Goal: Task Accomplishment & Management: Manage account settings

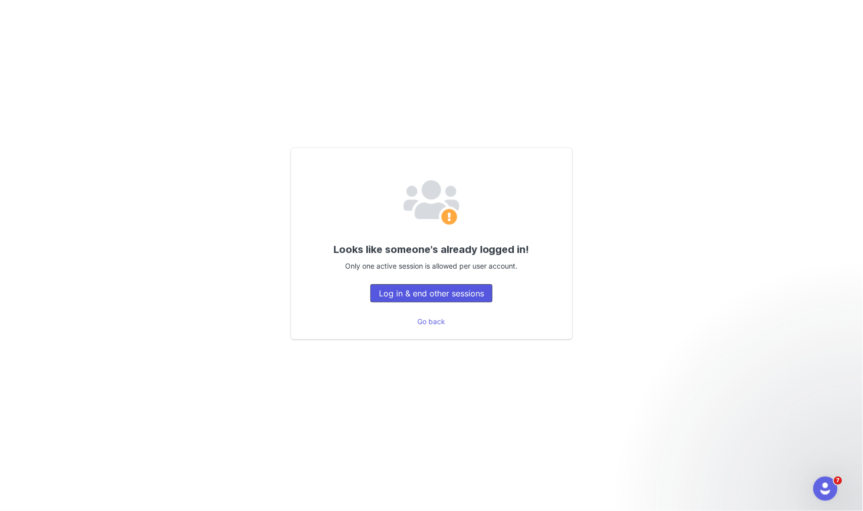
click at [453, 292] on button "Log in & end other sessions" at bounding box center [431, 293] width 122 height 18
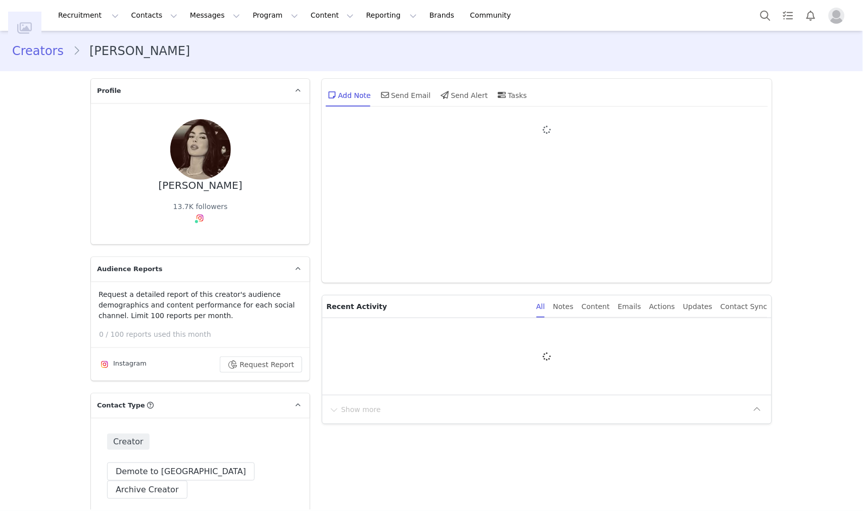
type input "+1 ([GEOGRAPHIC_DATA])"
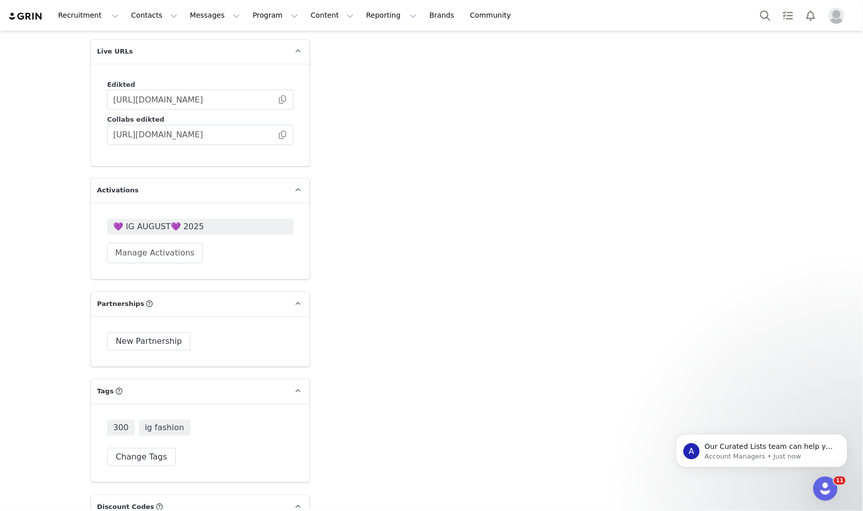
scroll to position [1794, 0]
click at [193, 220] on div "💜 IG AUGUST💜 2025 Manage Activations" at bounding box center [200, 242] width 186 height 44
click at [195, 220] on span "💜 IG AUGUST💜 2025" at bounding box center [200, 228] width 186 height 16
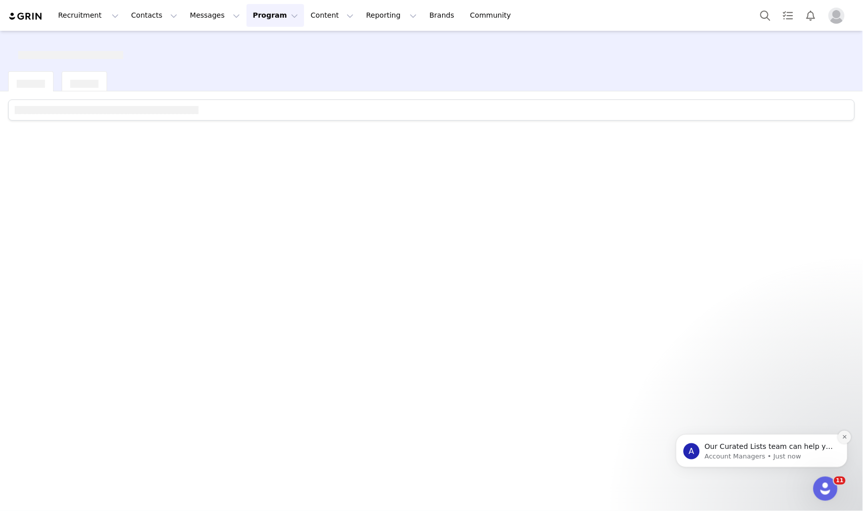
click at [842, 438] on icon "Dismiss notification" at bounding box center [845, 437] width 6 height 6
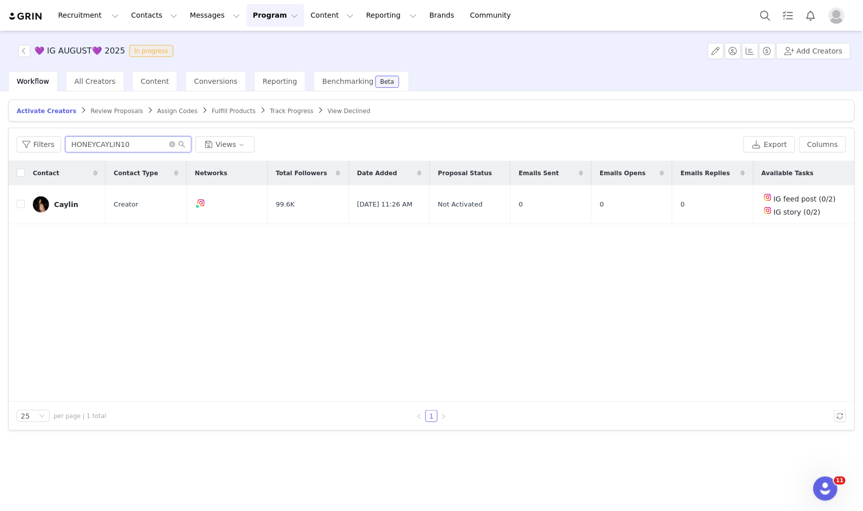
click at [140, 143] on input "HONEYCAYLIN10" at bounding box center [128, 144] width 126 height 16
click at [104, 108] on span "Review Proposals" at bounding box center [116, 111] width 53 height 7
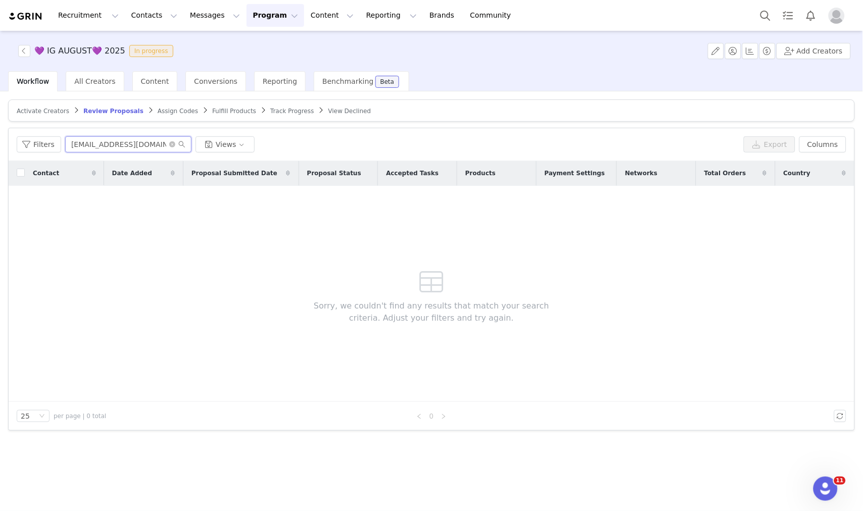
click at [113, 139] on input "deni.orsagova@gmail.com" at bounding box center [128, 144] width 126 height 16
paste input "mariarrostapi"
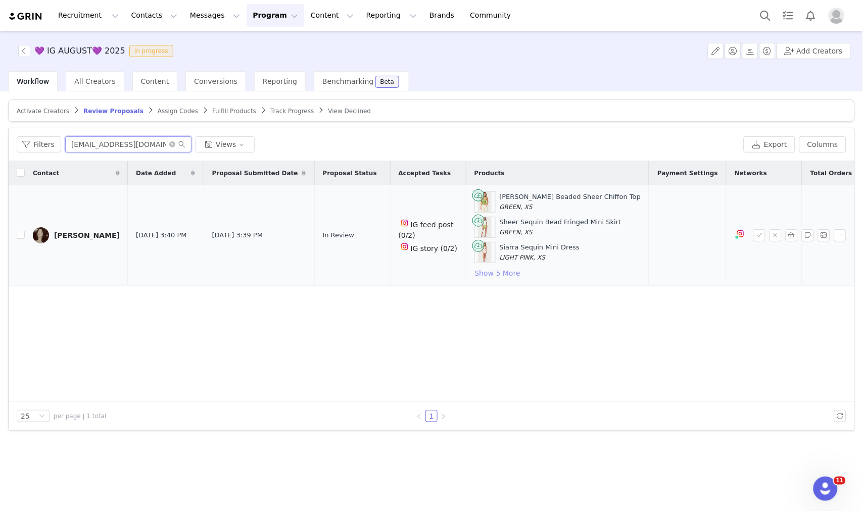
type input "[EMAIL_ADDRESS][DOMAIN_NAME]"
click at [474, 273] on button "Show 5 More" at bounding box center [497, 273] width 46 height 12
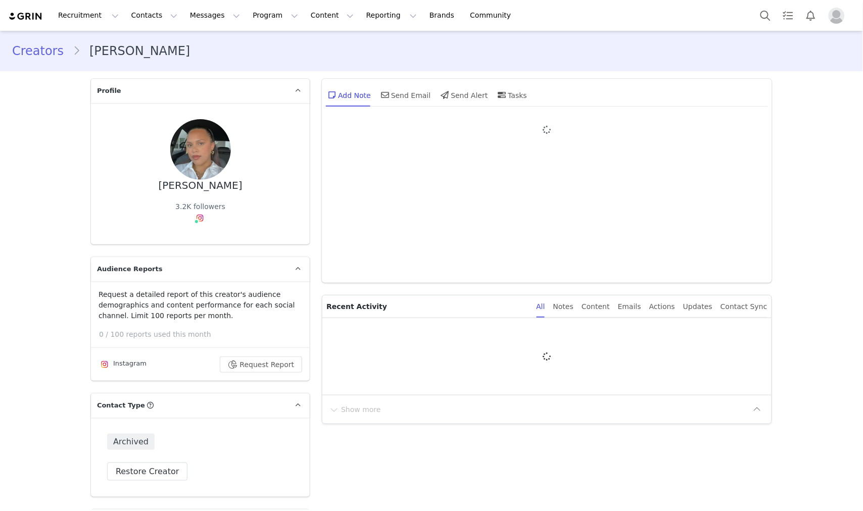
scroll to position [56, 0]
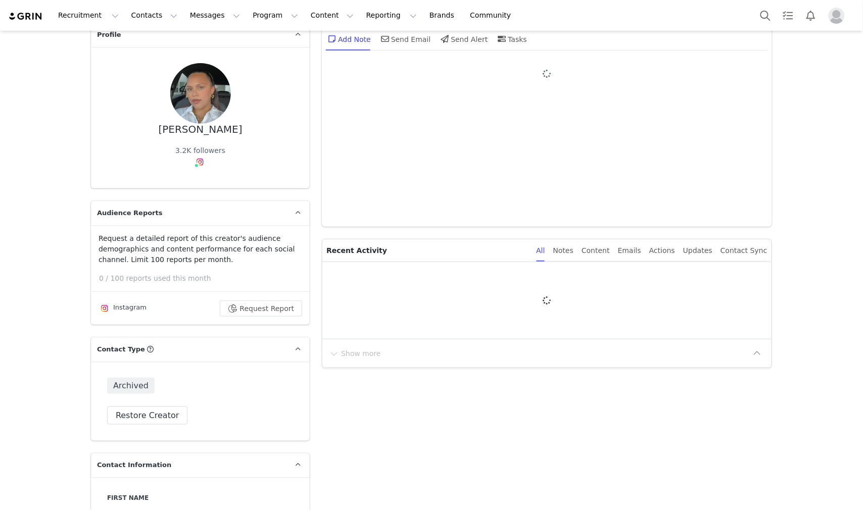
type input "+1 ([GEOGRAPHIC_DATA])"
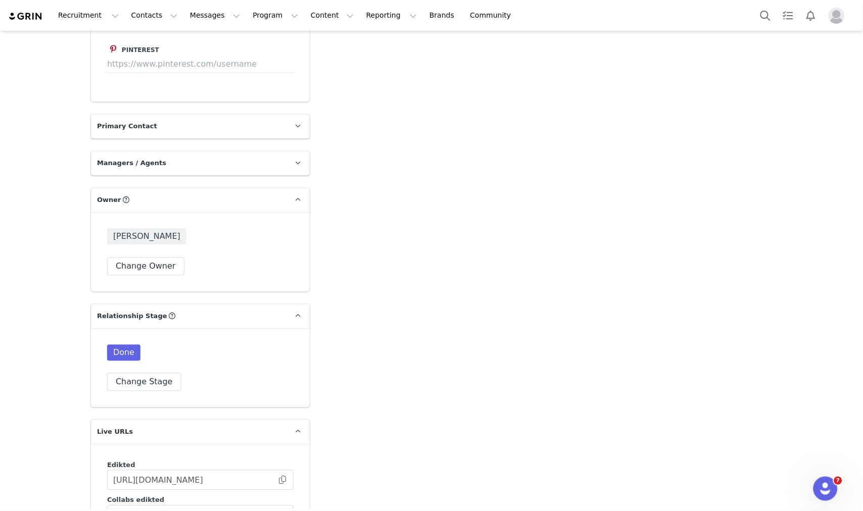
scroll to position [1387, 0]
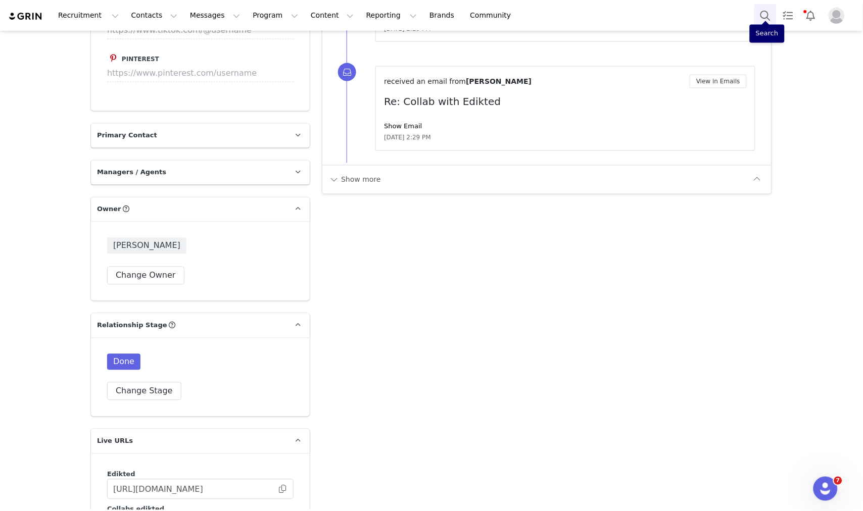
click at [767, 4] on button "Search" at bounding box center [765, 15] width 22 height 23
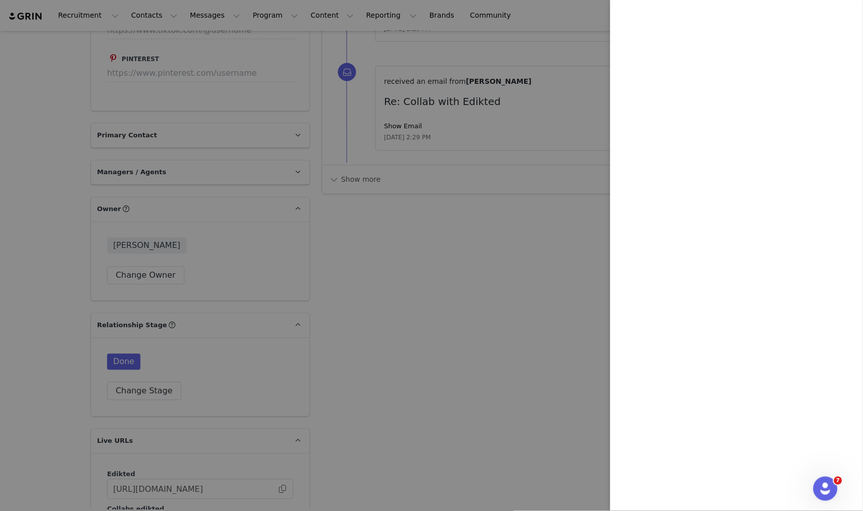
click at [340, 200] on div at bounding box center [431, 255] width 863 height 511
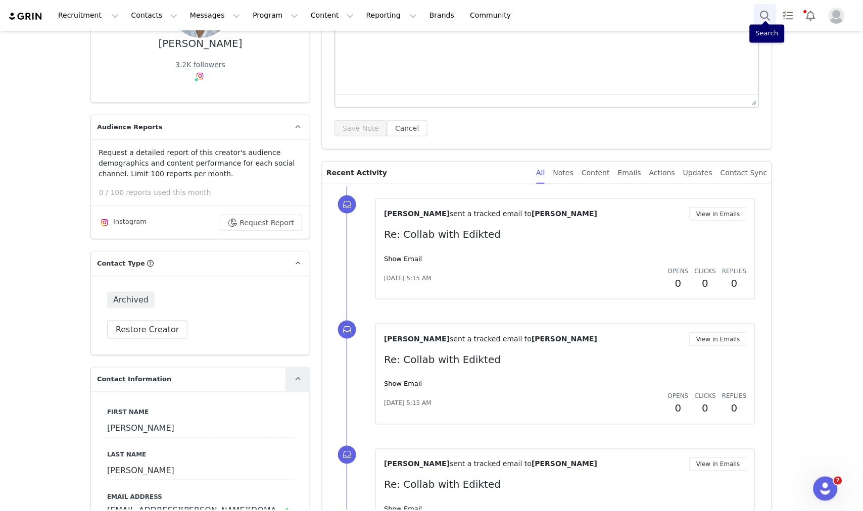
scroll to position [0, 0]
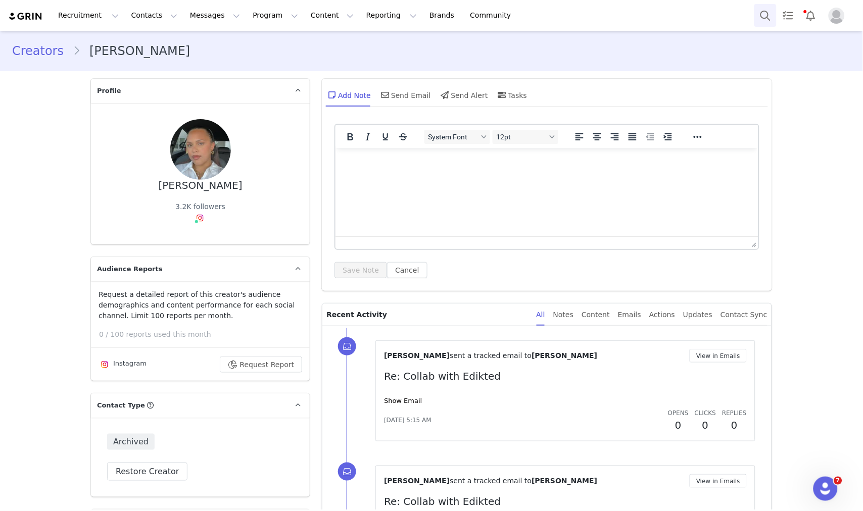
click at [764, 15] on button "Search" at bounding box center [765, 15] width 22 height 23
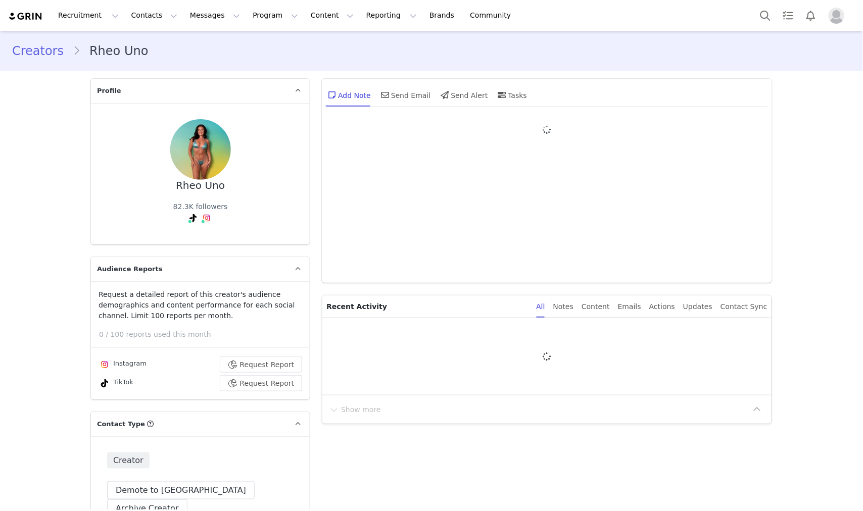
type input "+1 ([GEOGRAPHIC_DATA])"
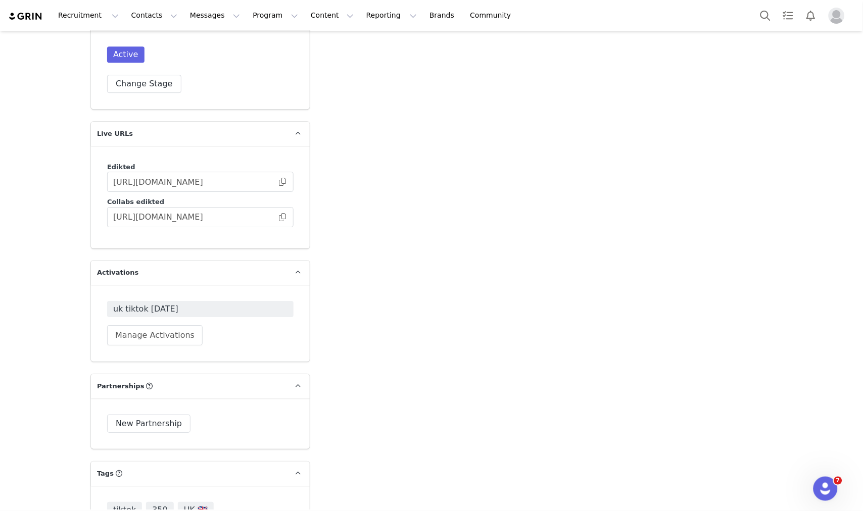
scroll to position [1740, 0]
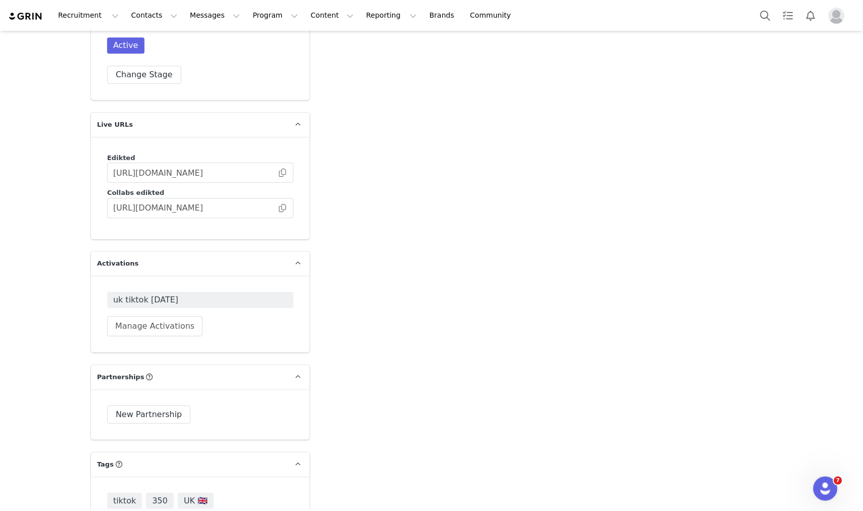
click at [280, 208] on span at bounding box center [282, 208] width 10 height 0
click at [169, 316] on button "Manage Activations" at bounding box center [155, 326] width 96 height 20
click at [130, 337] on div "Select Activation" at bounding box center [123, 334] width 99 height 15
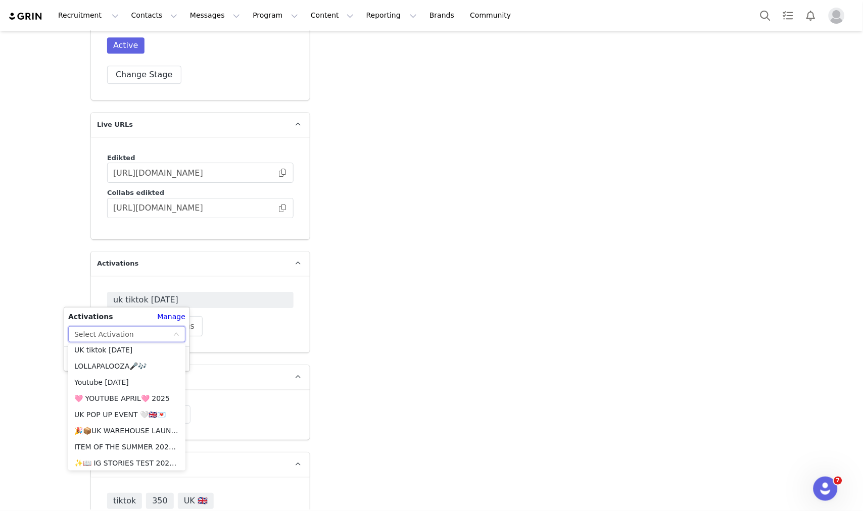
scroll to position [561, 0]
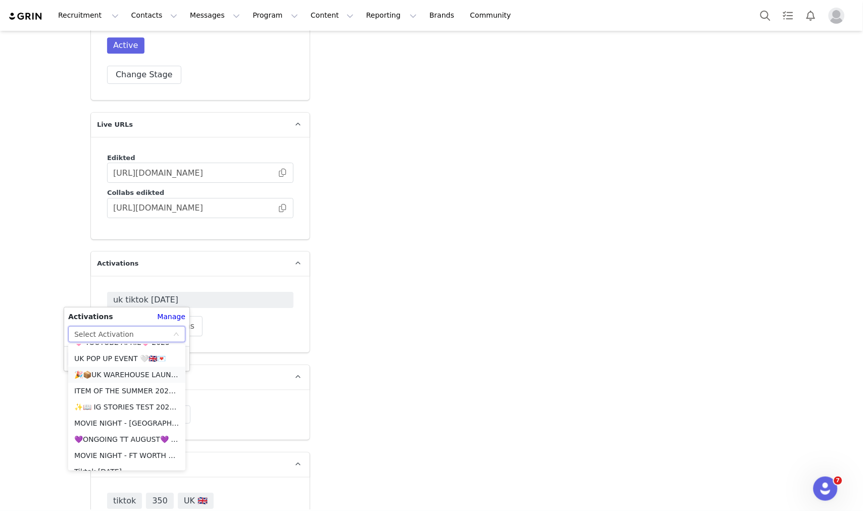
click at [132, 376] on li "🎉📦UK WAREHOUSE LAUNCH [DATE]🎉📦" at bounding box center [126, 375] width 117 height 16
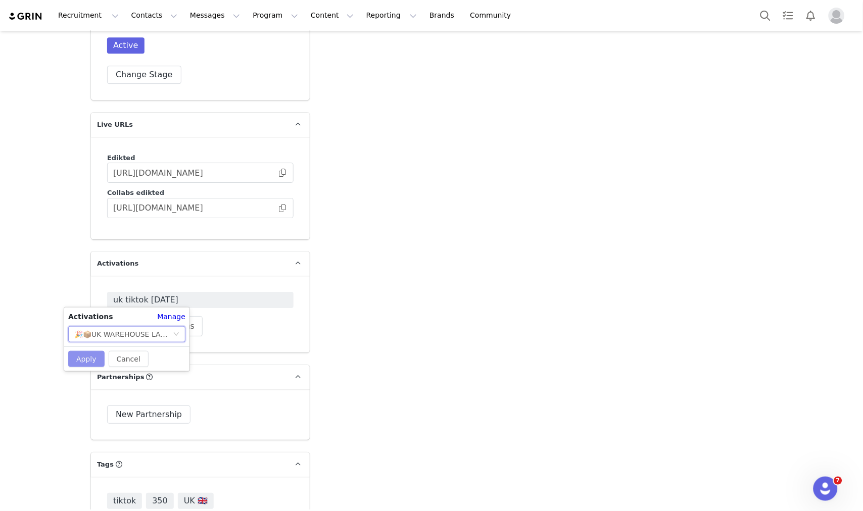
click at [87, 364] on button "Apply" at bounding box center [86, 359] width 36 height 16
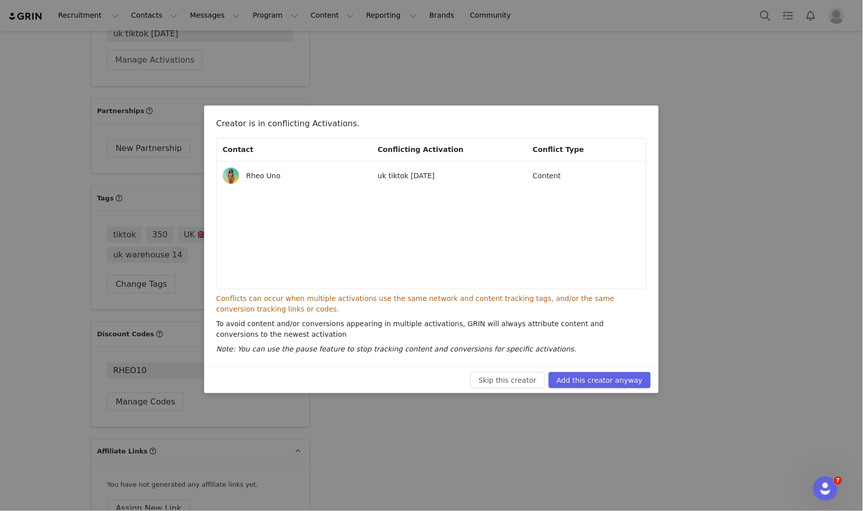
scroll to position [2021, 0]
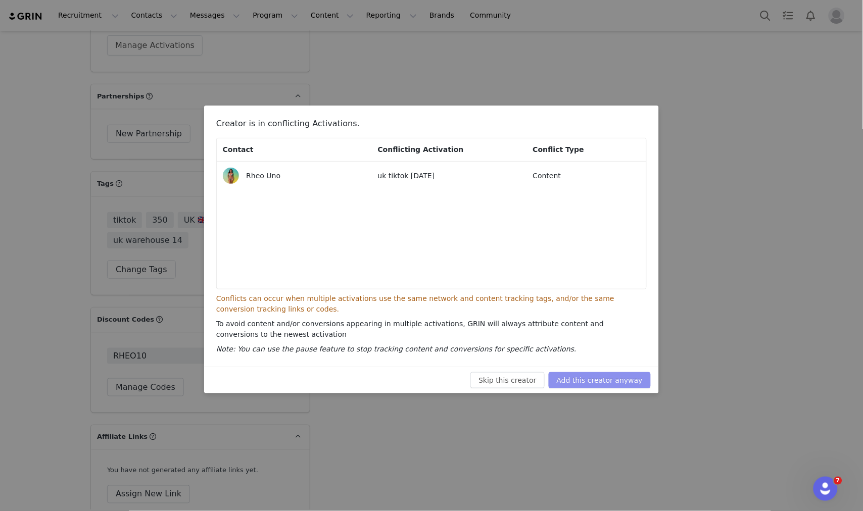
click at [605, 374] on button "Add this creator anyway" at bounding box center [600, 380] width 102 height 16
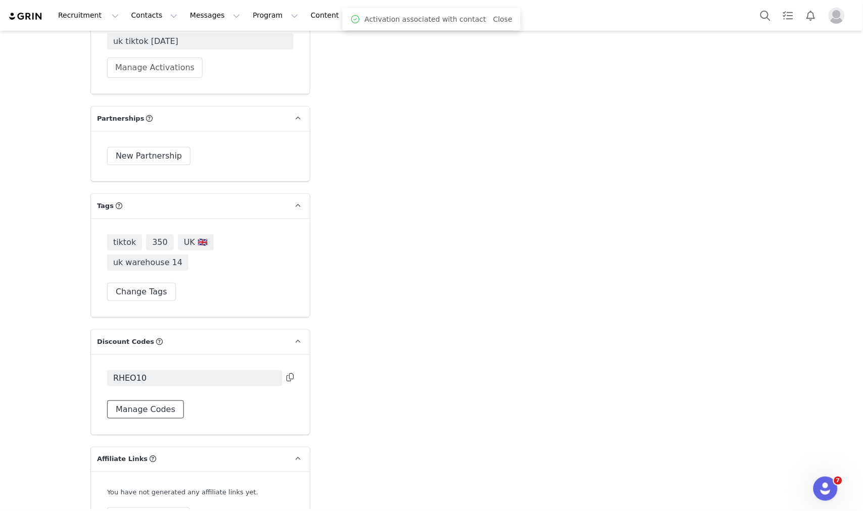
click at [145, 401] on button "Manage Codes" at bounding box center [145, 410] width 77 height 18
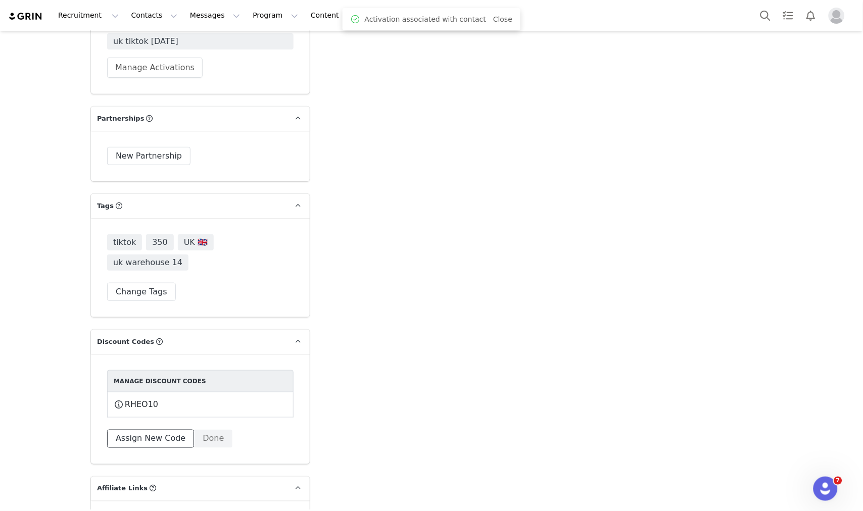
click at [149, 430] on button "Assign New Code" at bounding box center [150, 439] width 87 height 18
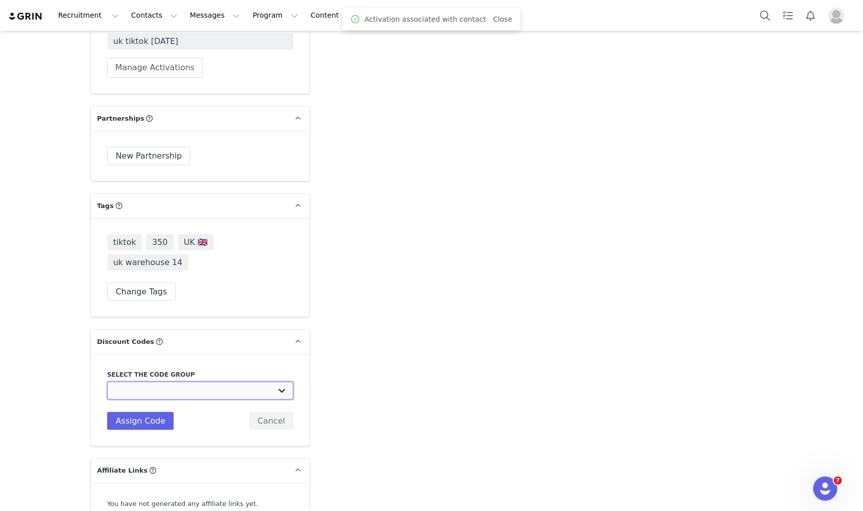
click at [145, 382] on select "Edikted UK: NEW TIKTOK ❤️ Edikted UK: NEW IG ❤️ Edikted: Students + IG Edikted:…" at bounding box center [200, 391] width 186 height 18
select select "10009859"
click at [107, 382] on select "Edikted UK: NEW TIKTOK ❤️ Edikted UK: NEW IG ❤️ Edikted: Students + IG Edikted:…" at bounding box center [200, 391] width 186 height 18
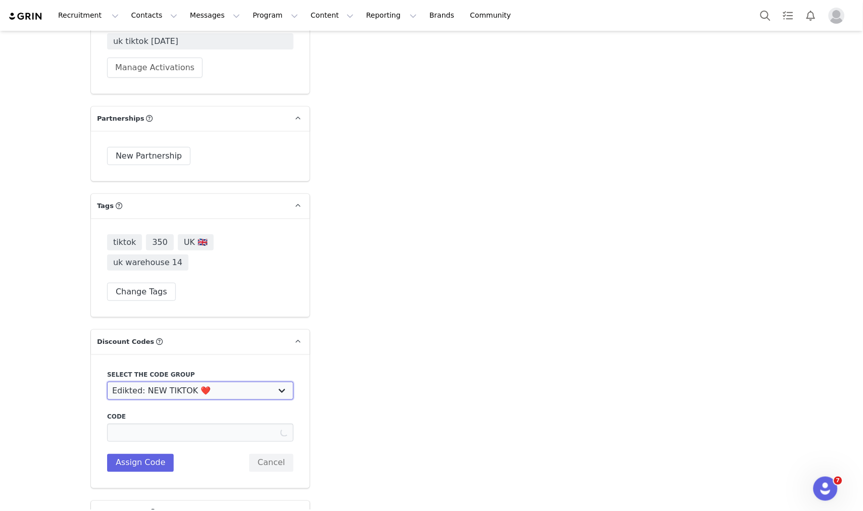
type input "RHEOUNO10"
click at [130, 424] on input "RHEOUNO10" at bounding box center [200, 433] width 186 height 18
click at [129, 454] on button "Assign Code" at bounding box center [140, 463] width 67 height 18
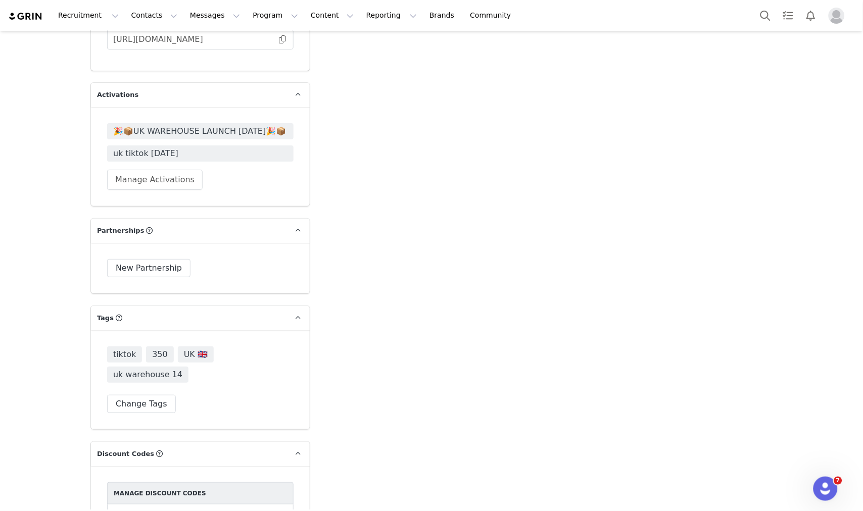
scroll to position [1909, 0]
click at [181, 126] on span "🎉📦UK WAREHOUSE LAUNCH [DATE]🎉📦" at bounding box center [200, 132] width 174 height 12
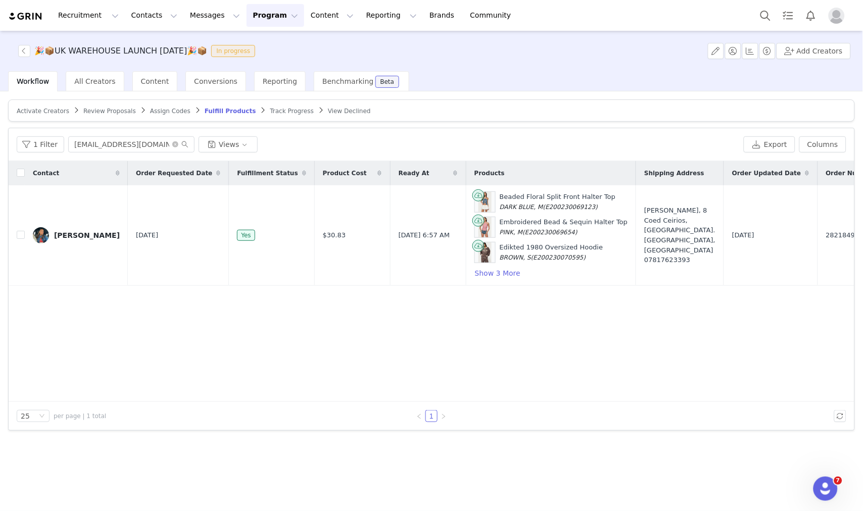
click at [83, 109] on span "Review Proposals" at bounding box center [109, 111] width 53 height 7
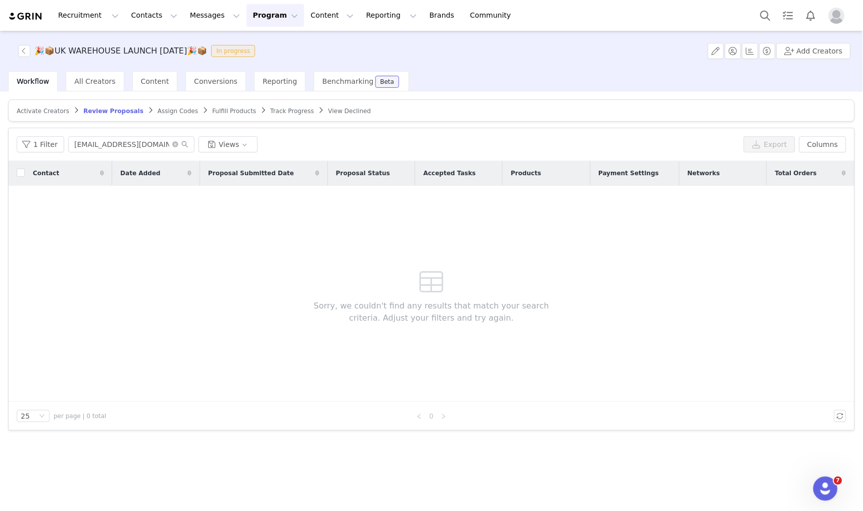
click at [125, 146] on input "lydiapeverell21@gmail.com" at bounding box center [131, 144] width 126 height 16
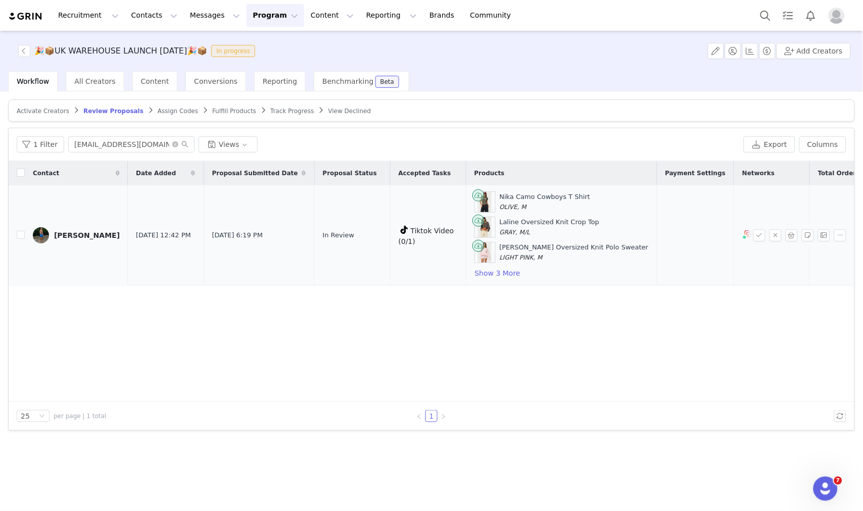
type input "fitwithniamh@yahoo.com"
click at [506, 281] on td "Nika Camo Cowboys T Shirt OLIVE, M Laline Oversized Knit Crop Top GRAY, M/L Lor…" at bounding box center [561, 235] width 191 height 101
click at [509, 279] on td "Nika Camo Cowboys T Shirt OLIVE, M Laline Oversized Knit Crop Top GRAY, M/L Lor…" at bounding box center [561, 235] width 191 height 101
click at [514, 275] on button "Show 3 More" at bounding box center [497, 273] width 46 height 12
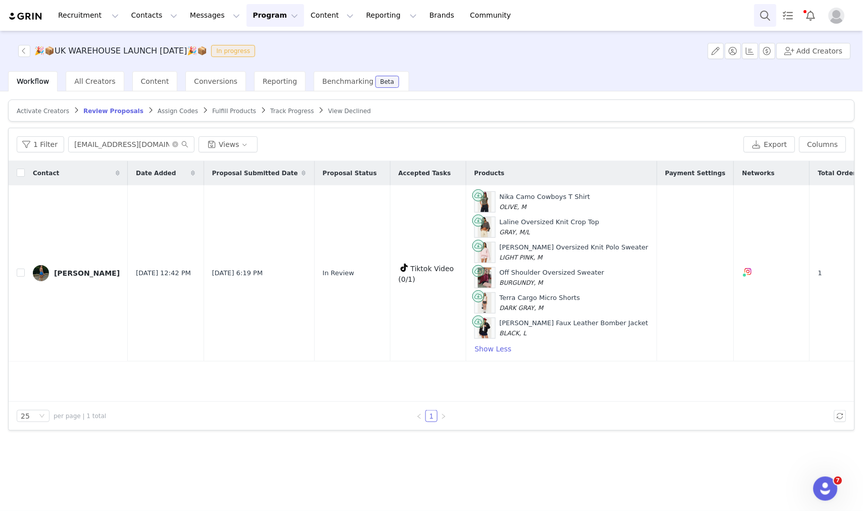
click at [758, 19] on button "Search" at bounding box center [765, 15] width 22 height 23
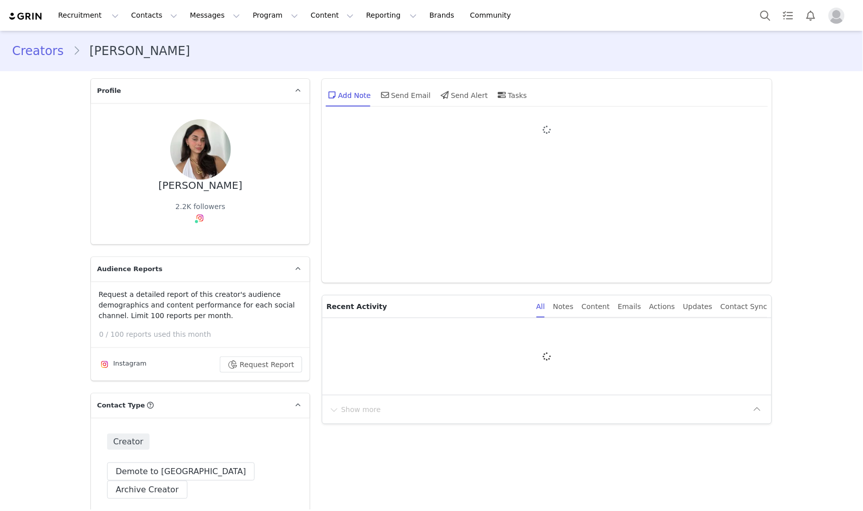
type input "+1 ([GEOGRAPHIC_DATA])"
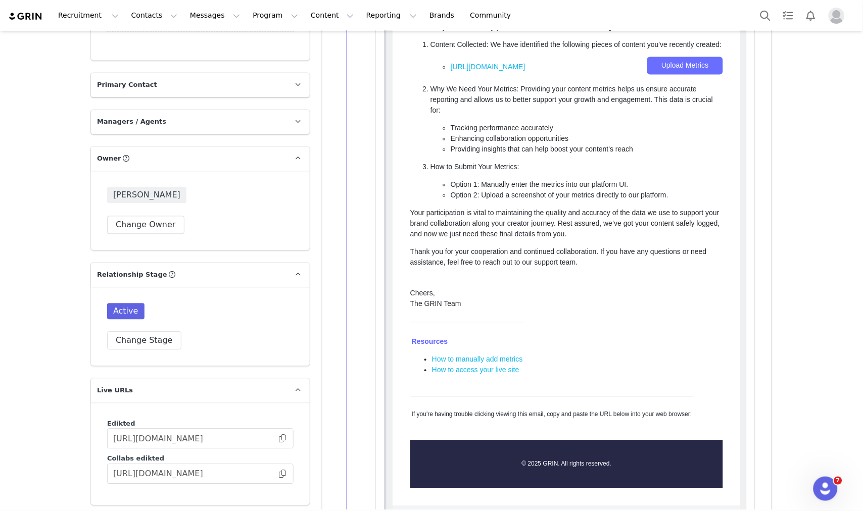
scroll to position [1824, 0]
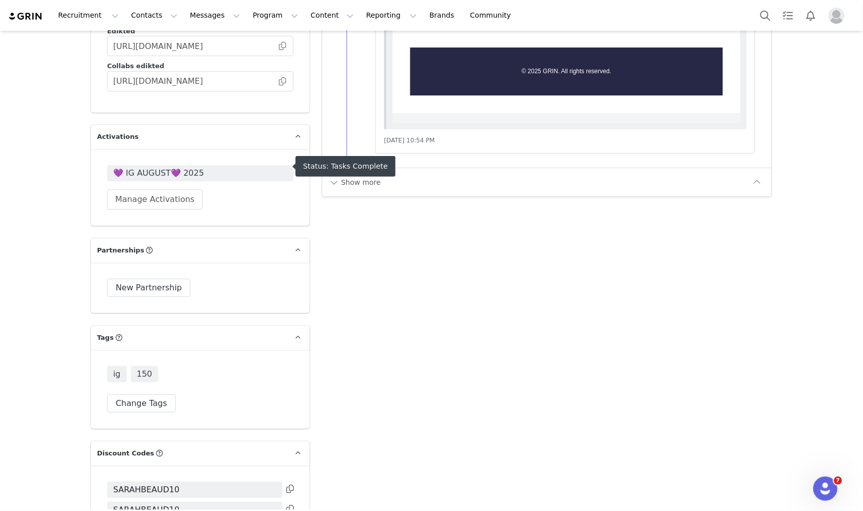
click at [216, 168] on span "💜 IG AUGUST💜 2025" at bounding box center [200, 173] width 174 height 12
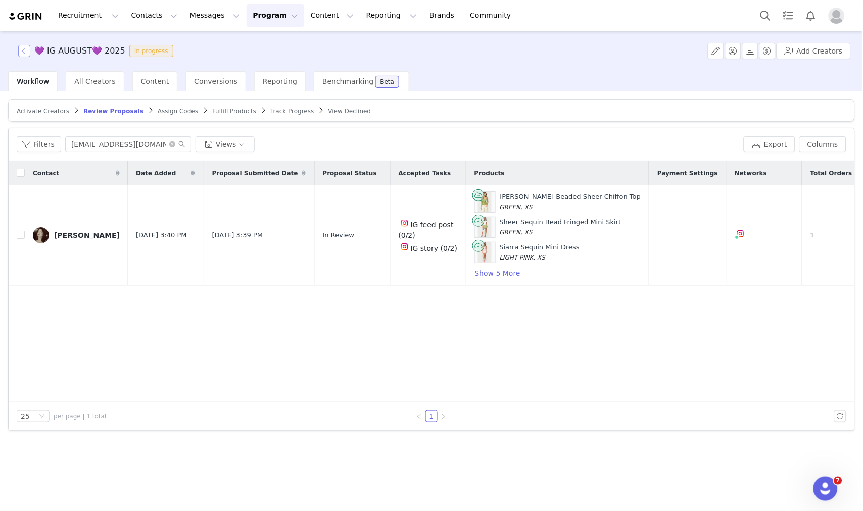
click at [24, 50] on button "button" at bounding box center [24, 51] width 12 height 12
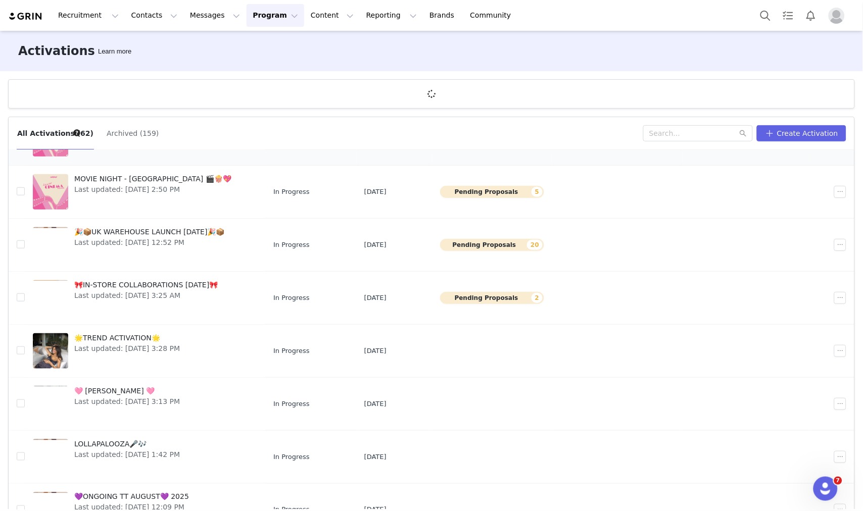
scroll to position [195, 0]
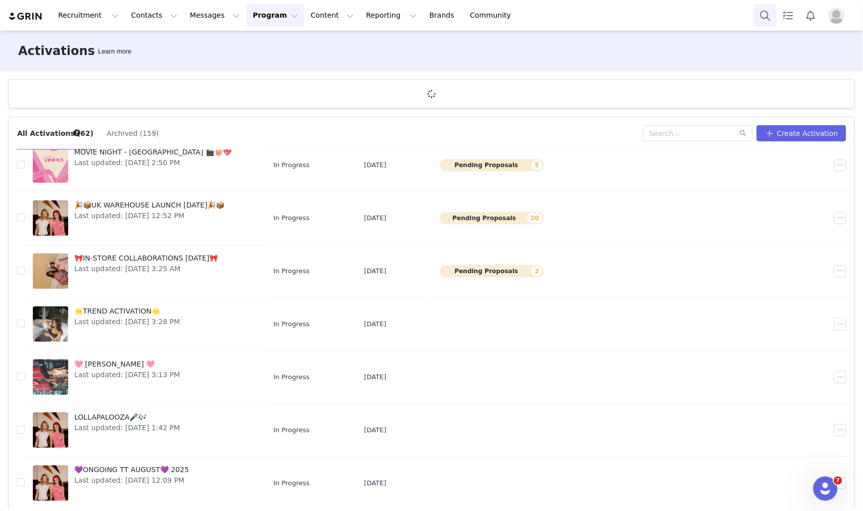
click at [765, 17] on button "Search" at bounding box center [765, 15] width 22 height 23
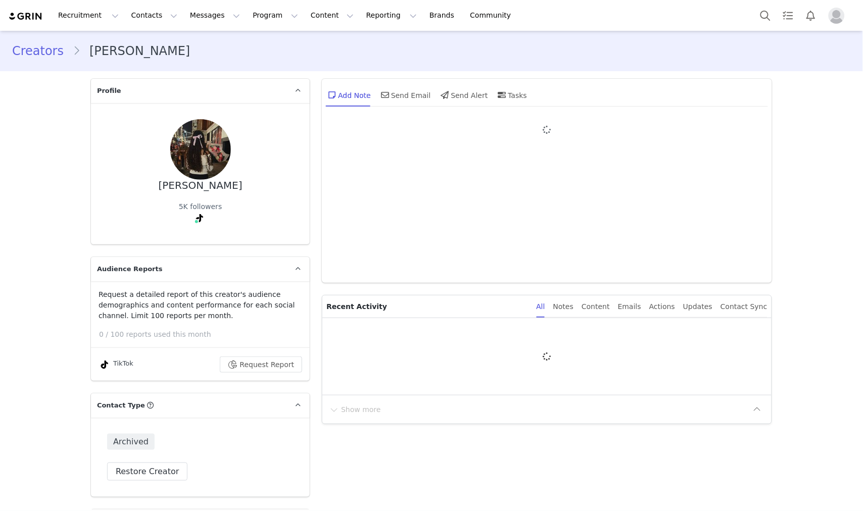
type input "+1 ([GEOGRAPHIC_DATA])"
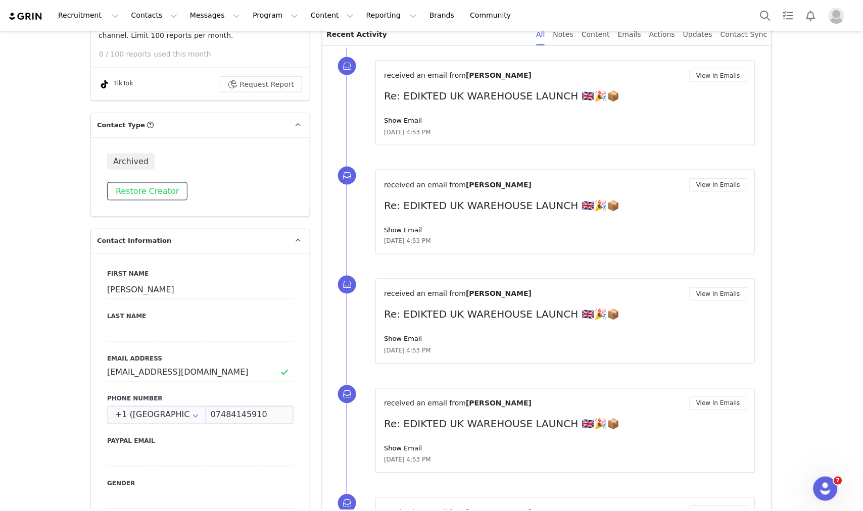
click at [162, 195] on button "Restore Creator" at bounding box center [147, 191] width 80 height 18
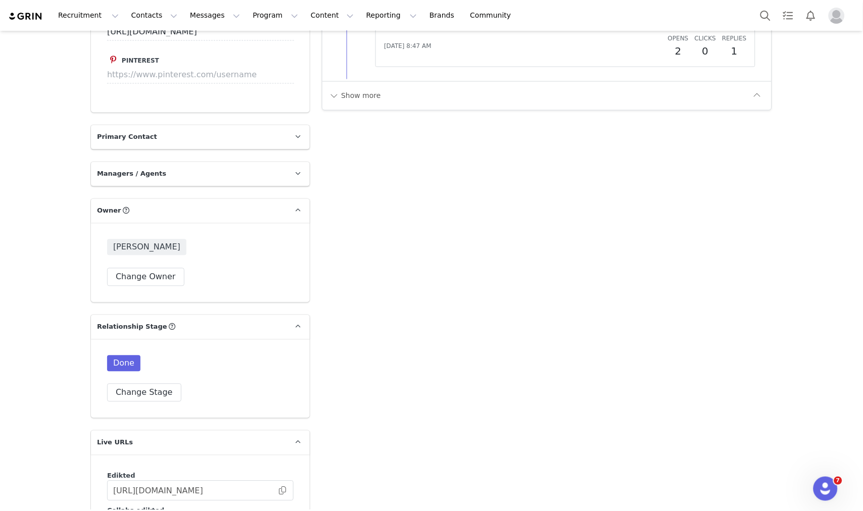
scroll to position [1459, 0]
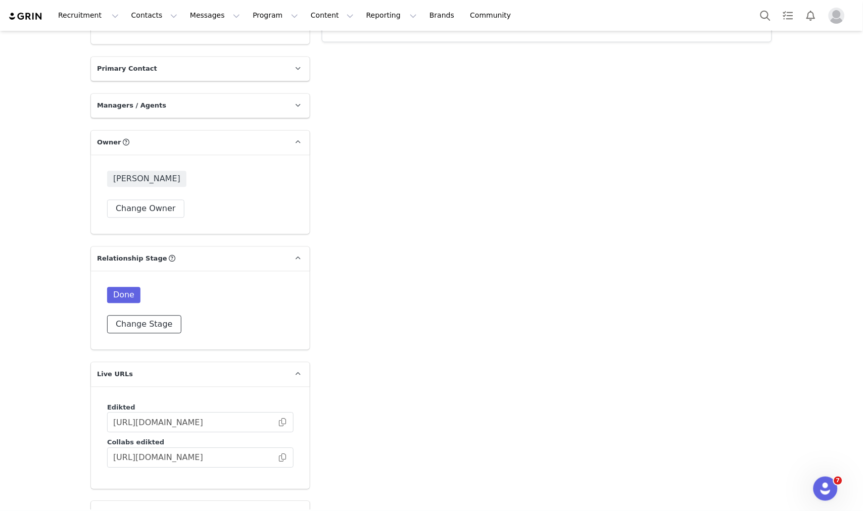
click at [150, 316] on button "Change Stage" at bounding box center [144, 325] width 74 height 18
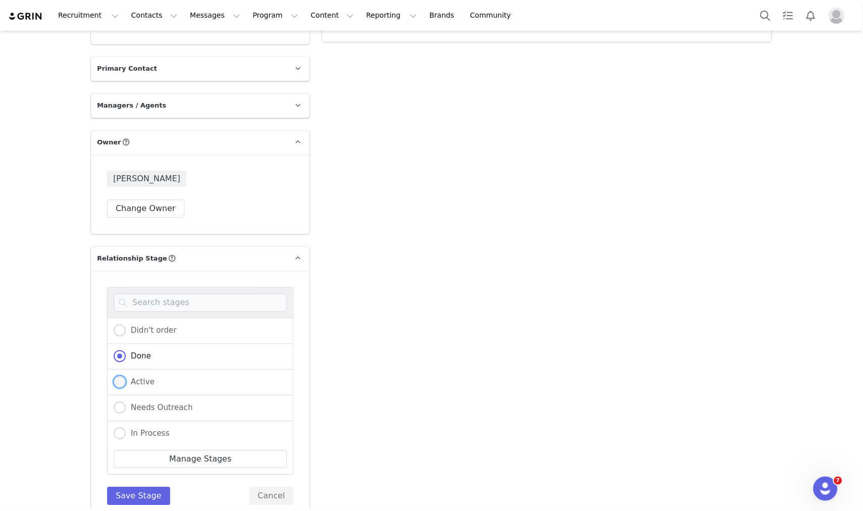
click at [134, 376] on label "Active" at bounding box center [134, 382] width 41 height 13
click at [126, 376] on input "Active" at bounding box center [120, 382] width 12 height 13
radio input "true"
radio input "false"
radio input "true"
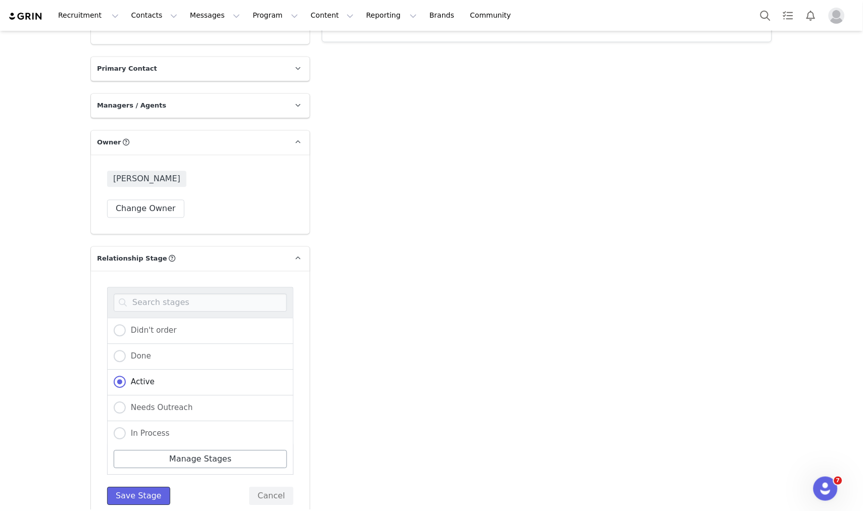
drag, startPoint x: 115, startPoint y: 477, endPoint x: 120, endPoint y: 441, distance: 35.7
click at [115, 488] on button "Save Stage" at bounding box center [138, 497] width 63 height 18
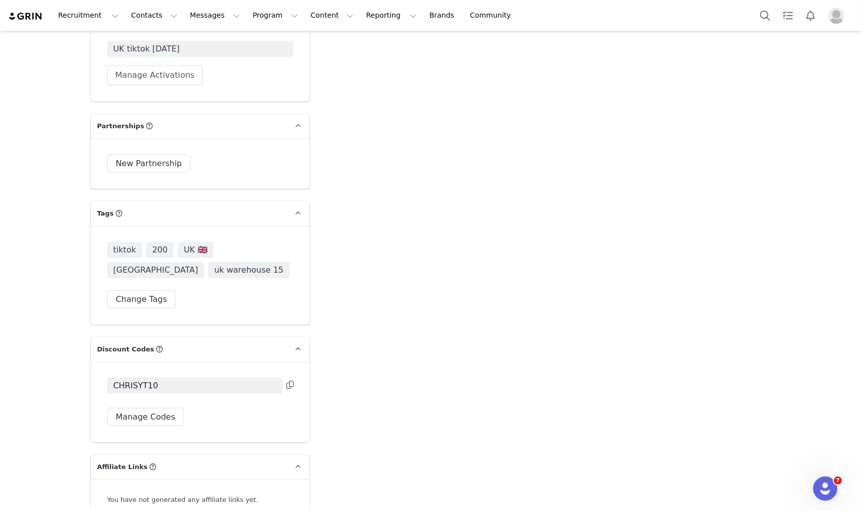
scroll to position [1909, 0]
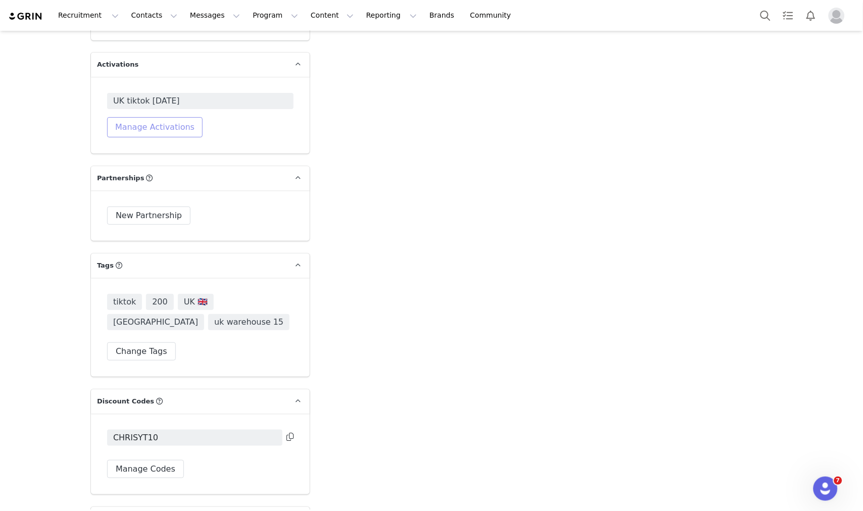
click at [164, 117] on button "Manage Activations" at bounding box center [155, 127] width 96 height 20
click at [164, 142] on div "Select Activation" at bounding box center [123, 146] width 99 height 15
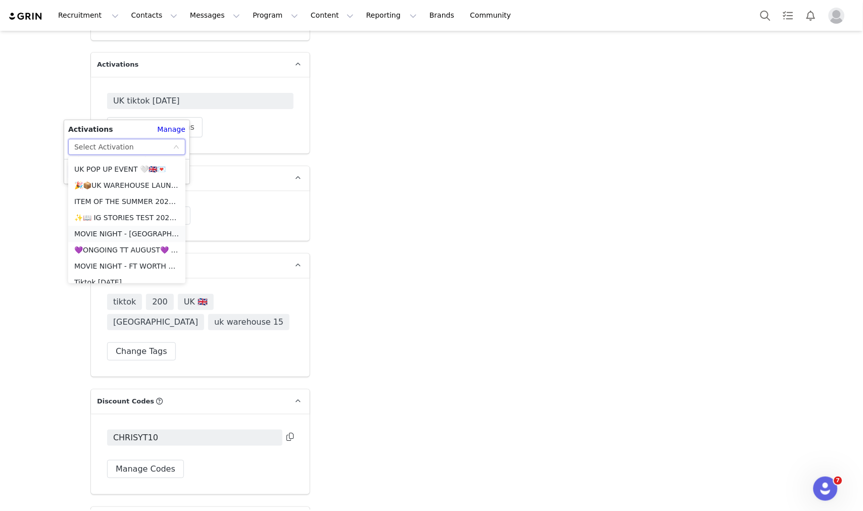
scroll to position [544, 0]
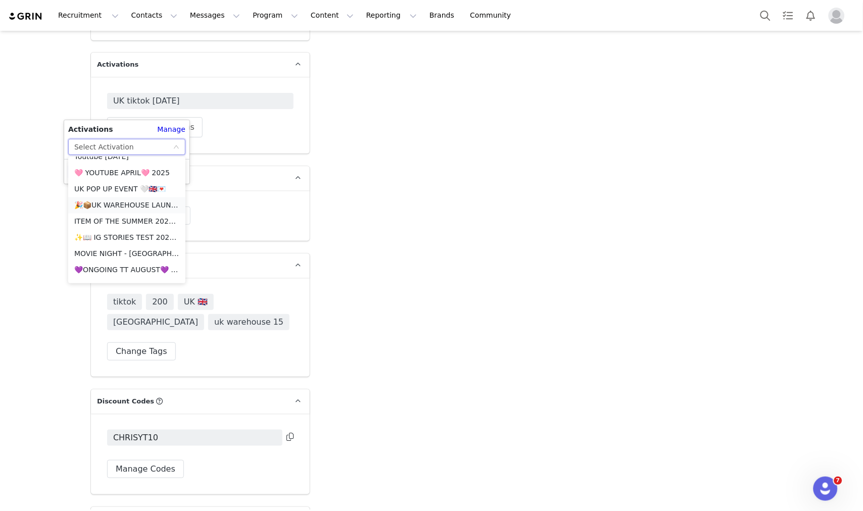
click at [101, 200] on li "🎉📦UK WAREHOUSE LAUNCH [DATE]🎉📦" at bounding box center [126, 206] width 117 height 16
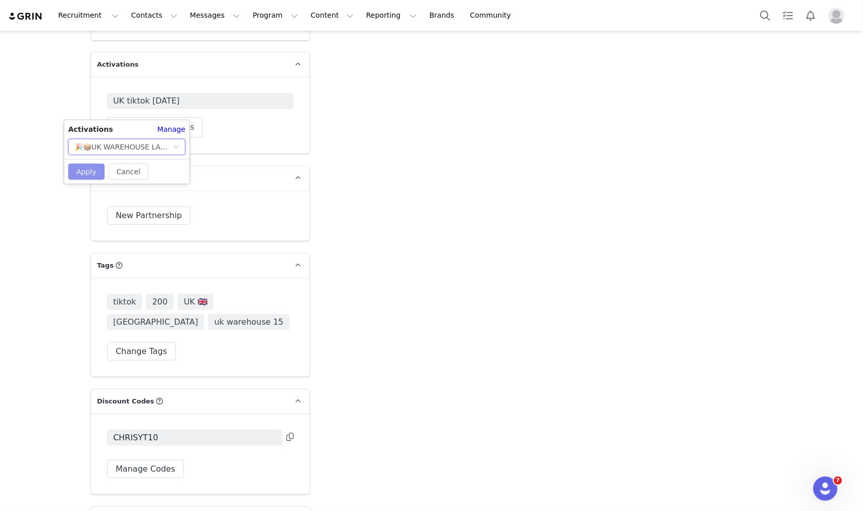
click at [83, 176] on button "Apply" at bounding box center [86, 172] width 36 height 16
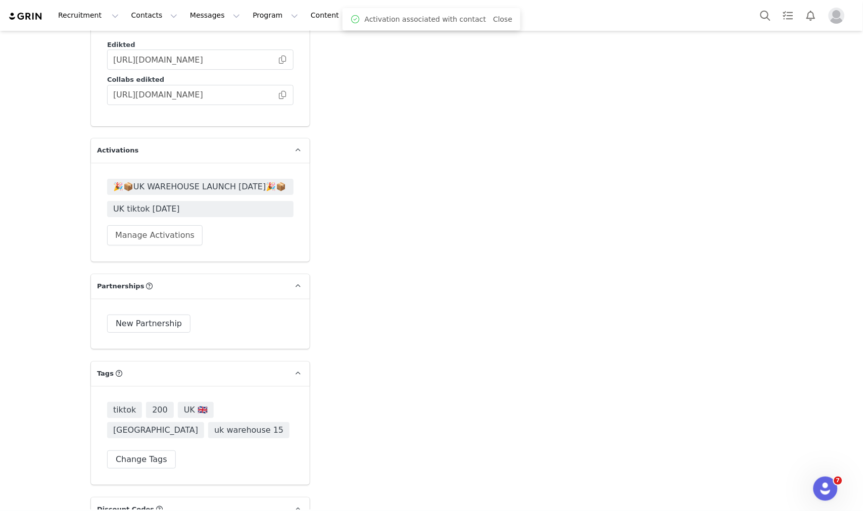
scroll to position [1684, 0]
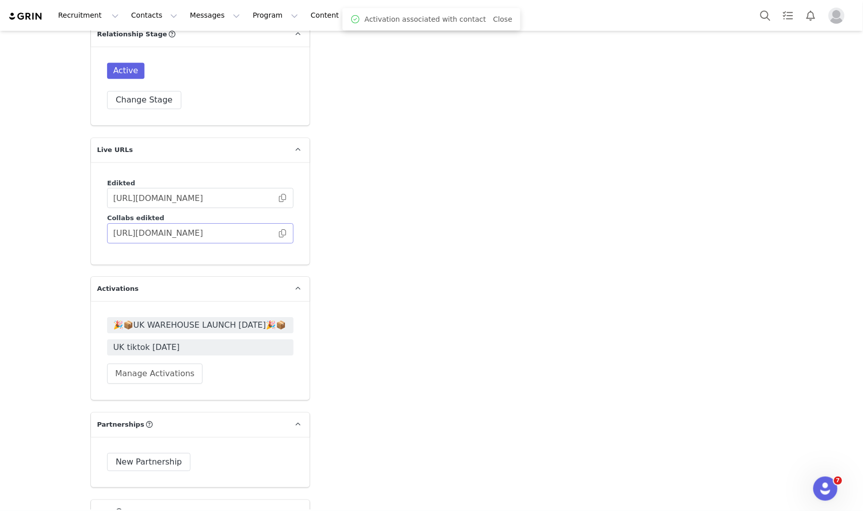
click at [277, 233] on span at bounding box center [282, 233] width 10 height 0
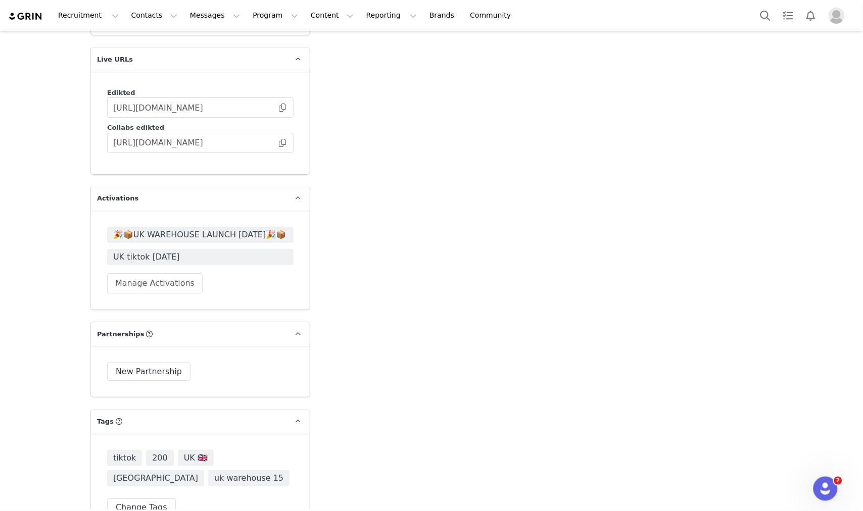
scroll to position [1965, 0]
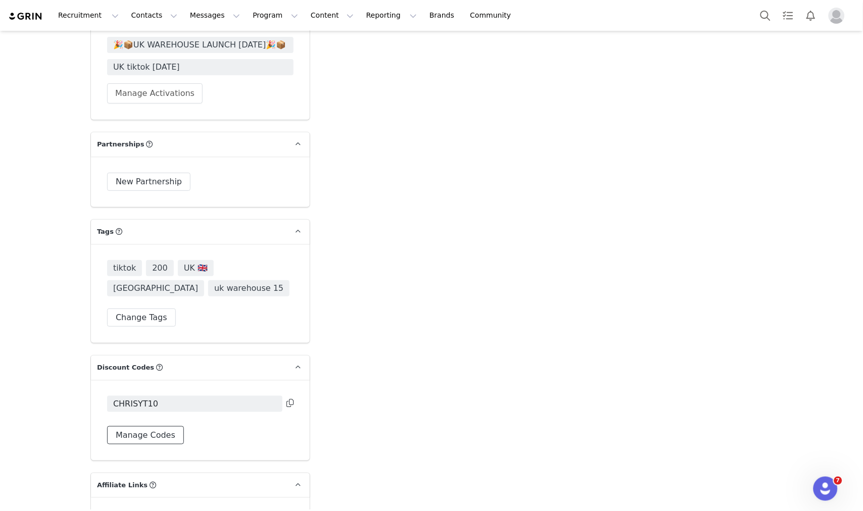
click at [154, 426] on button "Manage Codes" at bounding box center [145, 435] width 77 height 18
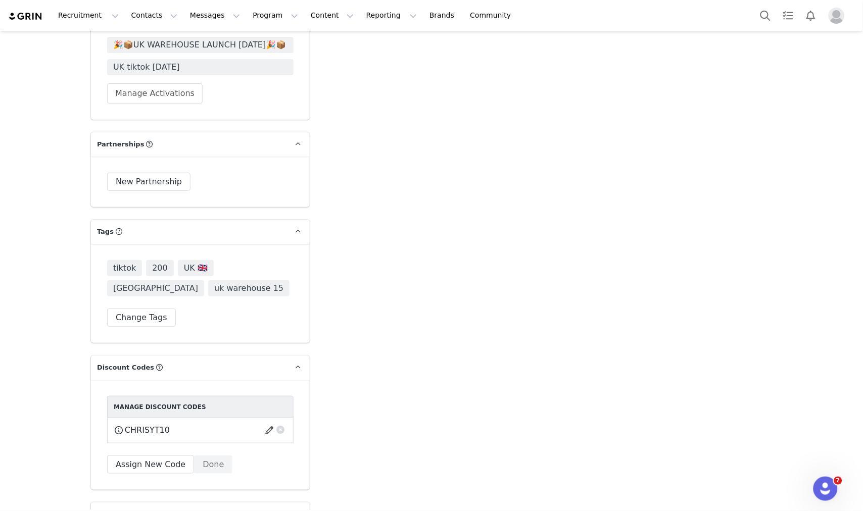
click at [163, 424] on div "CHRISYT10 This code will no longer be usable and any revenue attribution will b…" at bounding box center [200, 430] width 173 height 13
click at [155, 456] on button "Assign New Code" at bounding box center [150, 465] width 87 height 18
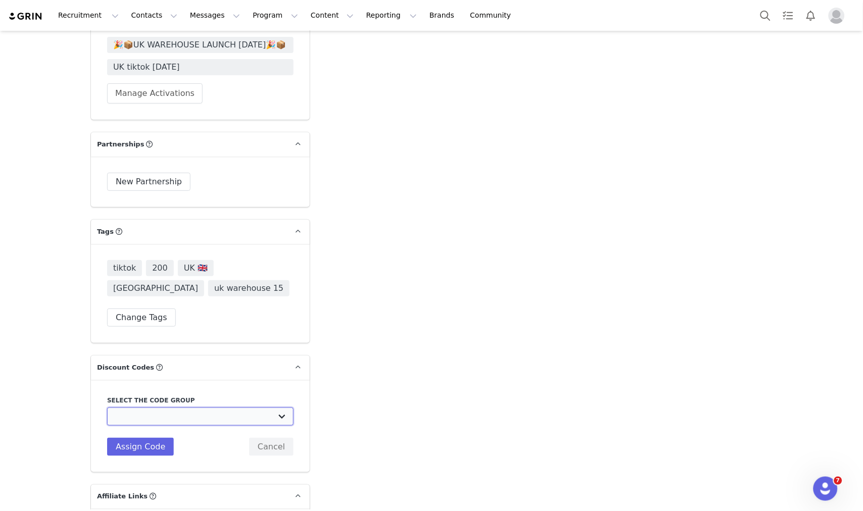
click at [176, 408] on select "Edikted UK: NEW TIKTOK ❤️ Edikted UK: NEW IG ❤️ Edikted: Students + IG Edikted:…" at bounding box center [200, 417] width 186 height 18
select select "10009859"
click at [107, 408] on select "Edikted UK: NEW TIKTOK ❤️ Edikted UK: NEW IG ❤️ Edikted: Students + IG Edikted:…" at bounding box center [200, 417] width 186 height 18
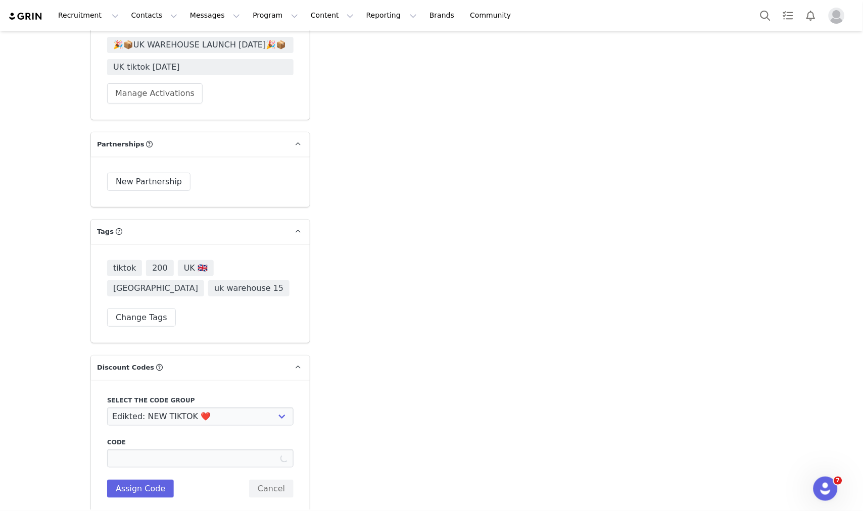
click at [180, 380] on div "Select the code group Edikted UK: NEW TIKTOK ❤️ Edikted UK: NEW IG ❤️ Edikted: …" at bounding box center [200, 447] width 219 height 134
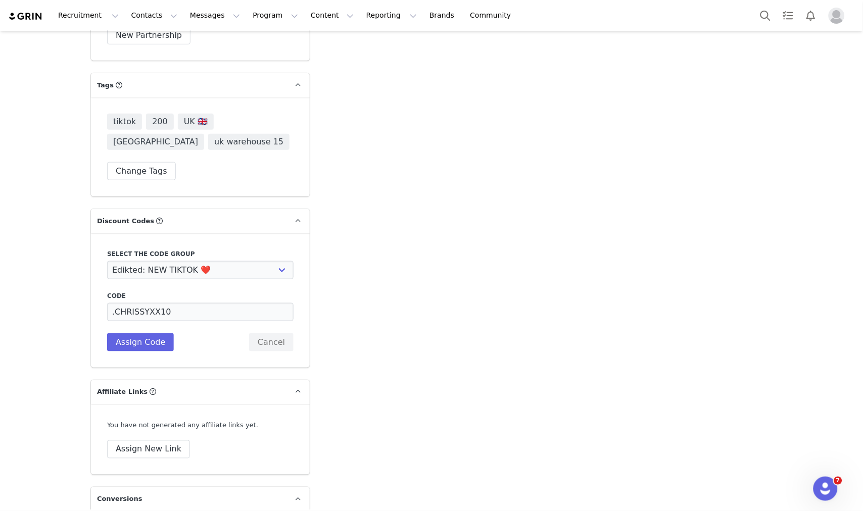
scroll to position [2133, 0]
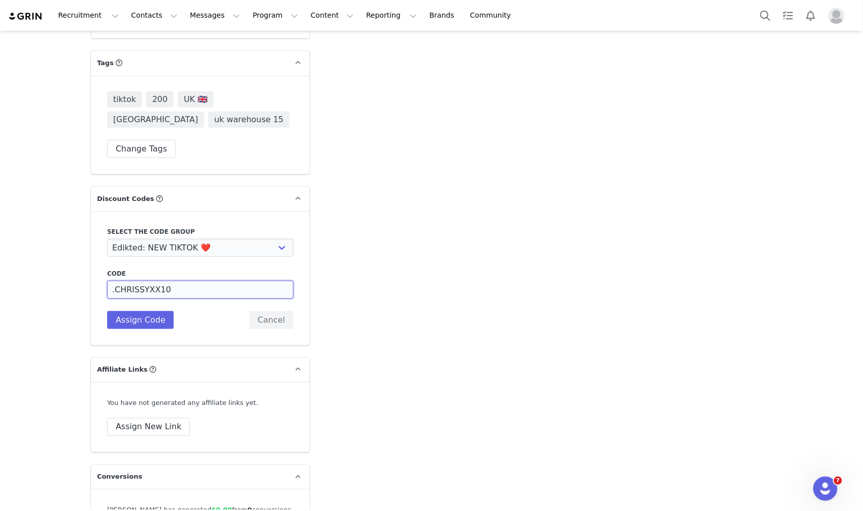
click at [112, 281] on input ".CHRISSYXX10" at bounding box center [200, 290] width 186 height 18
click at [125, 281] on input "CHRISSYXX10" at bounding box center [200, 290] width 186 height 18
type input "CHRISSYXX10"
click at [145, 311] on button "Assign Code" at bounding box center [140, 320] width 67 height 18
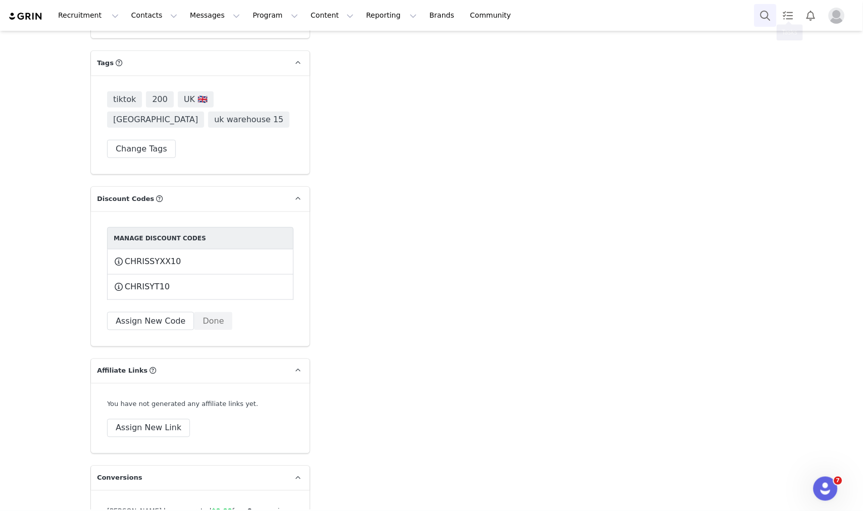
click at [759, 16] on button "Search" at bounding box center [765, 15] width 22 height 23
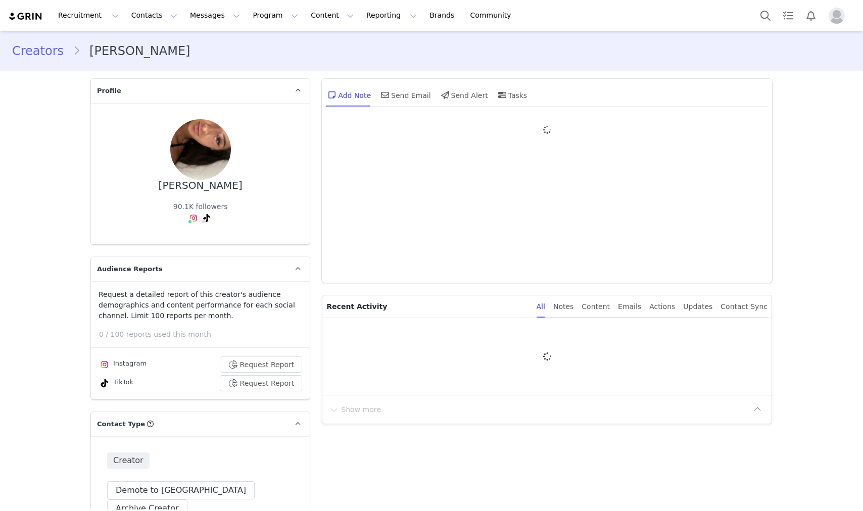
type input "+1 ([GEOGRAPHIC_DATA])"
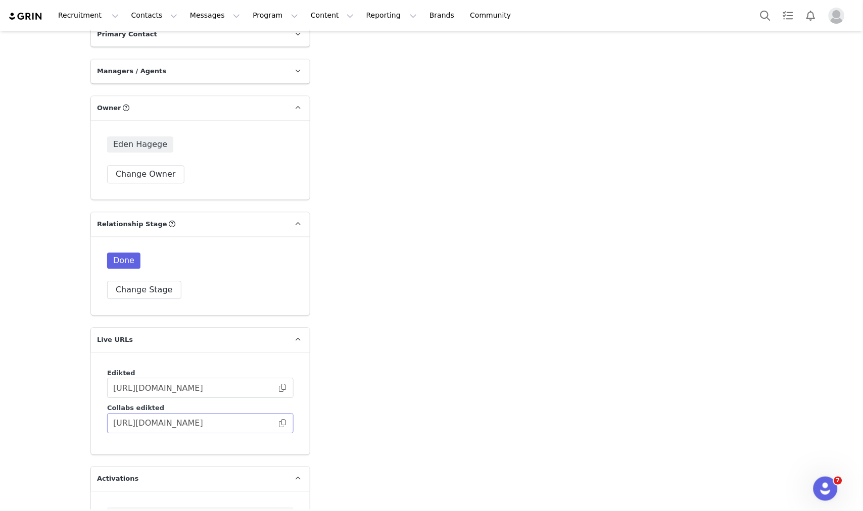
scroll to position [1628, 0]
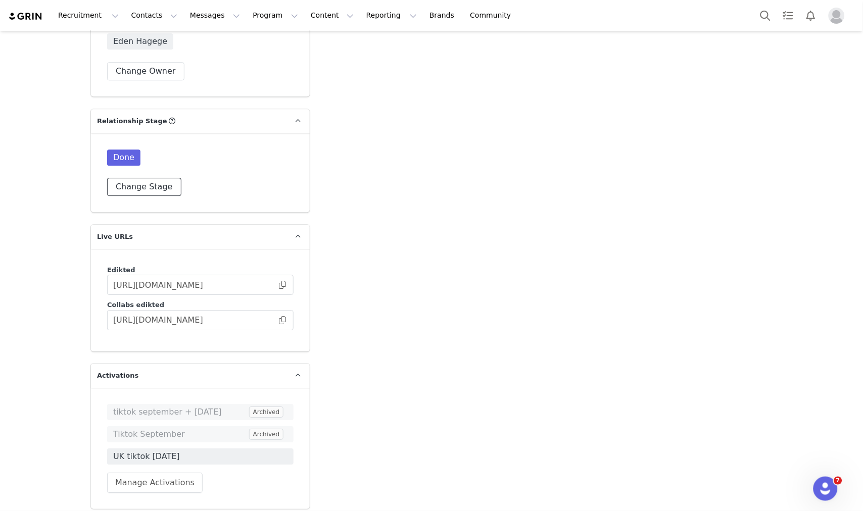
click at [142, 178] on button "Change Stage" at bounding box center [144, 187] width 74 height 18
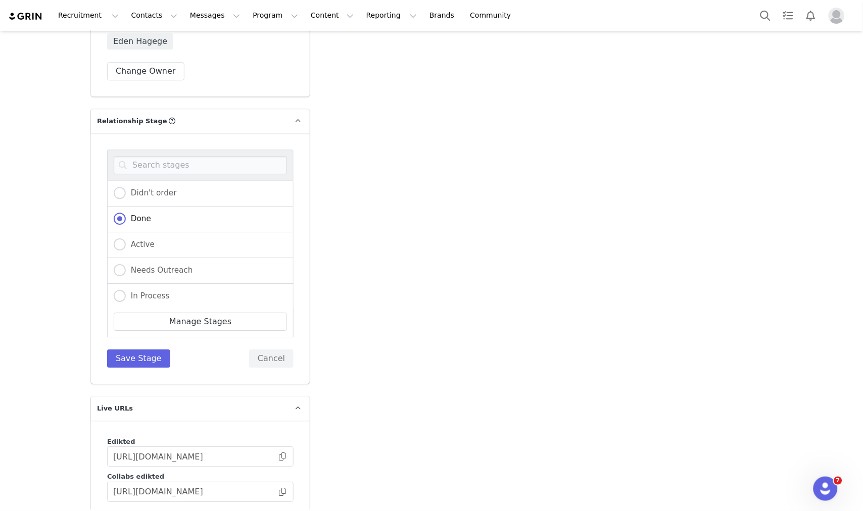
click at [158, 232] on div "Active" at bounding box center [200, 245] width 186 height 26
click at [139, 240] on span "Active" at bounding box center [140, 244] width 29 height 9
click at [126, 239] on input "Active" at bounding box center [120, 245] width 12 height 13
radio input "true"
radio input "false"
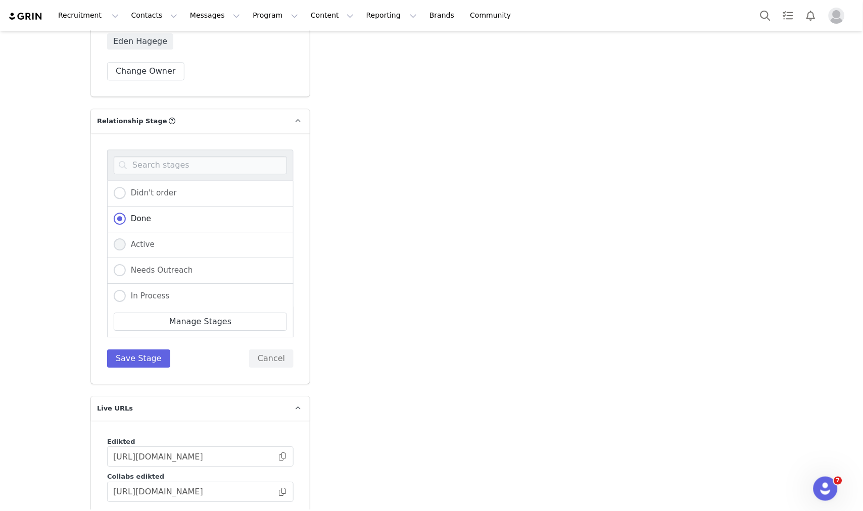
radio input "true"
click at [146, 350] on button "Save Stage" at bounding box center [138, 359] width 63 height 18
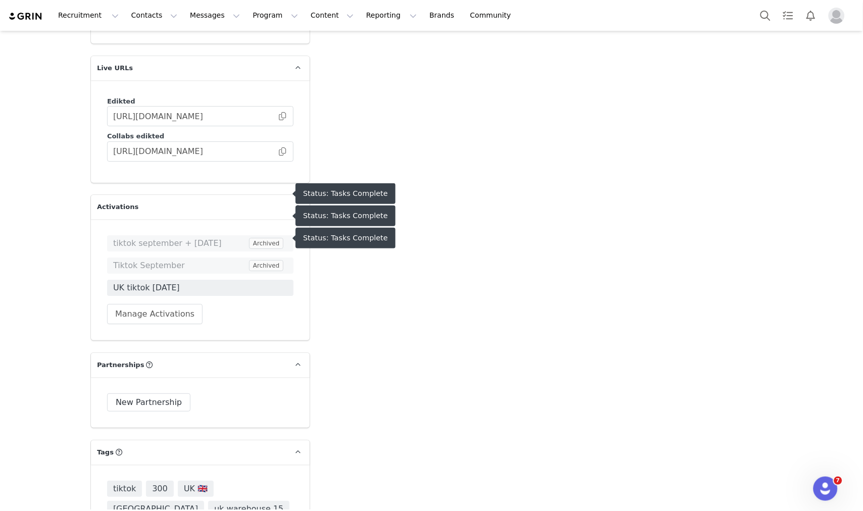
scroll to position [1796, 0]
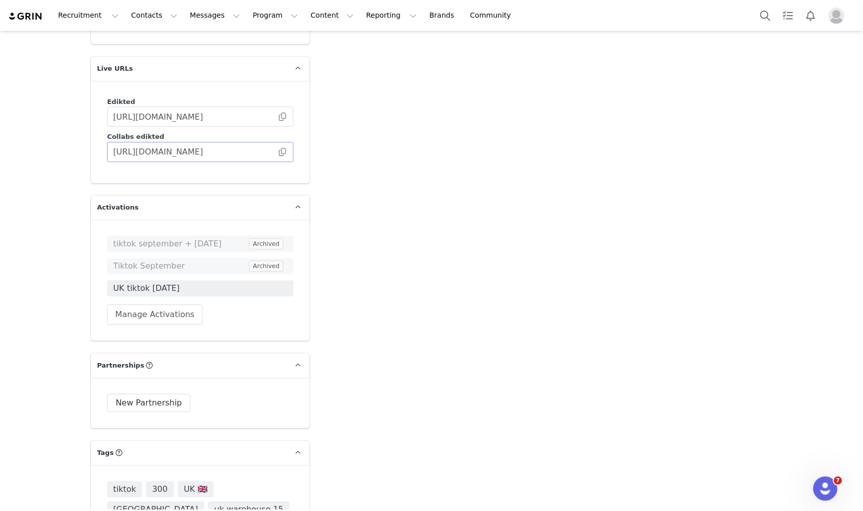
click at [281, 152] on span at bounding box center [282, 152] width 10 height 0
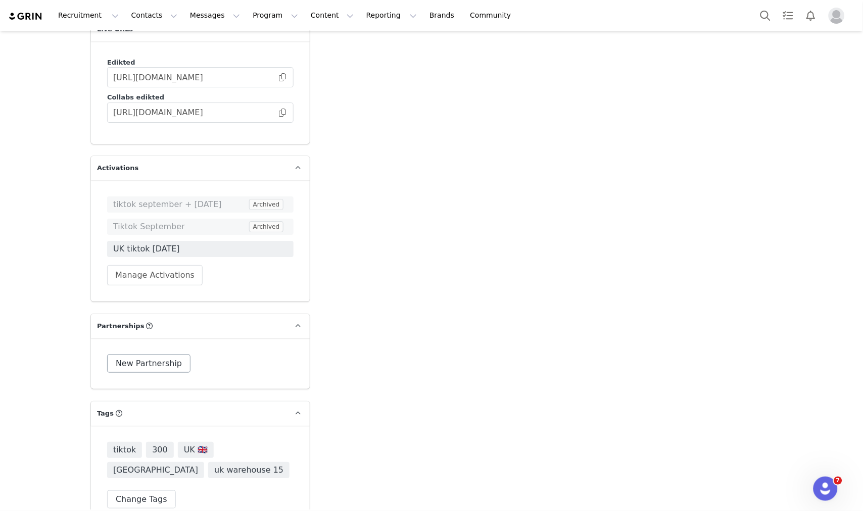
scroll to position [1965, 0]
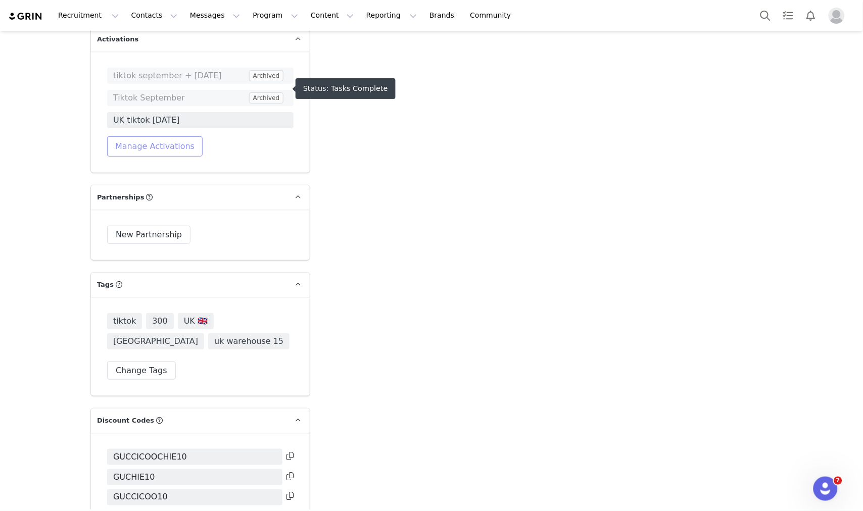
click at [179, 136] on button "Manage Activations" at bounding box center [155, 146] width 96 height 20
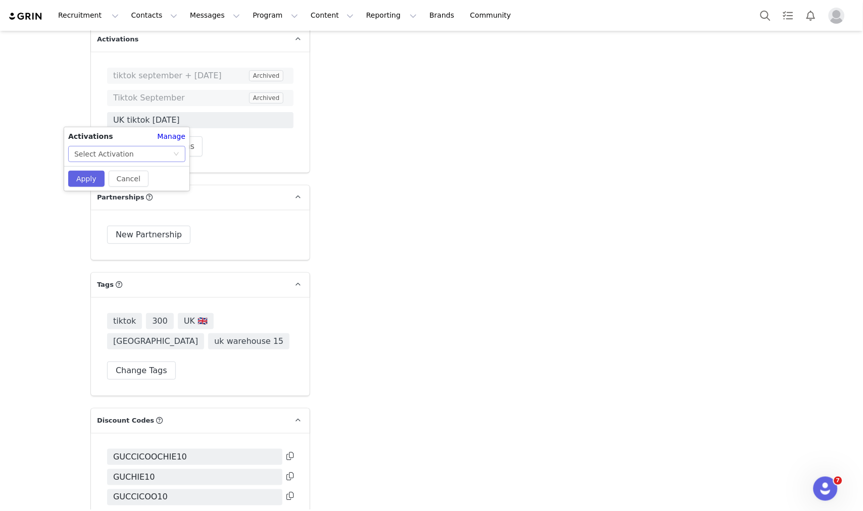
click at [172, 149] on div "Select Activation" at bounding box center [123, 154] width 99 height 15
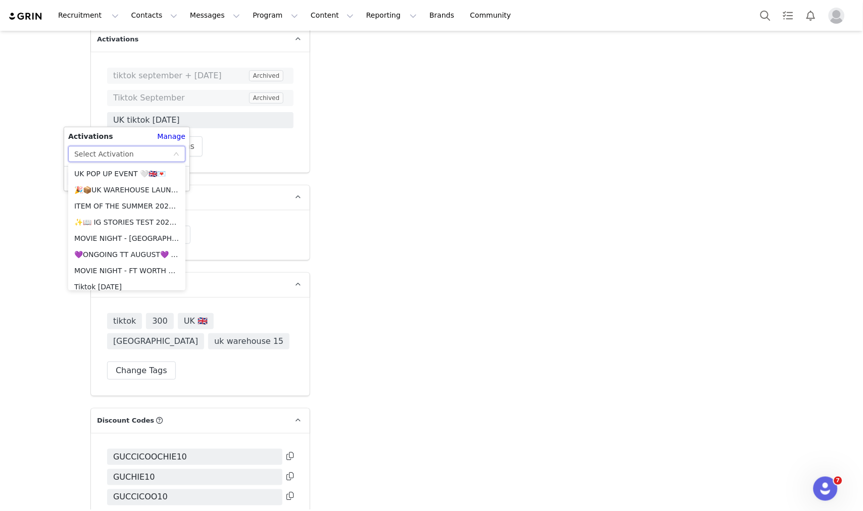
scroll to position [561, 0]
click at [96, 195] on li "🎉📦UK WAREHOUSE LAUNCH [DATE]🎉📦" at bounding box center [126, 195] width 117 height 16
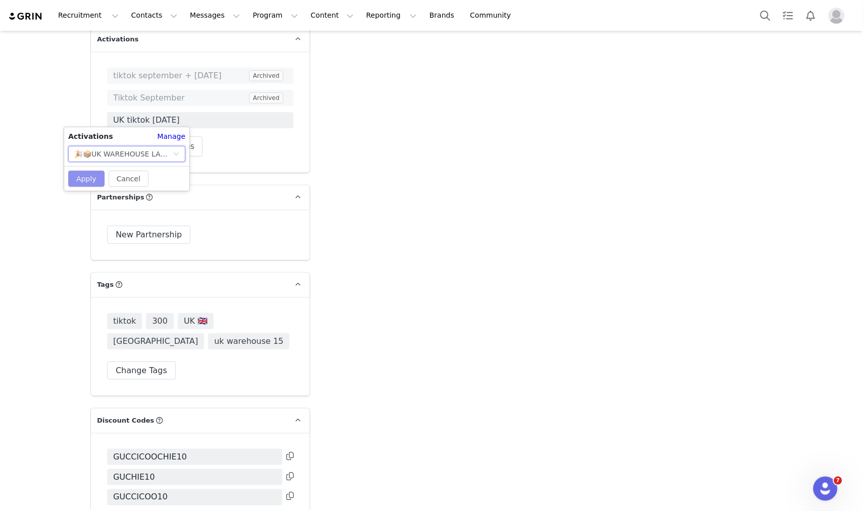
click at [87, 181] on button "Apply" at bounding box center [86, 179] width 36 height 16
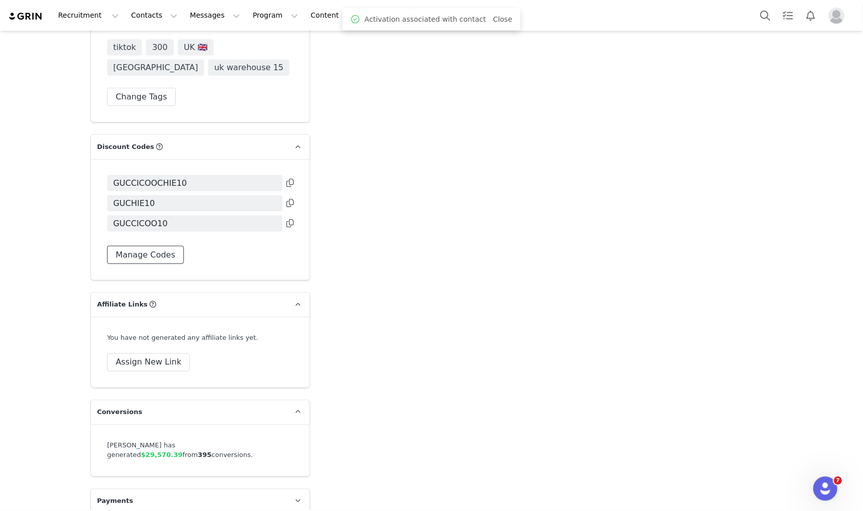
click at [145, 264] on button "Manage Codes" at bounding box center [145, 255] width 77 height 18
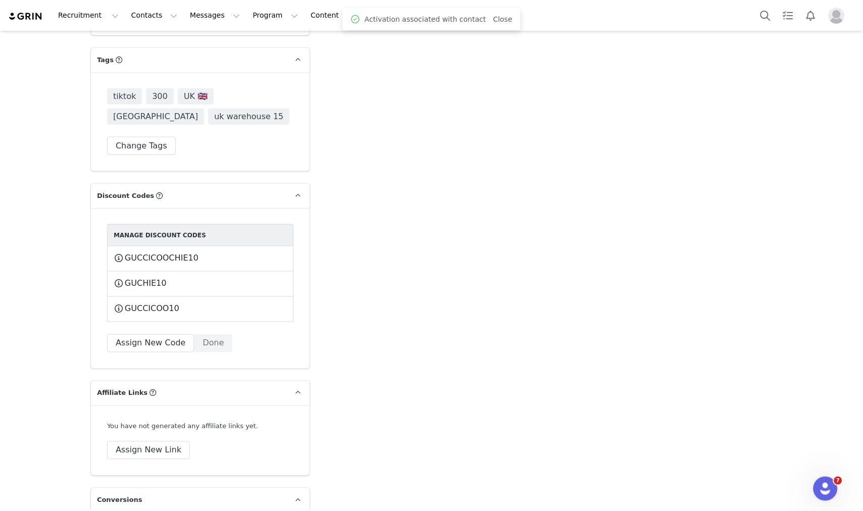
click at [144, 325] on div "Manage Discount Codes GUCCICOOCHIE10 This code will no longer be usable and any…" at bounding box center [200, 288] width 219 height 161
click at [149, 335] on button "Assign New Code" at bounding box center [150, 344] width 87 height 18
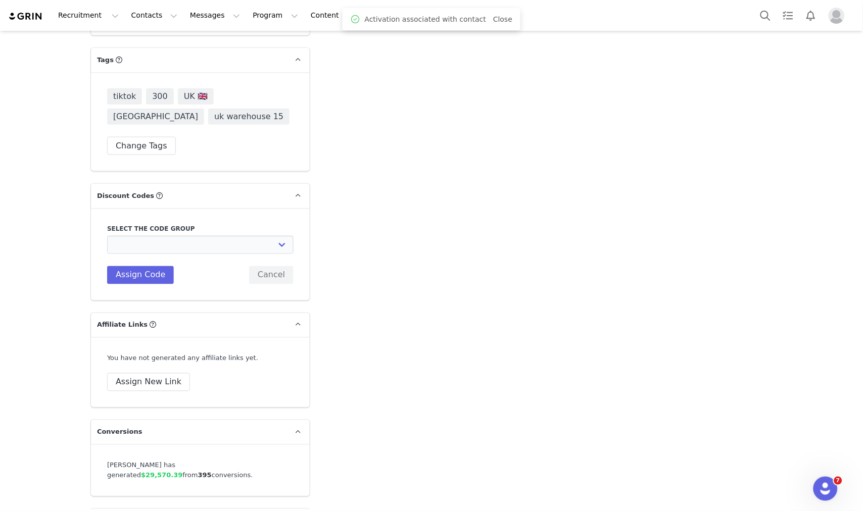
scroll to position [2202, 0]
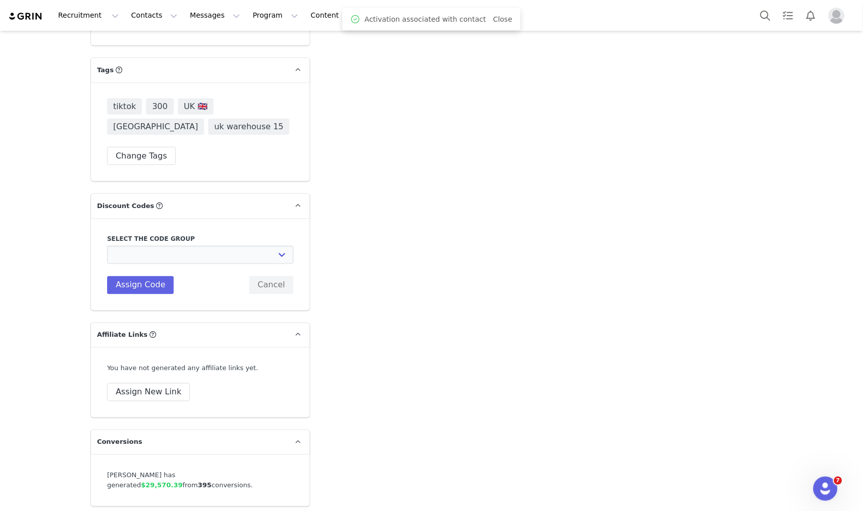
click at [187, 236] on div "Select the code group Edikted UK: NEW TIKTOK ❤️ Edikted UK: NEW IG ❤️ Edikted: …" at bounding box center [200, 264] width 186 height 60
click at [188, 246] on select "Edikted UK: NEW TIKTOK ❤️ Edikted UK: NEW IG ❤️ Edikted: Students + IG Edikted:…" at bounding box center [200, 255] width 186 height 18
select select "10009859"
click at [107, 246] on select "Edikted UK: NEW TIKTOK ❤️ Edikted UK: NEW IG ❤️ Edikted: Students + IG Edikted:…" at bounding box center [200, 255] width 186 height 18
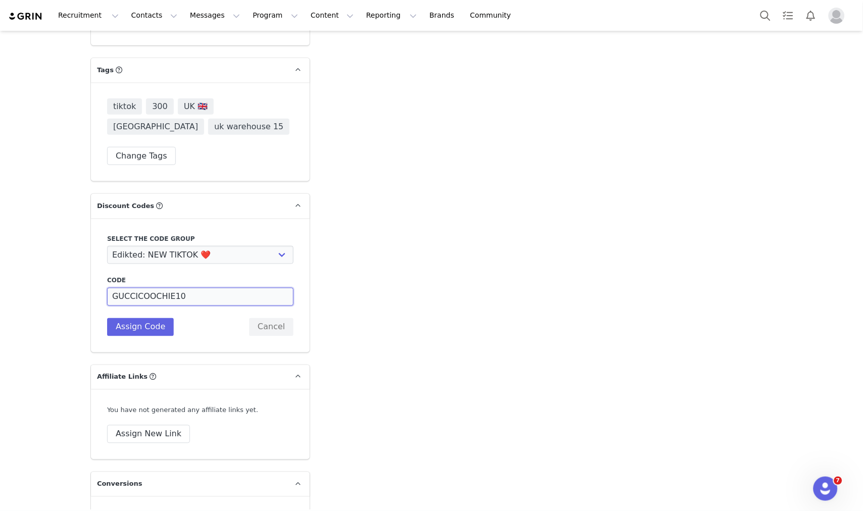
click at [118, 288] on input "GUCCICOOCHIE10" at bounding box center [200, 297] width 186 height 18
click at [148, 318] on button "Assign Code" at bounding box center [140, 327] width 67 height 18
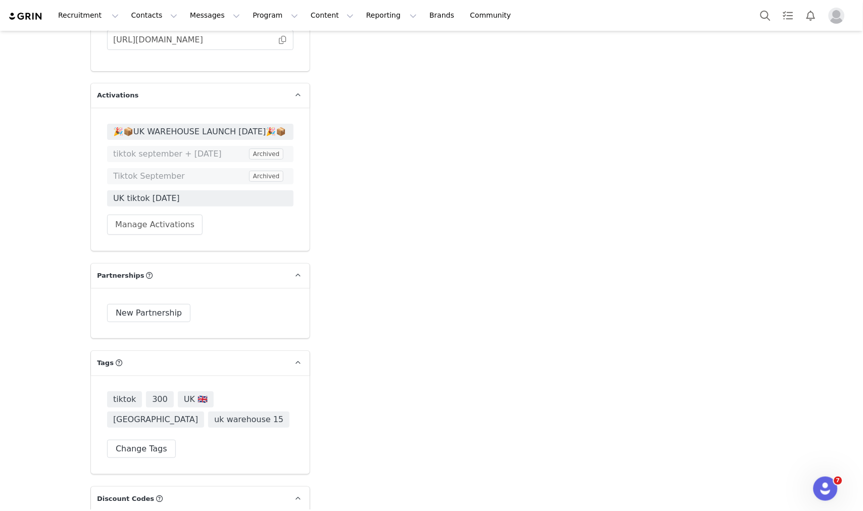
scroll to position [2190, 0]
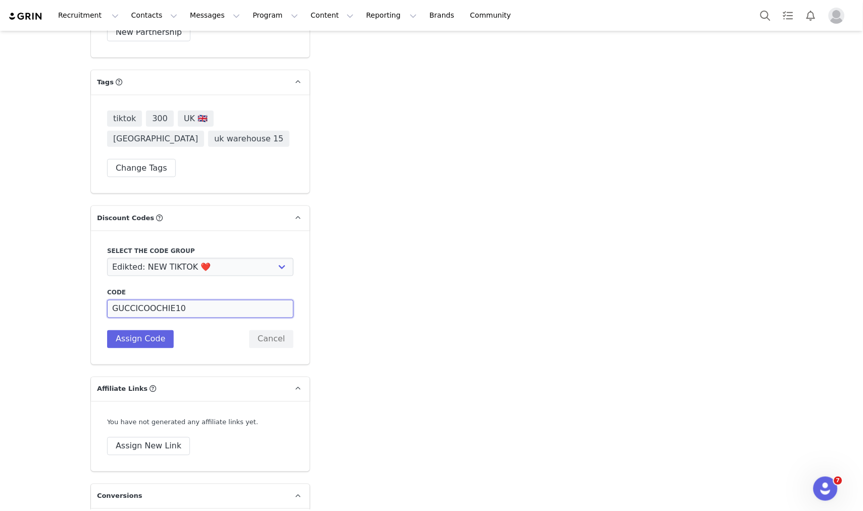
click at [169, 300] on input "GUCCICOOCHIE10" at bounding box center [200, 309] width 186 height 18
drag, startPoint x: 165, startPoint y: 279, endPoint x: 133, endPoint y: 279, distance: 31.3
click at [133, 300] on input "GUCCICOOCHIE10" at bounding box center [200, 309] width 186 height 18
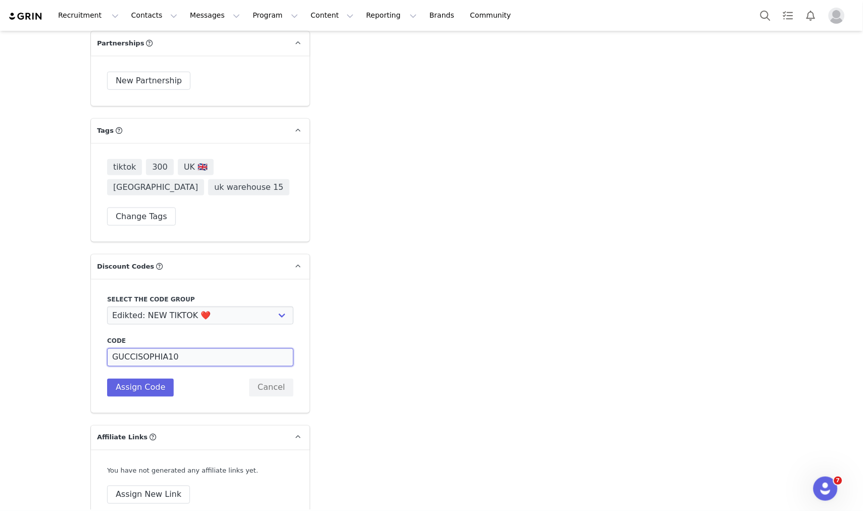
scroll to position [2244, 0]
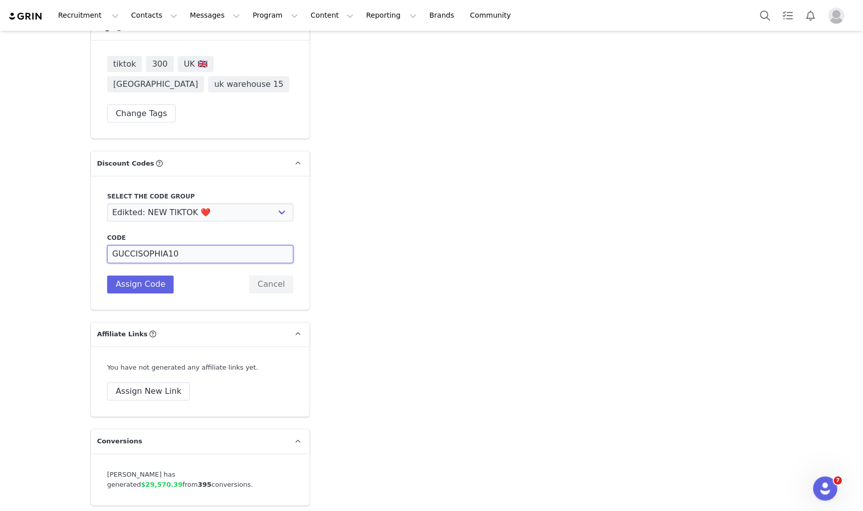
click at [152, 246] on input "GUCCISOPHIA10" at bounding box center [200, 255] width 186 height 18
drag, startPoint x: 144, startPoint y: 224, endPoint x: 151, endPoint y: 226, distance: 7.4
click at [151, 246] on input "GUCCISOPHIA10" at bounding box center [200, 255] width 186 height 18
click at [139, 246] on input "GUCCISOFIA10" at bounding box center [200, 255] width 186 height 18
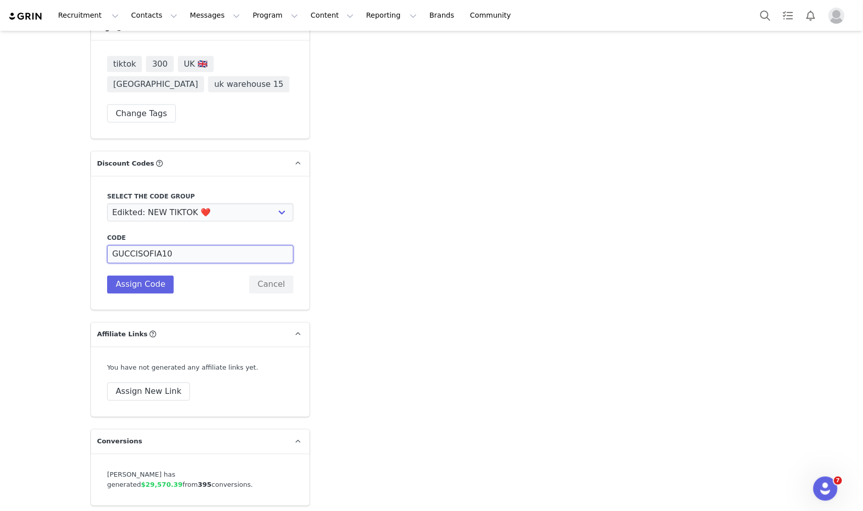
click at [139, 246] on input "GUCCISOFIA10" at bounding box center [200, 255] width 186 height 18
type input "GUCCISOFIA10"
click at [142, 276] on button "Assign Code" at bounding box center [140, 285] width 67 height 18
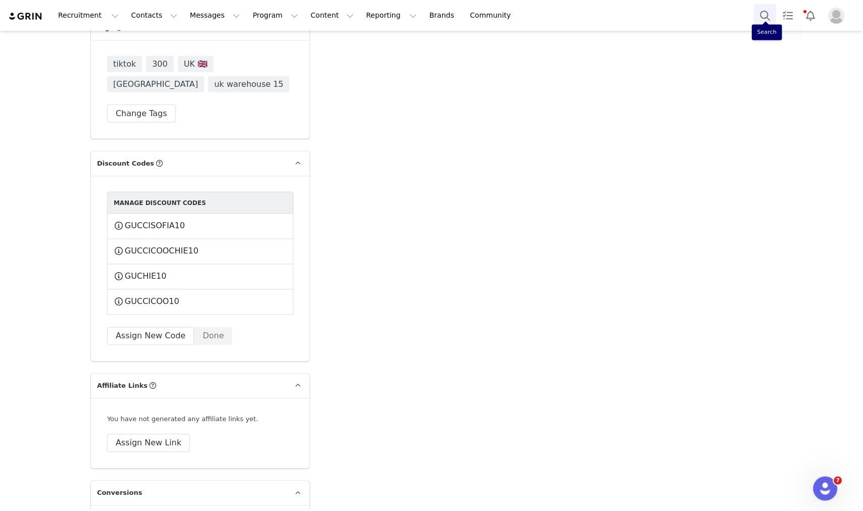
click at [756, 18] on button "Search" at bounding box center [765, 15] width 22 height 23
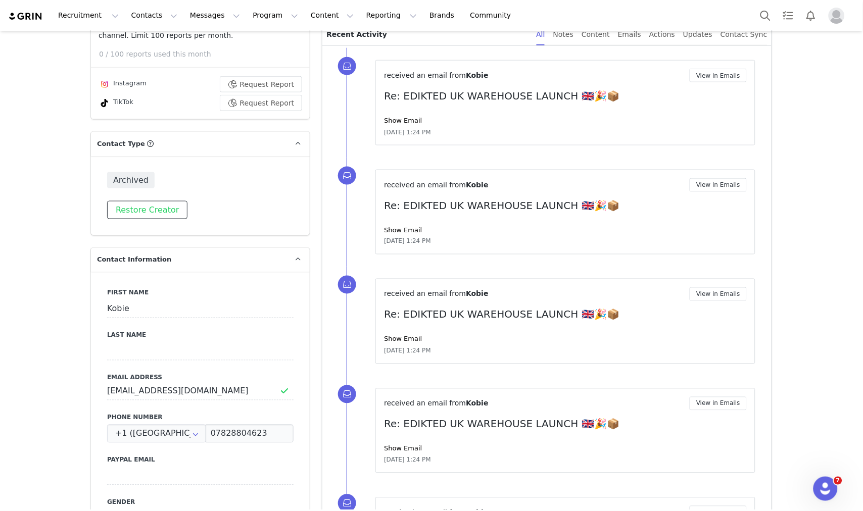
click at [154, 215] on button "Restore Creator" at bounding box center [147, 210] width 80 height 18
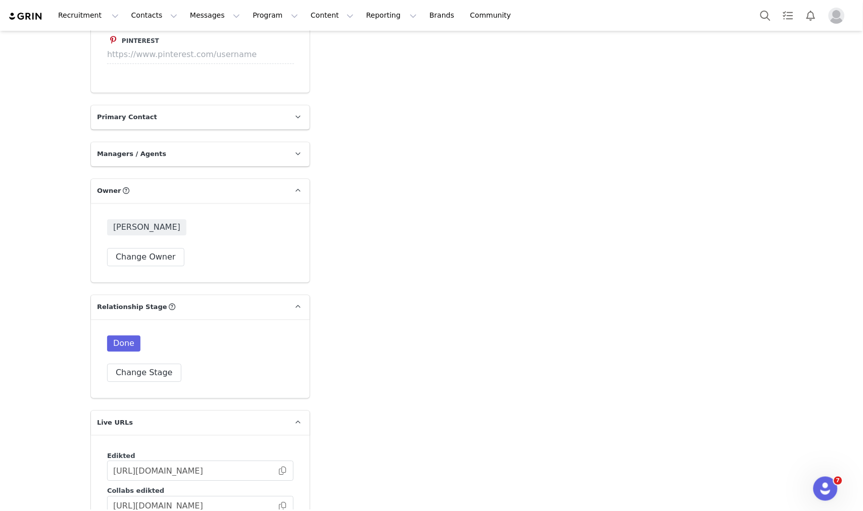
scroll to position [1516, 0]
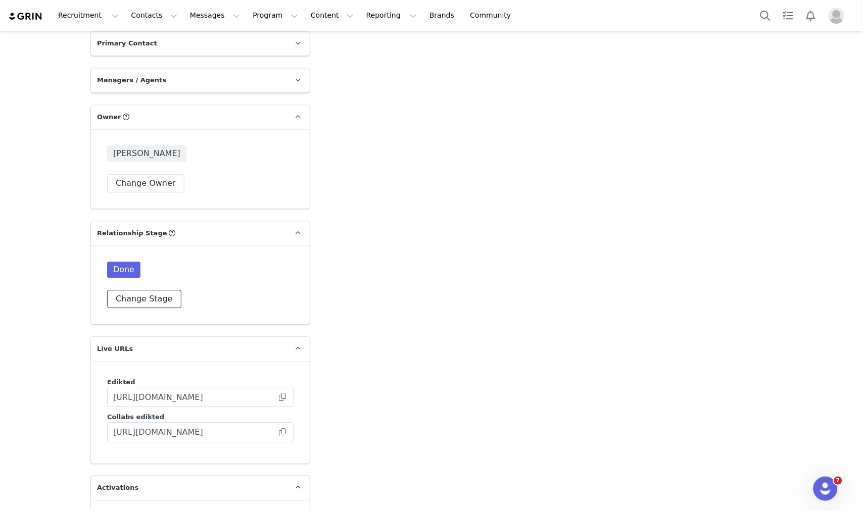
click at [146, 290] on button "Change Stage" at bounding box center [144, 299] width 74 height 18
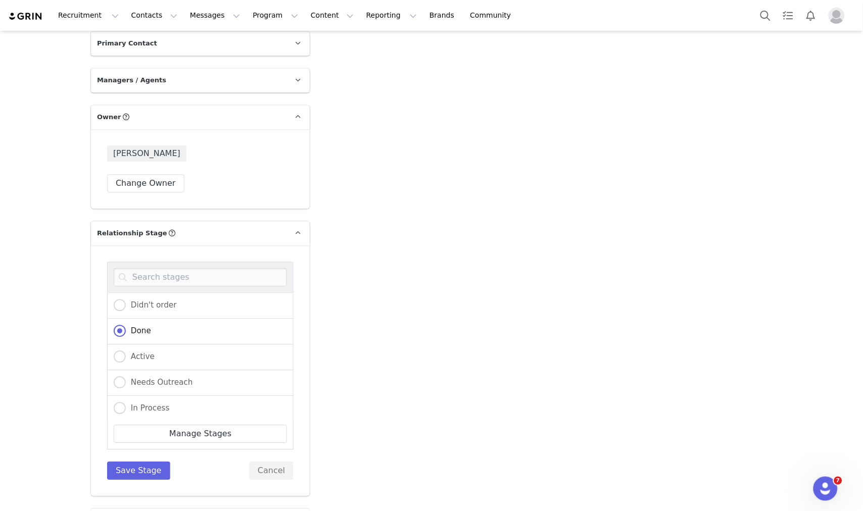
click at [119, 345] on div "Active" at bounding box center [200, 358] width 186 height 26
click at [126, 352] on span "Active" at bounding box center [140, 356] width 29 height 9
click at [123, 351] on input "Active" at bounding box center [120, 357] width 12 height 13
radio input "true"
radio input "false"
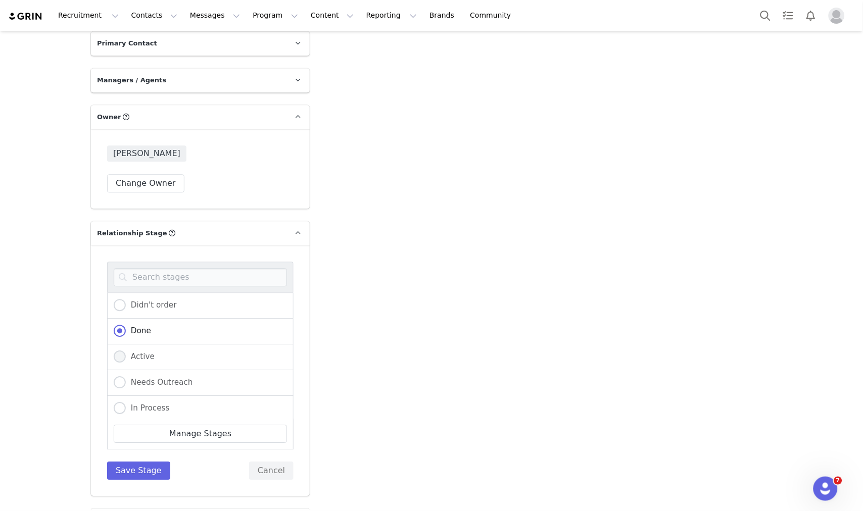
radio input "true"
click at [121, 462] on button "Save Stage" at bounding box center [138, 471] width 63 height 18
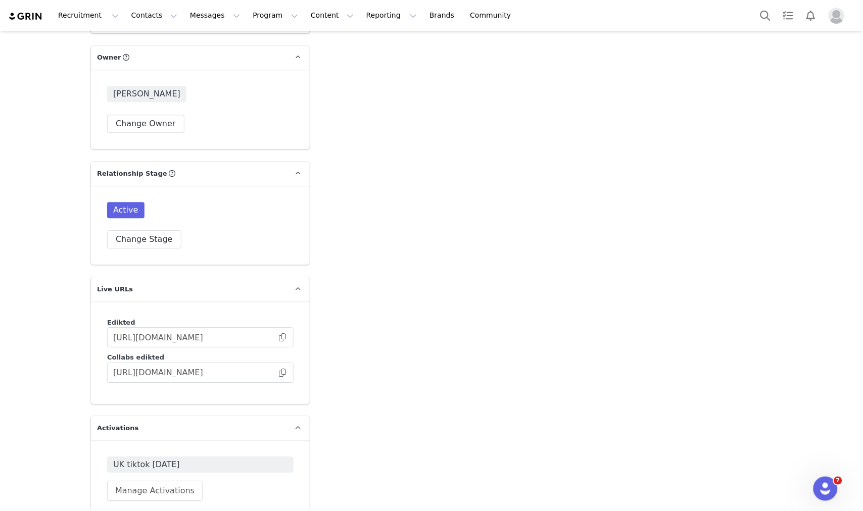
scroll to position [1796, 0]
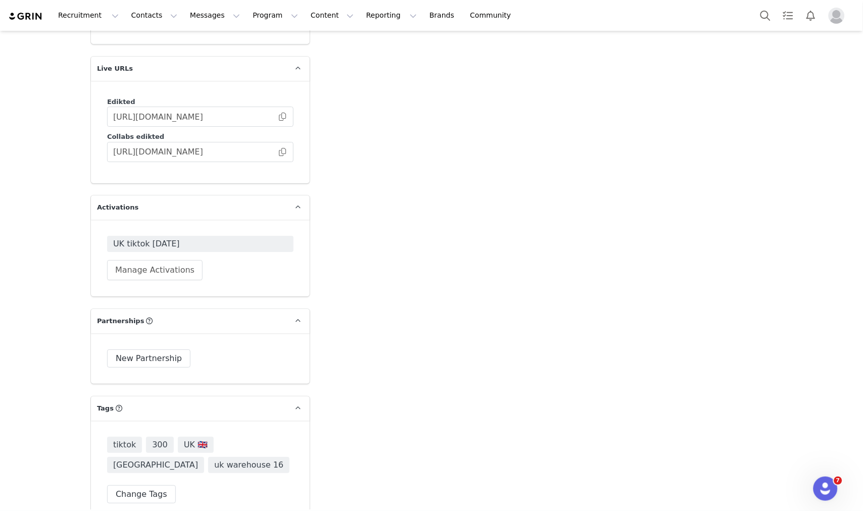
click at [279, 152] on span at bounding box center [282, 152] width 10 height 0
click at [274, 142] on input "https://collabs.edikted.com/43c6d2f7-3059-47b4-9d53-32de98c76d0d" at bounding box center [200, 152] width 186 height 20
drag, startPoint x: 279, startPoint y: 119, endPoint x: 277, endPoint y: 111, distance: 8.5
click at [280, 152] on span at bounding box center [282, 152] width 10 height 0
click at [158, 260] on button "Manage Activations" at bounding box center [155, 270] width 96 height 20
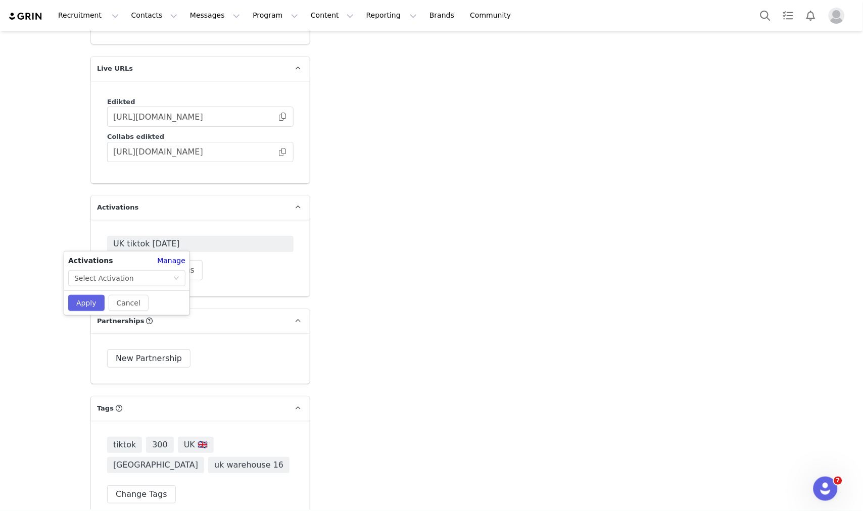
click at [150, 268] on div "Activations Manage Select Activation" at bounding box center [126, 271] width 125 height 31
click at [152, 275] on div "Select Activation" at bounding box center [123, 278] width 99 height 15
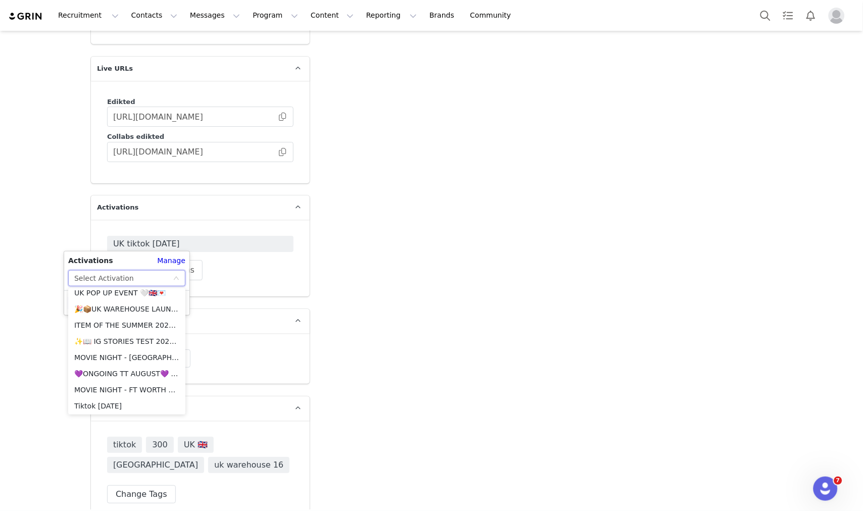
scroll to position [543, 0]
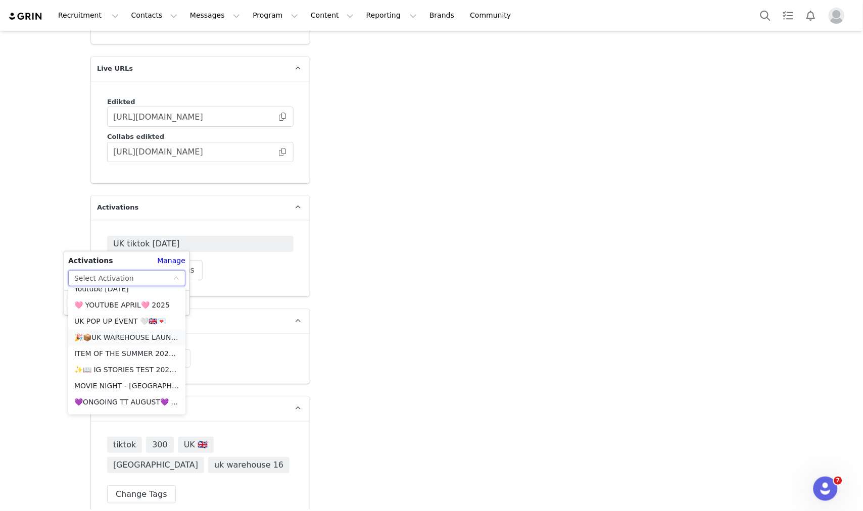
click at [109, 337] on li "🎉📦UK WAREHOUSE LAUNCH [DATE]🎉📦" at bounding box center [126, 338] width 117 height 16
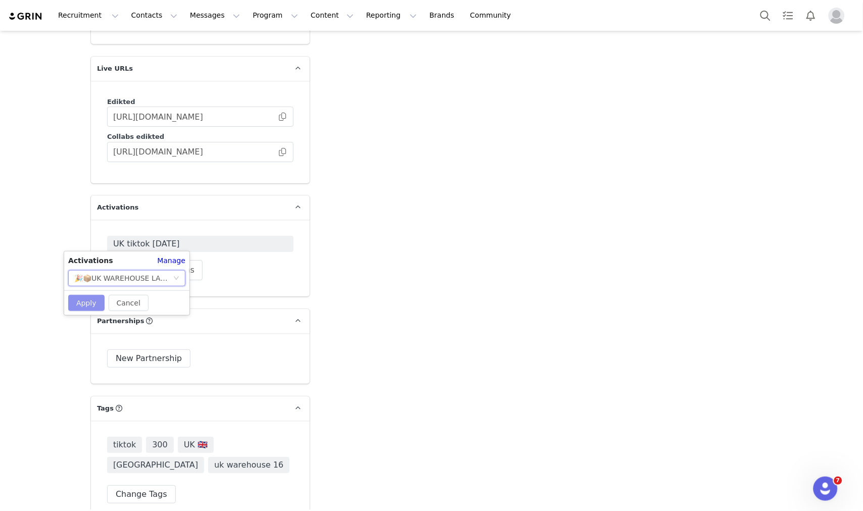
click at [85, 302] on button "Apply" at bounding box center [86, 303] width 36 height 16
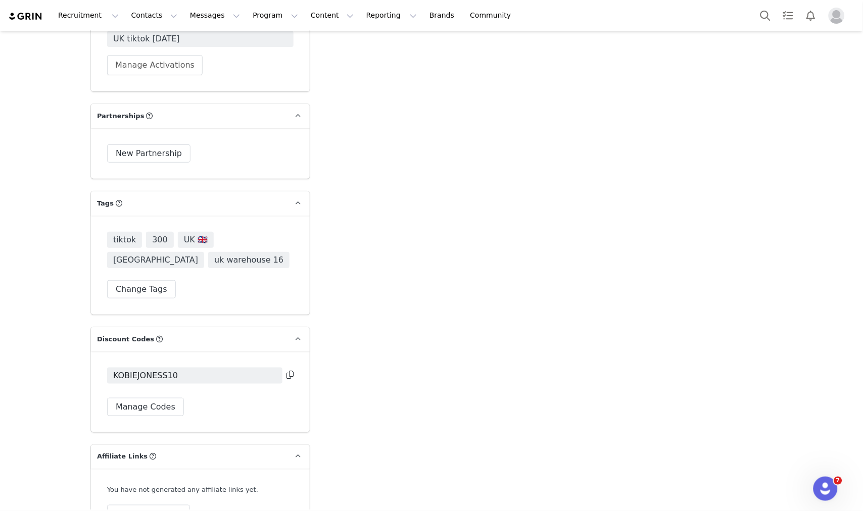
scroll to position [2021, 0]
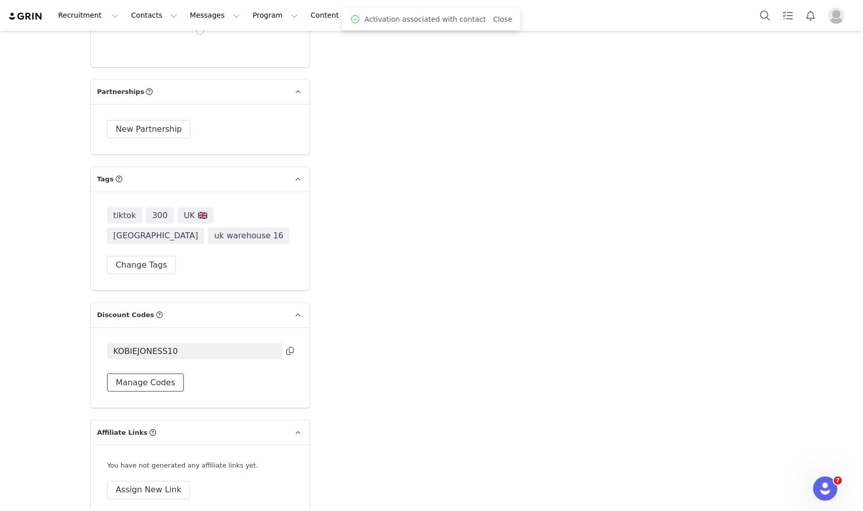
click at [155, 374] on button "Manage Codes" at bounding box center [145, 383] width 77 height 18
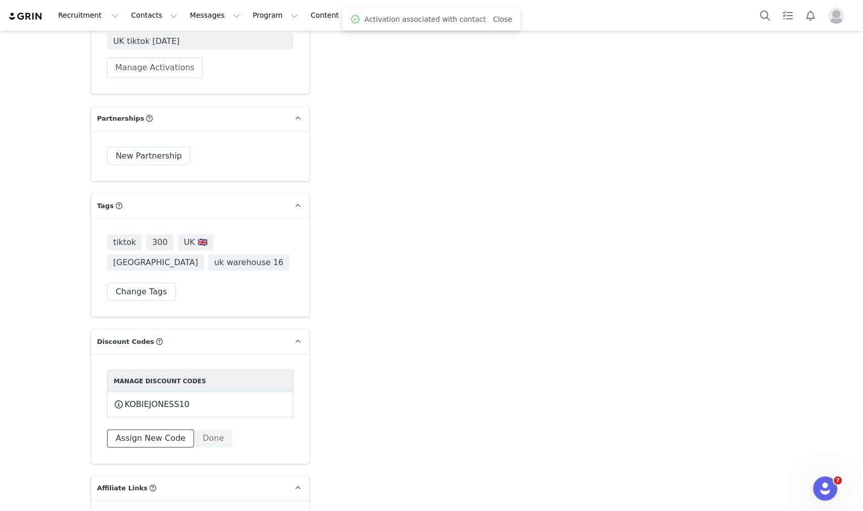
click at [150, 430] on button "Assign New Code" at bounding box center [150, 439] width 87 height 18
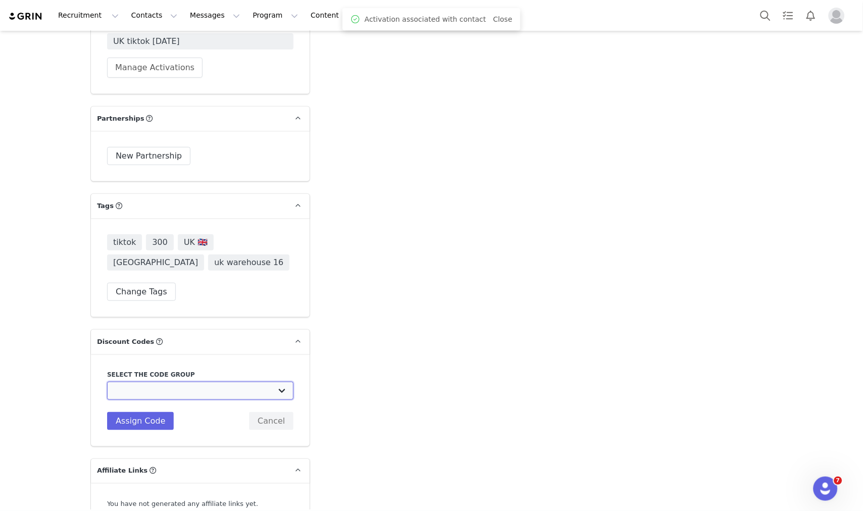
click at [168, 382] on select "Edikted UK: NEW TIKTOK ❤️ Edikted UK: NEW IG ❤️ Edikted: Students + IG Edikted:…" at bounding box center [200, 391] width 186 height 18
select select "10009859"
click at [107, 382] on select "Edikted UK: NEW TIKTOK ❤️ Edikted UK: NEW IG ❤️ Edikted: Students + IG Edikted:…" at bounding box center [200, 391] width 186 height 18
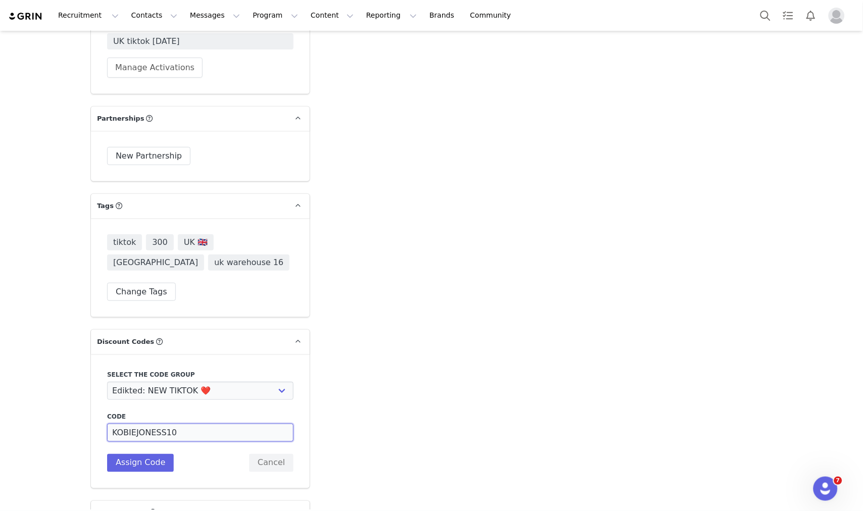
click at [137, 424] on input "KOBIEJONESS10" at bounding box center [200, 433] width 186 height 18
click at [154, 424] on input "KOBIEJONESS10" at bounding box center [200, 433] width 186 height 18
click at [159, 424] on input "KOBIEJONESS10" at bounding box center [200, 433] width 186 height 18
click at [155, 424] on input "KOBIEJONESS10" at bounding box center [200, 433] width 186 height 18
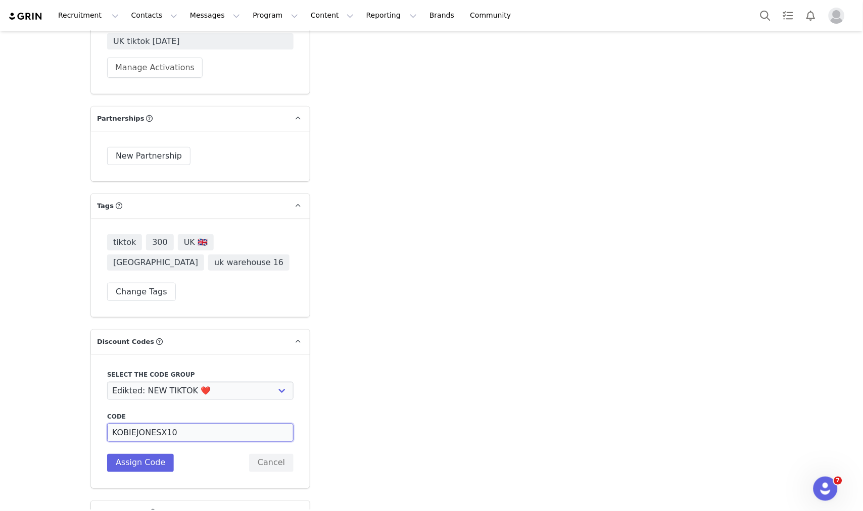
click at [155, 424] on input "KOBIEJONESX10" at bounding box center [200, 433] width 186 height 18
type input "KOBIEJONESX10"
click at [144, 454] on button "Assign Code" at bounding box center [140, 463] width 67 height 18
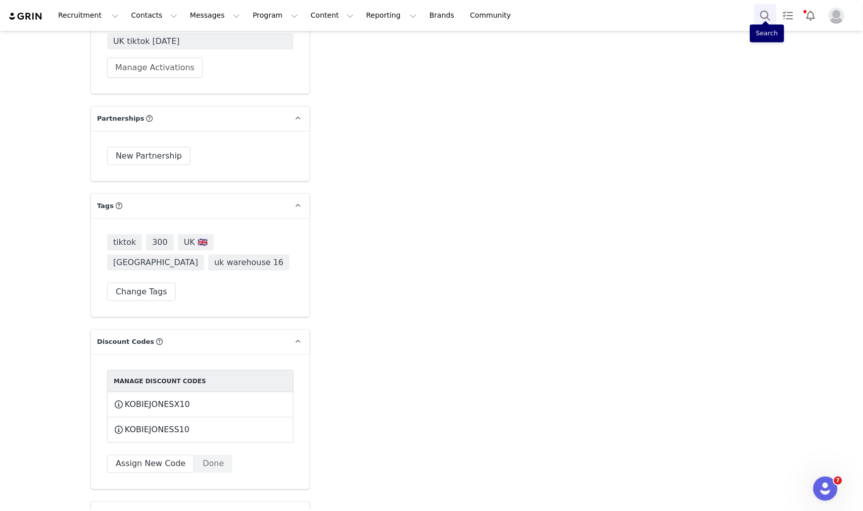
click at [772, 23] on button "Search" at bounding box center [765, 15] width 22 height 23
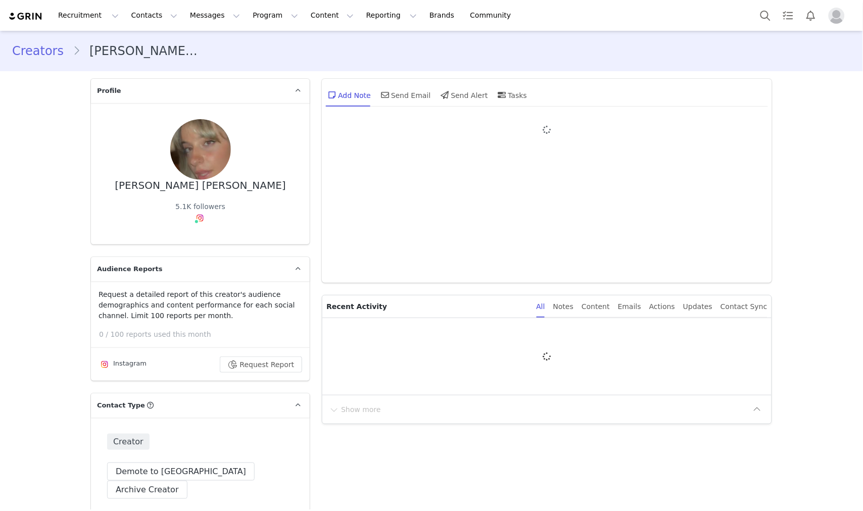
type input "+1 ([GEOGRAPHIC_DATA])"
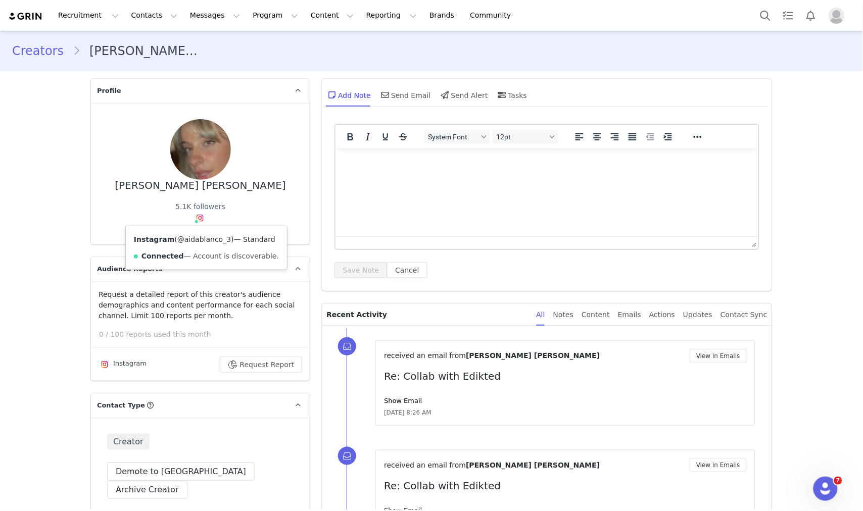
click at [198, 238] on link "@aidablanco_3" at bounding box center [204, 239] width 54 height 8
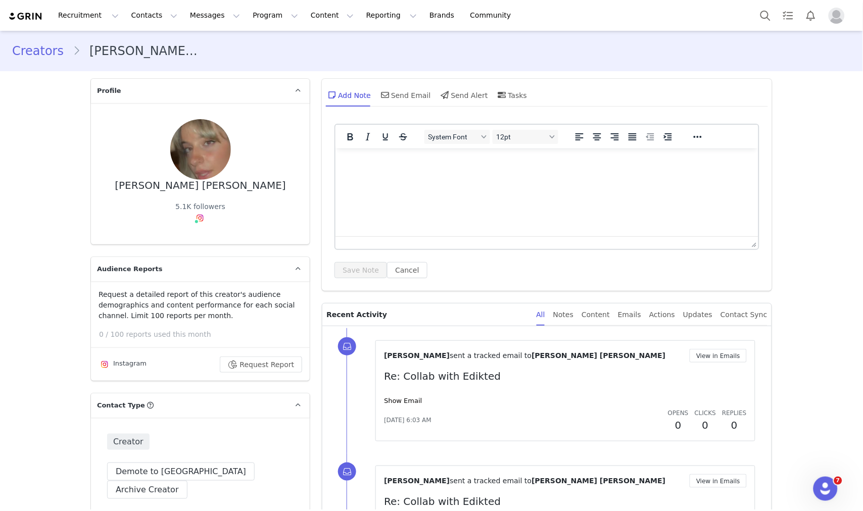
click at [764, 29] on div "Recruitment Recruitment Creator Search Curated Lists Landing Pages Web Extensio…" at bounding box center [431, 15] width 863 height 31
click at [764, 24] on button "Search" at bounding box center [765, 15] width 22 height 23
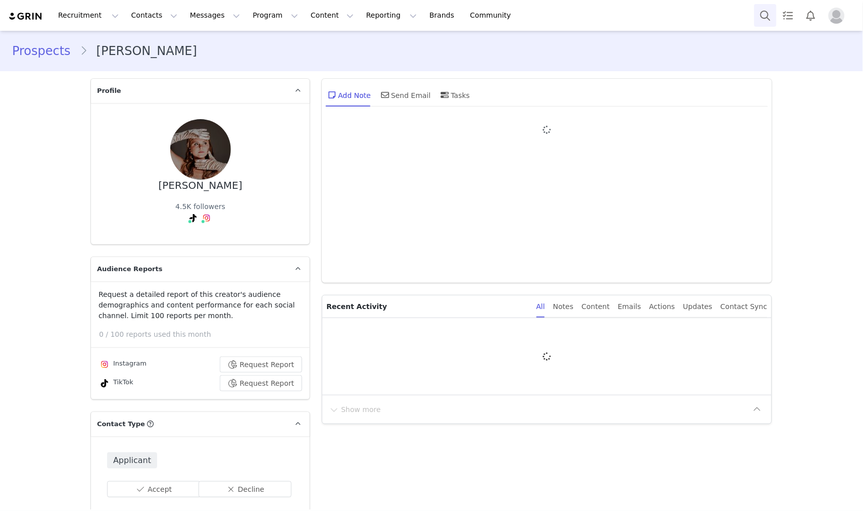
click at [755, 19] on button "Search" at bounding box center [765, 15] width 22 height 23
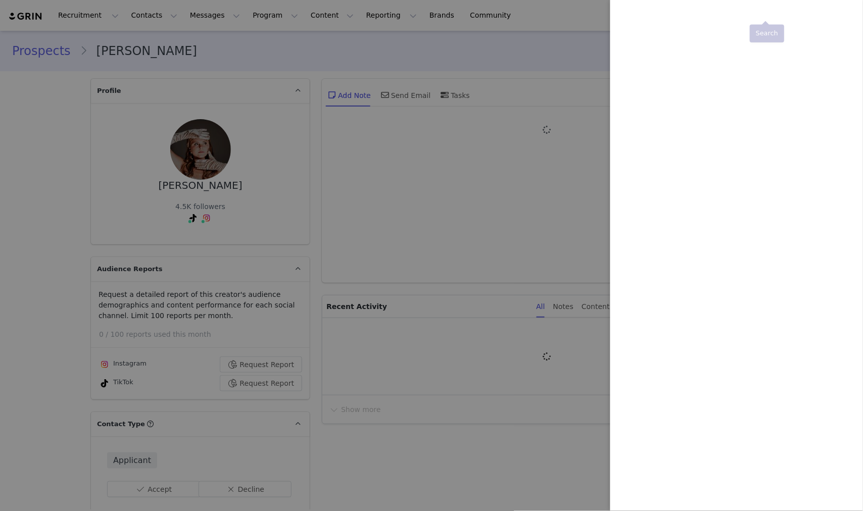
type input "+1 ([GEOGRAPHIC_DATA])"
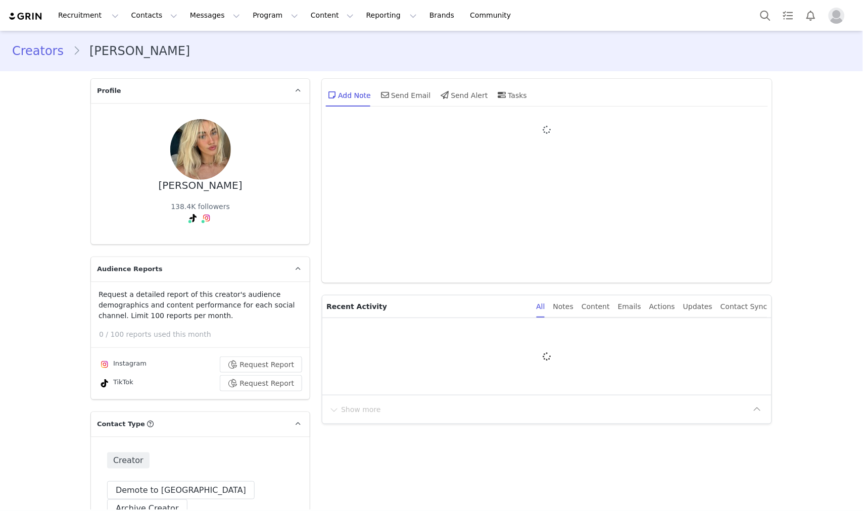
type input "+1 ([GEOGRAPHIC_DATA])"
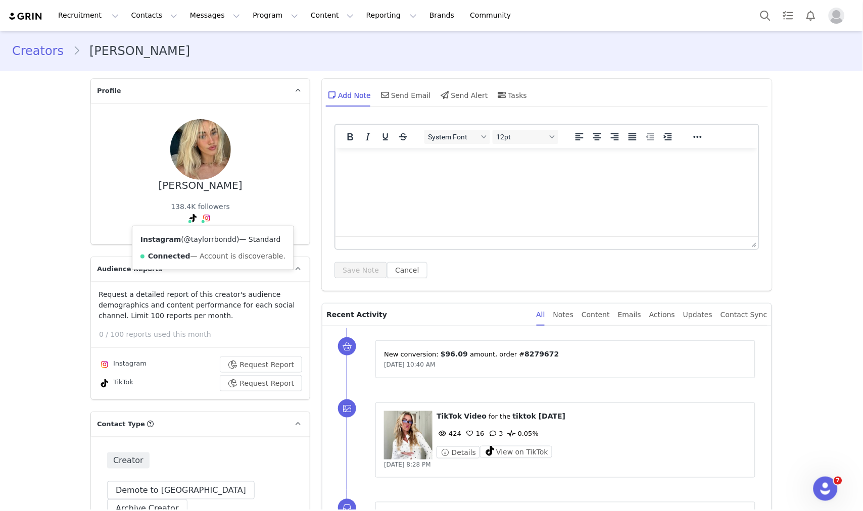
click at [204, 240] on link "@taylorrbondd" at bounding box center [210, 239] width 53 height 8
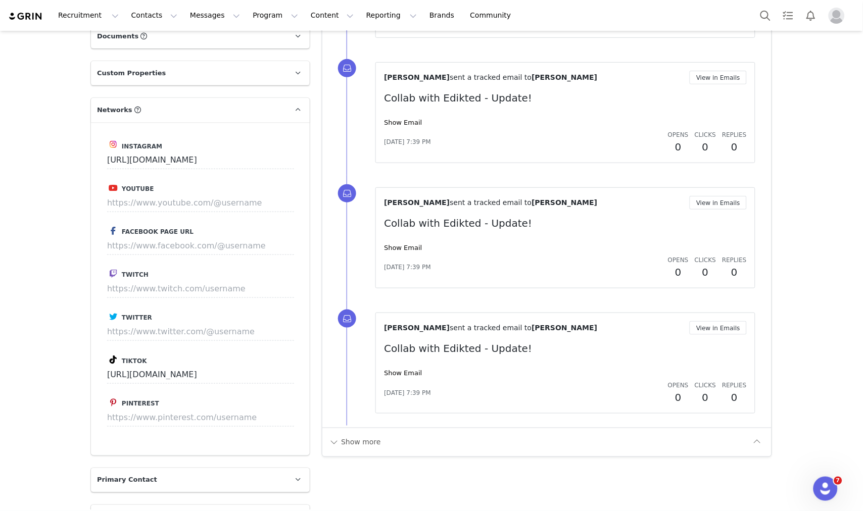
scroll to position [1403, 0]
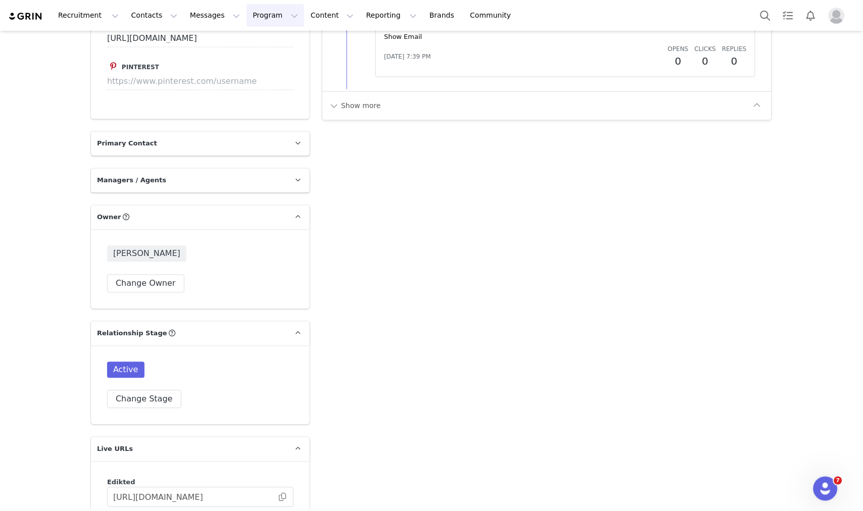
click at [247, 13] on button "Program Program" at bounding box center [276, 15] width 58 height 23
click at [251, 40] on p "Activations" at bounding box center [249, 44] width 39 height 11
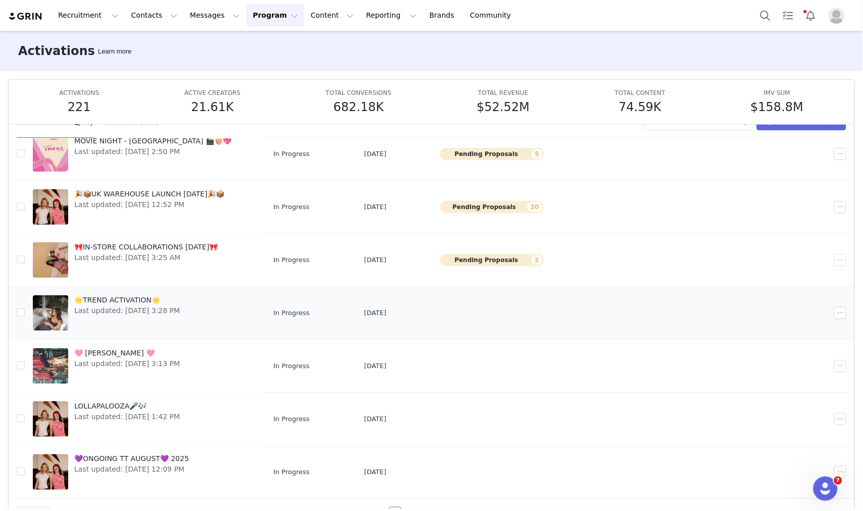
scroll to position [53, 0]
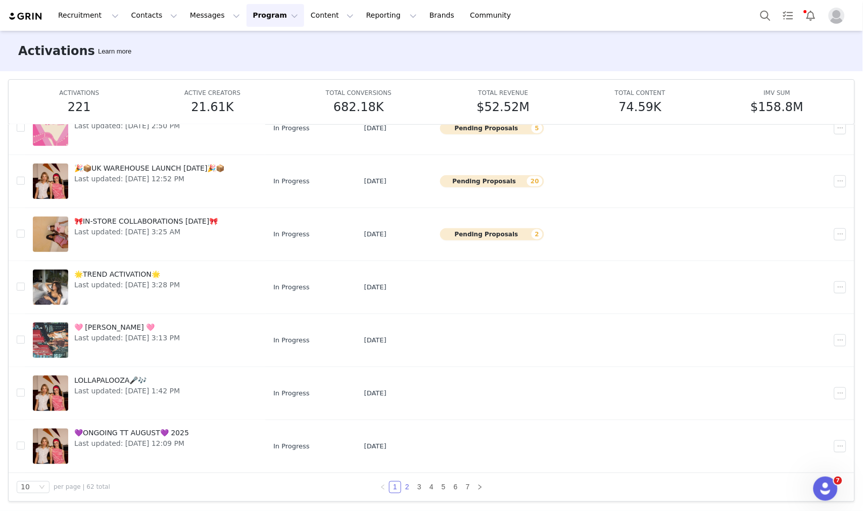
click at [403, 485] on link "2" at bounding box center [407, 487] width 11 height 11
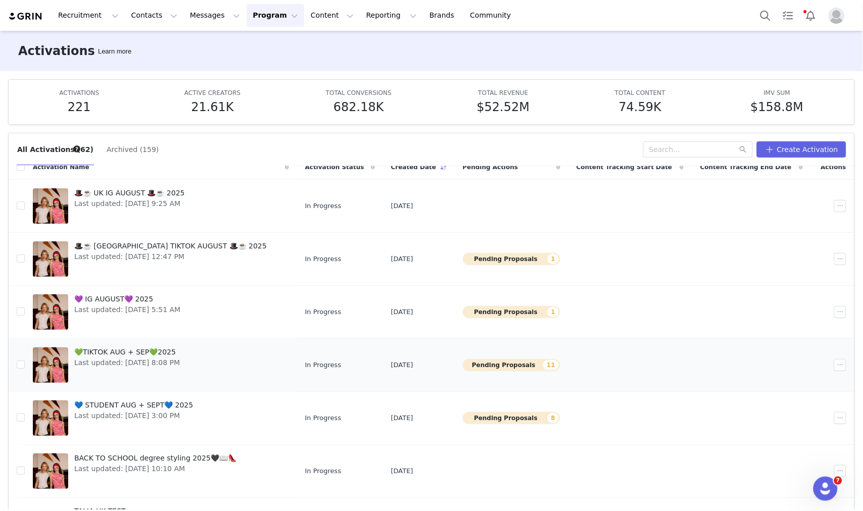
scroll to position [0, 0]
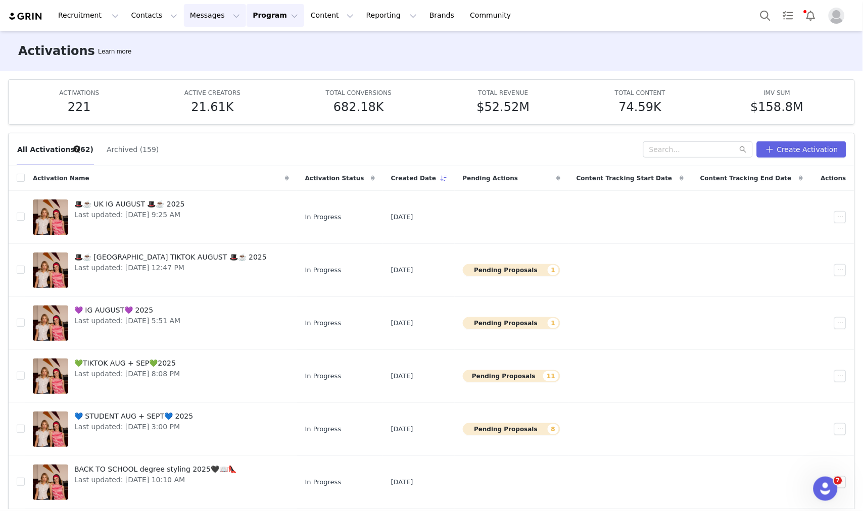
drag, startPoint x: 179, startPoint y: 24, endPoint x: 187, endPoint y: 45, distance: 23.2
click at [184, 24] on button "Messages Messages" at bounding box center [215, 15] width 62 height 23
click at [199, 71] on link "Inbox" at bounding box center [207, 63] width 80 height 19
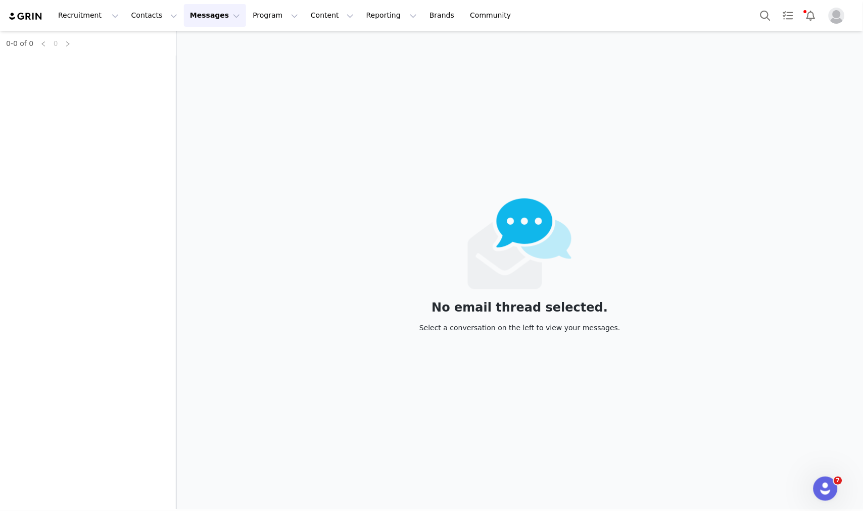
click at [98, 67] on div "0-0 of 0 0" at bounding box center [88, 270] width 176 height 479
click at [86, 61] on div "0-0 of 0 0" at bounding box center [88, 270] width 176 height 479
click at [81, 61] on div "0-0 of 0 0" at bounding box center [88, 270] width 176 height 479
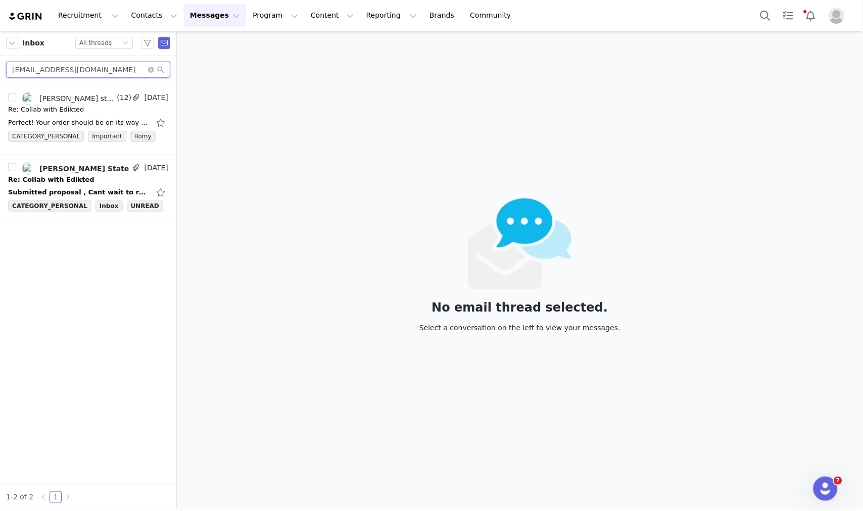
click at [89, 68] on input "[EMAIL_ADDRESS][DOMAIN_NAME]" at bounding box center [88, 70] width 164 height 16
paste input "rooke.ichinose@gmail"
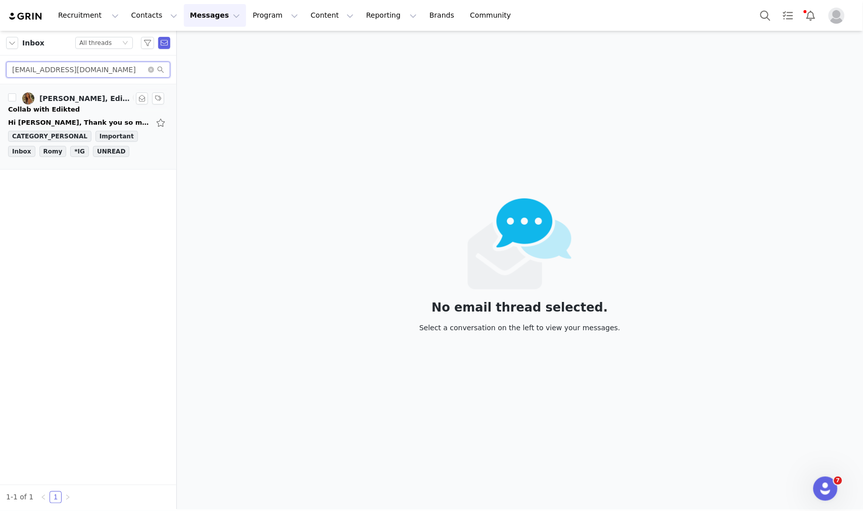
type input "brooke.ichinose@gmail.com"
click at [100, 107] on div "Collab with Edikted" at bounding box center [88, 110] width 160 height 10
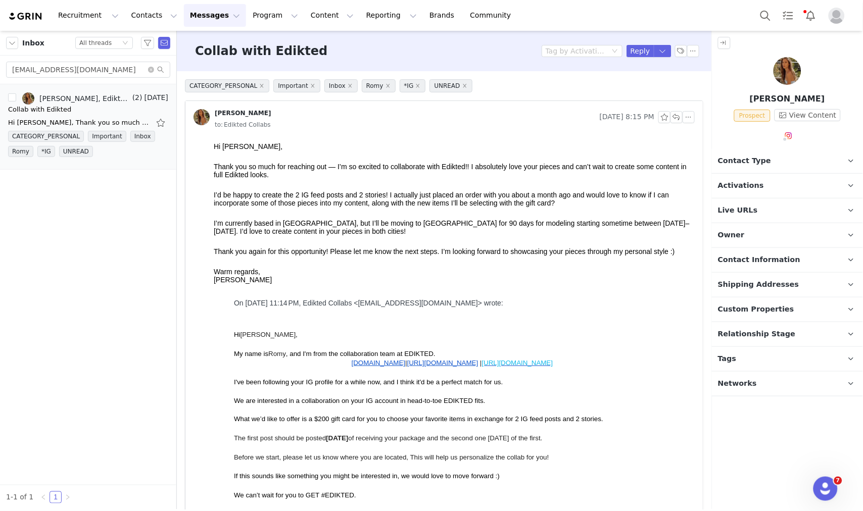
click at [767, 164] on p "Contact Type Contact type can be Creator, Prospect, Application, or Manager." at bounding box center [775, 161] width 127 height 24
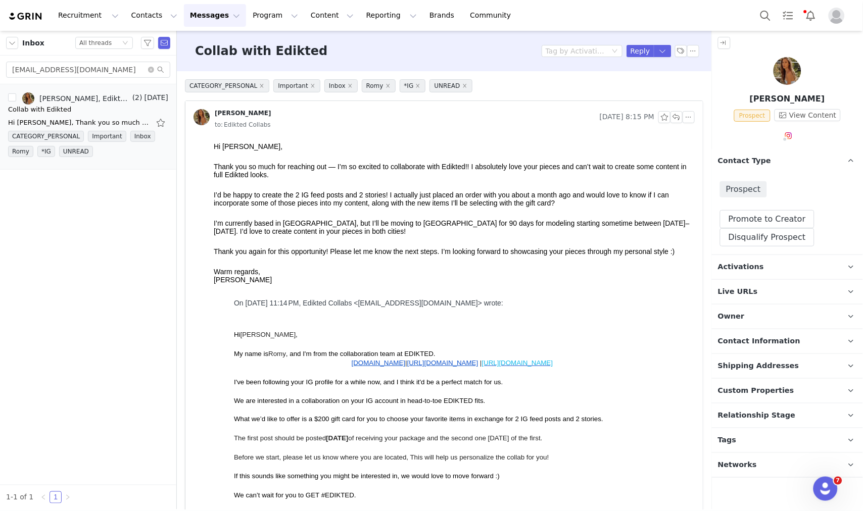
click at [757, 269] on p "Activations" at bounding box center [775, 267] width 127 height 24
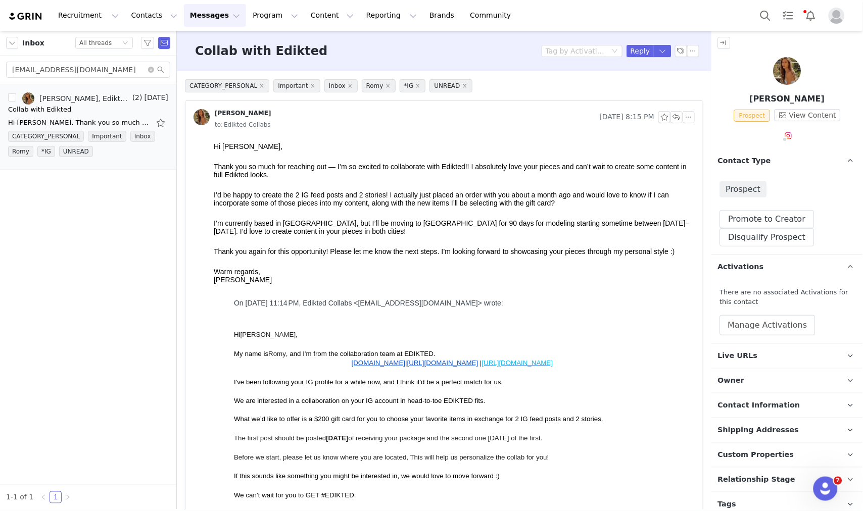
scroll to position [32, 0]
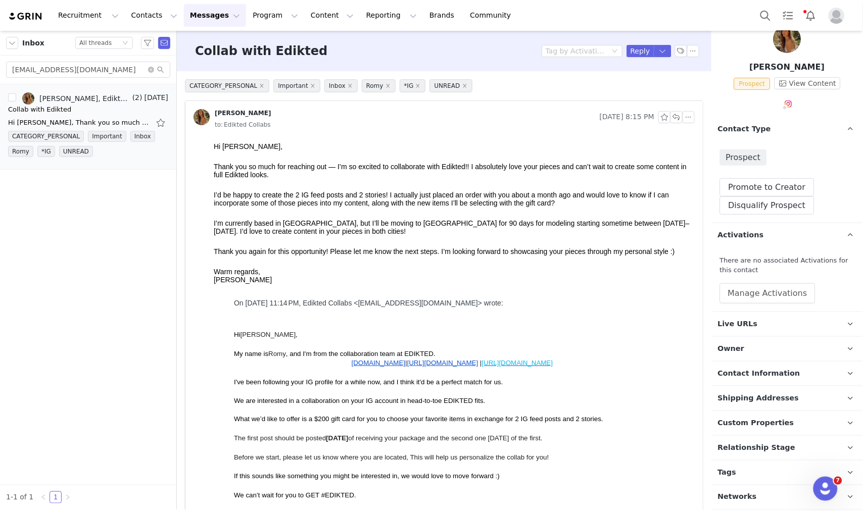
click at [743, 471] on p "Tags Keep track of your contacts by assigning them tags. You can then filter yo…" at bounding box center [775, 473] width 127 height 24
click at [758, 454] on p "Relationship Stage Use relationship stages to move contacts through a logical s…" at bounding box center [775, 448] width 127 height 24
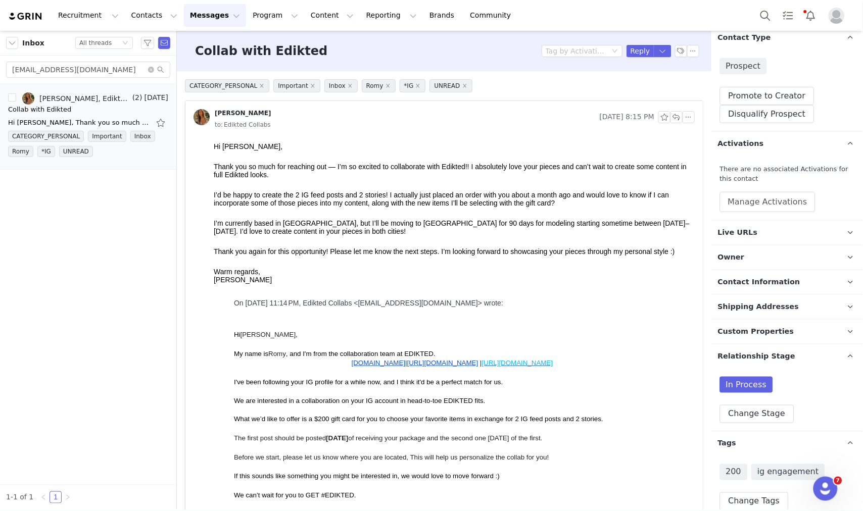
scroll to position [157, 0]
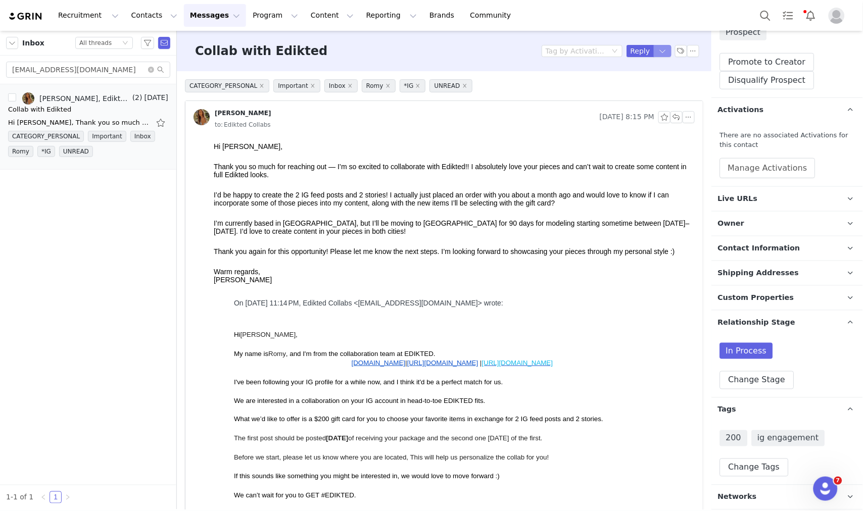
click at [654, 53] on button "button" at bounding box center [663, 51] width 18 height 12
click at [649, 88] on li "Reply All" at bounding box center [646, 85] width 43 height 16
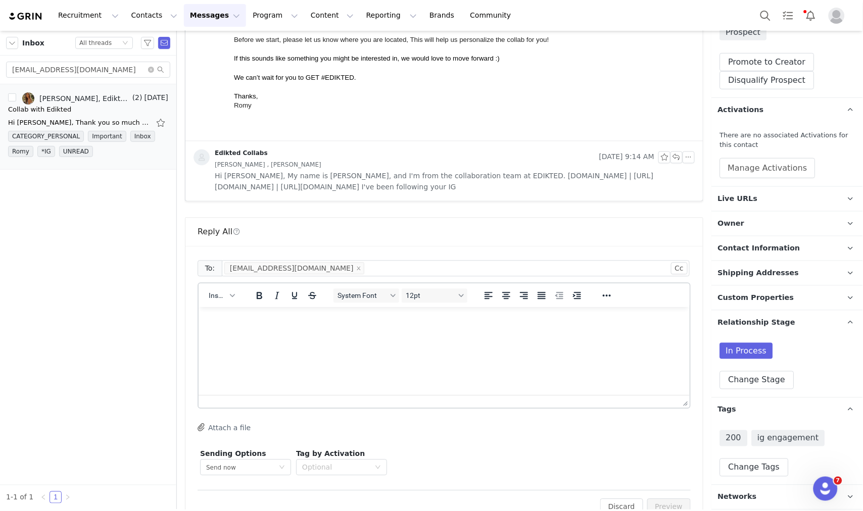
scroll to position [0, 0]
drag, startPoint x: 216, startPoint y: 300, endPoint x: 266, endPoint y: 301, distance: 50.0
click at [217, 300] on span "Insert" at bounding box center [218, 296] width 18 height 8
click at [292, 311] on div "Insert Template" at bounding box center [258, 313] width 91 height 12
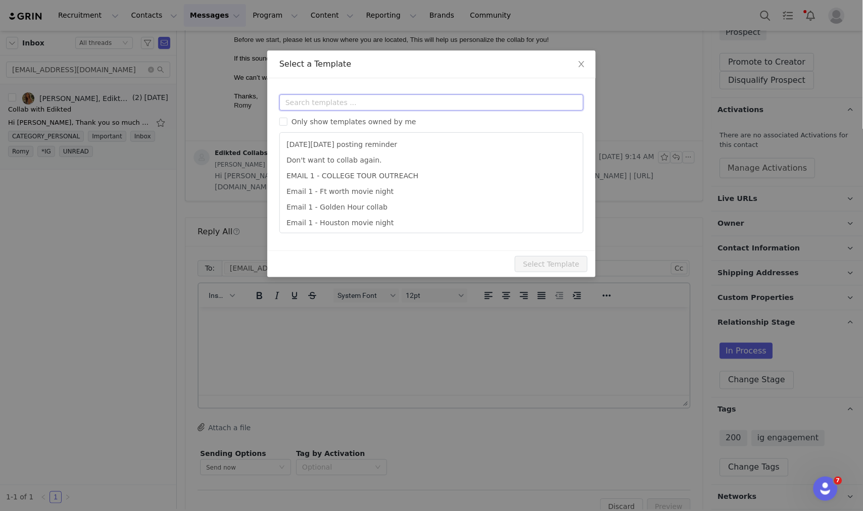
click at [402, 107] on input "text" at bounding box center [431, 102] width 304 height 16
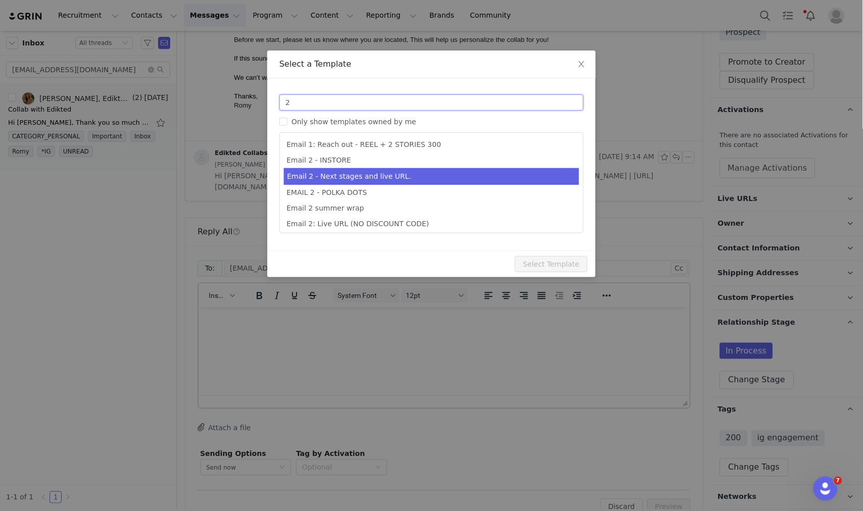
type input "2"
type input "Collab with Edikted"
click at [423, 175] on li "Email 2 - Next stages and live URL." at bounding box center [431, 176] width 295 height 17
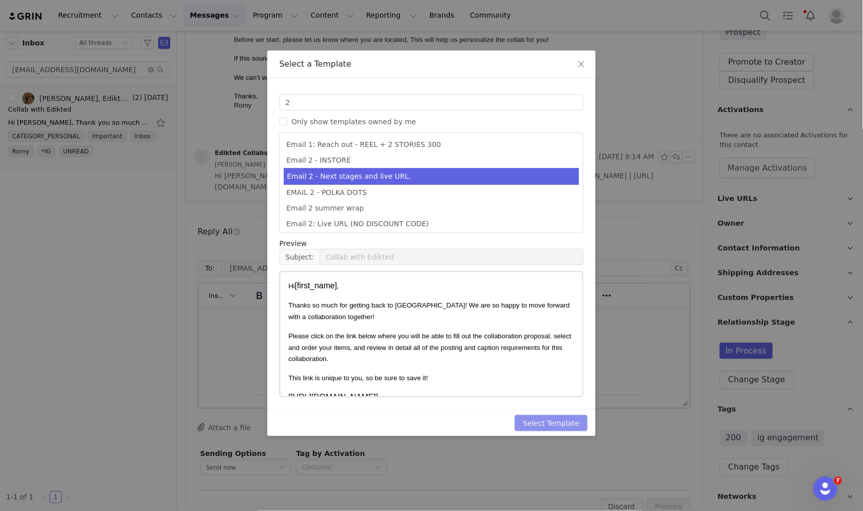
click at [551, 425] on button "Select Template" at bounding box center [551, 423] width 73 height 16
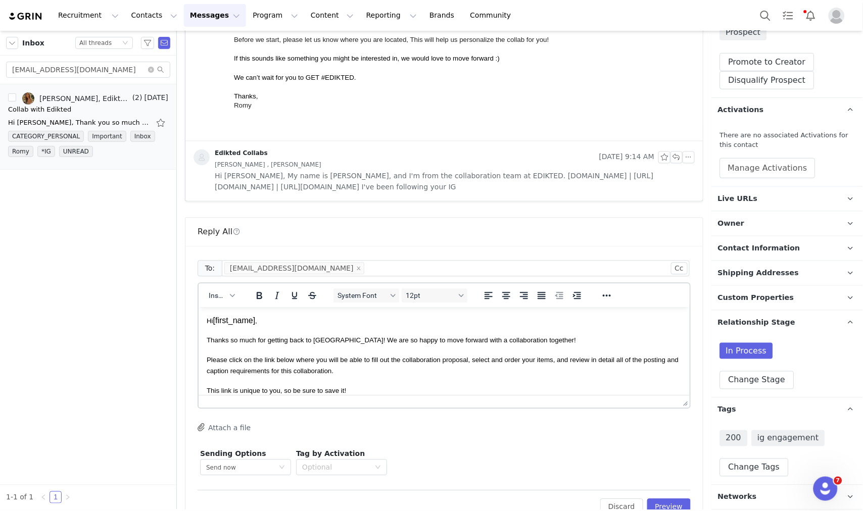
click at [678, 492] on div "Edit Discard Preview" at bounding box center [444, 503] width 493 height 25
click at [677, 499] on button "Preview" at bounding box center [669, 507] width 44 height 16
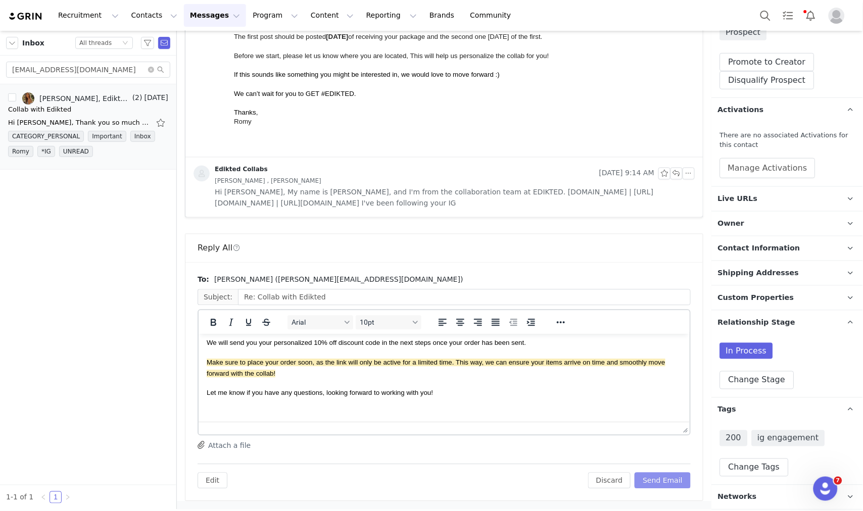
scroll to position [236, 0]
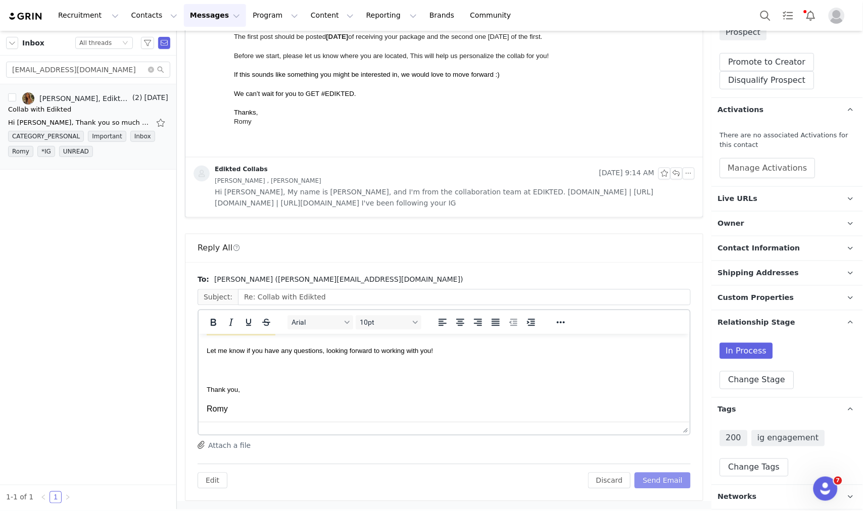
click at [650, 481] on button "Send Email" at bounding box center [663, 481] width 56 height 16
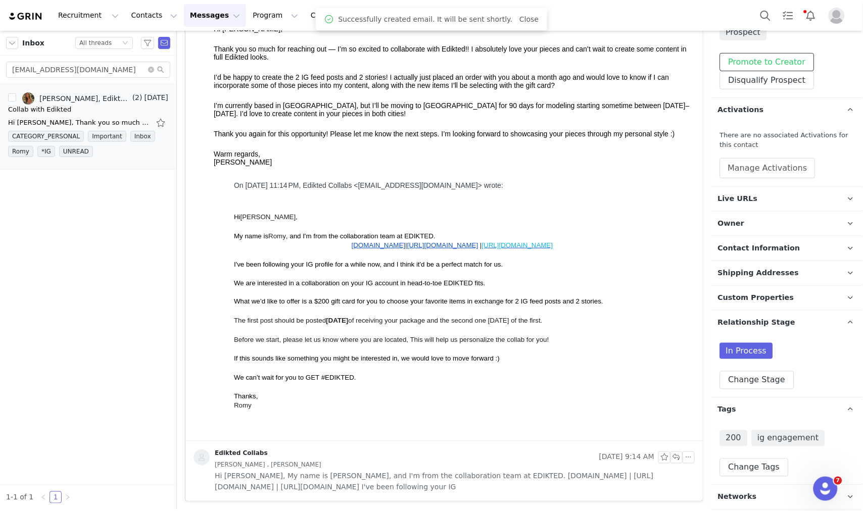
click at [795, 59] on button "Promote to Creator" at bounding box center [767, 62] width 94 height 18
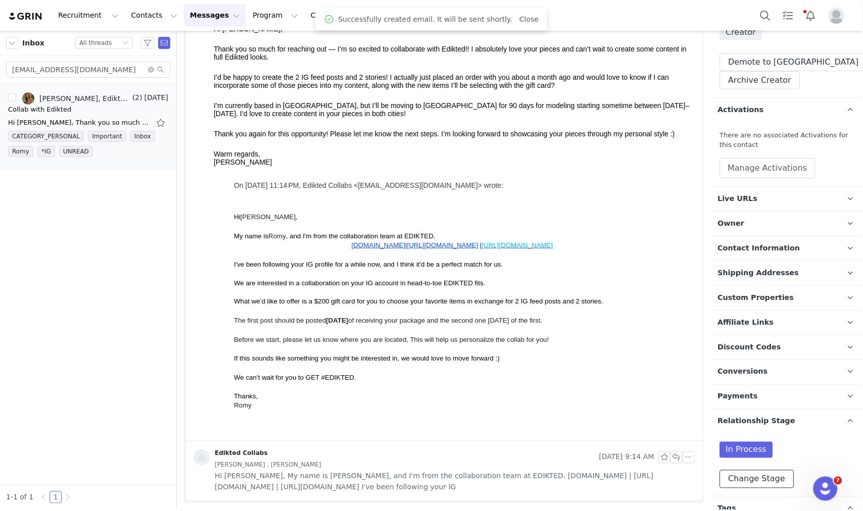
click at [766, 472] on button "Change Stage" at bounding box center [757, 479] width 74 height 18
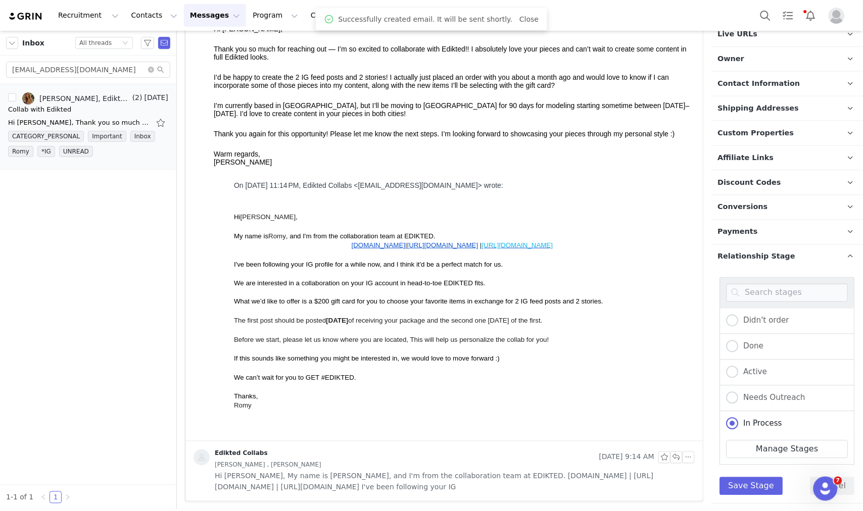
scroll to position [325, 0]
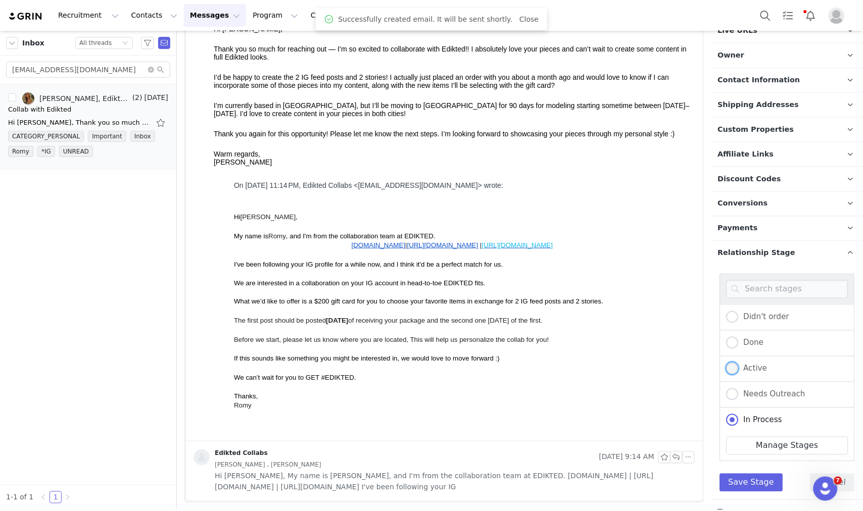
click at [755, 371] on span "Active" at bounding box center [753, 368] width 29 height 9
click at [739, 371] on input "Active" at bounding box center [733, 369] width 12 height 13
radio input "true"
radio input "false"
click at [739, 478] on button "Save Stage" at bounding box center [751, 483] width 63 height 18
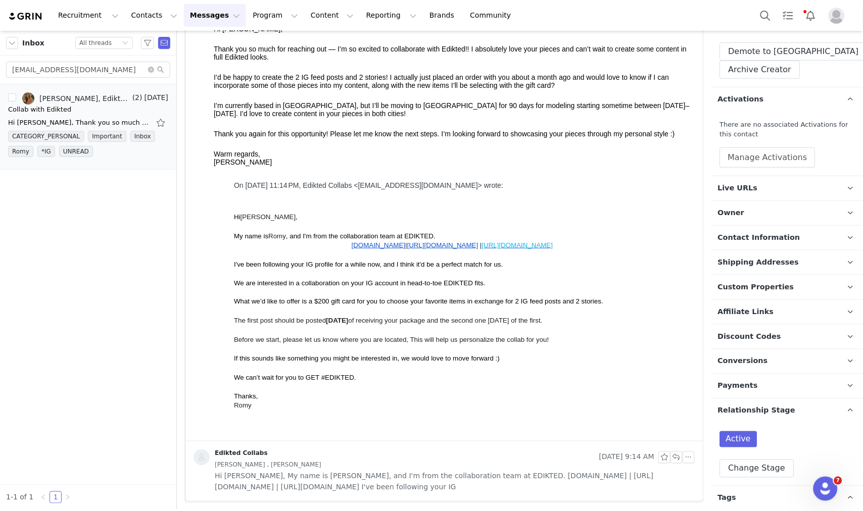
scroll to position [167, 0]
click at [801, 166] on button "Manage Activations" at bounding box center [768, 158] width 96 height 20
click at [777, 195] on div "Select Activation" at bounding box center [740, 196] width 99 height 15
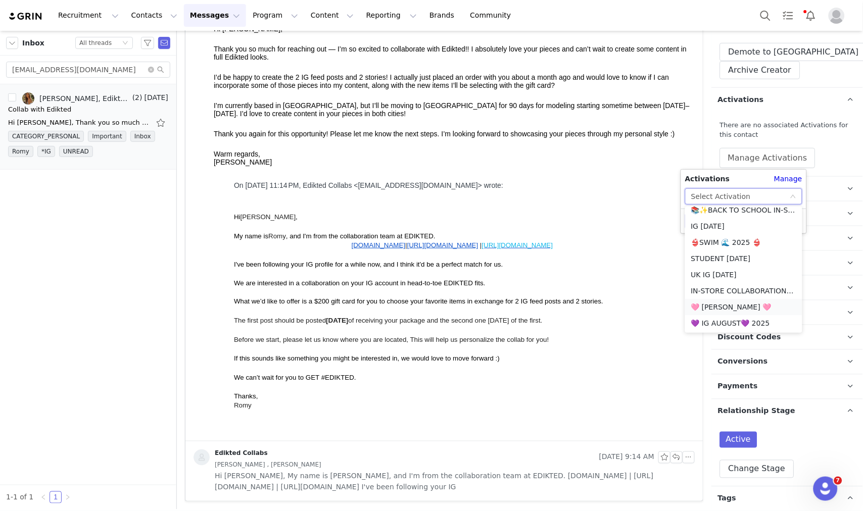
scroll to position [730, 0]
click at [733, 309] on li "💜 IG AUGUST💜 2025" at bounding box center [743, 312] width 117 height 16
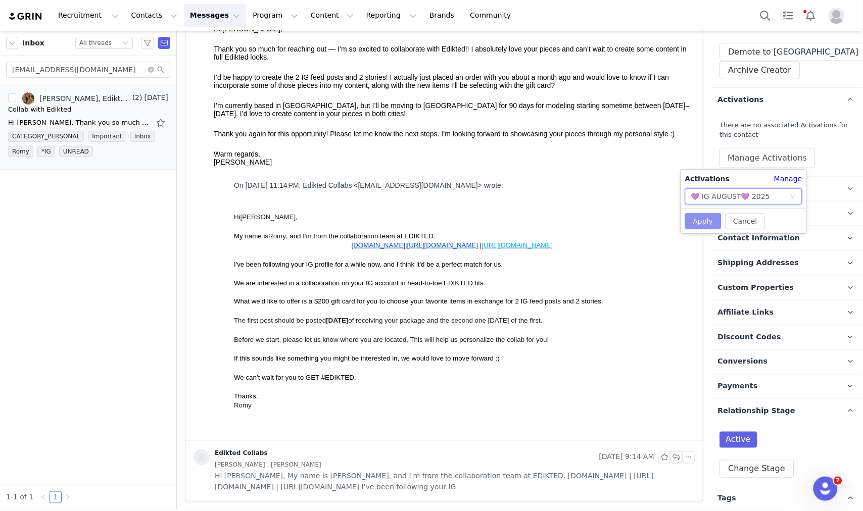
click at [699, 216] on button "Apply" at bounding box center [703, 221] width 36 height 16
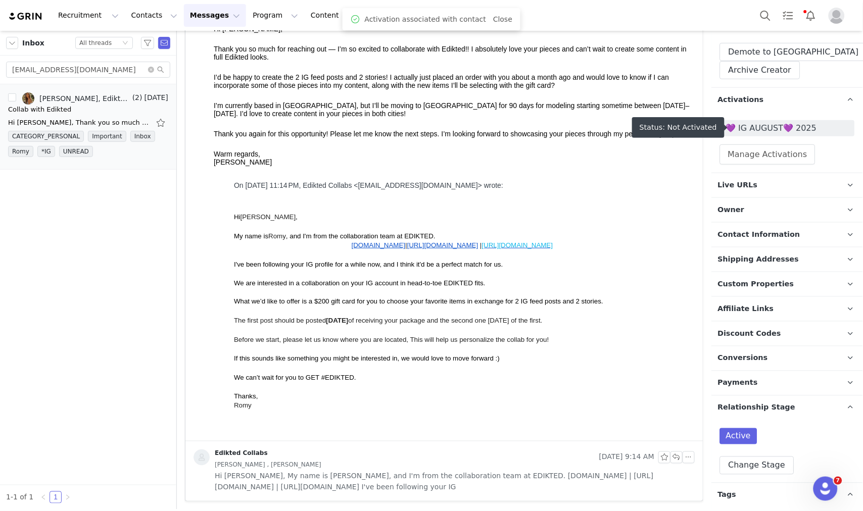
click at [750, 127] on span "💜 IG AUGUST💜 2025" at bounding box center [787, 128] width 123 height 12
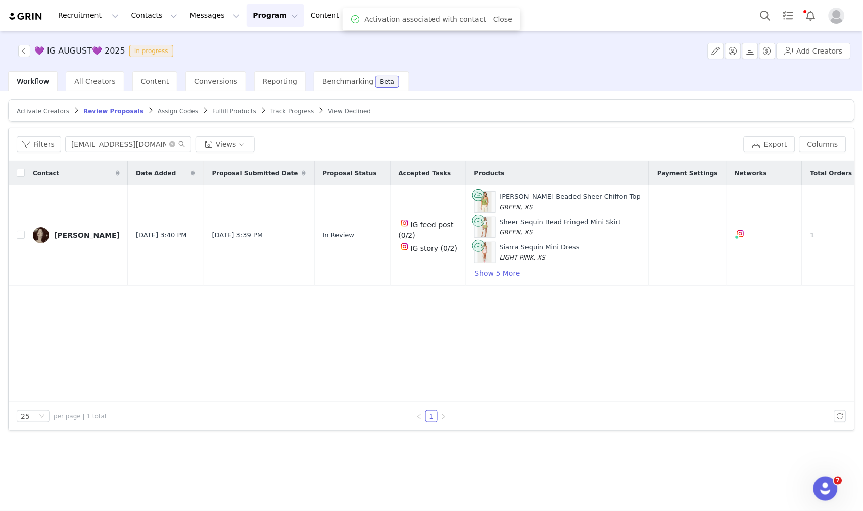
click at [36, 107] on link "Activate Creators" at bounding box center [43, 111] width 53 height 8
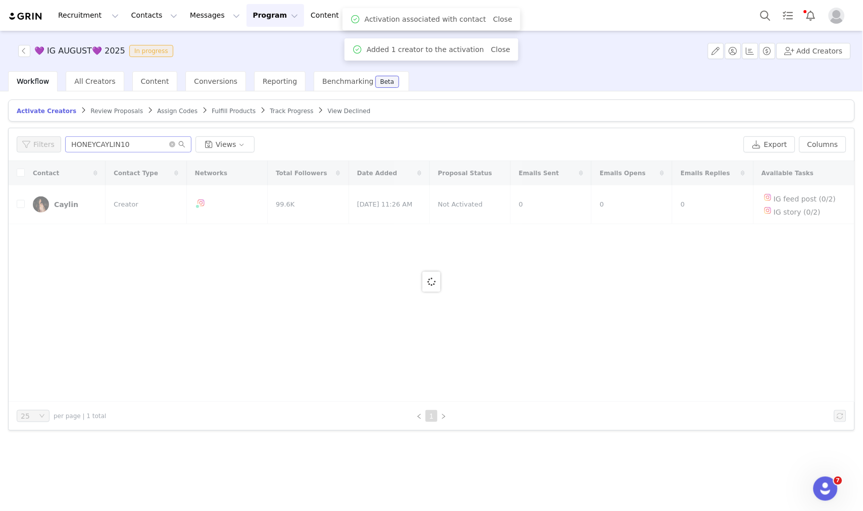
click at [82, 146] on input "HONEYCAYLIN10" at bounding box center [128, 144] width 126 height 16
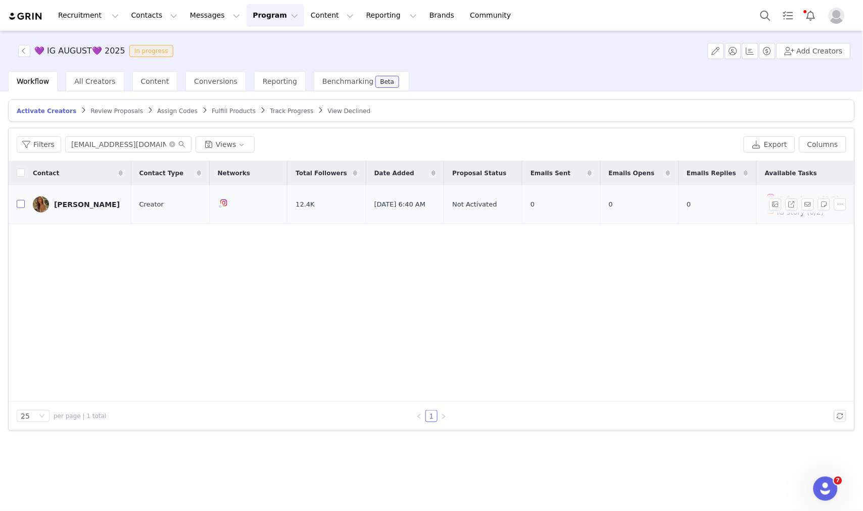
type input "brooke.ichinose@gmail.com"
click at [17, 203] on input "checkbox" at bounding box center [21, 204] width 8 height 8
checkbox input "true"
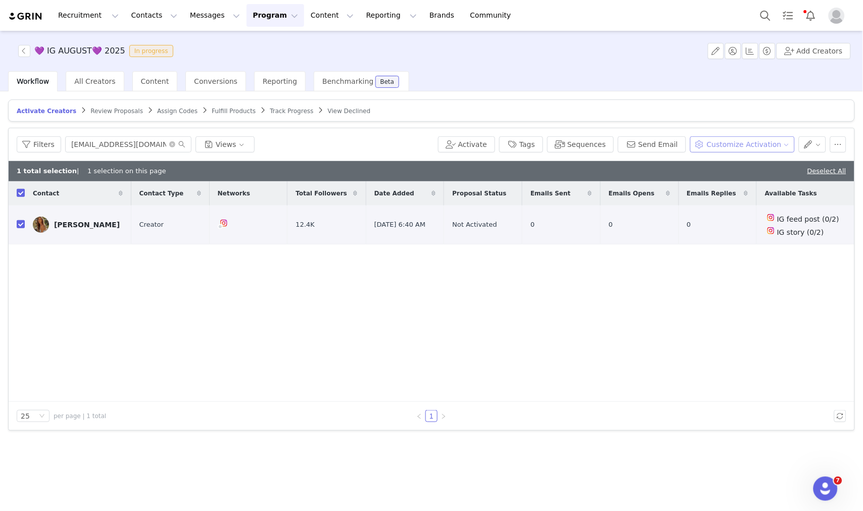
click at [744, 141] on button "Customize Activation" at bounding box center [742, 144] width 105 height 16
click at [746, 160] on span "Edit Product Selection" at bounding box center [757, 164] width 78 height 11
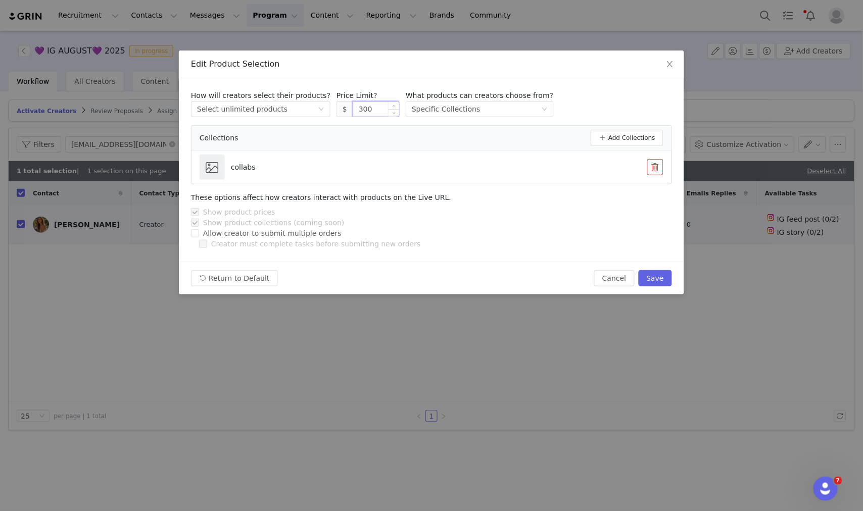
drag, startPoint x: 351, startPoint y: 111, endPoint x: 344, endPoint y: 111, distance: 6.6
click at [353, 111] on input "300" at bounding box center [376, 109] width 46 height 15
click at [658, 280] on button "Save" at bounding box center [655, 278] width 33 height 16
type input "300"
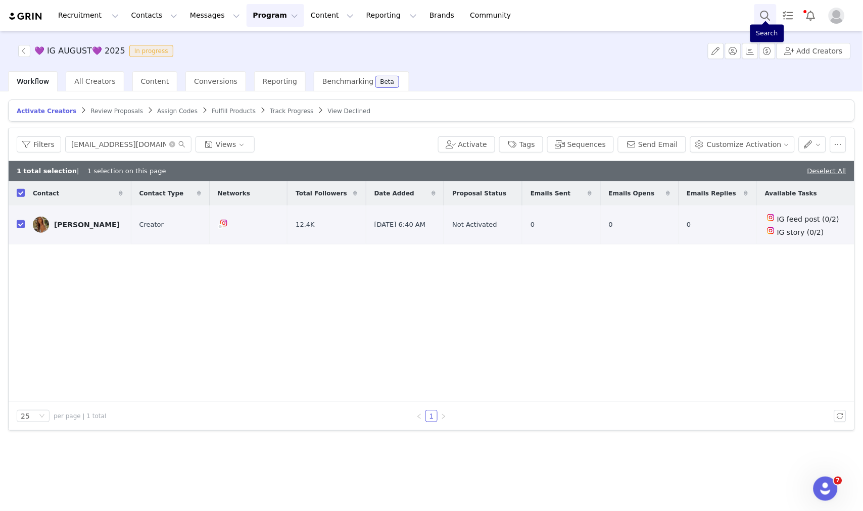
click at [756, 16] on button "Search" at bounding box center [765, 15] width 22 height 23
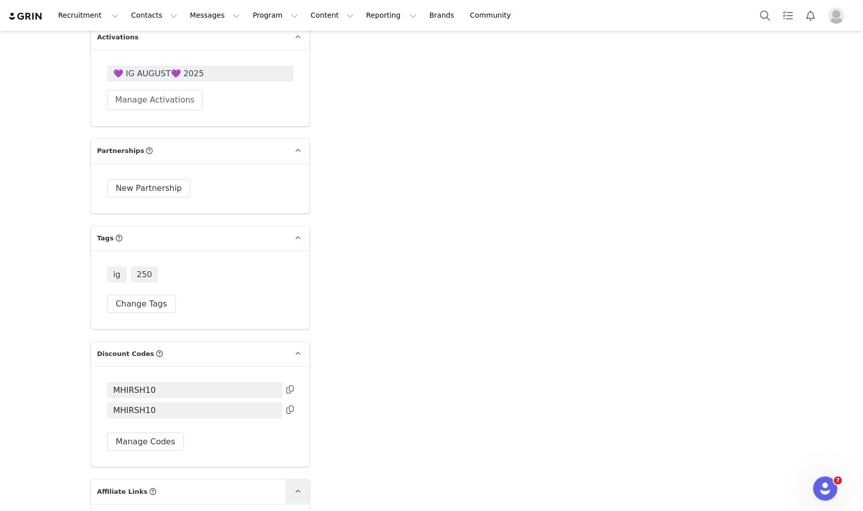
scroll to position [2105, 0]
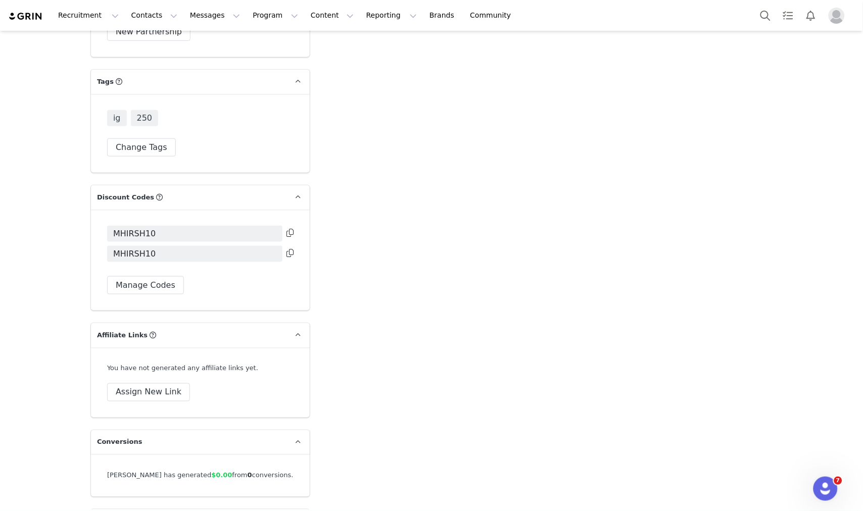
click at [290, 249] on icon at bounding box center [290, 253] width 7 height 8
click at [759, 17] on button "Search" at bounding box center [765, 15] width 22 height 23
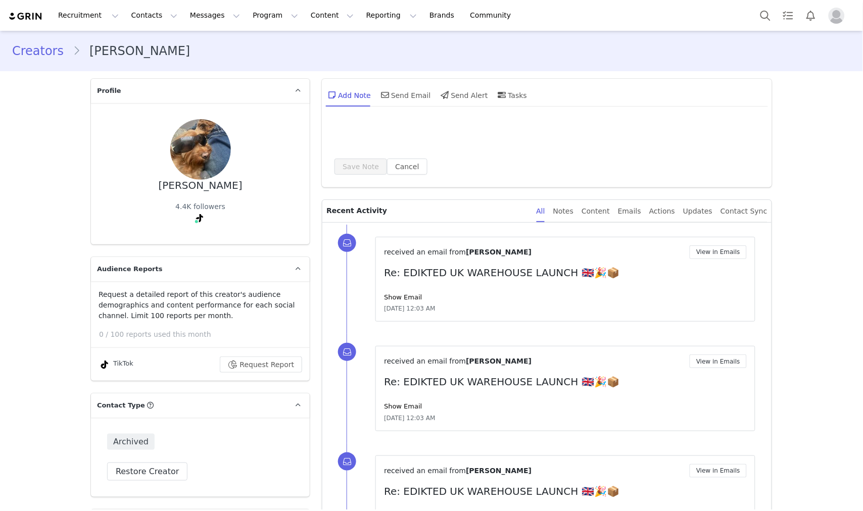
type input "+1 ([GEOGRAPHIC_DATA])"
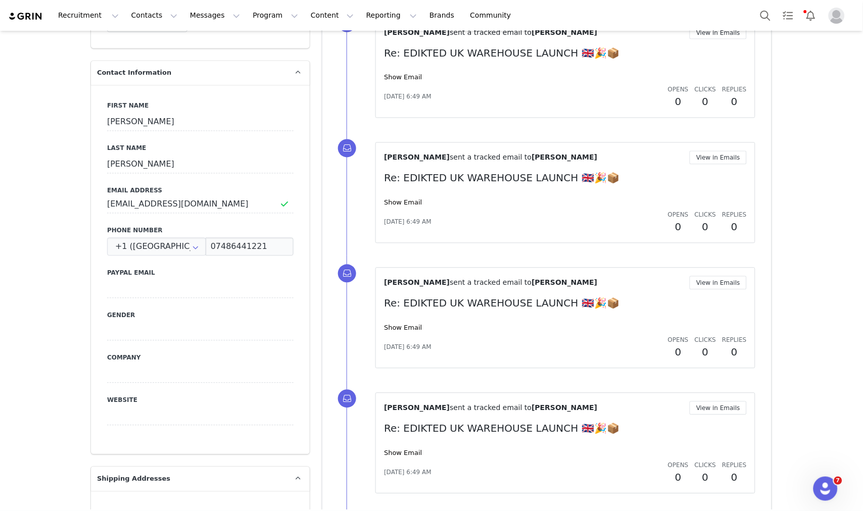
click at [754, 21] on div "Recruitment Recruitment Creator Search Curated Lists Landing Pages Web Extensio…" at bounding box center [431, 15] width 863 height 31
click at [759, 17] on button "Search" at bounding box center [765, 15] width 22 height 23
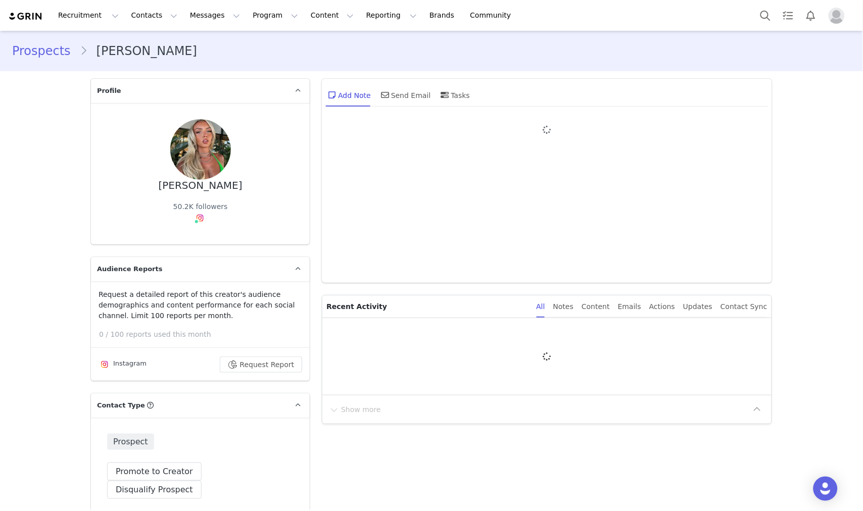
type input "+1 ([GEOGRAPHIC_DATA])"
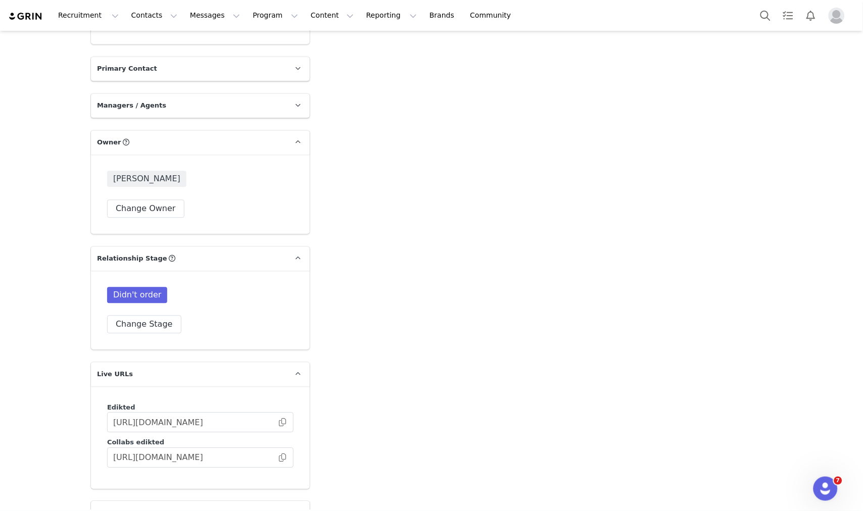
scroll to position [1650, 0]
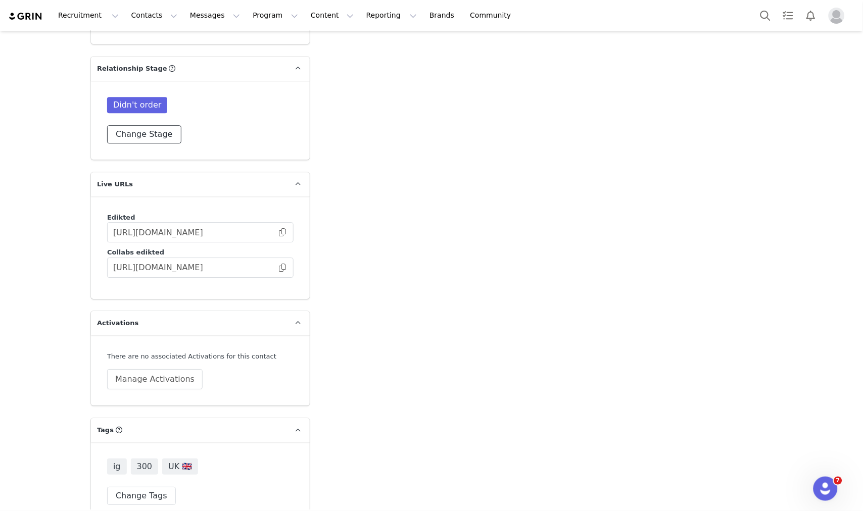
click at [160, 125] on button "Change Stage" at bounding box center [144, 134] width 74 height 18
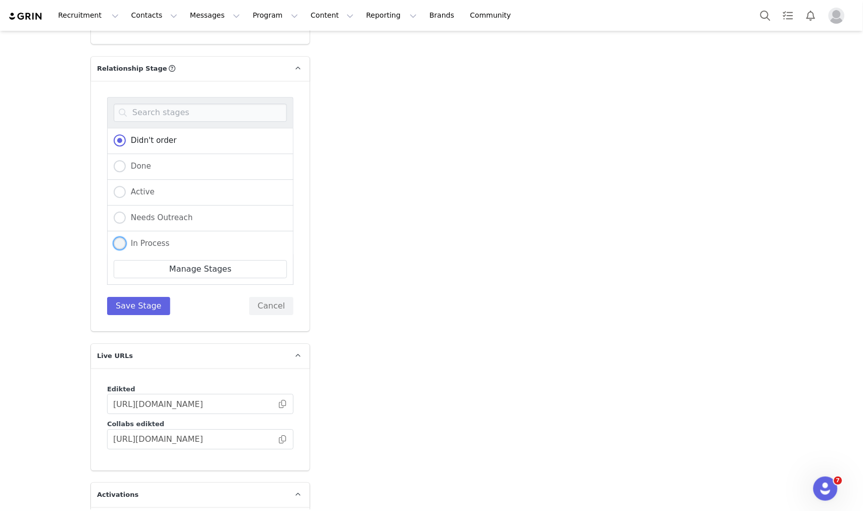
click at [125, 237] on label "In Process" at bounding box center [142, 243] width 56 height 13
click at [125, 237] on input "In Process" at bounding box center [120, 243] width 12 height 13
radio input "true"
radio input "false"
radio input "true"
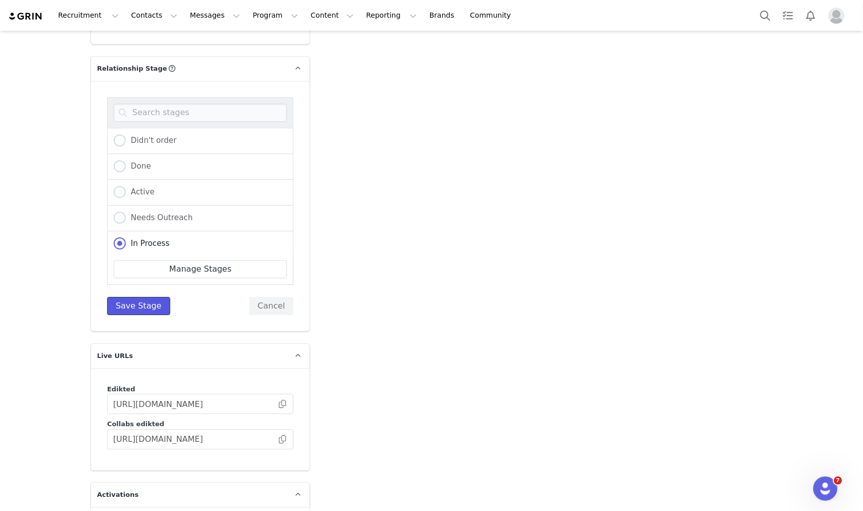
click at [129, 297] on button "Save Stage" at bounding box center [138, 306] width 63 height 18
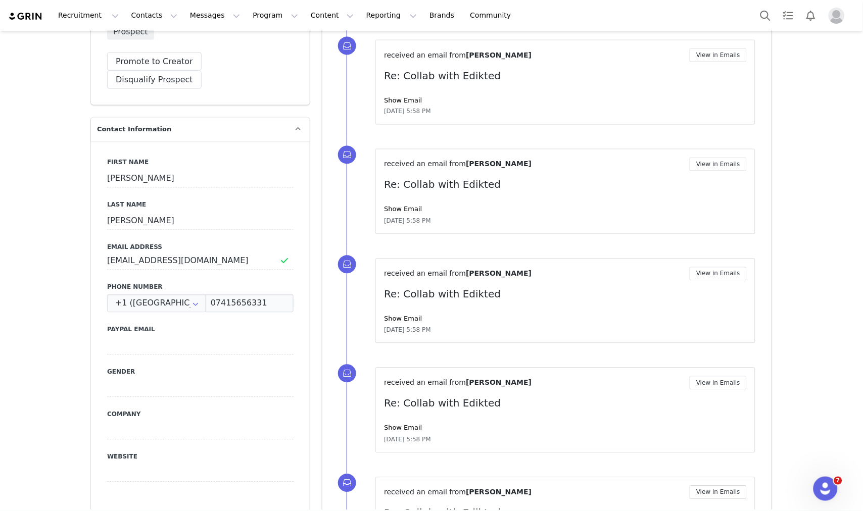
scroll to position [246, 0]
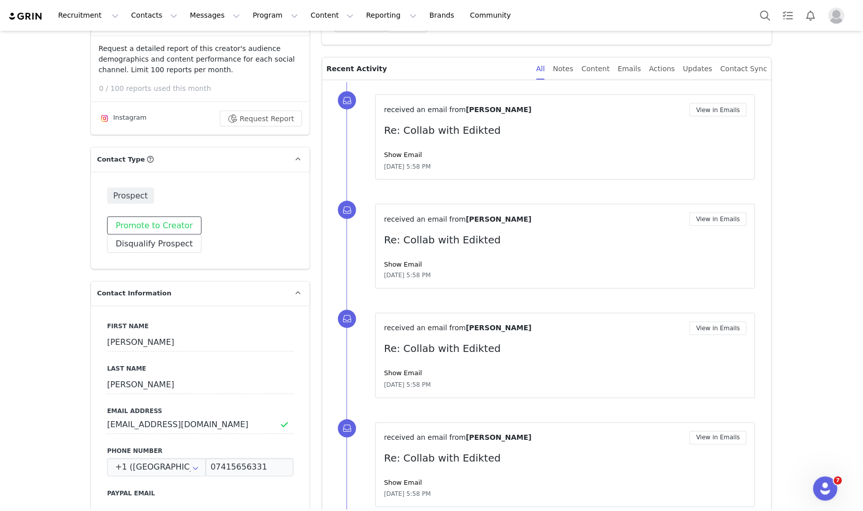
click at [157, 226] on button "Promote to Creator" at bounding box center [154, 226] width 94 height 18
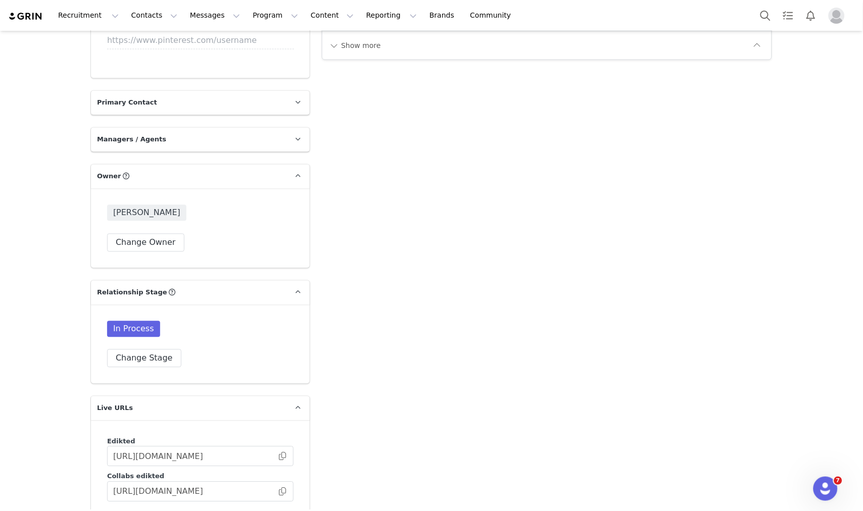
scroll to position [1594, 0]
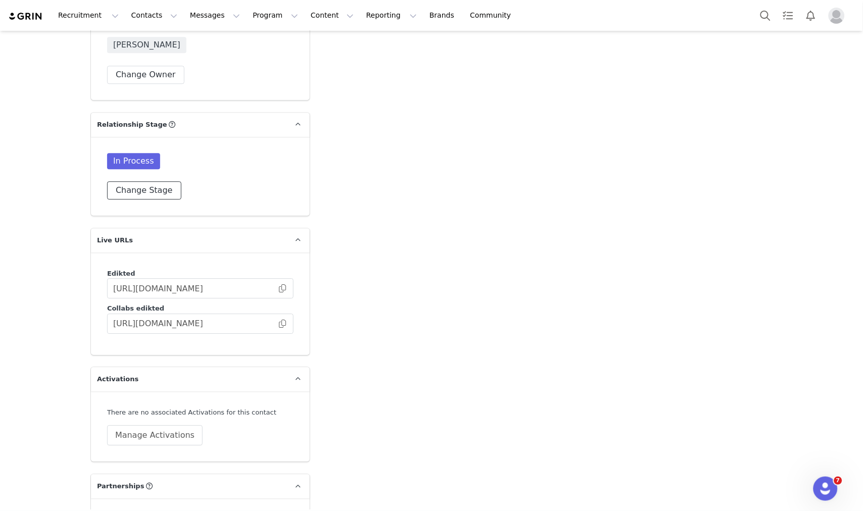
click at [126, 181] on button "Change Stage" at bounding box center [144, 190] width 74 height 18
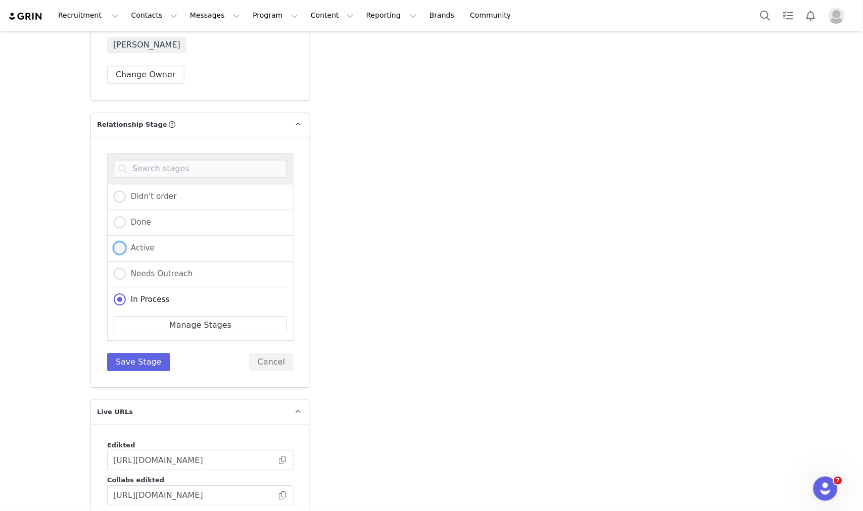
click at [143, 244] on span "Active" at bounding box center [140, 248] width 29 height 9
click at [126, 242] on input "Active" at bounding box center [120, 248] width 12 height 13
radio input "true"
radio input "false"
click at [135, 330] on div "Didn't order Done Active Needs Outreach In Process Creator Ongoing Not Relevent…" at bounding box center [200, 262] width 186 height 218
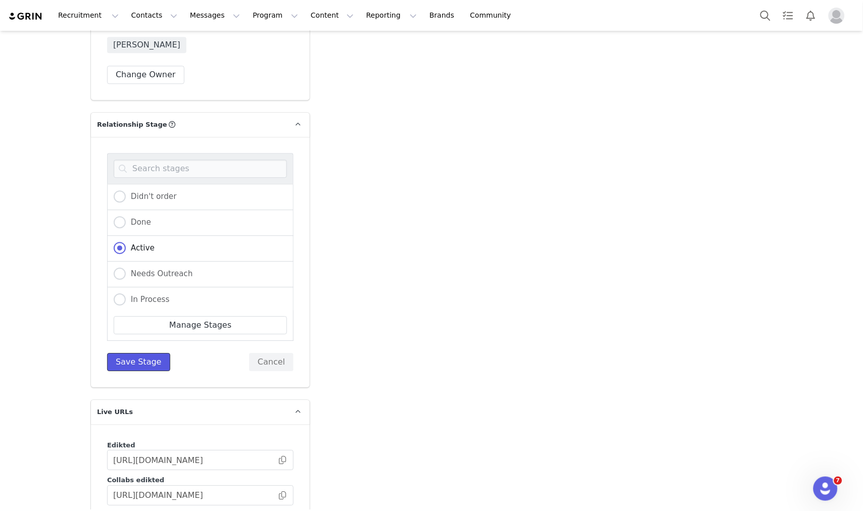
click at [130, 353] on button "Save Stage" at bounding box center [138, 362] width 63 height 18
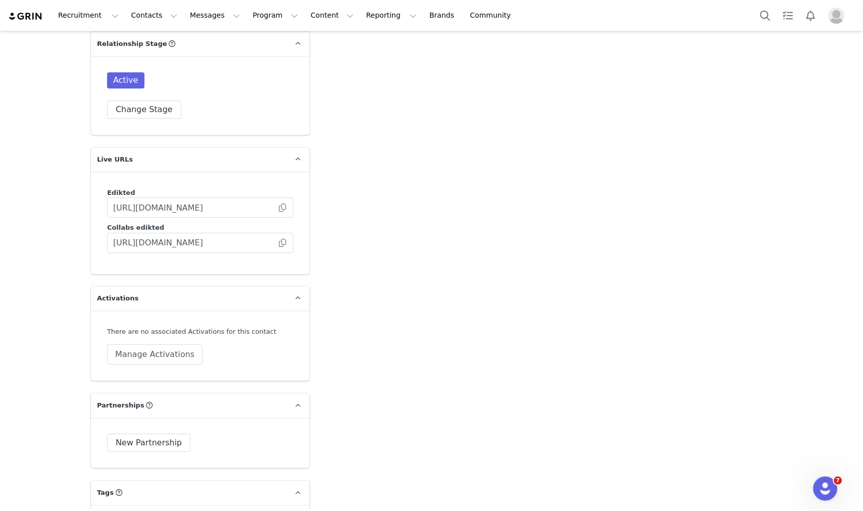
scroll to position [1762, 0]
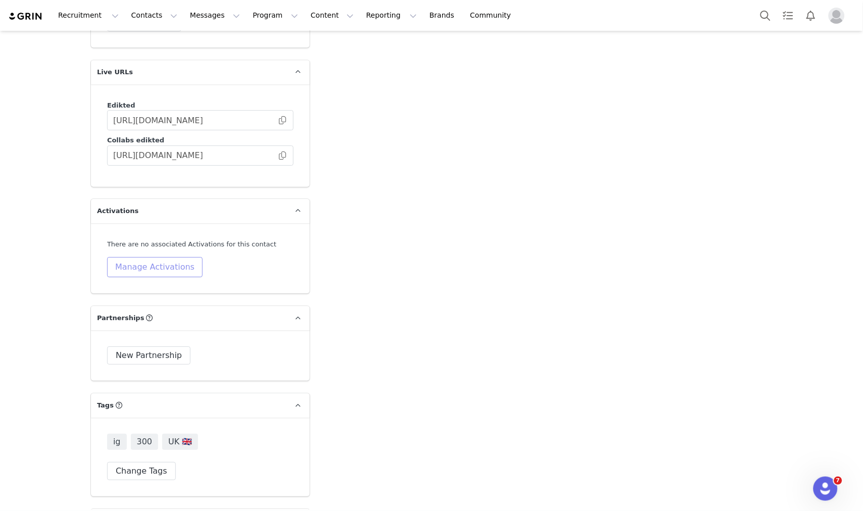
click at [165, 257] on button "Manage Activations" at bounding box center [155, 267] width 96 height 20
click at [167, 287] on div "Select Activation" at bounding box center [123, 287] width 99 height 15
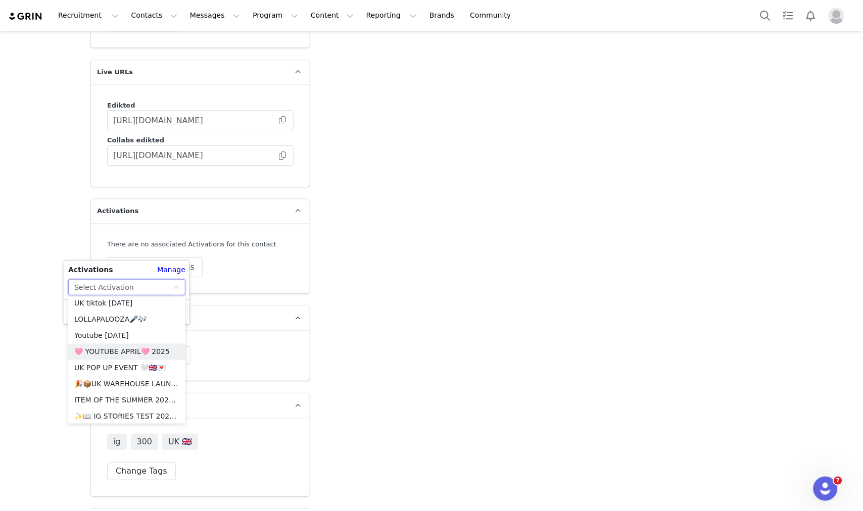
scroll to position [449, 0]
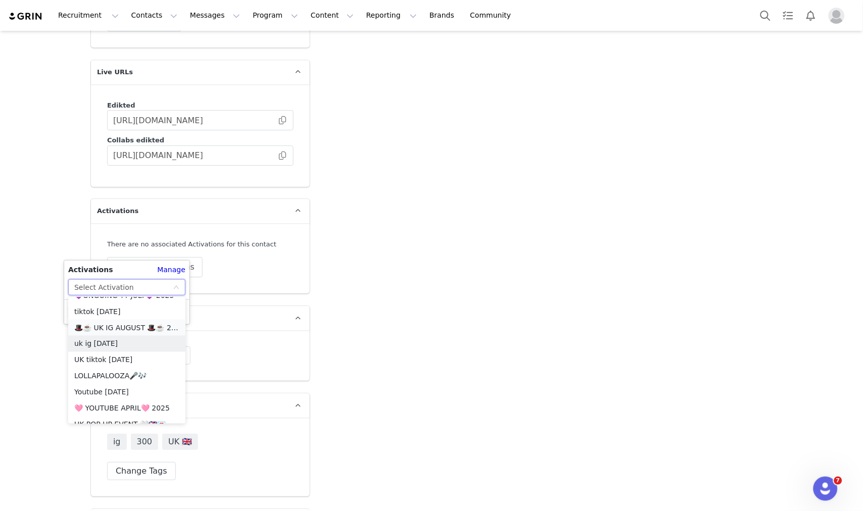
click at [129, 327] on li "🎩☕️ UK IG AUGUST 🎩☕️ 2025" at bounding box center [126, 328] width 117 height 16
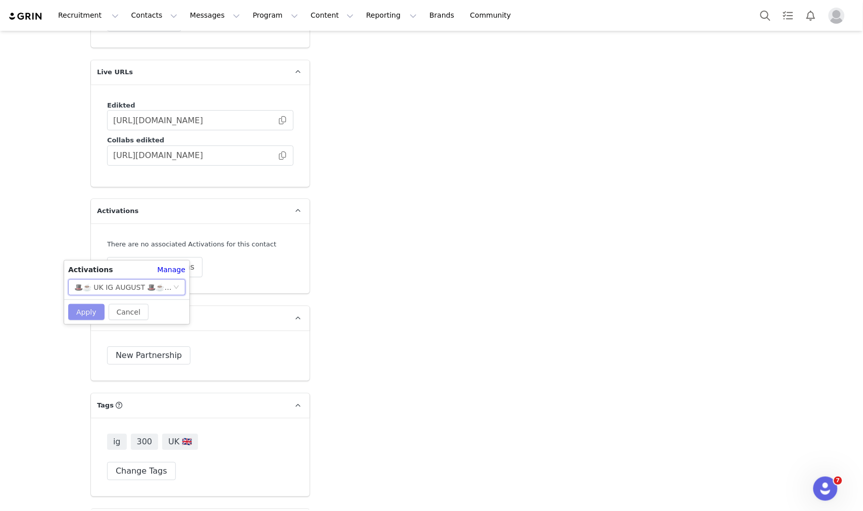
click at [97, 302] on div "Cancel Apply" at bounding box center [126, 312] width 125 height 25
click at [96, 304] on button "Apply" at bounding box center [86, 312] width 36 height 16
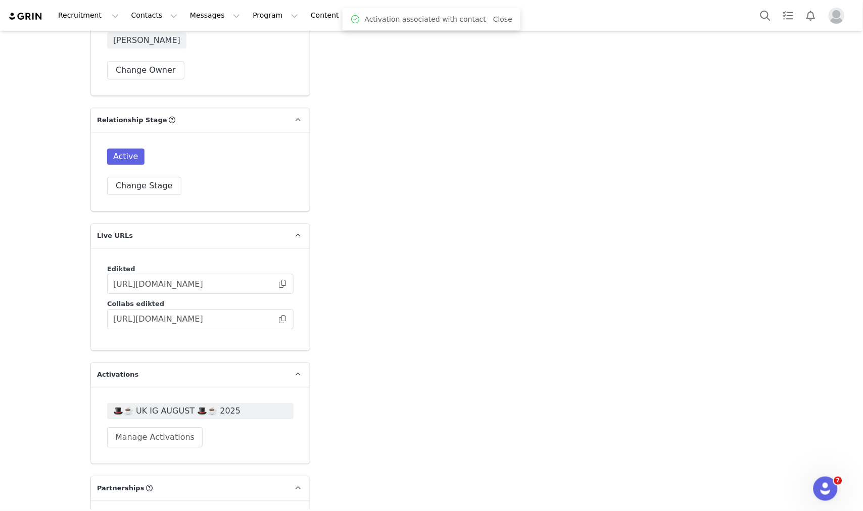
scroll to position [1706, 0]
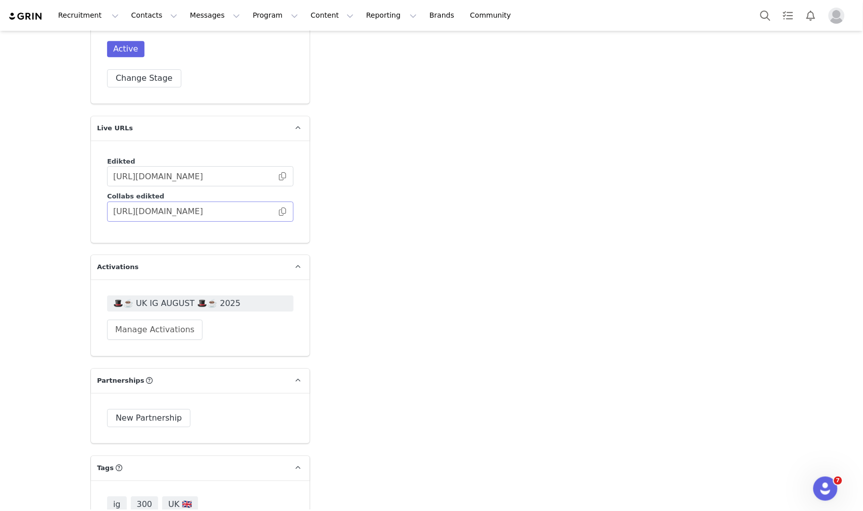
click at [279, 212] on span at bounding box center [282, 212] width 10 height 0
click at [762, 15] on button "Search" at bounding box center [765, 15] width 22 height 23
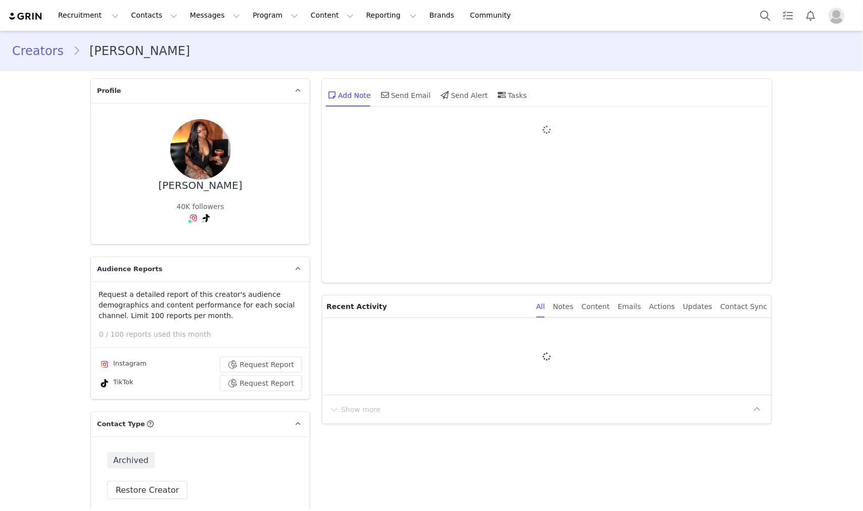
type input "+1 ([GEOGRAPHIC_DATA])"
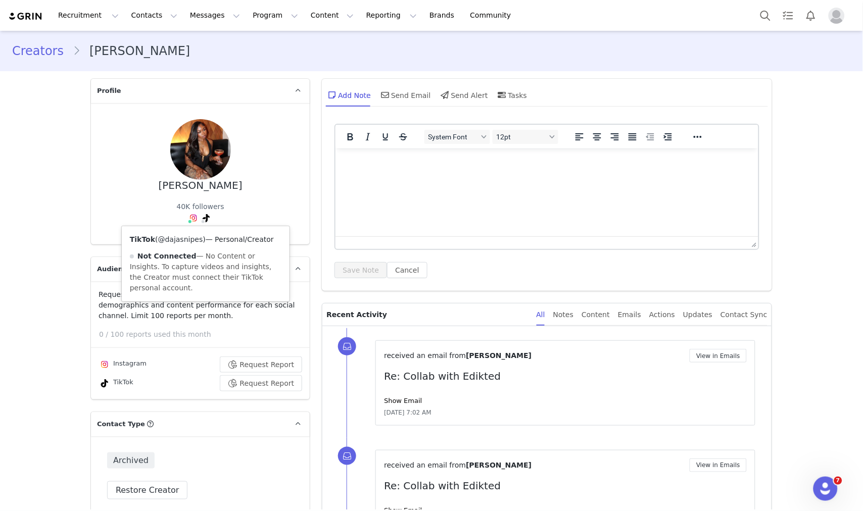
click at [185, 240] on link "@dajasnipes" at bounding box center [180, 239] width 45 height 8
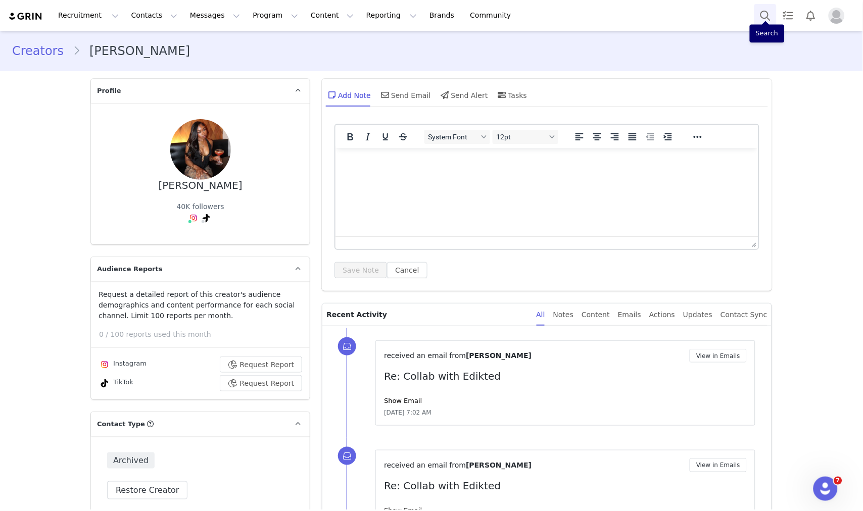
click at [769, 9] on button "Search" at bounding box center [765, 15] width 22 height 23
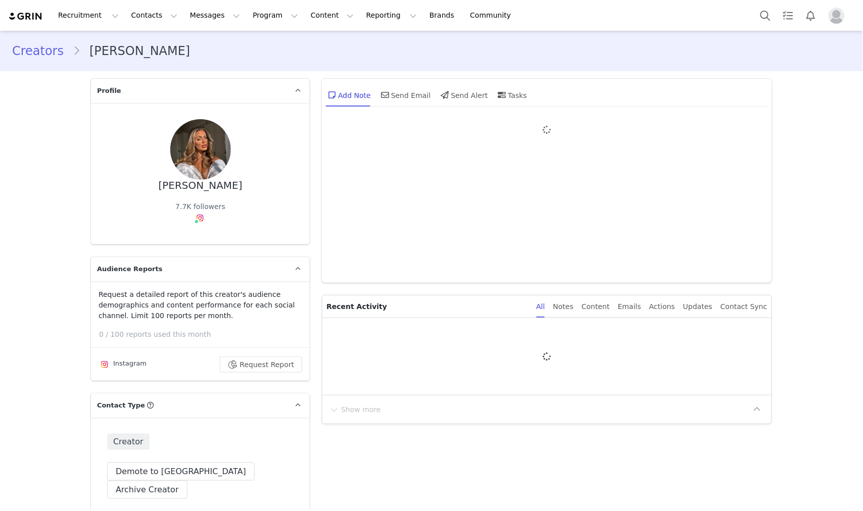
type input "+1 ([GEOGRAPHIC_DATA])"
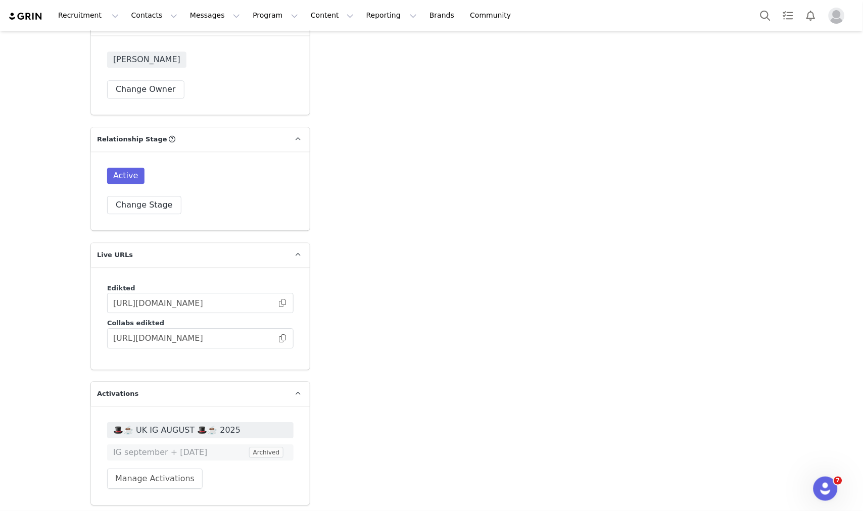
scroll to position [1796, 0]
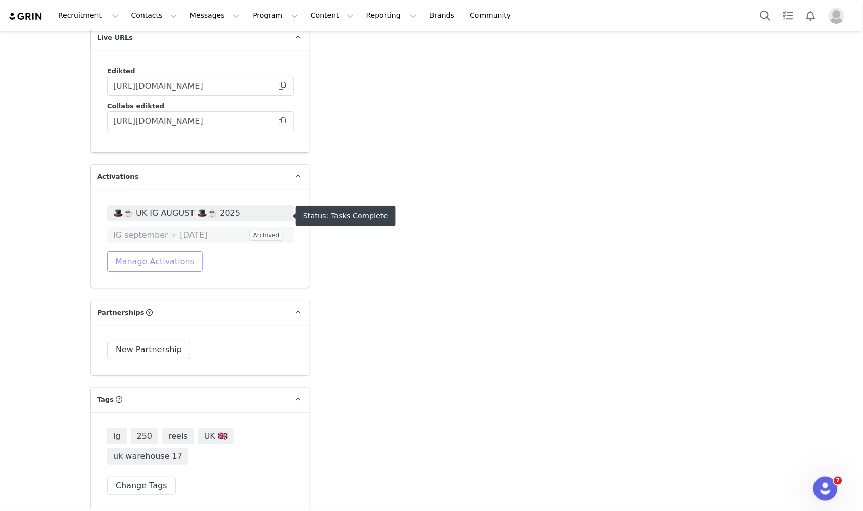
click at [114, 252] on button "Manage Activations" at bounding box center [155, 262] width 96 height 20
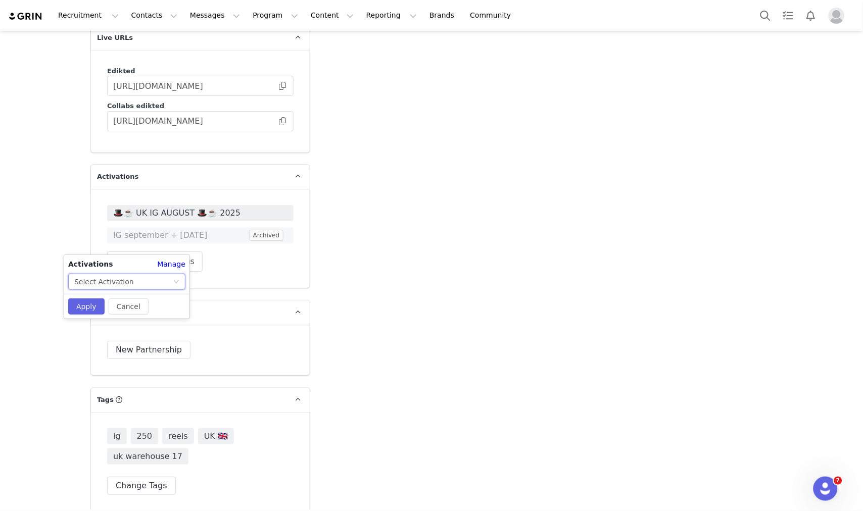
click at [139, 280] on div "Select Activation" at bounding box center [123, 281] width 99 height 15
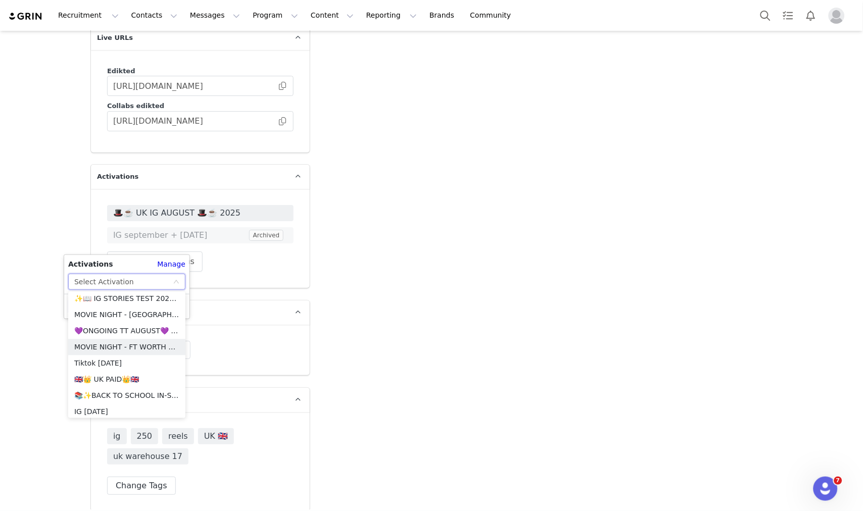
scroll to position [561, 0]
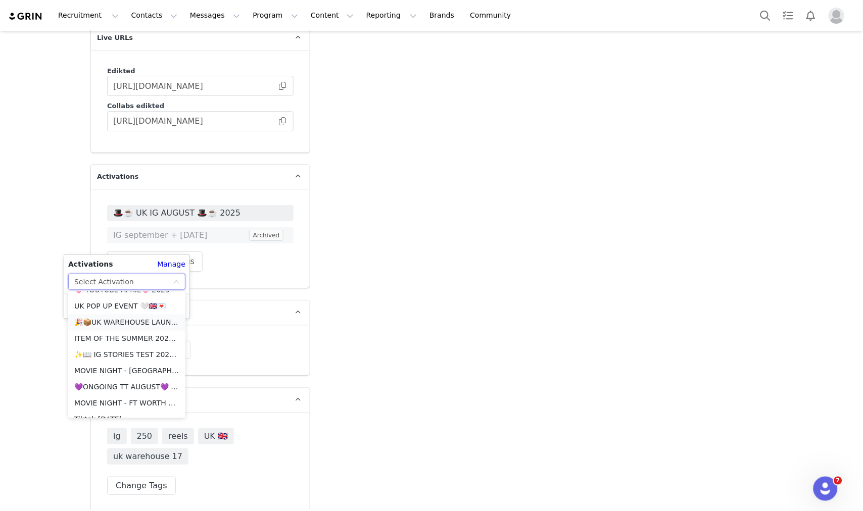
click at [119, 327] on li "🎉📦UK WAREHOUSE LAUNCH [DATE]🎉📦" at bounding box center [126, 323] width 117 height 16
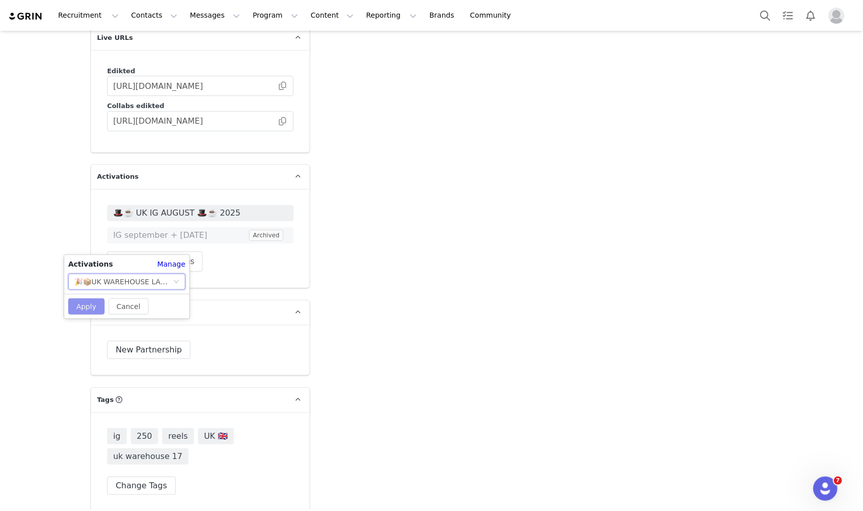
click at [91, 303] on button "Apply" at bounding box center [86, 307] width 36 height 16
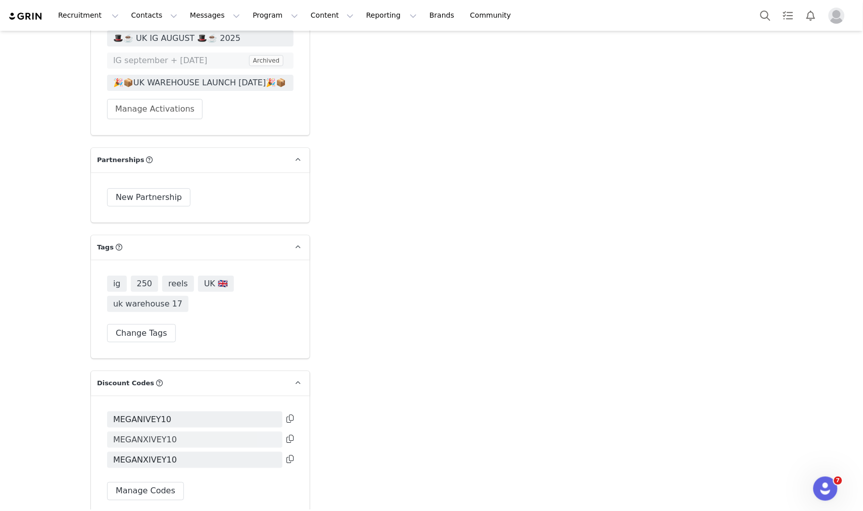
scroll to position [2077, 0]
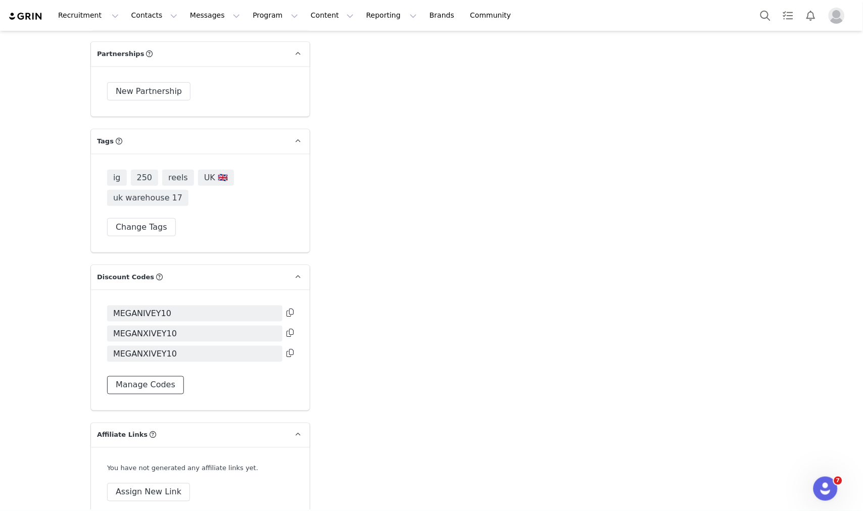
click at [151, 376] on button "Manage Codes" at bounding box center [145, 385] width 77 height 18
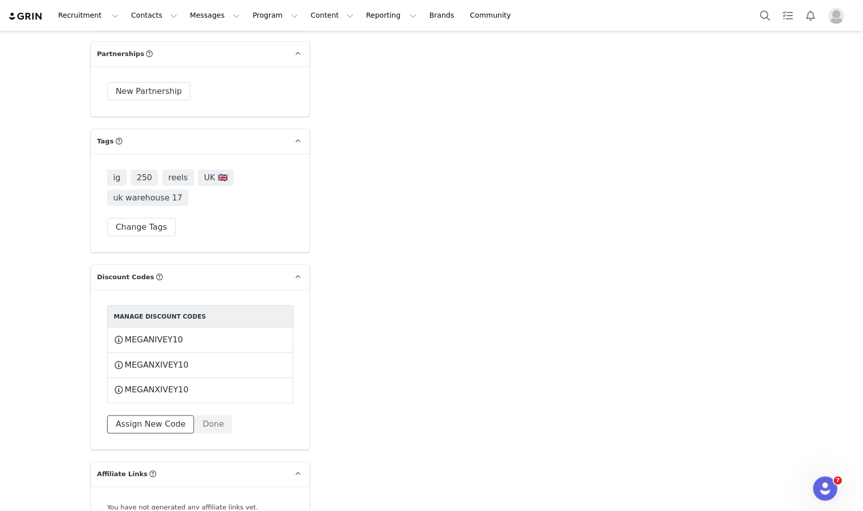
click at [165, 416] on button "Assign New Code" at bounding box center [150, 425] width 87 height 18
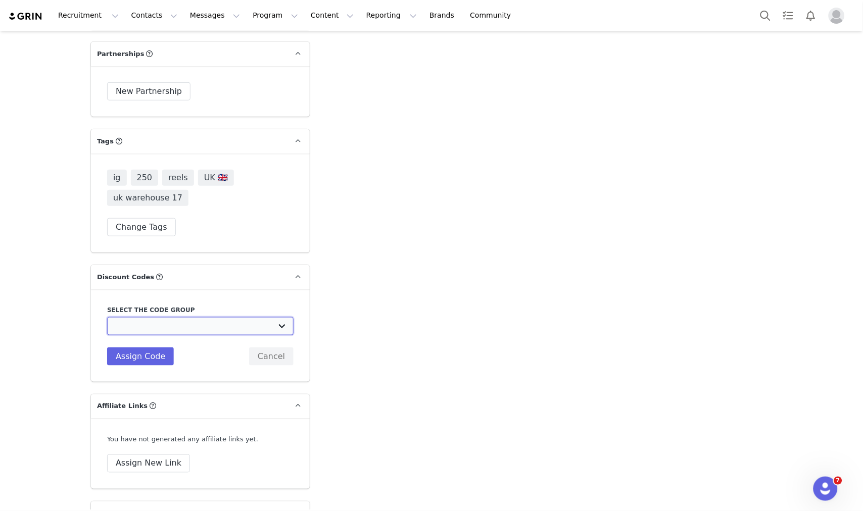
click at [192, 317] on select "Edikted UK: NEW TIKTOK ❤️ Edikted UK: NEW IG ❤️ Edikted: Students + IG Edikted:…" at bounding box center [200, 326] width 186 height 18
select select "10009859"
click at [107, 317] on select "Edikted UK: NEW TIKTOK ❤️ Edikted UK: NEW IG ❤️ Edikted: Students + IG Edikted:…" at bounding box center [200, 326] width 186 height 18
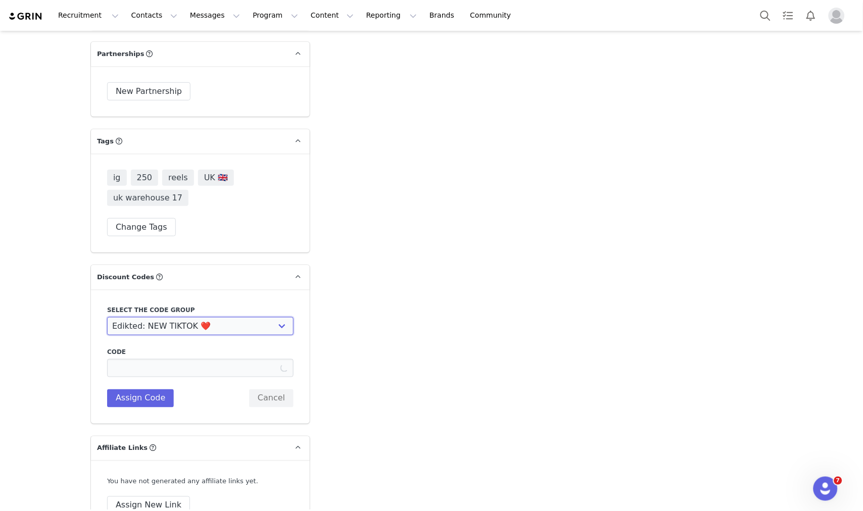
type input "10"
click at [113, 359] on input "10" at bounding box center [200, 368] width 186 height 18
click at [108, 359] on input "10" at bounding box center [200, 368] width 186 height 18
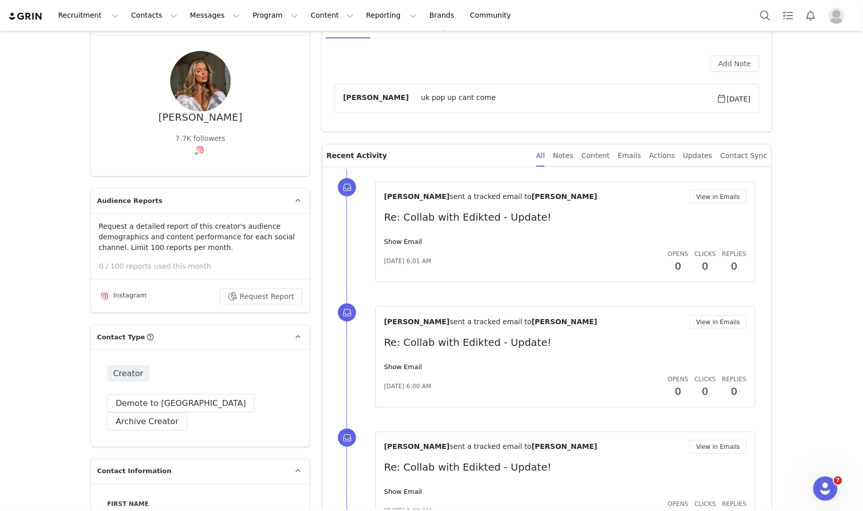
scroll to position [0, 0]
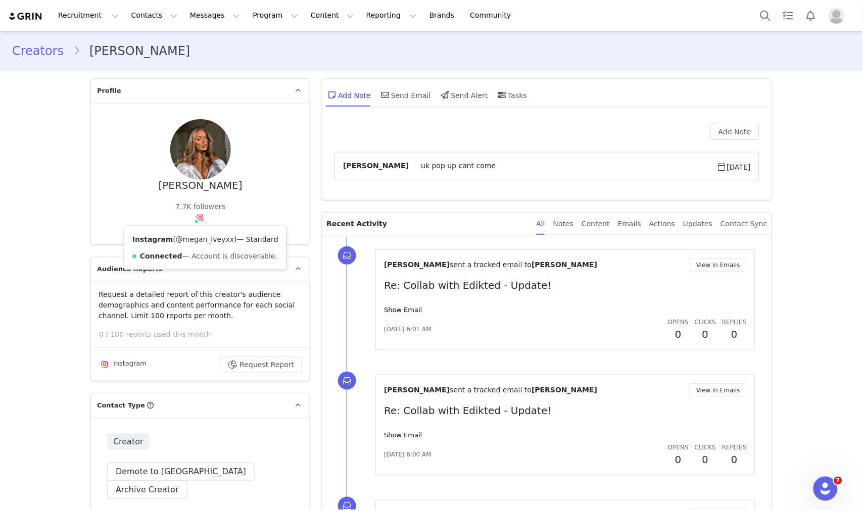
click at [179, 241] on link "@megan_iveyxx" at bounding box center [205, 239] width 58 height 8
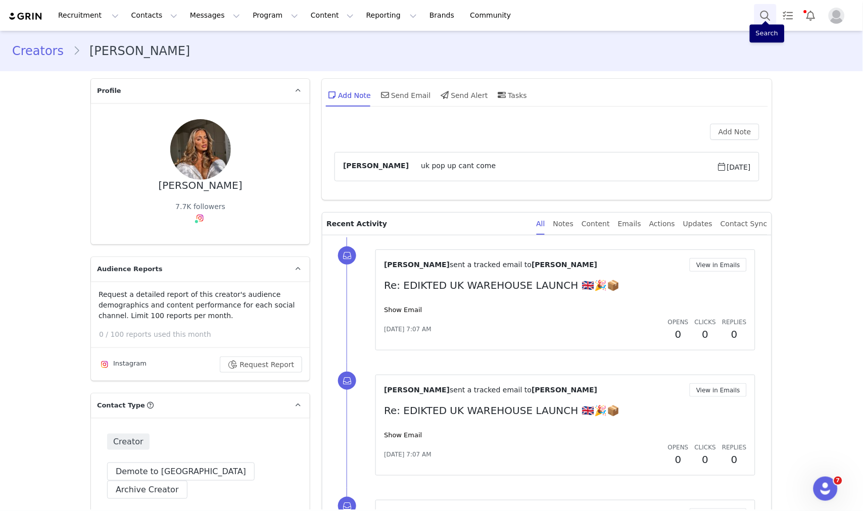
click at [770, 15] on button "Search" at bounding box center [765, 15] width 22 height 23
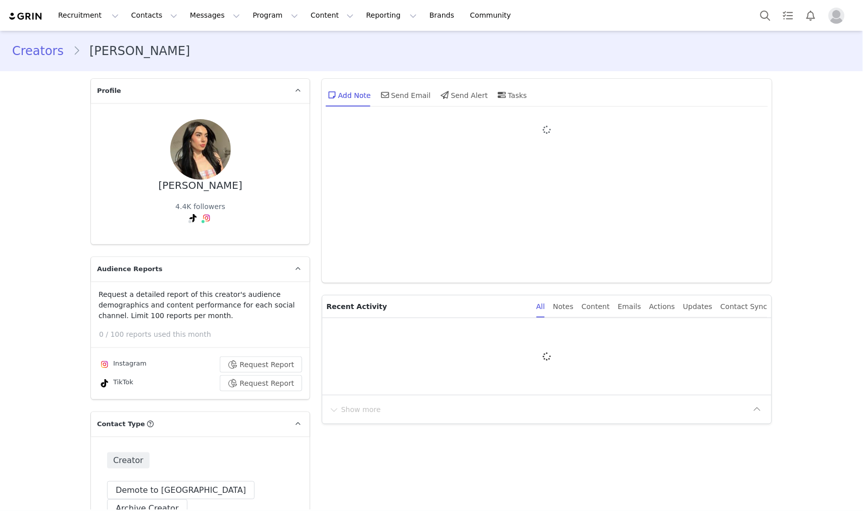
type input "+1 ([GEOGRAPHIC_DATA])"
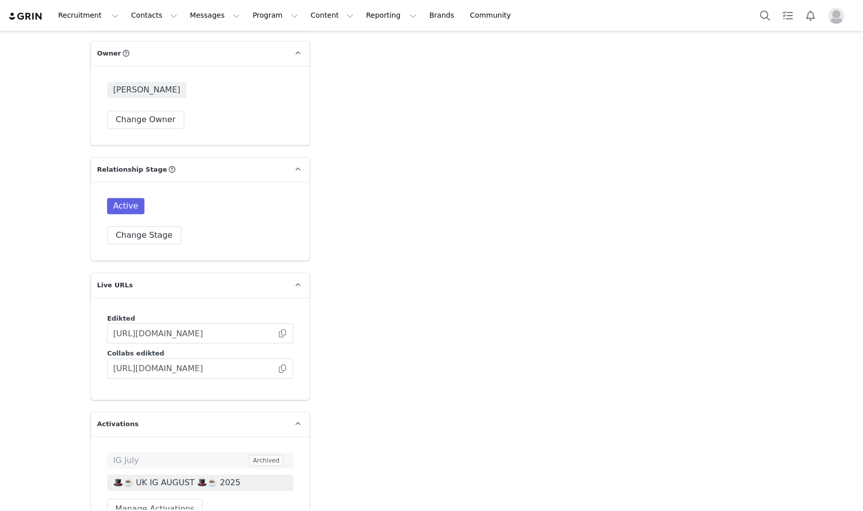
scroll to position [1861, 0]
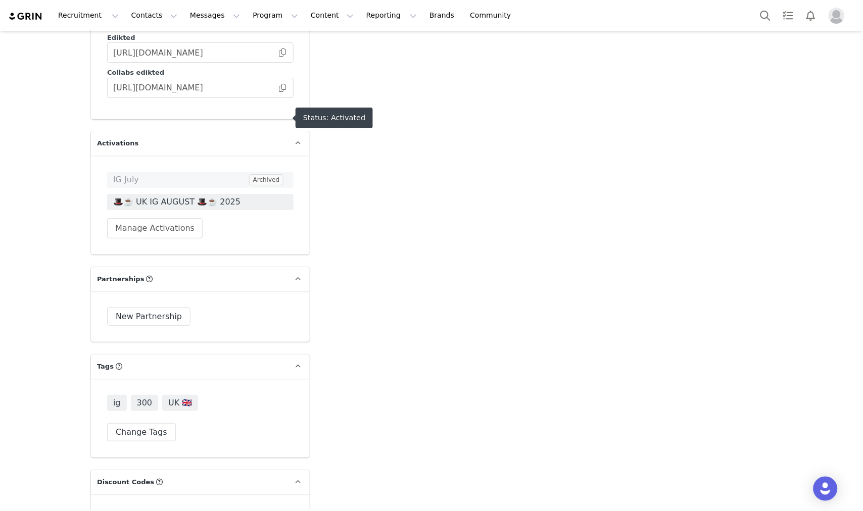
click at [200, 196] on span "🎩☕️ UK IG AUGUST 🎩☕️ 2025" at bounding box center [200, 202] width 174 height 12
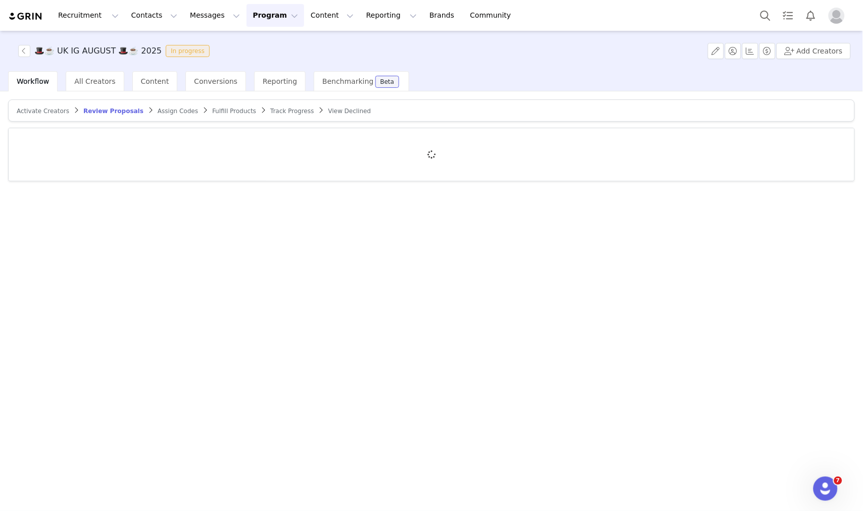
click at [258, 103] on article "Activate Creators Review Proposals Assign Codes Fulfill Products Track Progress…" at bounding box center [431, 111] width 847 height 22
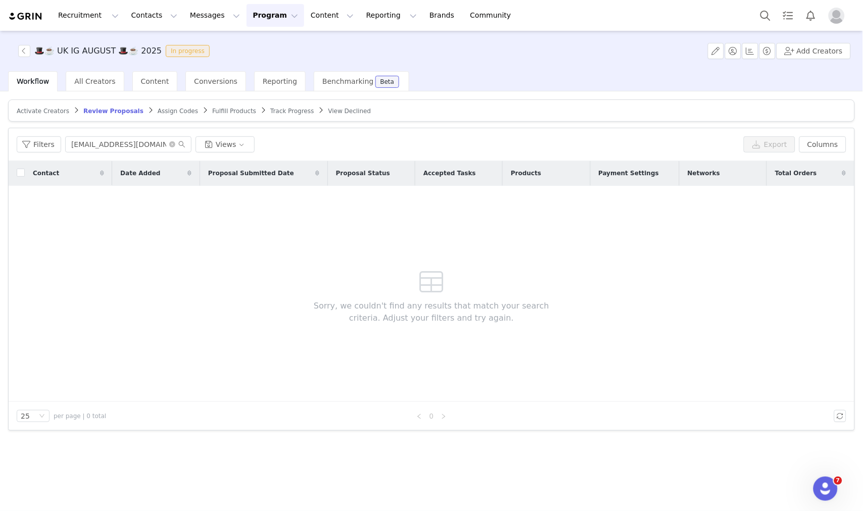
click at [212, 112] on span "Fulfill Products" at bounding box center [234, 111] width 44 height 7
click at [121, 148] on input "CHLOEXFLORES10" at bounding box center [128, 144] width 126 height 16
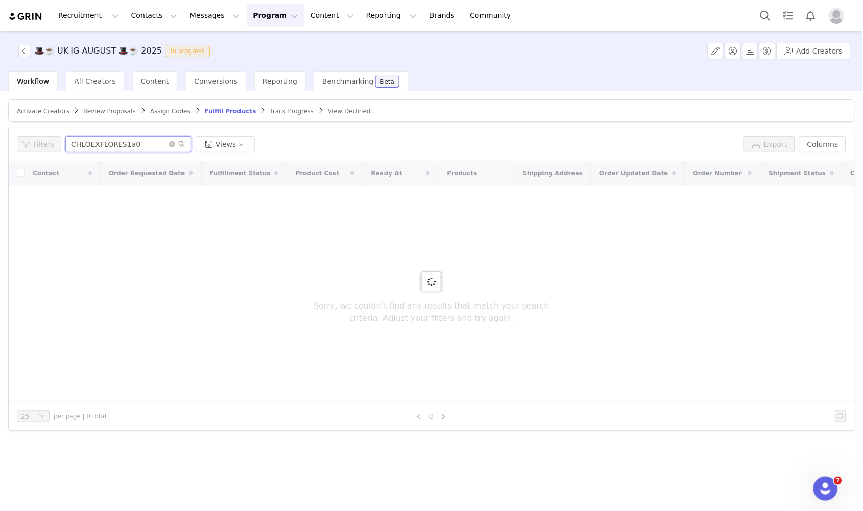
paste input "[EMAIL_ADDRESS][DOMAIN_NAME]"
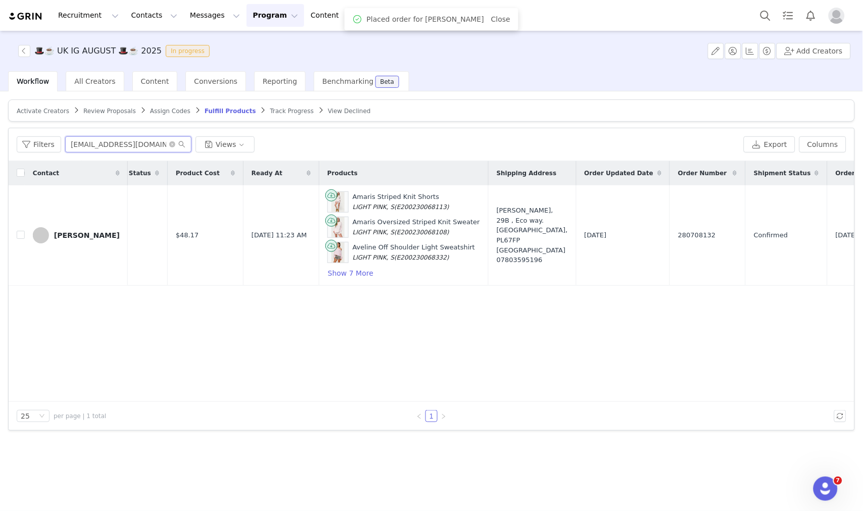
scroll to position [0, 164]
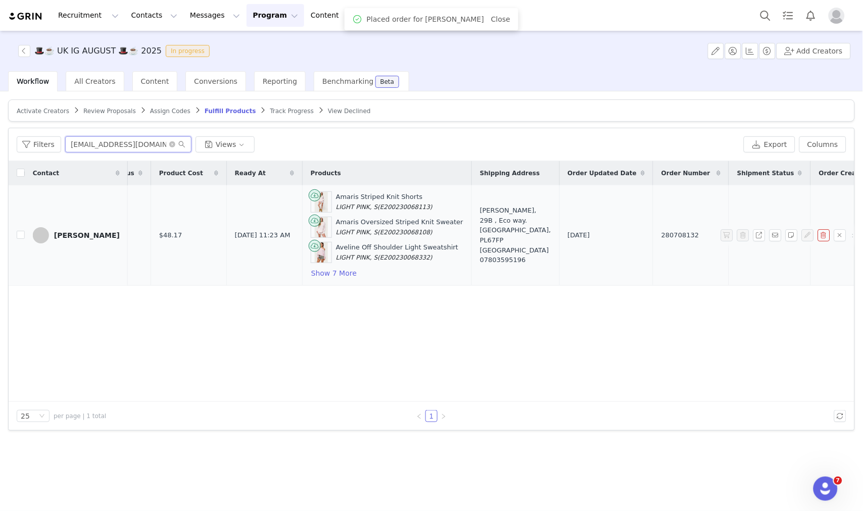
type input "[EMAIL_ADDRESS][DOMAIN_NAME]"
drag, startPoint x: 614, startPoint y: 234, endPoint x: 562, endPoint y: 235, distance: 52.1
click at [653, 235] on td "280708132" at bounding box center [691, 235] width 76 height 101
copy span "280708132"
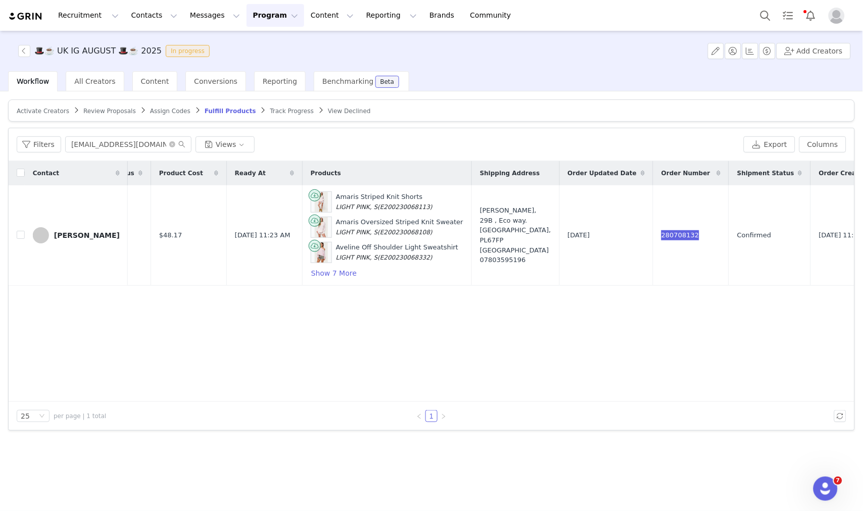
scroll to position [0, 164]
click at [760, 13] on button "Search" at bounding box center [765, 15] width 22 height 23
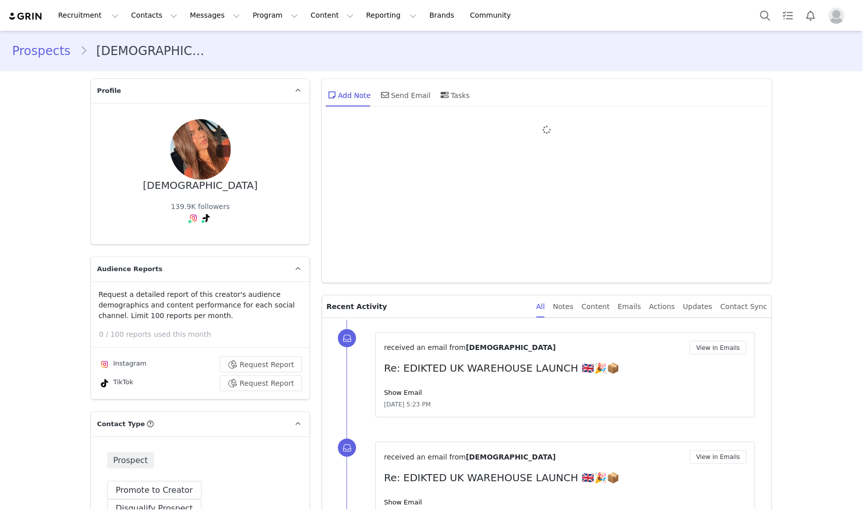
type input "+1 ([GEOGRAPHIC_DATA])"
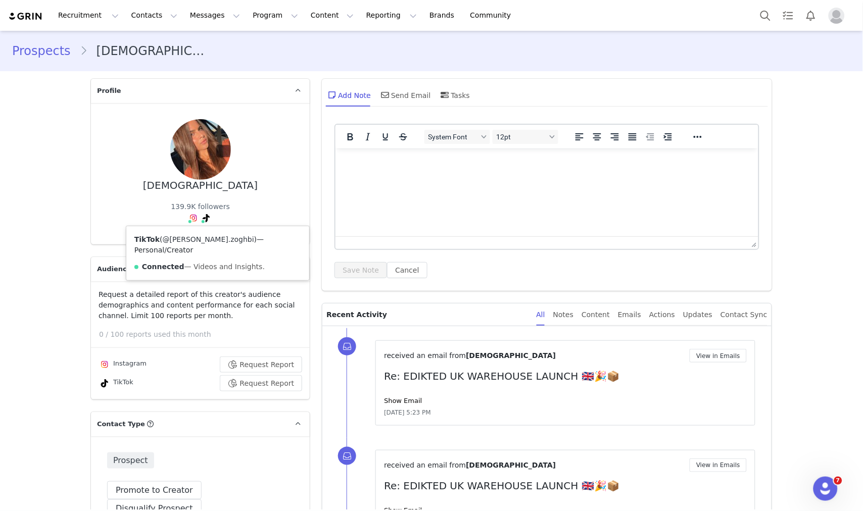
click at [196, 237] on link "@farida.zoghbi" at bounding box center [208, 239] width 91 height 8
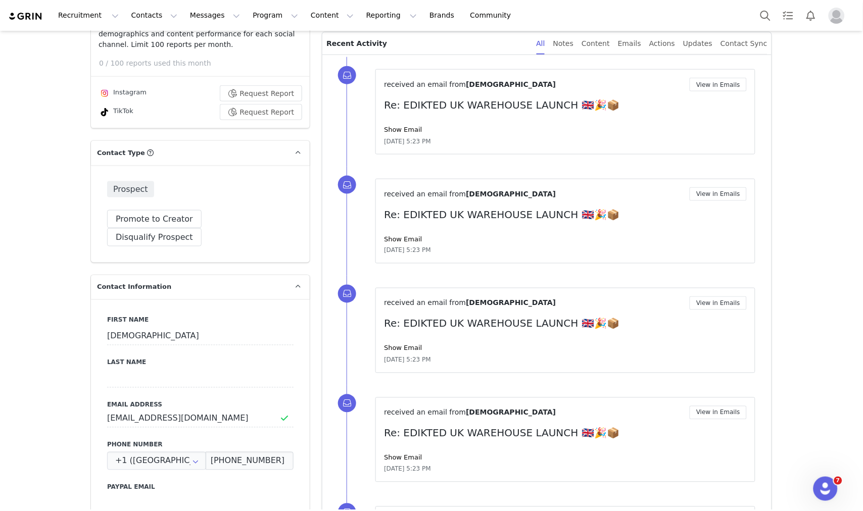
scroll to position [115, 0]
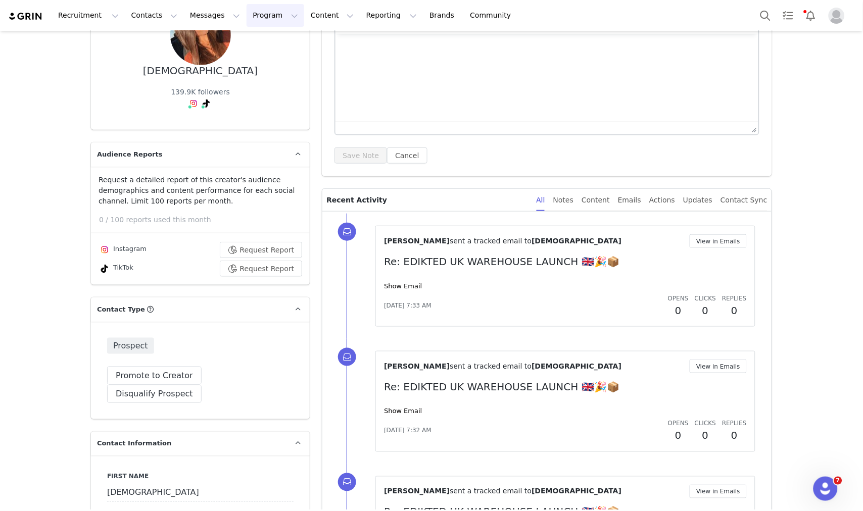
click at [253, 16] on button "Program Program" at bounding box center [276, 15] width 58 height 23
click at [254, 45] on p "Activations" at bounding box center [249, 44] width 39 height 11
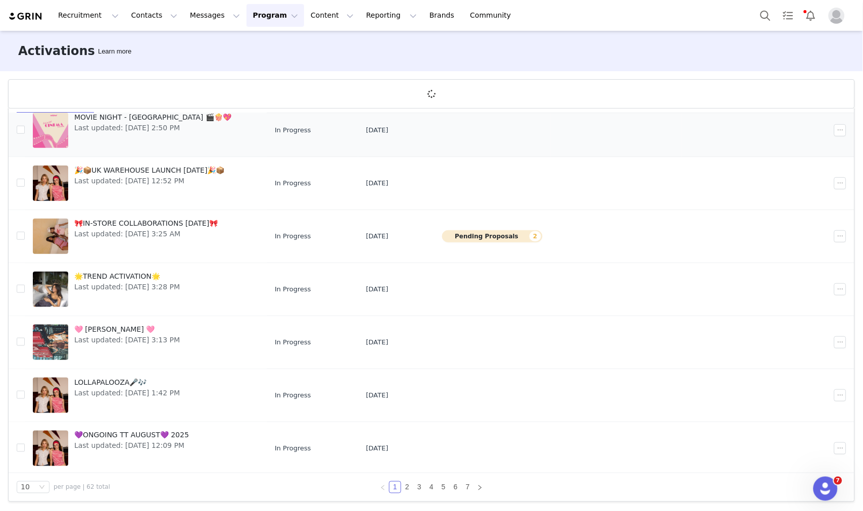
scroll to position [195, 0]
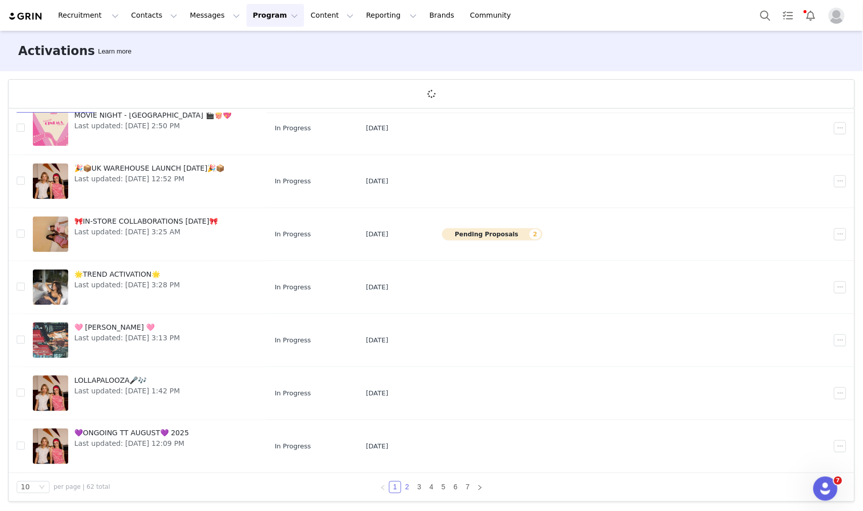
drag, startPoint x: 406, startPoint y: 488, endPoint x: 397, endPoint y: 483, distance: 10.0
click at [406, 488] on link "2" at bounding box center [407, 487] width 11 height 11
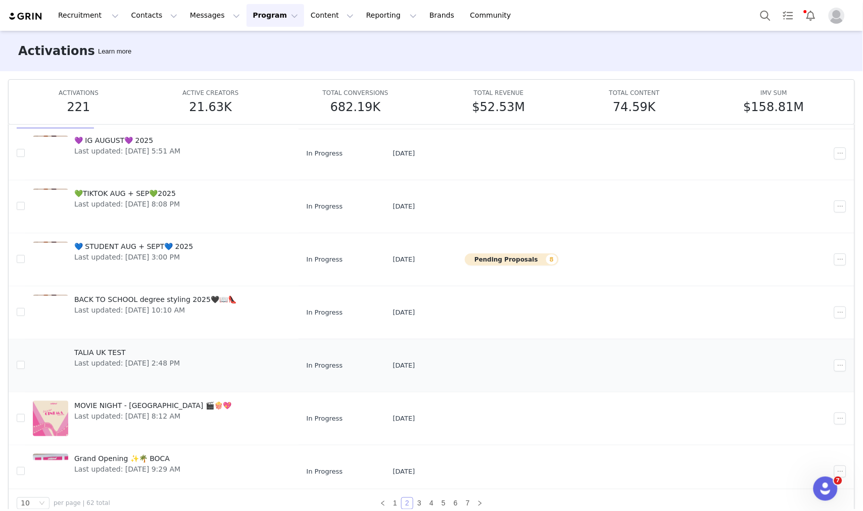
scroll to position [0, 0]
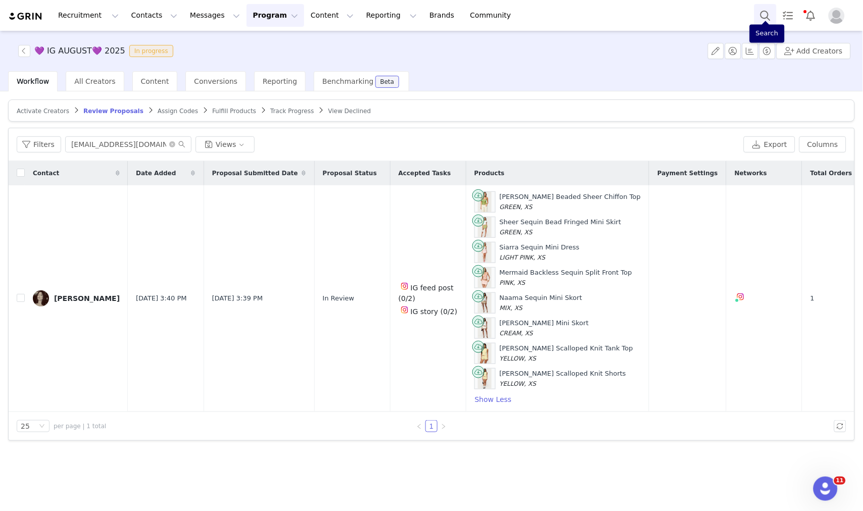
click at [757, 21] on button "Search" at bounding box center [765, 15] width 22 height 23
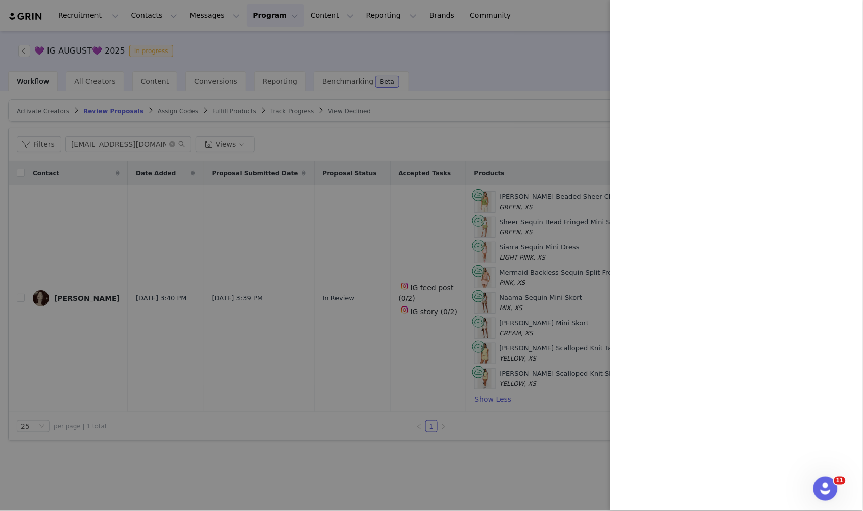
click at [285, 148] on div at bounding box center [431, 255] width 863 height 511
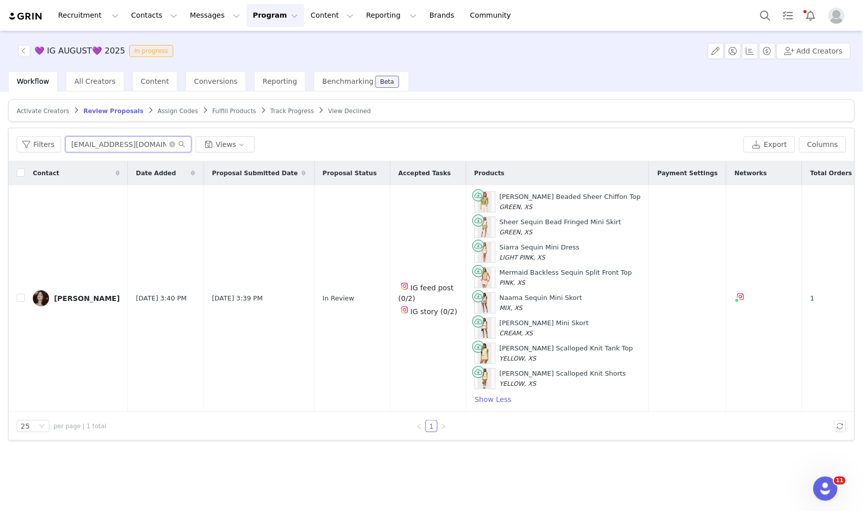
click at [110, 142] on input "[EMAIL_ADDRESS][DOMAIN_NAME]" at bounding box center [128, 144] width 126 height 16
click at [270, 109] on span "Track Progress" at bounding box center [291, 111] width 43 height 7
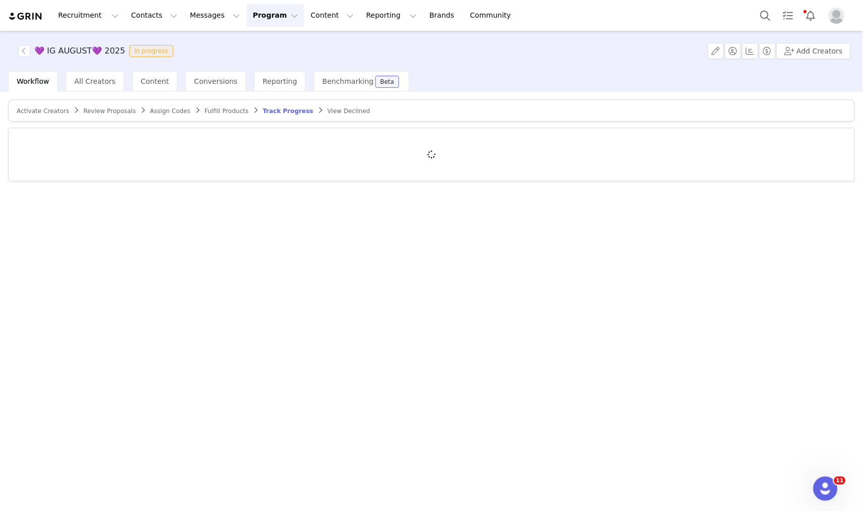
click at [205, 109] on span "Fulfill Products" at bounding box center [227, 111] width 44 height 7
click at [270, 110] on span "Track Progress" at bounding box center [291, 111] width 43 height 7
click at [140, 141] on div at bounding box center [432, 154] width 846 height 53
click at [124, 149] on div at bounding box center [432, 154] width 846 height 53
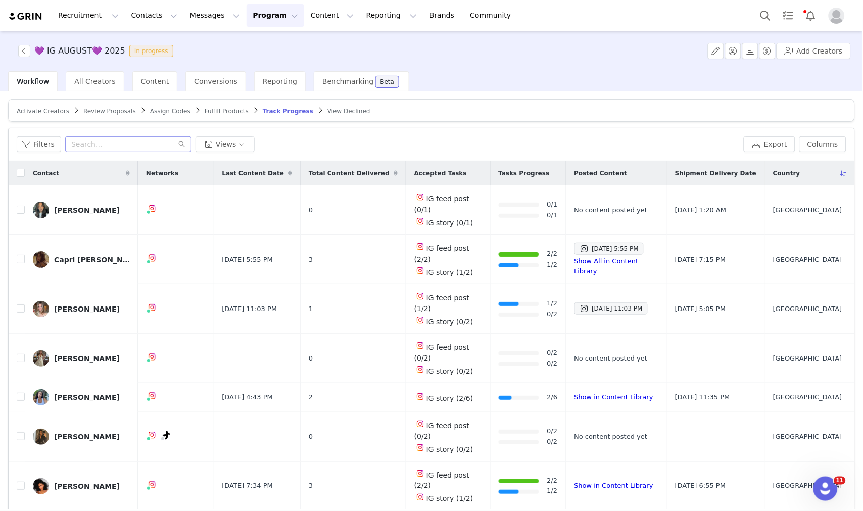
click at [100, 137] on input "text" at bounding box center [128, 144] width 126 height 16
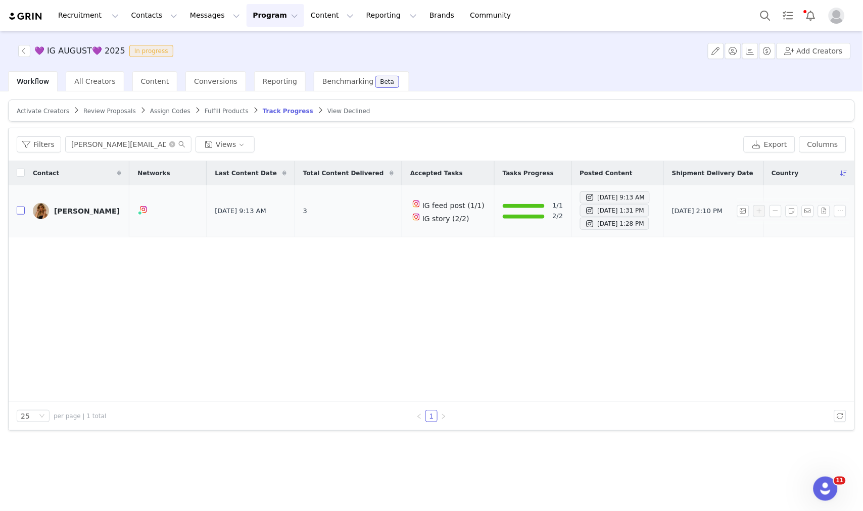
type input "[PERSON_NAME][EMAIL_ADDRESS][PERSON_NAME][DOMAIN_NAME]"
click at [21, 213] on input "checkbox" at bounding box center [21, 211] width 8 height 8
checkbox input "true"
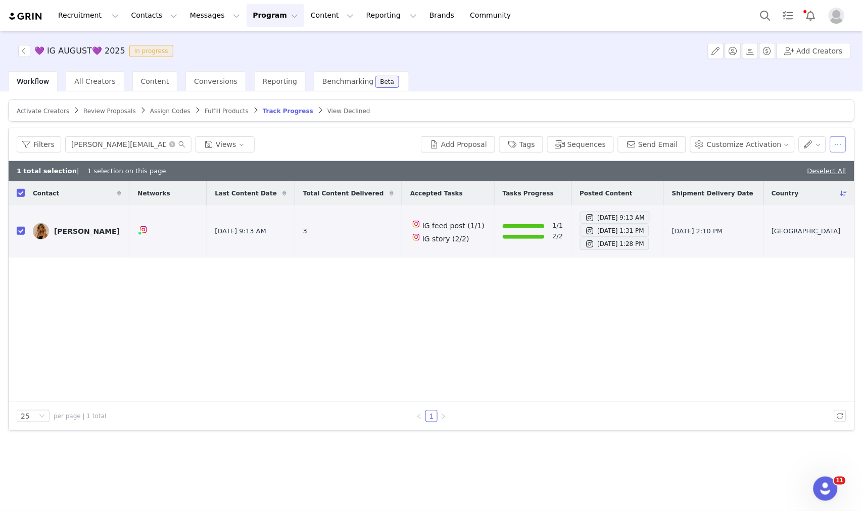
click at [843, 147] on button "button" at bounding box center [838, 144] width 16 height 16
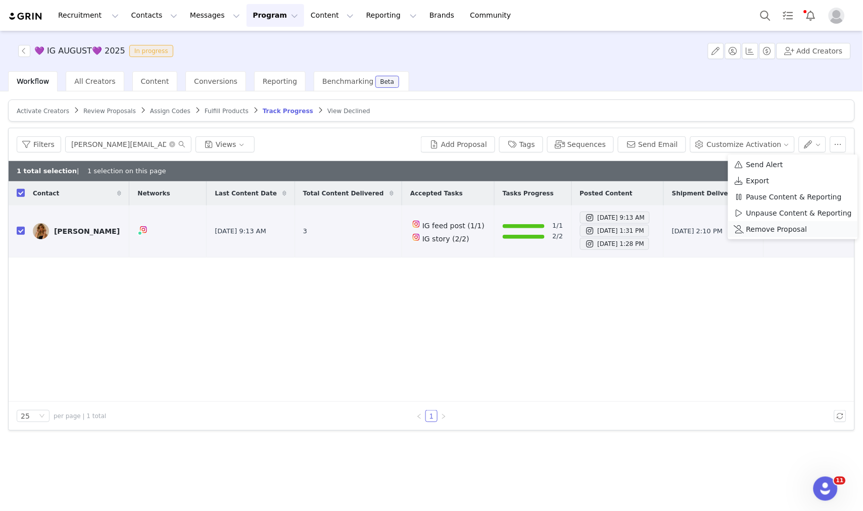
click at [776, 225] on span "Remove Proposal" at bounding box center [776, 229] width 61 height 11
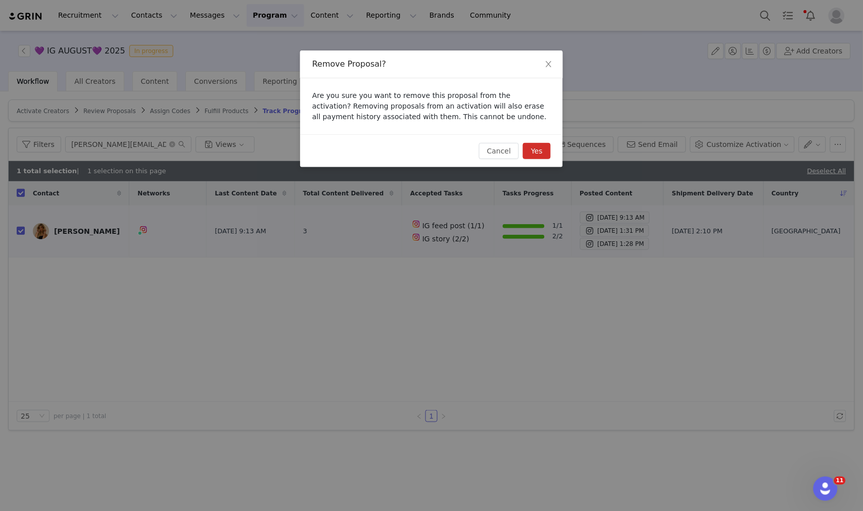
click at [545, 151] on button "Yes" at bounding box center [537, 151] width 28 height 16
checkbox input "false"
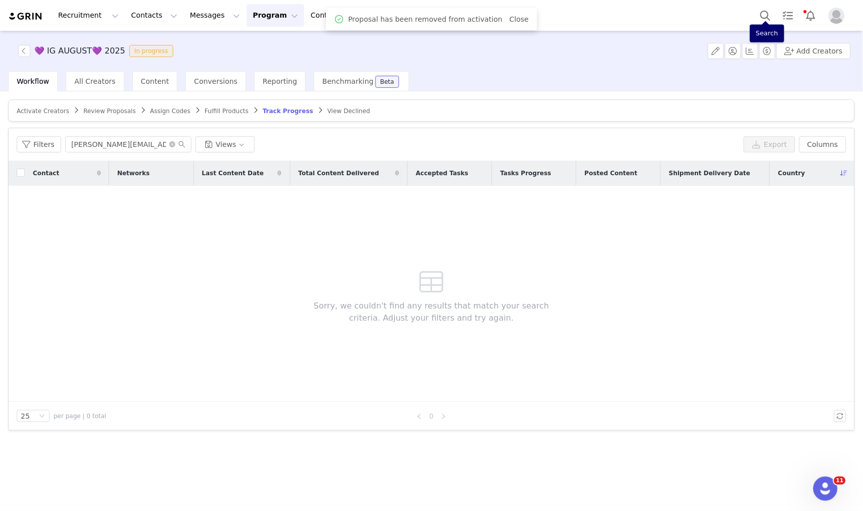
click at [777, 4] on div "Recruitment Recruitment Creator Search Curated Lists Landing Pages Web Extensio…" at bounding box center [431, 15] width 863 height 31
click at [769, 8] on button "Search" at bounding box center [765, 15] width 22 height 23
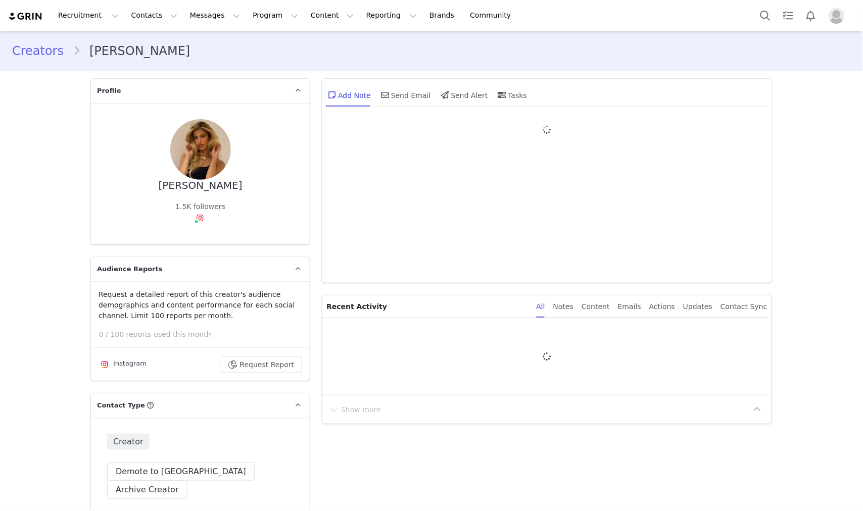
type input "+1 ([GEOGRAPHIC_DATA])"
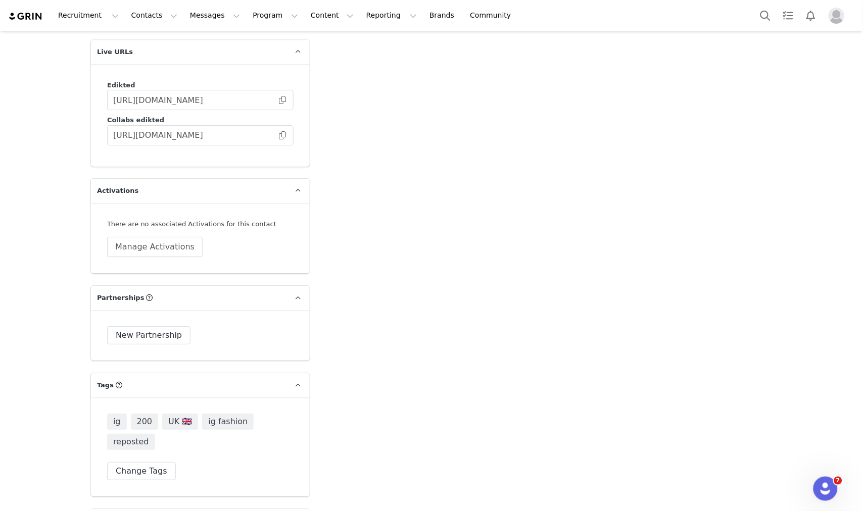
scroll to position [1852, 0]
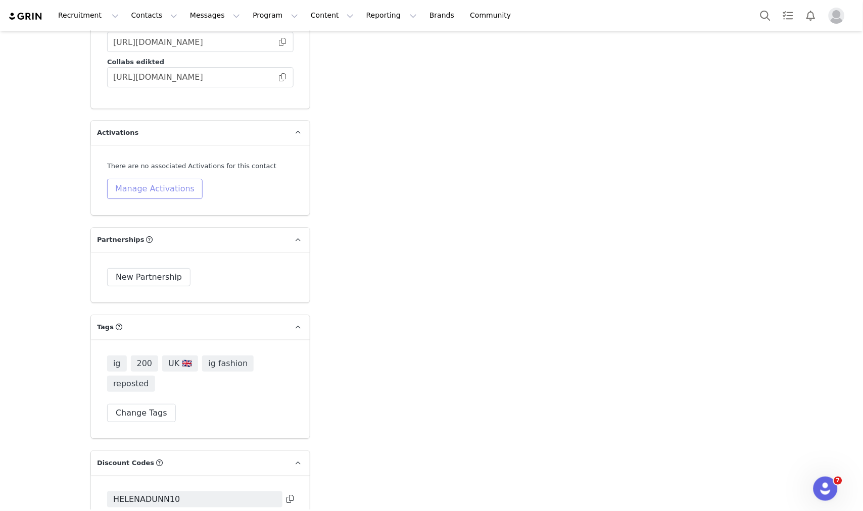
click at [163, 179] on button "Manage Activations" at bounding box center [155, 189] width 96 height 20
click at [146, 211] on div "Cancel Apply" at bounding box center [126, 221] width 125 height 25
click at [151, 200] on div "Select Activation" at bounding box center [123, 196] width 99 height 15
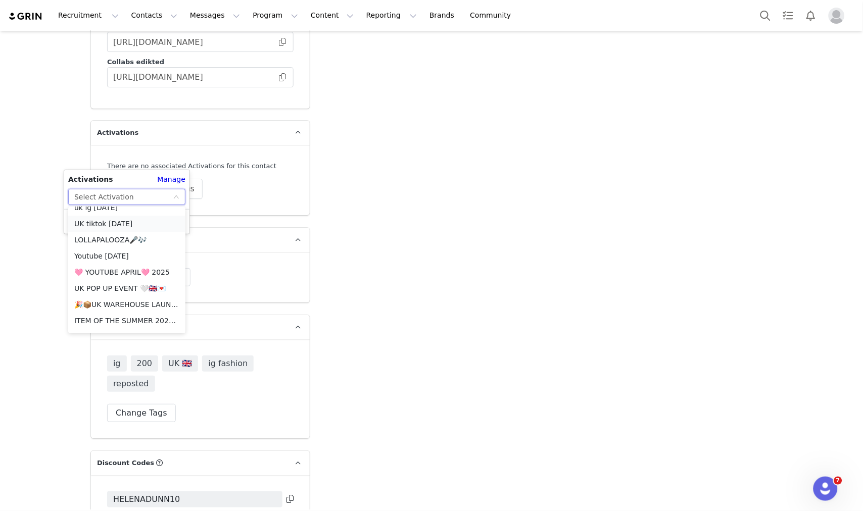
scroll to position [438, 0]
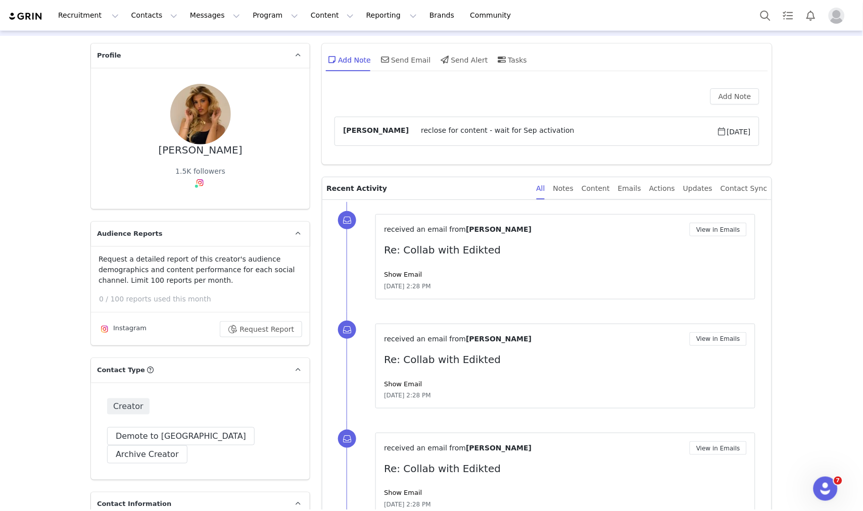
scroll to position [0, 0]
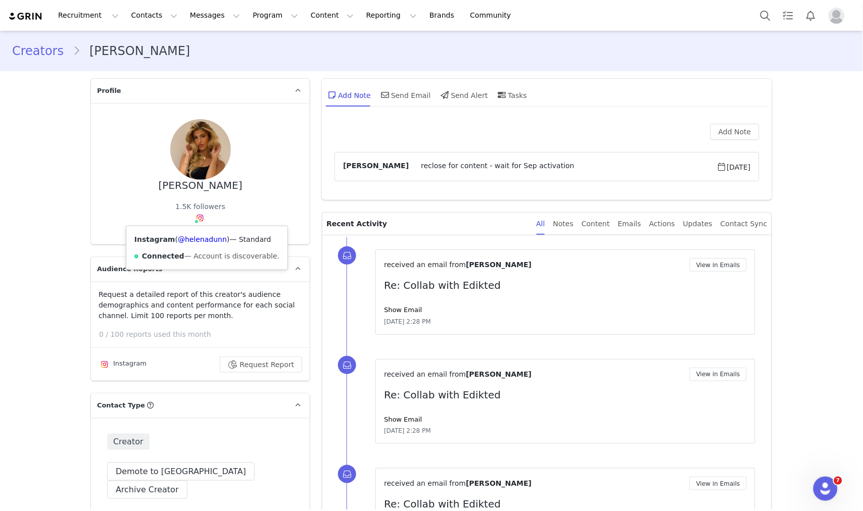
drag, startPoint x: 190, startPoint y: 215, endPoint x: 195, endPoint y: 218, distance: 5.8
click at [194, 218] on span at bounding box center [200, 218] width 12 height 12
click at [194, 243] on link "@helenadunn" at bounding box center [202, 239] width 49 height 8
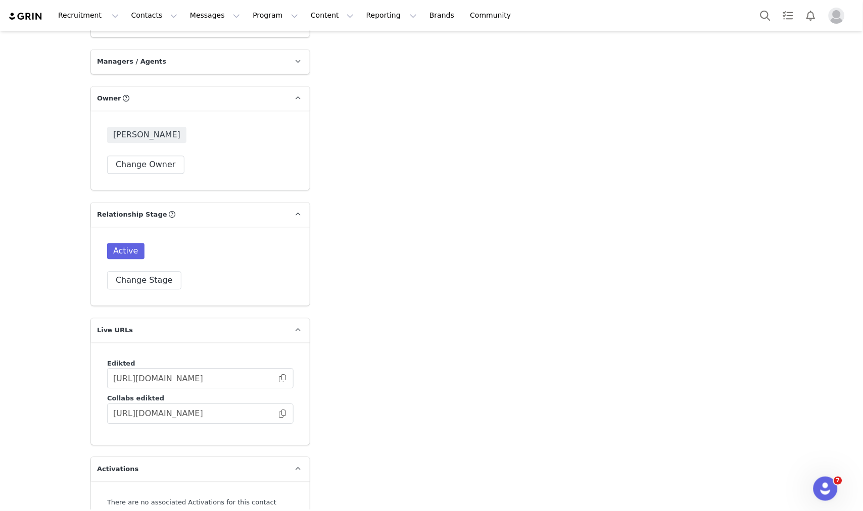
scroll to position [1796, 0]
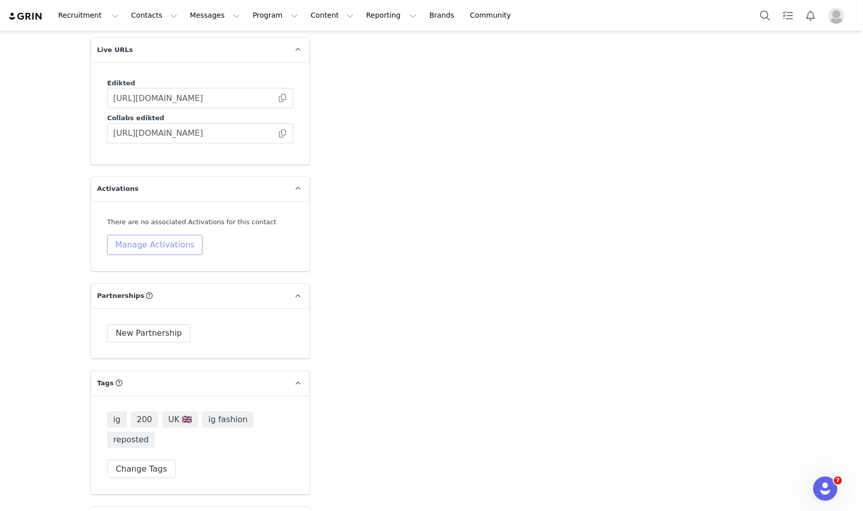
click at [162, 235] on button "Manage Activations" at bounding box center [155, 245] width 96 height 20
click at [158, 251] on div "Select Activation" at bounding box center [123, 253] width 99 height 15
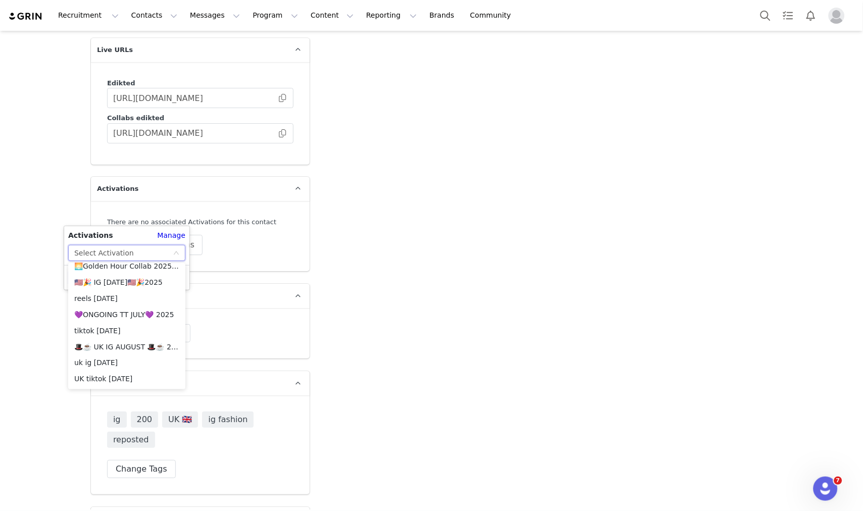
scroll to position [451, 0]
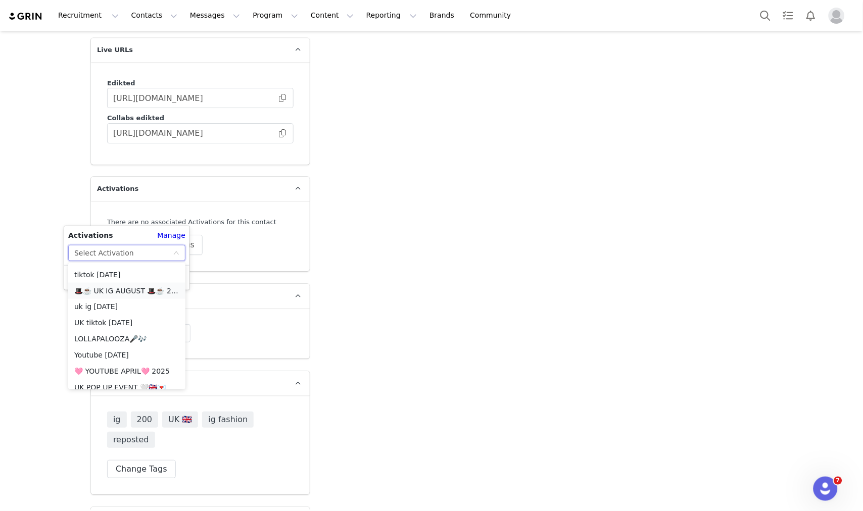
click at [150, 292] on li "🎩☕️ UK IG AUGUST 🎩☕️ 2025" at bounding box center [126, 291] width 117 height 16
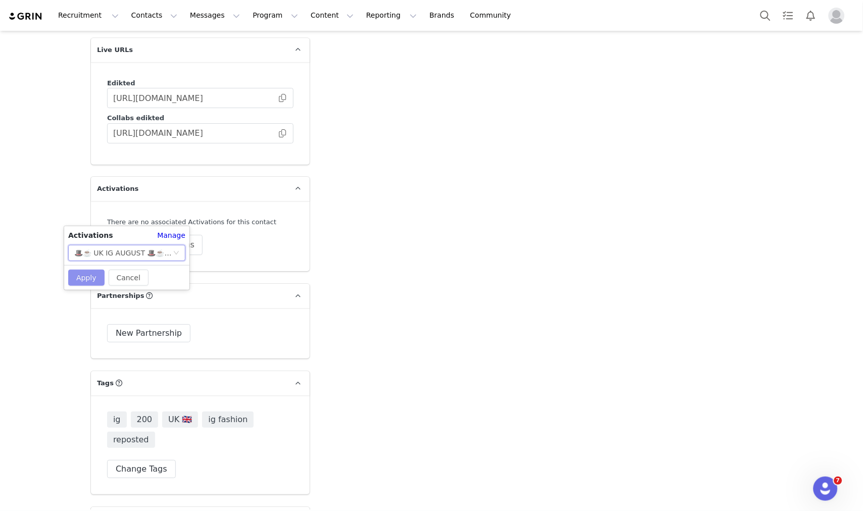
click at [91, 276] on button "Apply" at bounding box center [86, 278] width 36 height 16
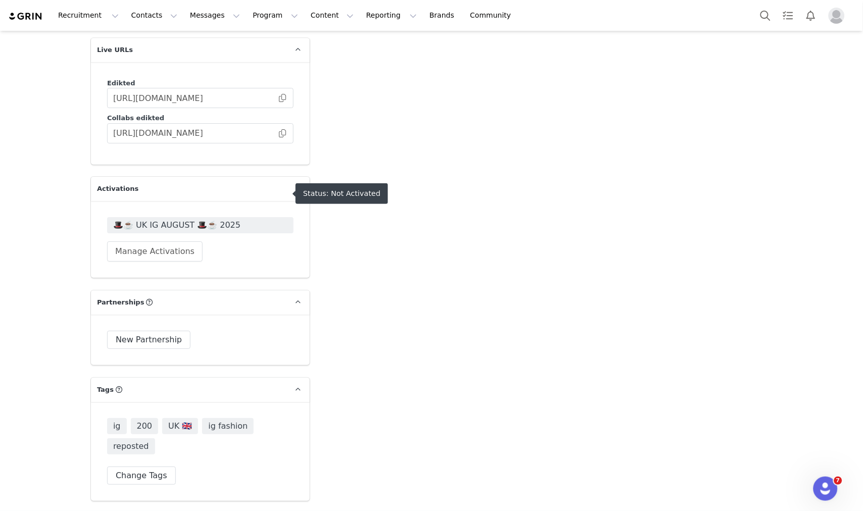
click at [162, 219] on span "🎩☕️ UK IG AUGUST 🎩☕️ 2025" at bounding box center [200, 225] width 174 height 12
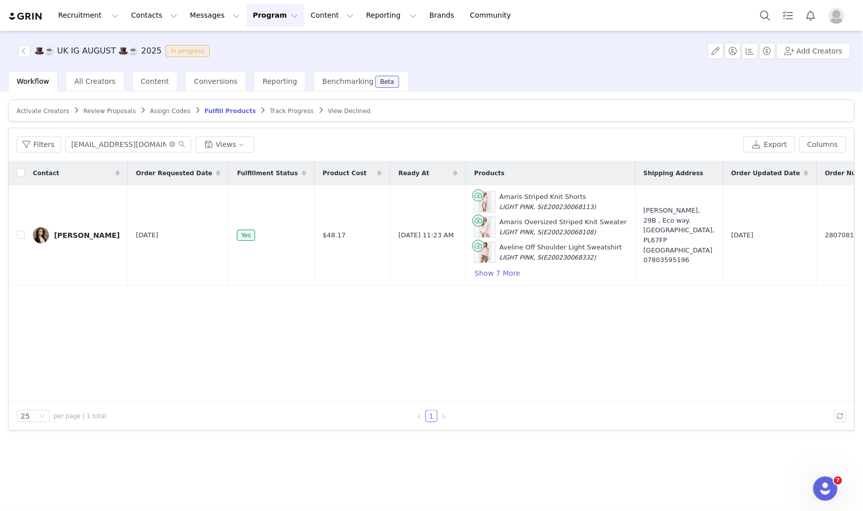
click at [38, 109] on span "Activate Creators" at bounding box center [43, 111] width 53 height 7
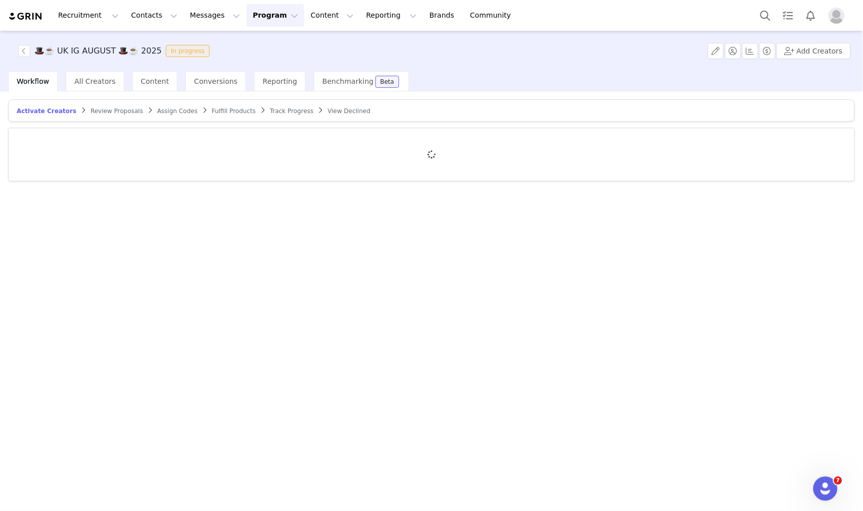
click at [114, 133] on div at bounding box center [432, 154] width 846 height 53
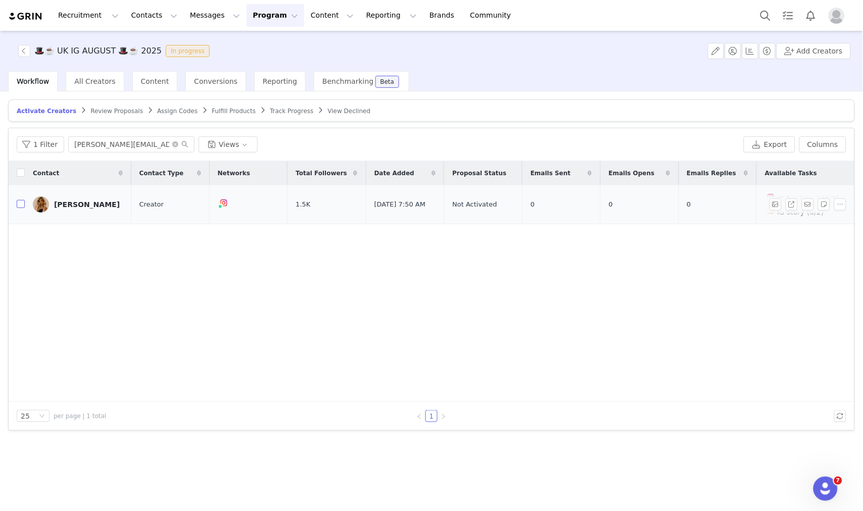
type input "[PERSON_NAME][EMAIL_ADDRESS][PERSON_NAME][DOMAIN_NAME]"
click at [19, 201] on input "checkbox" at bounding box center [21, 204] width 8 height 8
checkbox input "true"
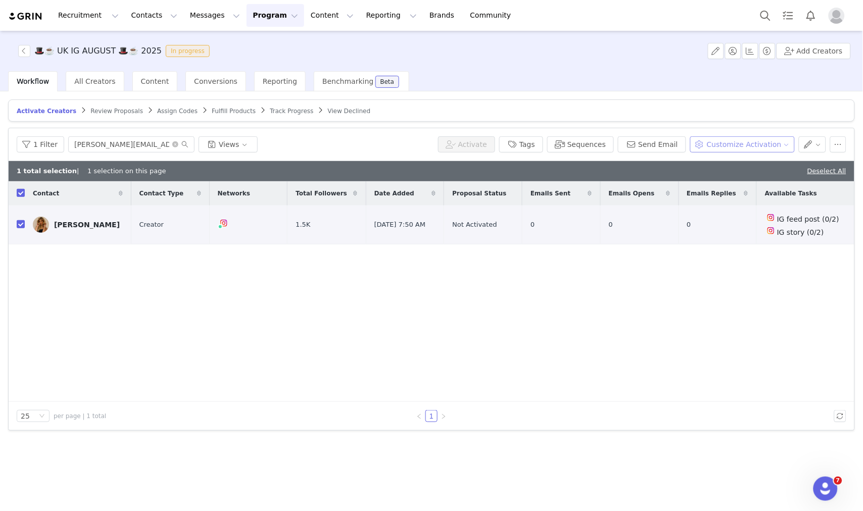
click at [737, 145] on button "Customize Activation" at bounding box center [742, 144] width 105 height 16
click at [724, 173] on li "Edit Available Tasks" at bounding box center [750, 181] width 102 height 16
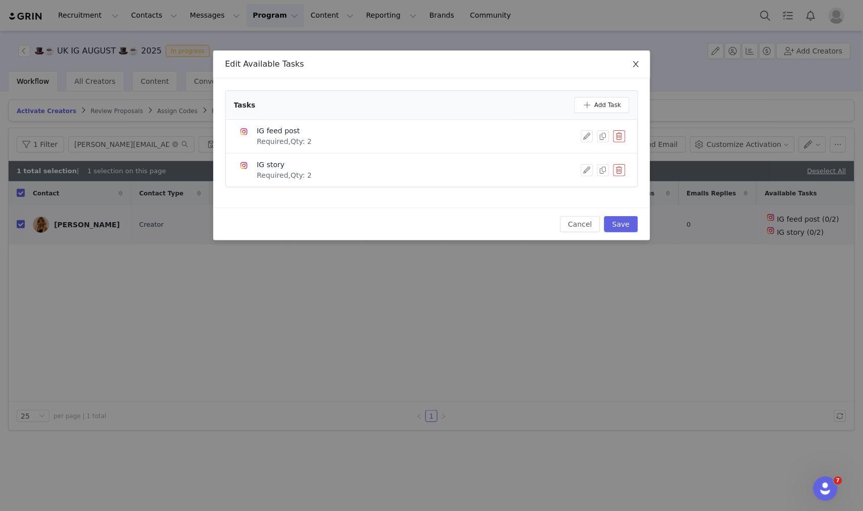
click at [636, 63] on icon "icon: close" at bounding box center [636, 64] width 8 height 8
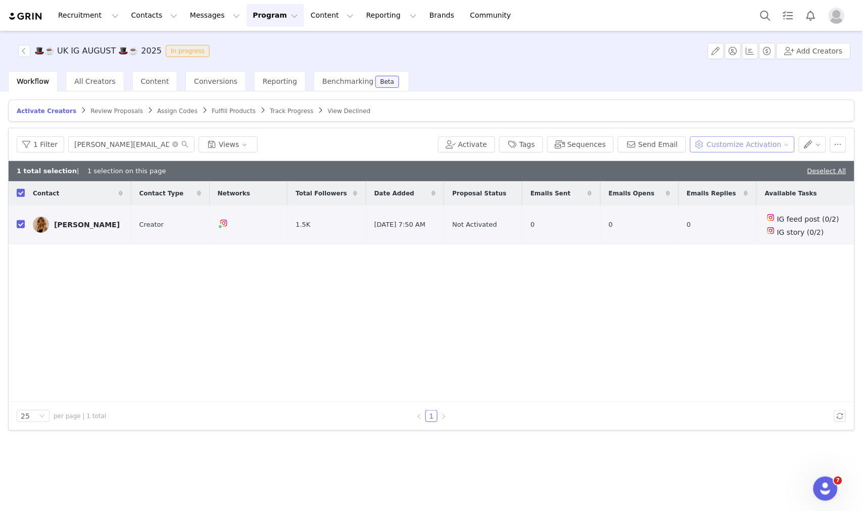
click at [729, 141] on button "Customize Activation" at bounding box center [742, 144] width 105 height 16
click at [730, 167] on span "Edit Product Selection" at bounding box center [757, 164] width 78 height 11
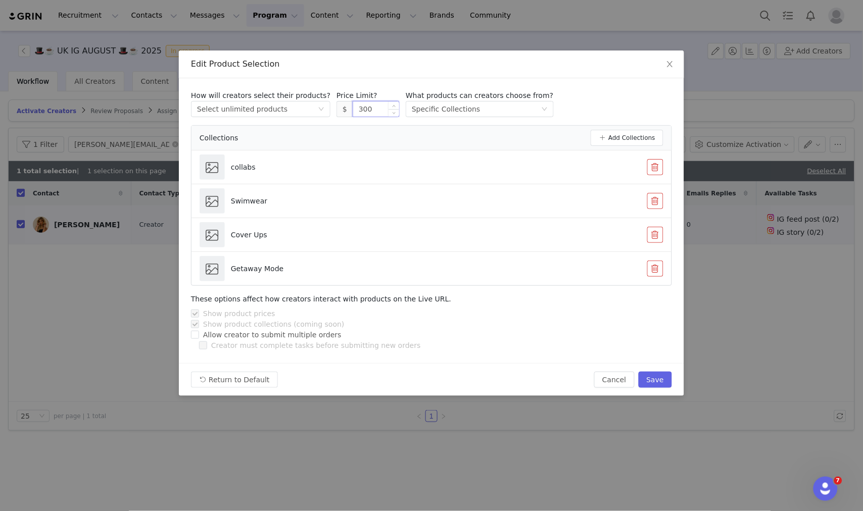
click at [353, 110] on input "300" at bounding box center [376, 109] width 46 height 15
click at [657, 374] on button "Save" at bounding box center [655, 380] width 33 height 16
type input "300"
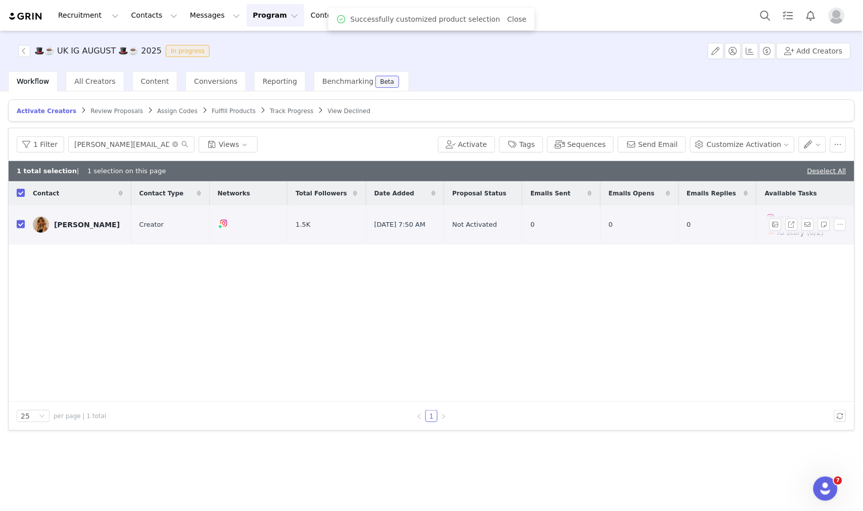
click at [38, 231] on img at bounding box center [41, 225] width 16 height 16
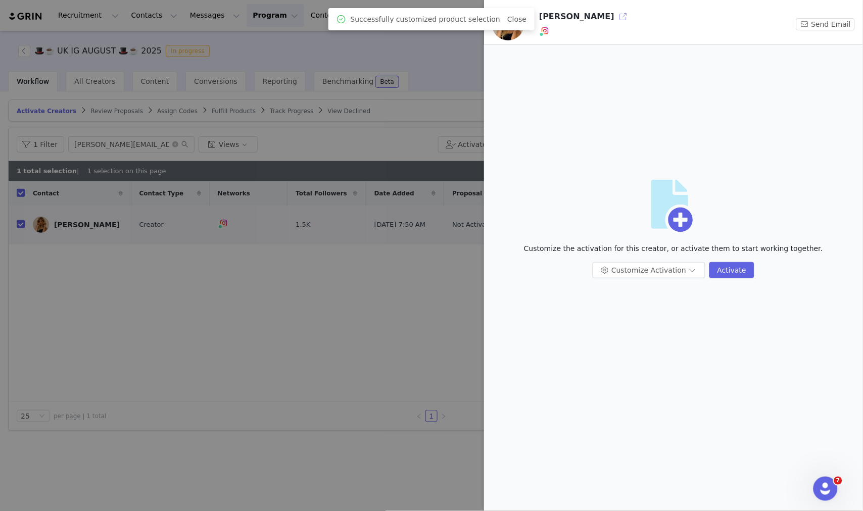
click at [615, 12] on button "button" at bounding box center [623, 17] width 16 height 16
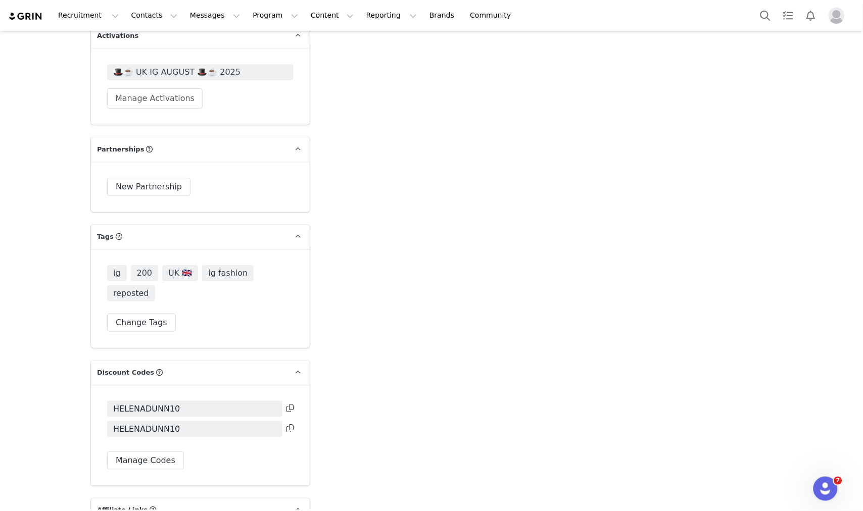
scroll to position [1965, 0]
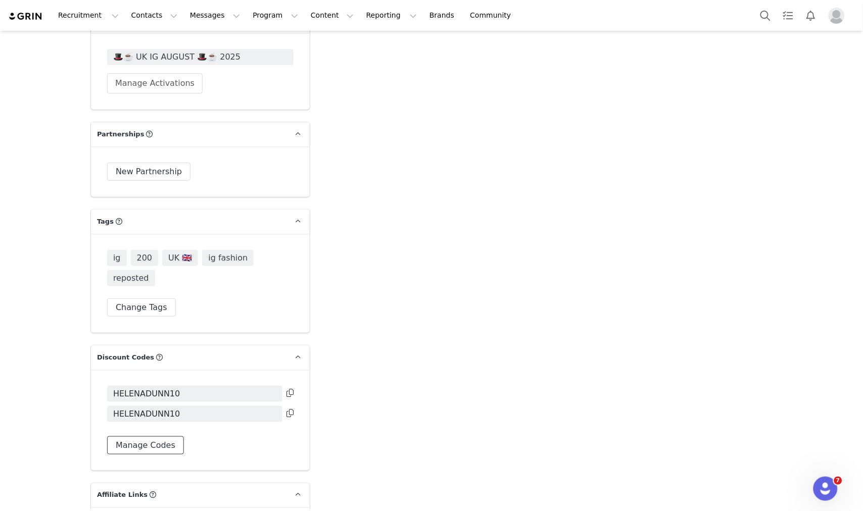
click at [141, 437] on button "Manage Codes" at bounding box center [145, 446] width 77 height 18
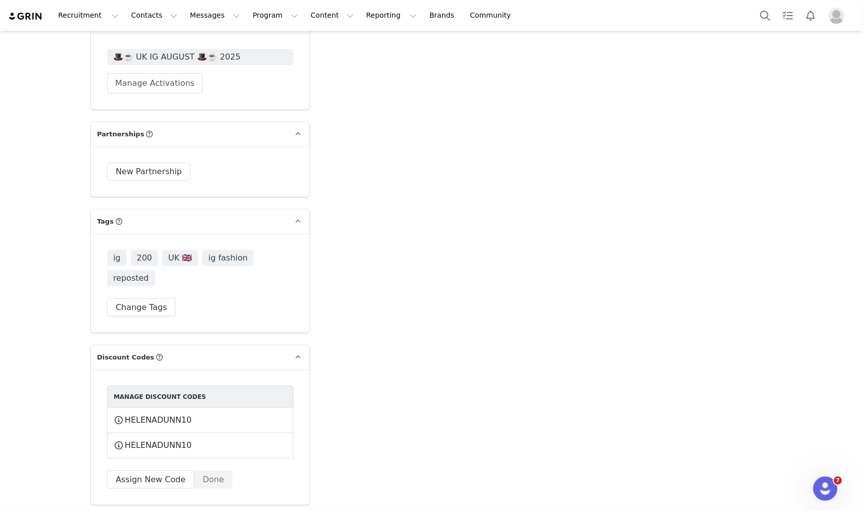
click at [154, 437] on div "Manage Discount Codes HELENADUNN10 This code will no longer be usable and any r…" at bounding box center [200, 437] width 219 height 135
click at [159, 471] on button "Assign New Code" at bounding box center [150, 480] width 87 height 18
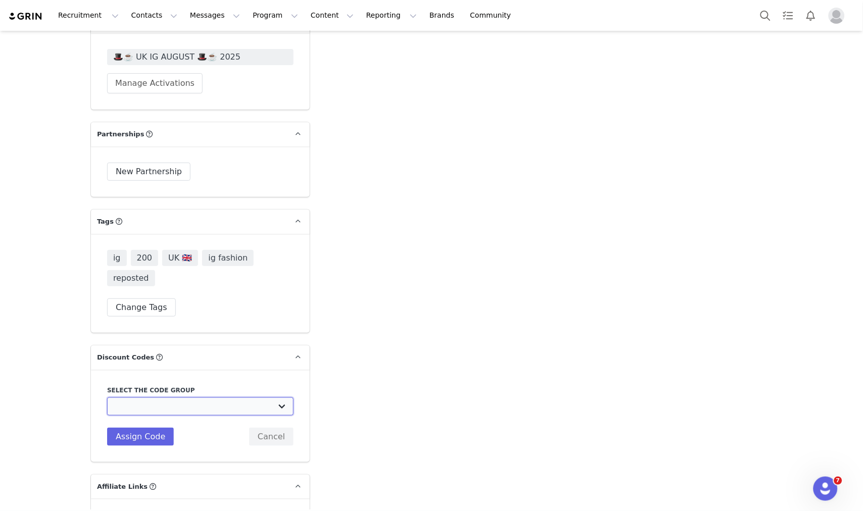
click at [185, 398] on select "Edikted UK: NEW TIKTOK ❤️ Edikted UK: NEW IG ❤️ Edikted: Students + IG Edikted:…" at bounding box center [200, 407] width 186 height 18
select select "10009866"
click at [107, 398] on select "Edikted UK: NEW TIKTOK ❤️ Edikted UK: NEW IG ❤️ Edikted: Students + IG Edikted:…" at bounding box center [200, 407] width 186 height 18
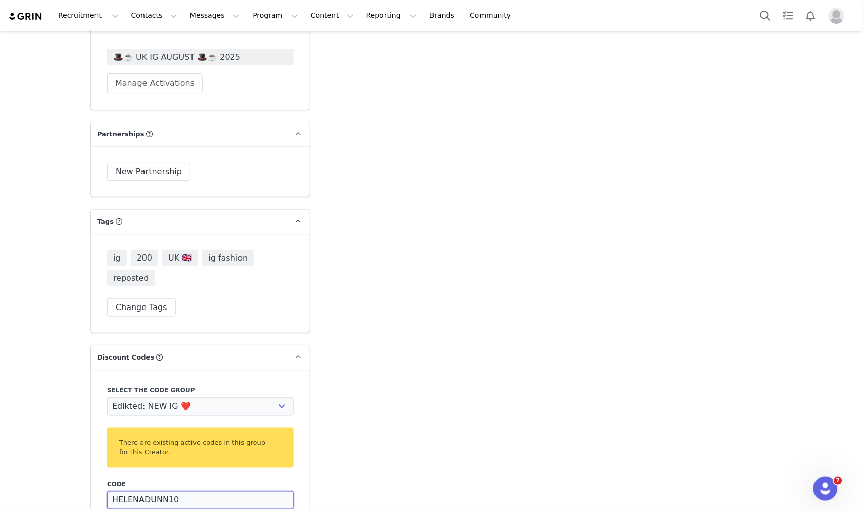
drag, startPoint x: 159, startPoint y: 450, endPoint x: 142, endPoint y: 449, distance: 16.2
click at [142, 492] on input "HELENADUNN10" at bounding box center [200, 501] width 186 height 18
click at [145, 492] on input "HELENAD10" at bounding box center [200, 501] width 186 height 18
type input "HELENAD10"
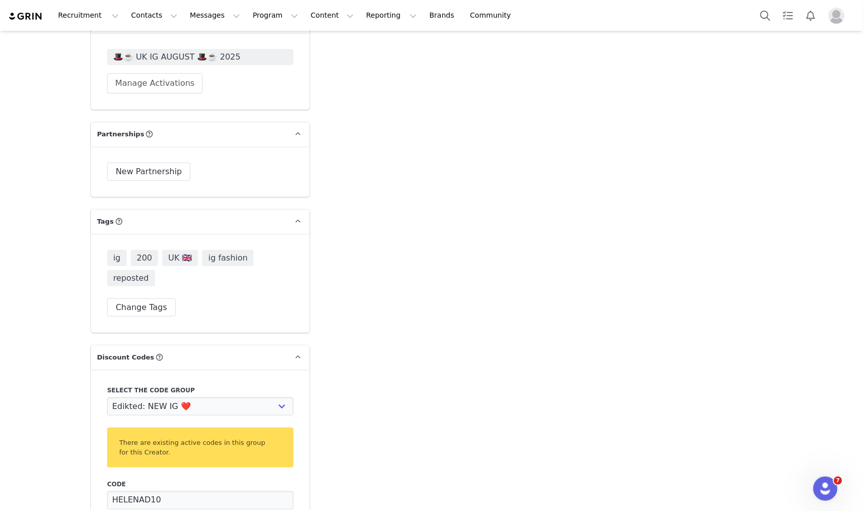
click at [139, 480] on div "Code HELENAD10 Description Assign Code Cancel" at bounding box center [200, 510] width 186 height 60
click at [136, 487] on div "Code HELENAD10 Description Assign Code Cancel" at bounding box center [200, 510] width 186 height 60
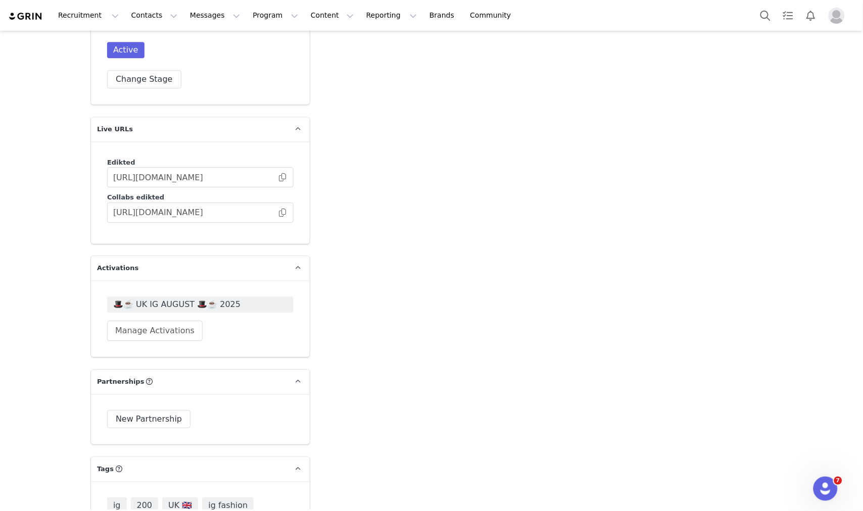
scroll to position [1714, 0]
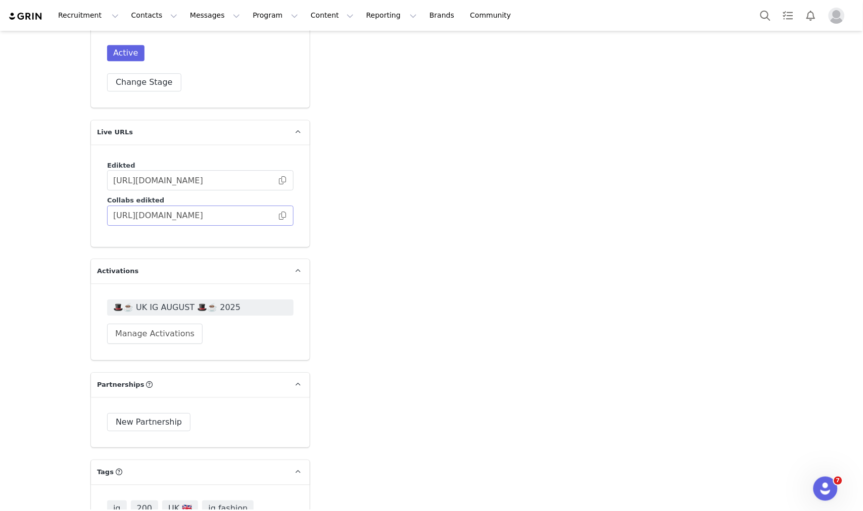
click at [277, 216] on span at bounding box center [282, 216] width 10 height 0
click at [767, 10] on button "Search" at bounding box center [765, 15] width 22 height 23
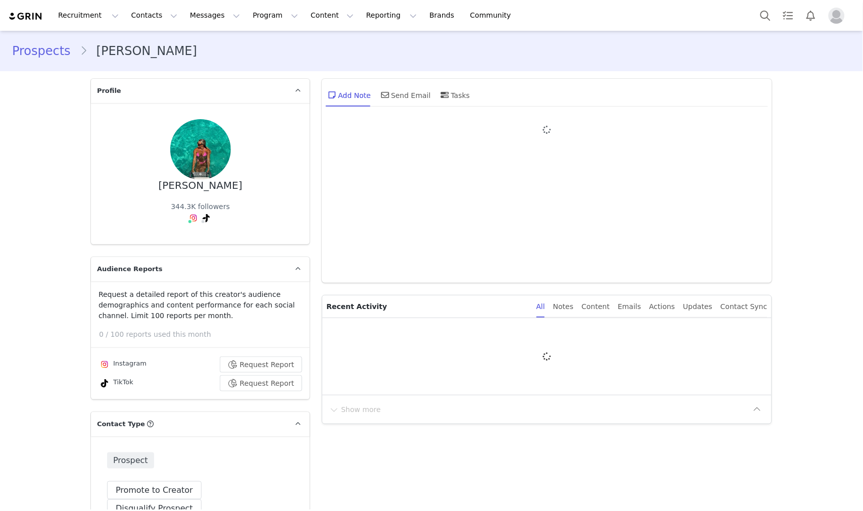
type input "+1 ([GEOGRAPHIC_DATA])"
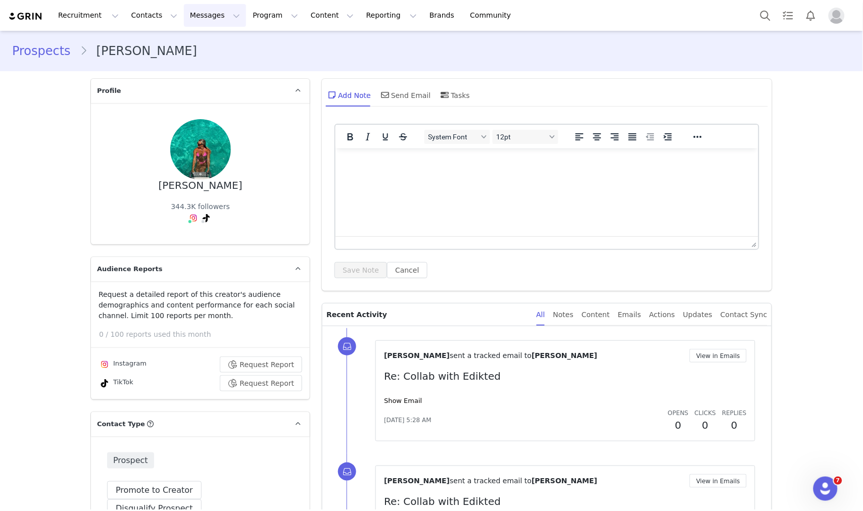
click at [190, 18] on button "Messages Messages" at bounding box center [215, 15] width 62 height 23
click at [204, 57] on link "Inbox" at bounding box center [207, 63] width 80 height 19
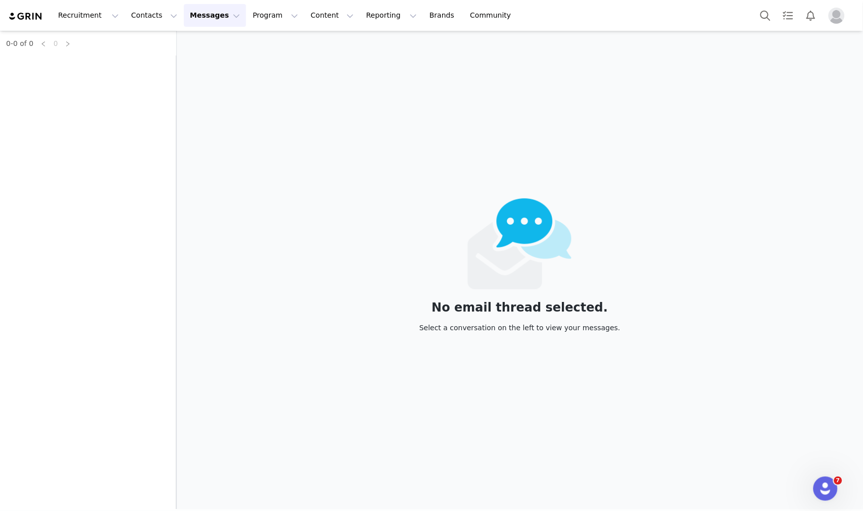
click at [49, 67] on div "0-0 of 0 0" at bounding box center [88, 270] width 176 height 479
click at [61, 64] on div "0-0 of 0 0" at bounding box center [88, 270] width 176 height 479
click at [66, 65] on div "0-0 of 0 0" at bounding box center [88, 270] width 176 height 479
click at [67, 65] on div "0-0 of 0 0" at bounding box center [88, 270] width 176 height 479
click at [67, 66] on div "0-0 of 0 0" at bounding box center [88, 270] width 176 height 479
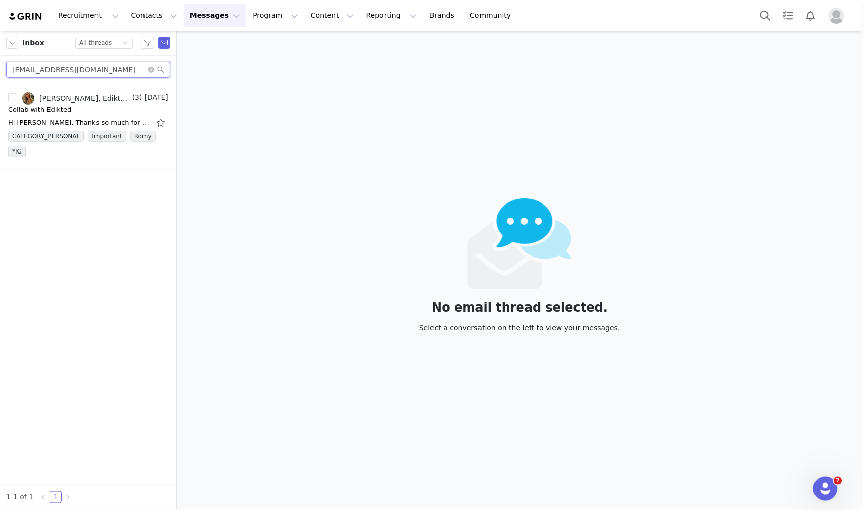
click at [67, 66] on input "brooke.ichinose@gmail.com" at bounding box center [88, 70] width 164 height 16
paste input "kellypickupcollab"
type input "kellypickupcollab@gmail.com"
click at [81, 99] on div "Edikted Collabs, Kelly Pickup" at bounding box center [82, 98] width 86 height 8
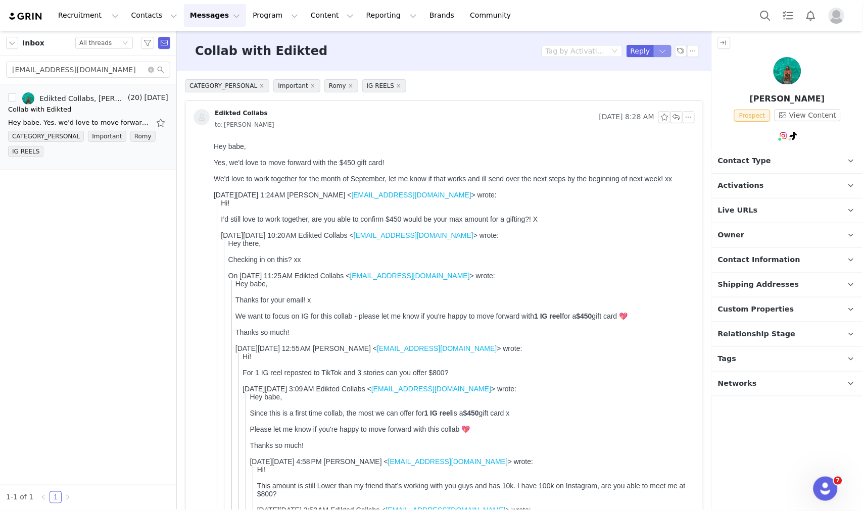
click at [655, 47] on button "button" at bounding box center [663, 51] width 18 height 12
click at [647, 84] on li "Reply All" at bounding box center [646, 85] width 43 height 16
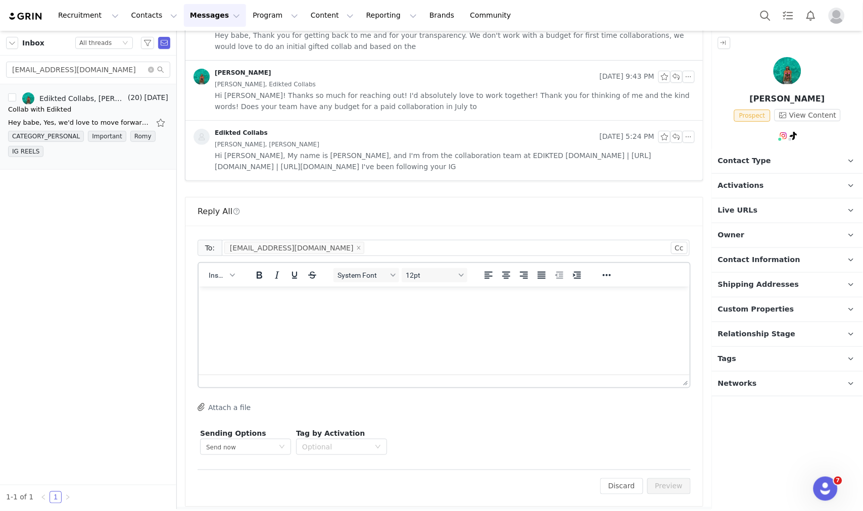
scroll to position [2978, 0]
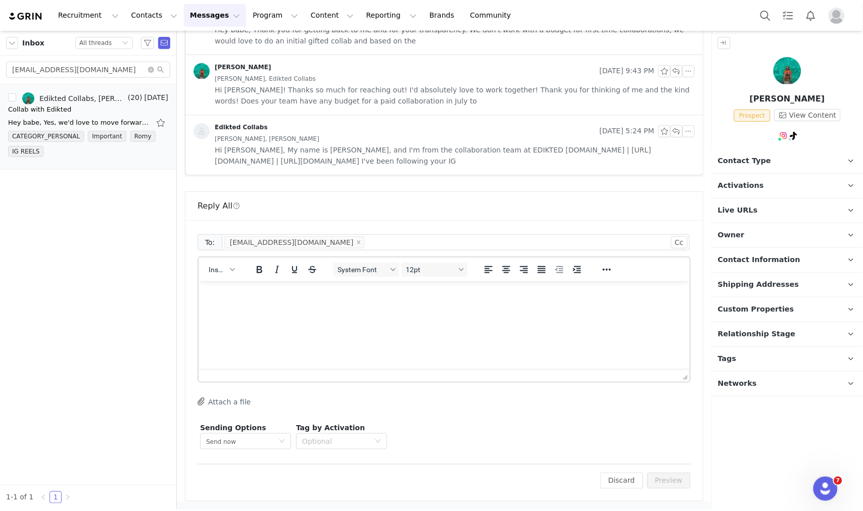
click at [218, 276] on div "Insert" at bounding box center [222, 270] width 46 height 20
click at [229, 278] on div "Insert" at bounding box center [222, 270] width 46 height 20
click at [227, 272] on button "Insert" at bounding box center [221, 270] width 33 height 14
click at [245, 288] on div "Insert Template" at bounding box center [258, 287] width 91 height 12
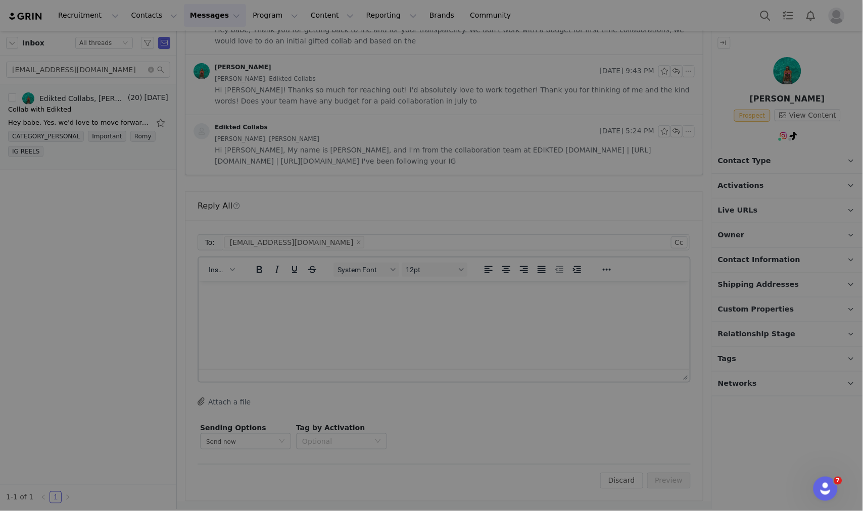
scroll to position [0, 0]
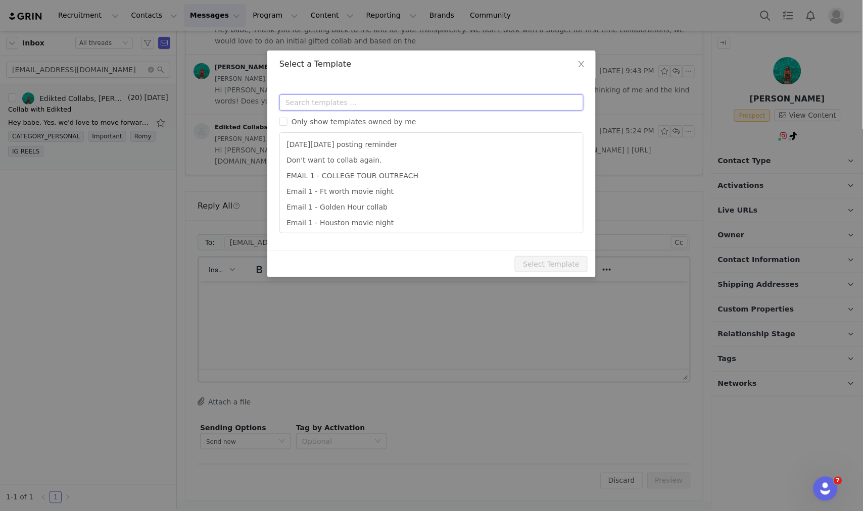
click at [334, 107] on input "text" at bounding box center [431, 102] width 304 height 16
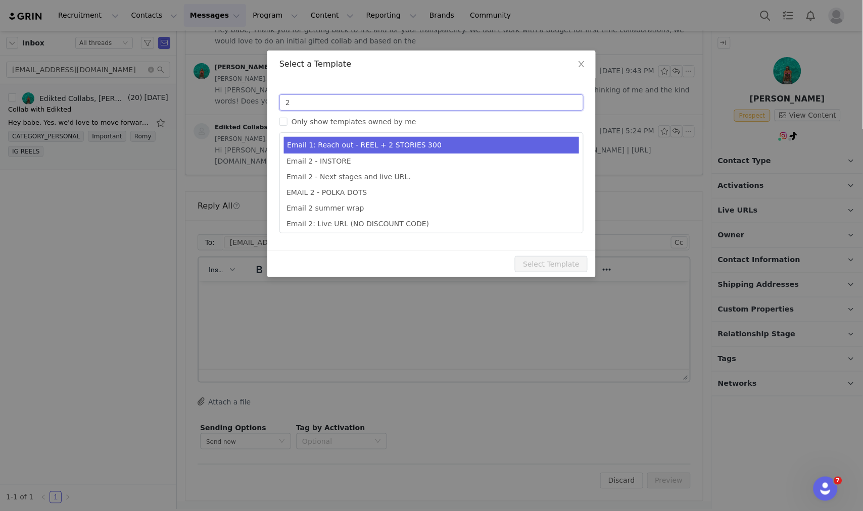
type input "2"
type input "Collab with Edikted"
click at [392, 143] on li "Email 1: Reach out - REEL + 2 STORIES 300" at bounding box center [431, 145] width 295 height 17
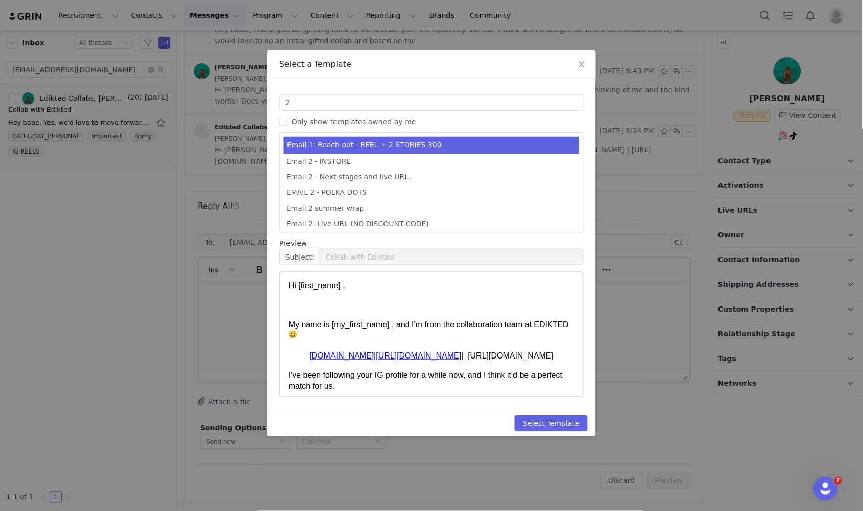
click at [393, 149] on li "Email 1: Reach out - REEL + 2 STORIES 300" at bounding box center [431, 145] width 295 height 17
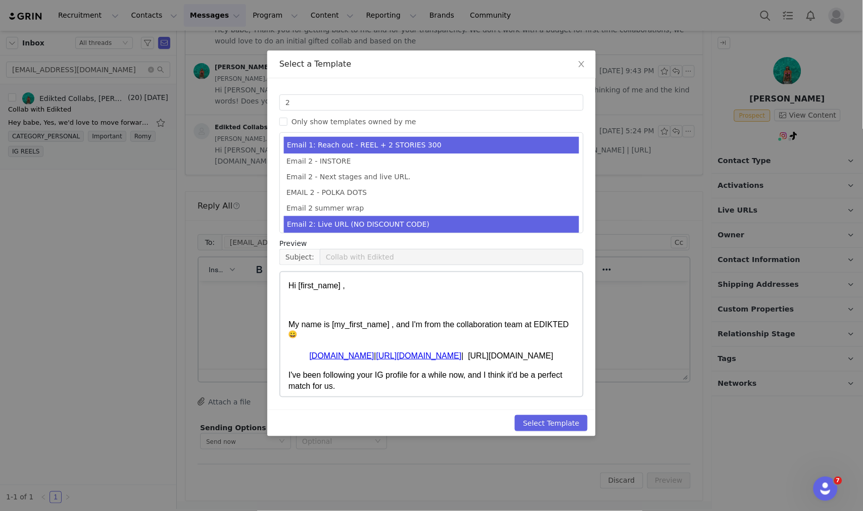
click at [406, 227] on li "Email 2: Live URL (NO DISCOUNT CODE)" at bounding box center [431, 224] width 295 height 17
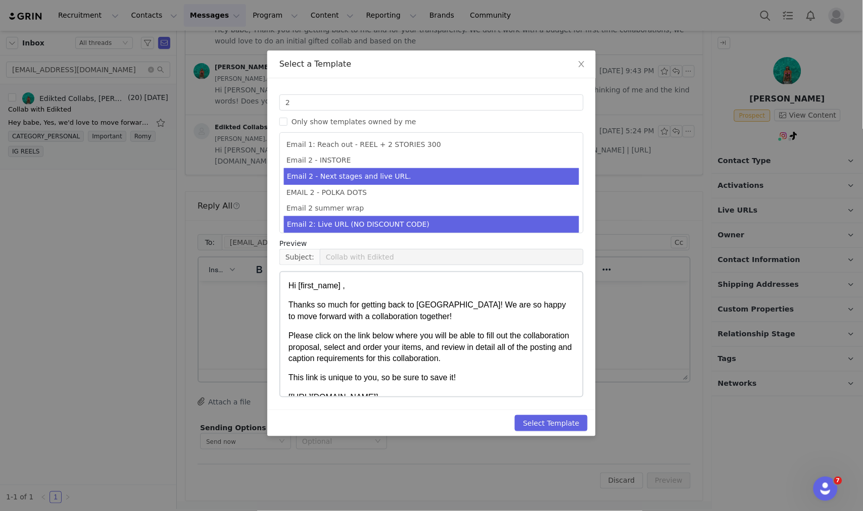
click at [404, 179] on li "Email 2 - Next stages and live URL." at bounding box center [431, 176] width 295 height 17
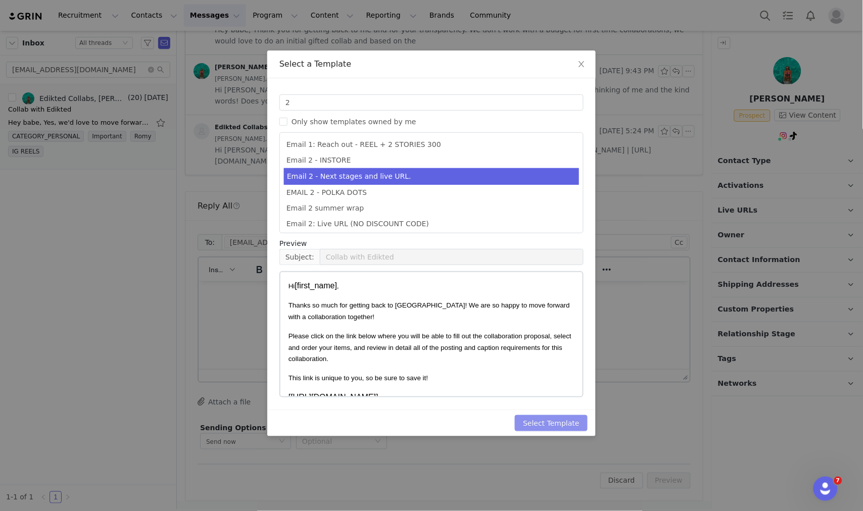
click at [559, 416] on button "Select Template" at bounding box center [551, 423] width 73 height 16
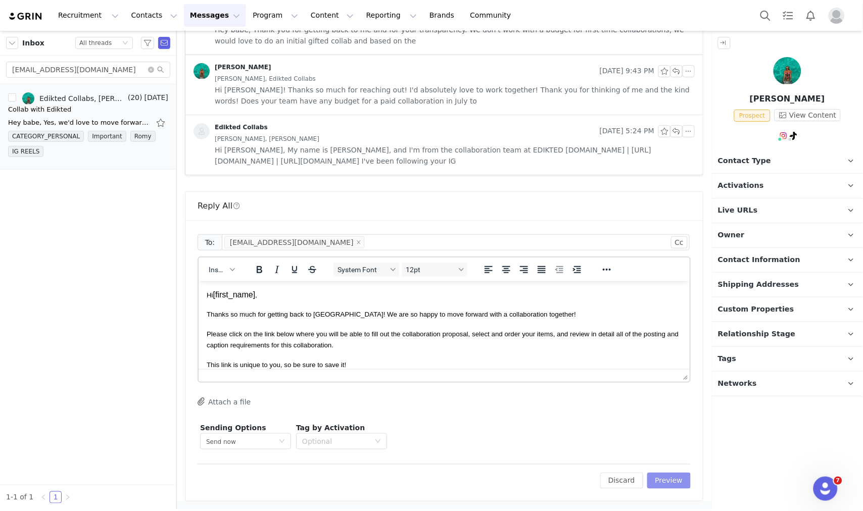
drag, startPoint x: 664, startPoint y: 468, endPoint x: 670, endPoint y: 481, distance: 13.6
click at [665, 469] on div "Edit Discard Preview" at bounding box center [444, 476] width 493 height 25
click at [671, 483] on button "Preview" at bounding box center [669, 481] width 44 height 16
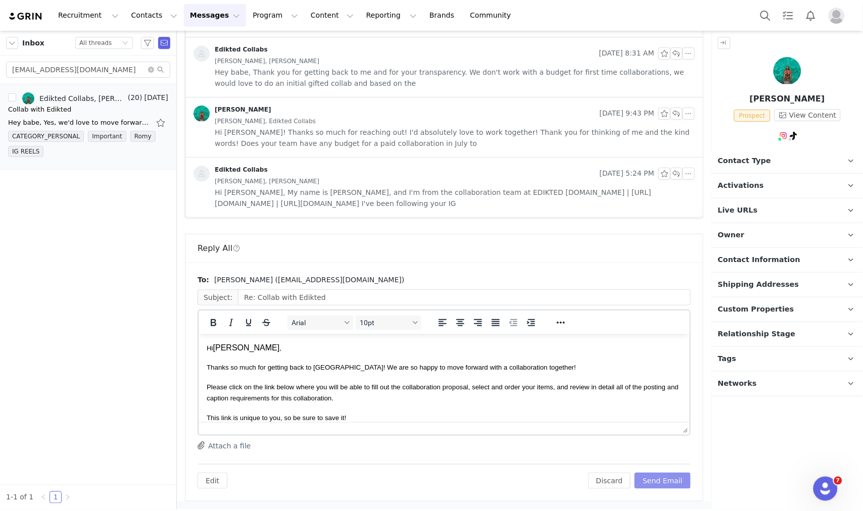
click at [673, 483] on button "Send Email" at bounding box center [663, 481] width 56 height 16
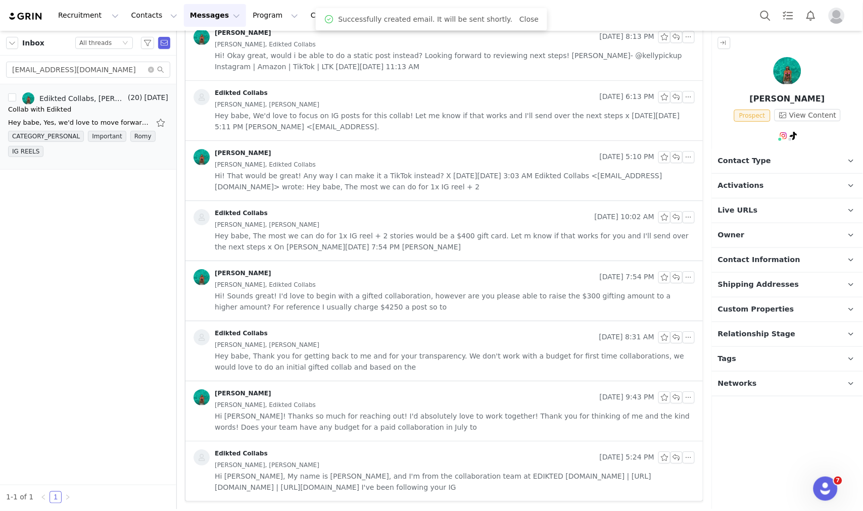
click at [783, 157] on p "Contact Type Contact type can be Creator, Prospect, Application, or Manager." at bounding box center [775, 161] width 127 height 24
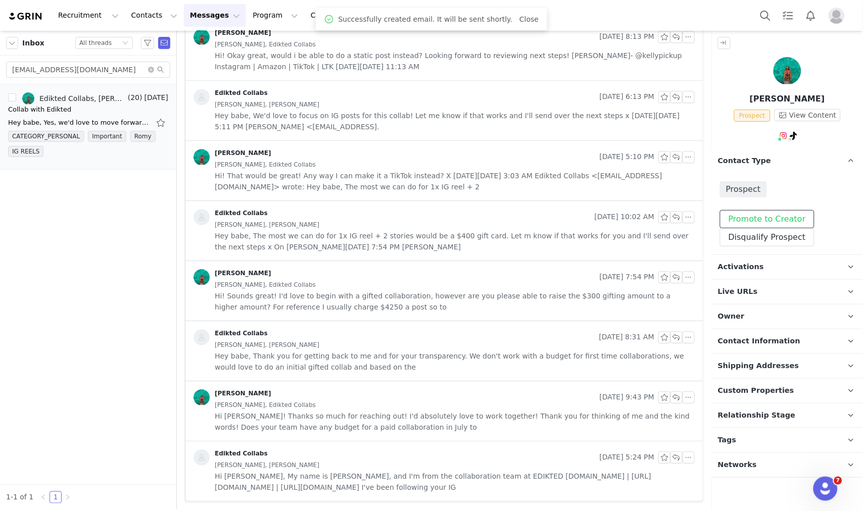
click at [765, 219] on button "Promote to Creator" at bounding box center [767, 219] width 94 height 18
click at [760, 261] on p "Activations" at bounding box center [775, 267] width 127 height 24
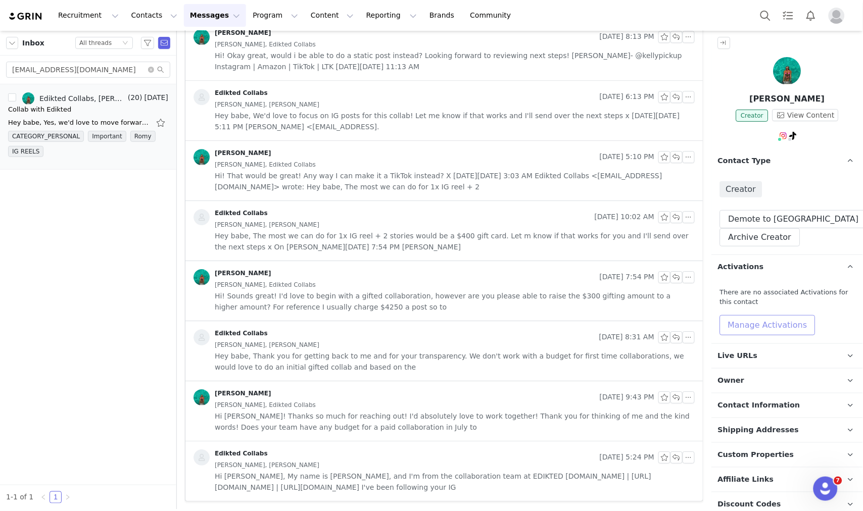
click at [754, 325] on button "Manage Activations" at bounding box center [768, 325] width 96 height 20
click at [751, 369] on div "Select Activation" at bounding box center [740, 363] width 99 height 15
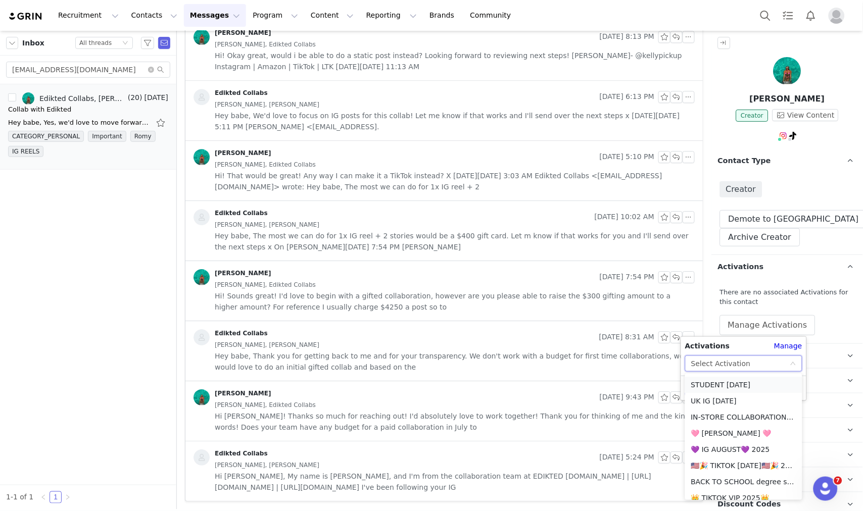
scroll to position [786, 0]
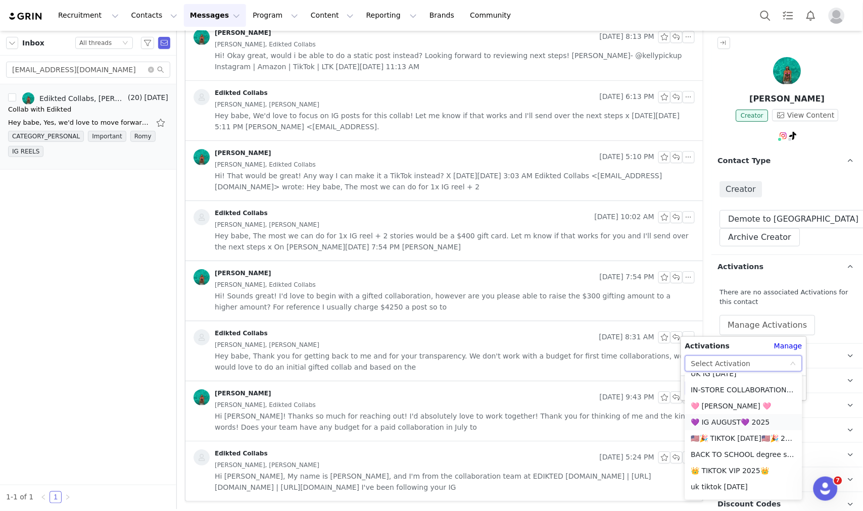
click at [733, 419] on li "💜 IG AUGUST💜 2025" at bounding box center [743, 423] width 117 height 16
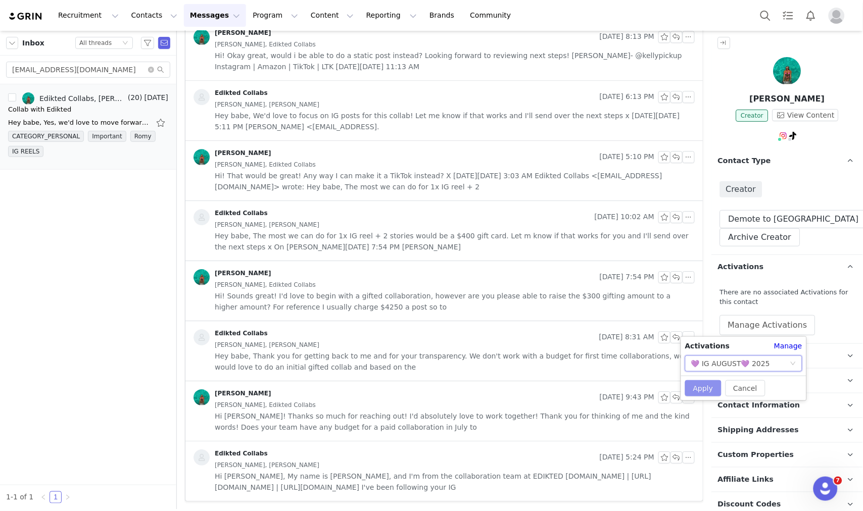
click at [703, 388] on button "Apply" at bounding box center [703, 389] width 36 height 16
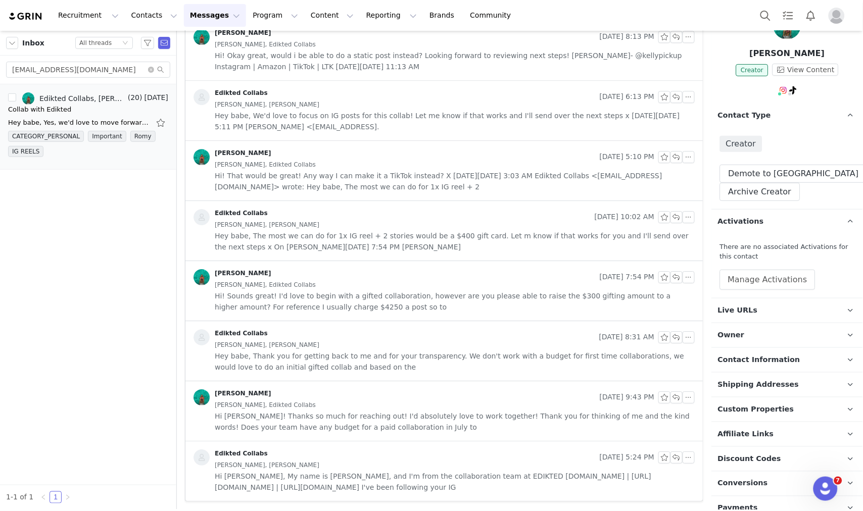
scroll to position [131, 0]
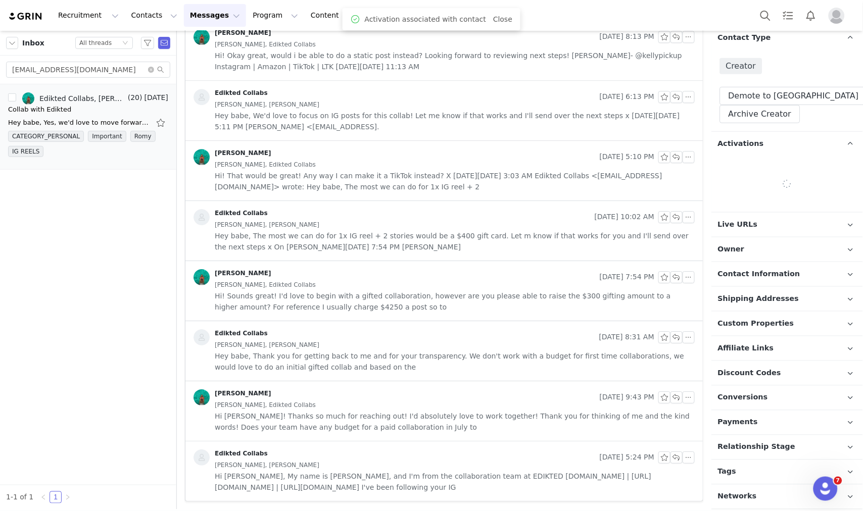
click at [748, 450] on span "Relationship Stage" at bounding box center [757, 447] width 78 height 11
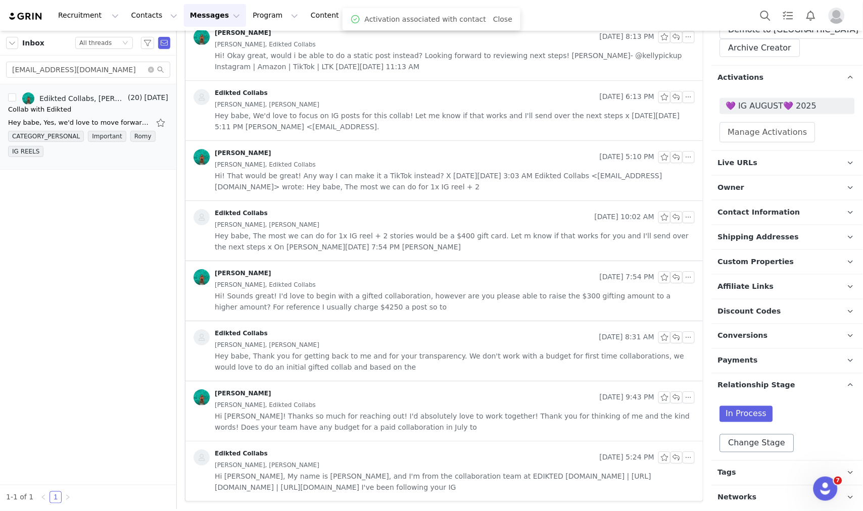
scroll to position [190, 0]
click at [758, 436] on button "Change Stage" at bounding box center [757, 443] width 74 height 18
click at [744, 472] on span "Done" at bounding box center [751, 474] width 25 height 9
click at [739, 472] on input "Done" at bounding box center [733, 475] width 12 height 13
radio input "true"
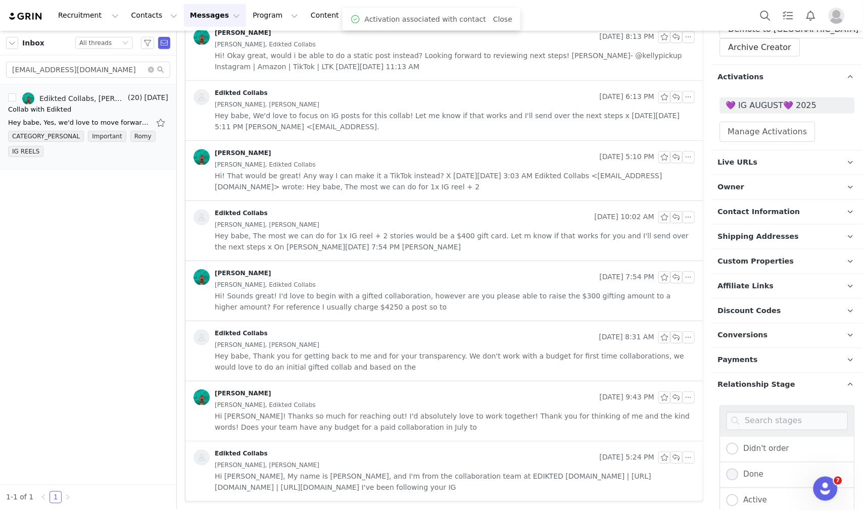
radio input "false"
click at [743, 497] on span "Active" at bounding box center [753, 500] width 29 height 9
click at [739, 497] on input "Active" at bounding box center [733, 501] width 12 height 13
radio input "true"
radio input "false"
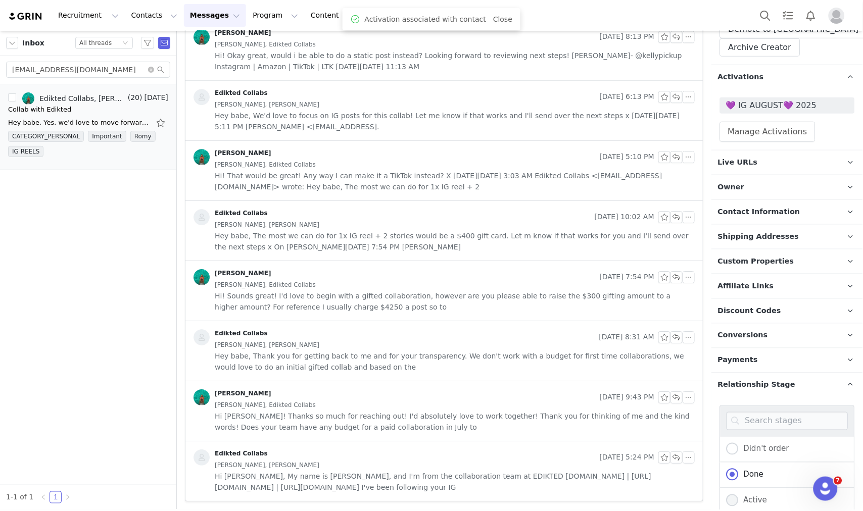
radio input "true"
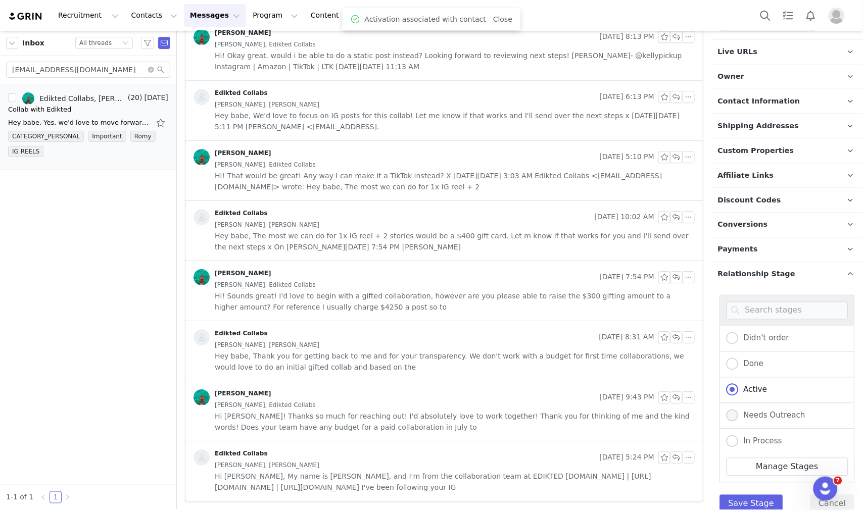
scroll to position [302, 0]
click at [742, 498] on button "Save Stage" at bounding box center [751, 503] width 63 height 18
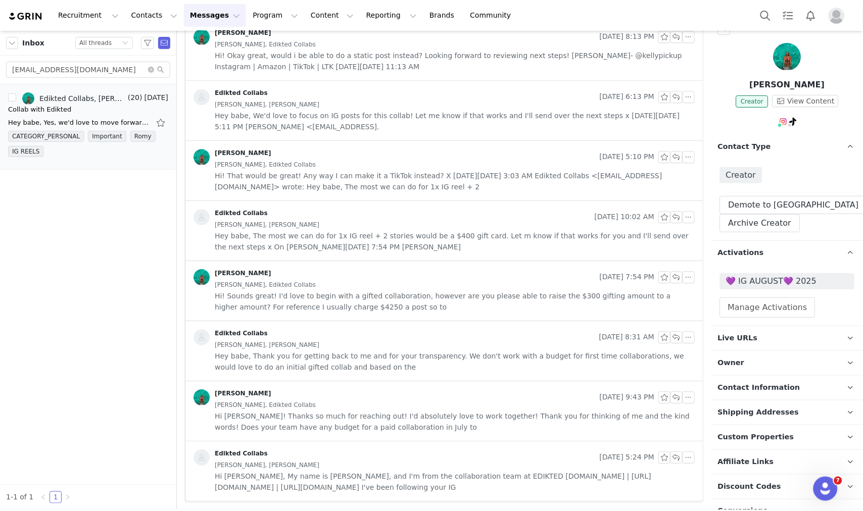
scroll to position [0, 0]
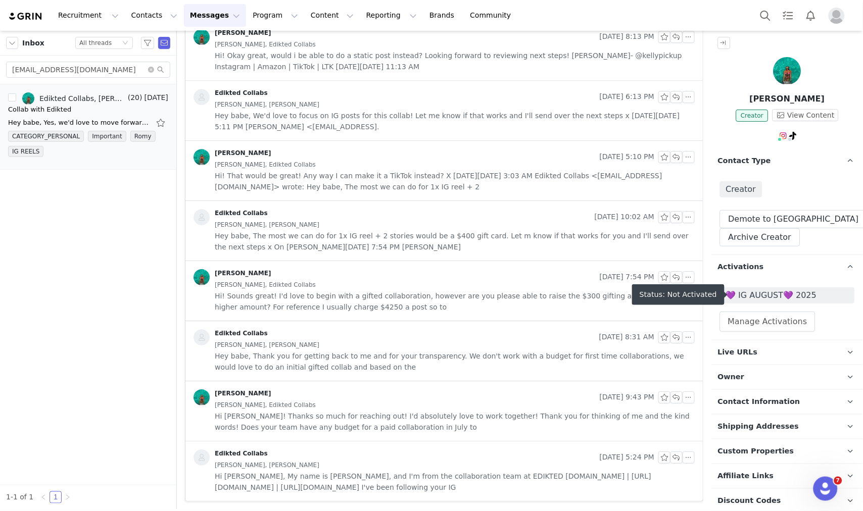
click at [777, 294] on span "💜 IG AUGUST💜 2025" at bounding box center [787, 296] width 123 height 12
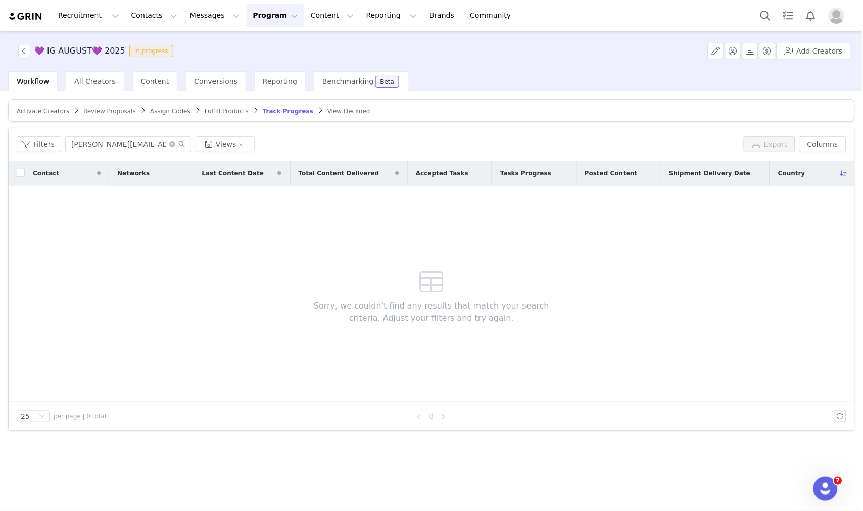
click at [127, 153] on div "Filters helena.dunn@yahoo.com Views Export Columns" at bounding box center [432, 144] width 846 height 33
click at [128, 142] on input "helena.dunn@yahoo.com" at bounding box center [128, 144] width 126 height 16
click at [47, 108] on span "Activate Creators" at bounding box center [43, 111] width 53 height 7
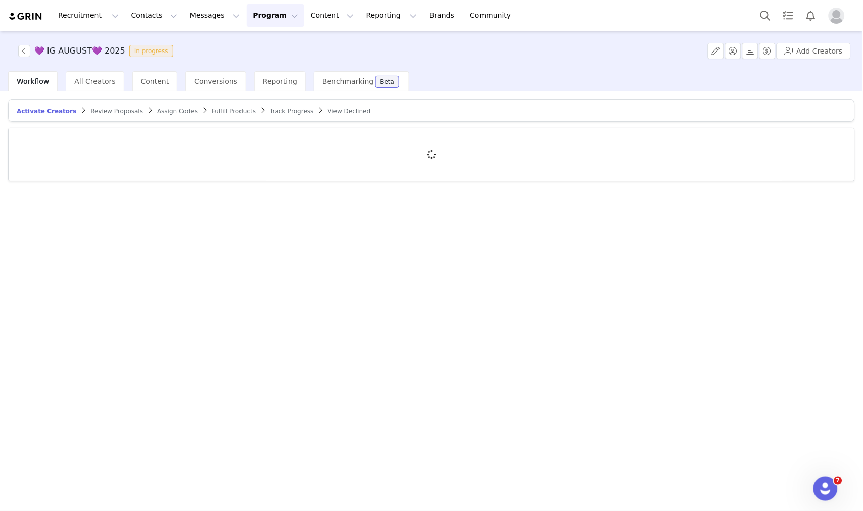
click at [89, 149] on div at bounding box center [432, 154] width 846 height 53
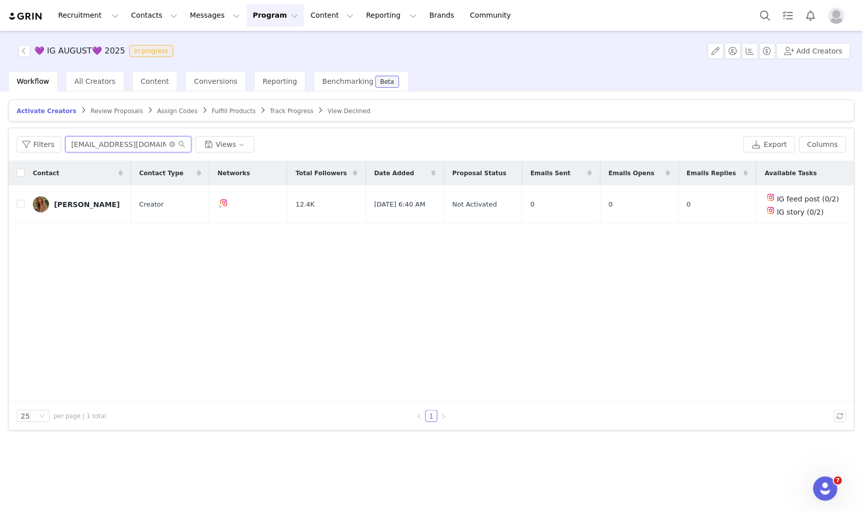
click at [93, 138] on input "brooke.ichinose@gmail.com" at bounding box center [128, 144] width 126 height 16
paste input "kellypickupcollab"
type input "kellypickupcollab@gmail.com"
click at [19, 205] on input "checkbox" at bounding box center [21, 204] width 8 height 8
checkbox input "true"
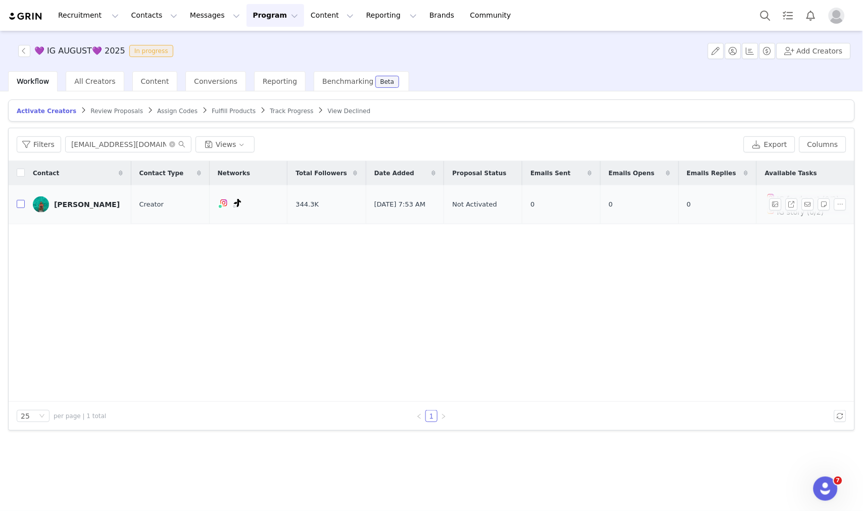
checkbox input "true"
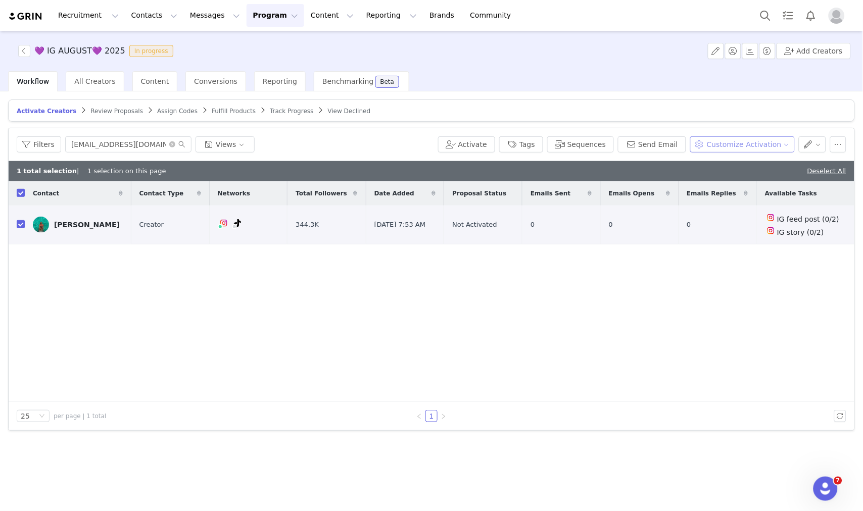
click at [753, 150] on button "Customize Activation" at bounding box center [742, 144] width 105 height 16
click at [762, 169] on span "Edit Product Selection" at bounding box center [757, 164] width 78 height 11
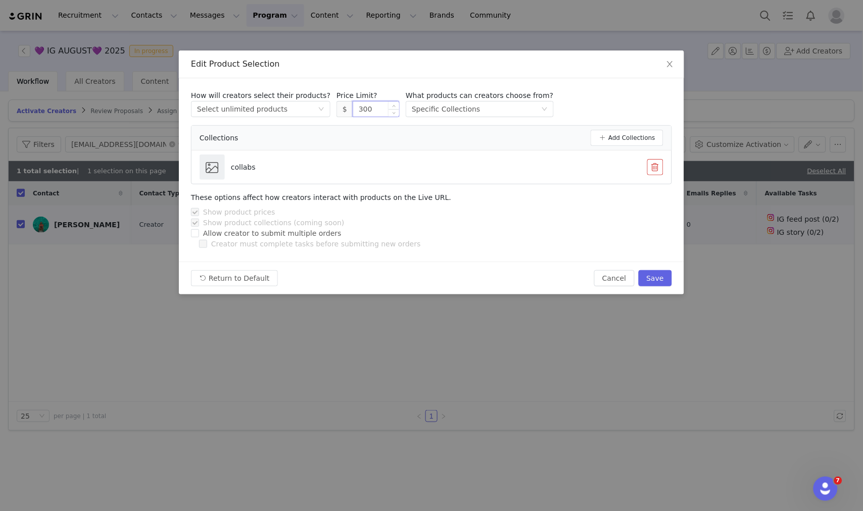
click at [353, 112] on input "300" at bounding box center [376, 109] width 46 height 15
drag, startPoint x: 351, startPoint y: 108, endPoint x: 342, endPoint y: 107, distance: 9.2
click at [353, 107] on input "300" at bounding box center [376, 109] width 46 height 15
click at [668, 276] on button "Save" at bounding box center [655, 278] width 33 height 16
type input "300"
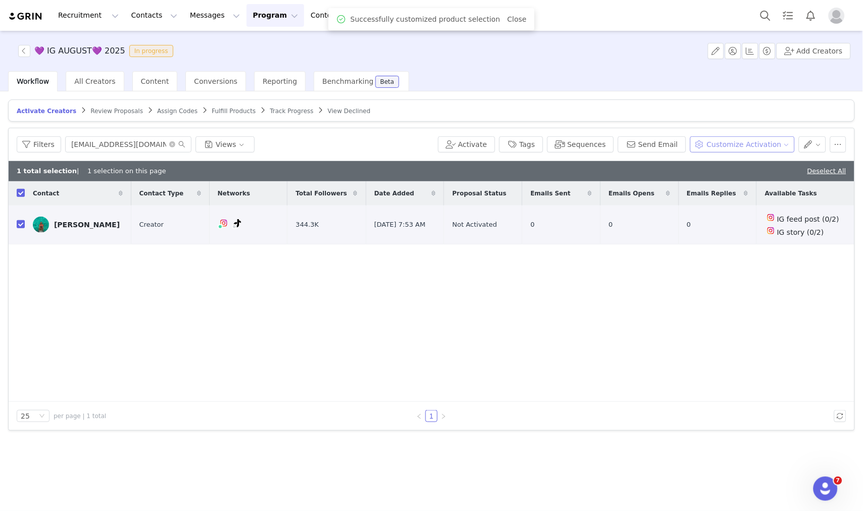
click at [776, 144] on button "Customize Activation" at bounding box center [742, 144] width 105 height 16
click at [759, 181] on span "Edit Available Tasks" at bounding box center [752, 180] width 69 height 11
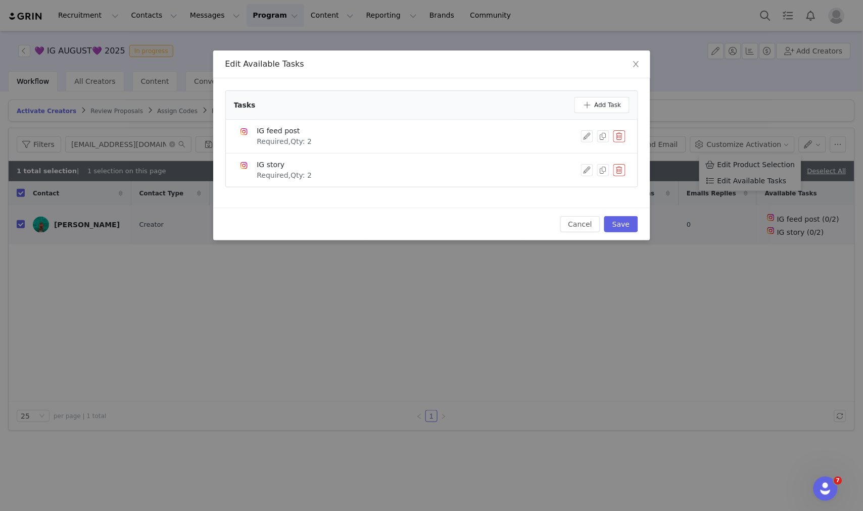
click at [615, 138] on button "button" at bounding box center [619, 136] width 12 height 12
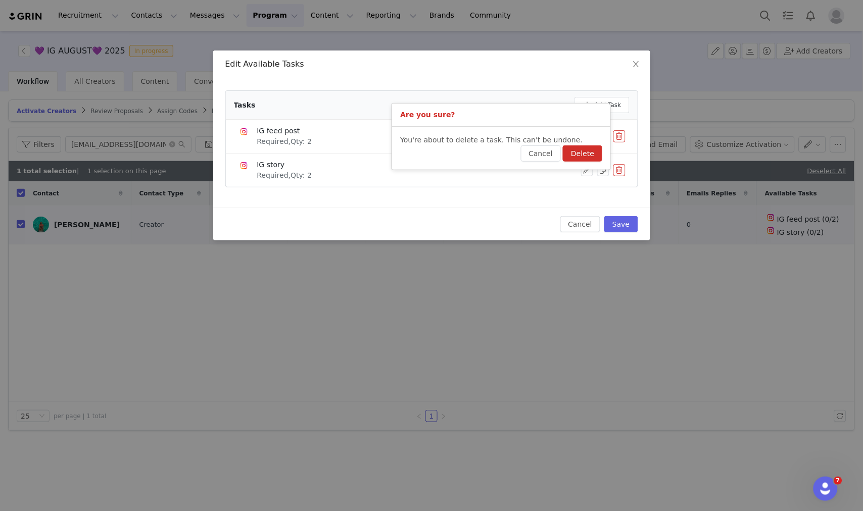
click at [581, 150] on button "Delete" at bounding box center [582, 154] width 39 height 16
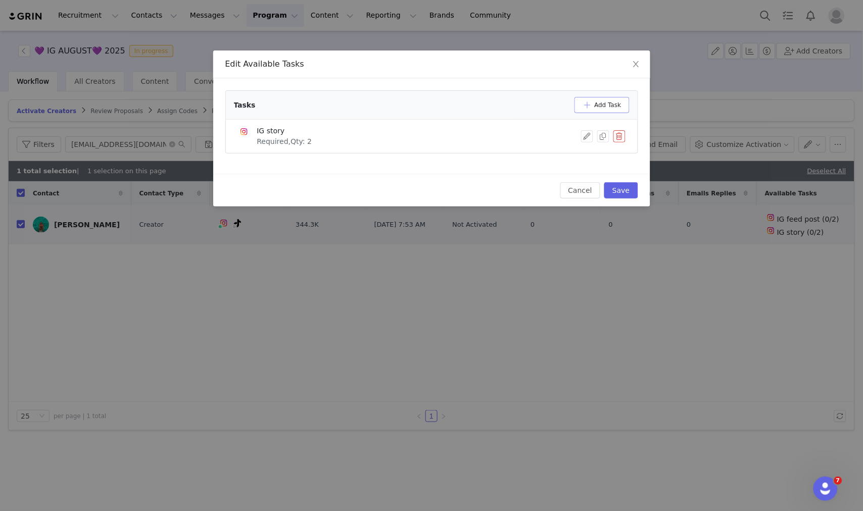
click at [607, 103] on button "Add Task" at bounding box center [602, 105] width 55 height 16
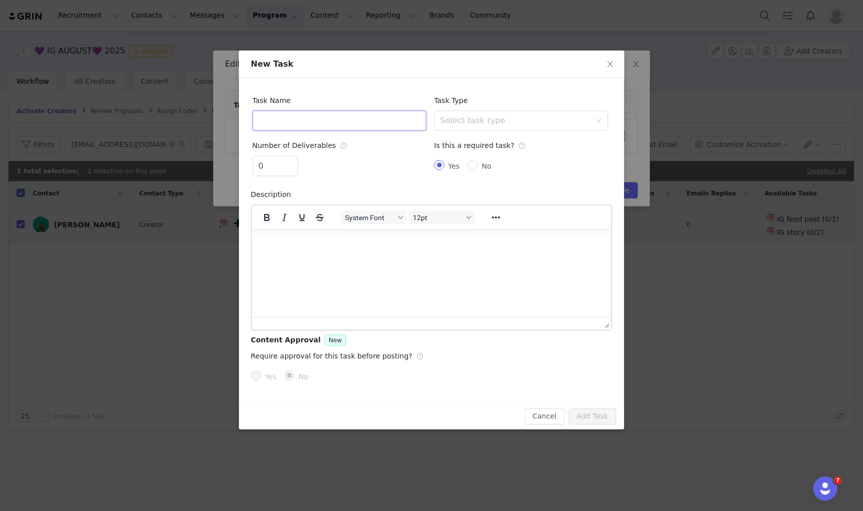
click at [364, 122] on input "text" at bounding box center [340, 121] width 174 height 20
type input "IG Reel"
type input "1"
click at [294, 164] on icon "icon: up" at bounding box center [293, 163] width 4 height 4
click at [511, 119] on div "Select task type" at bounding box center [516, 121] width 151 height 10
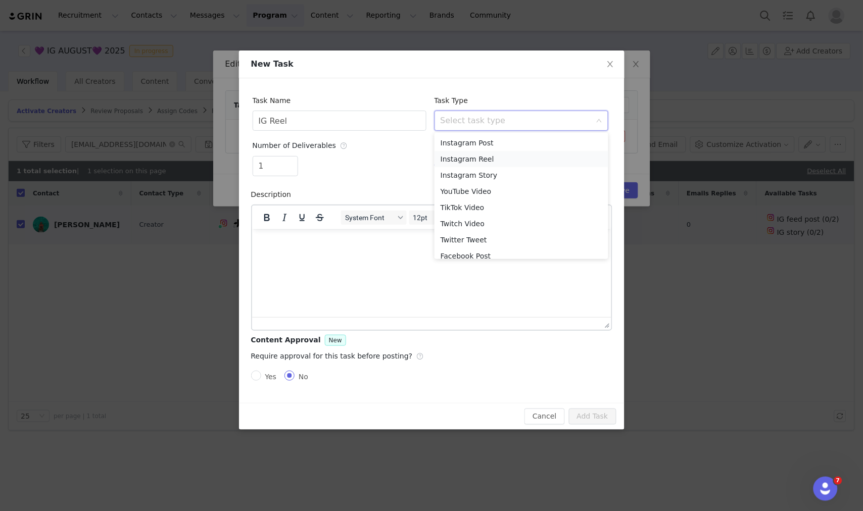
click at [492, 156] on li "Instagram Reel" at bounding box center [522, 159] width 174 height 16
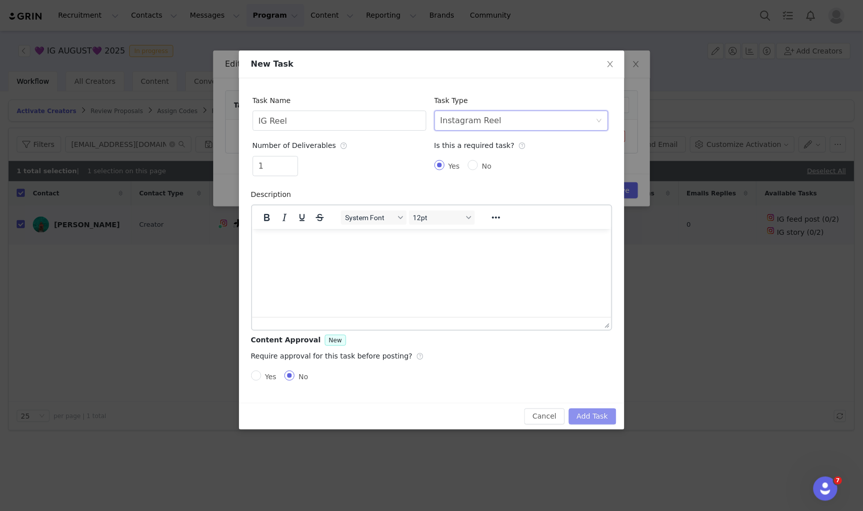
click at [600, 414] on button "Add Task" at bounding box center [592, 417] width 47 height 16
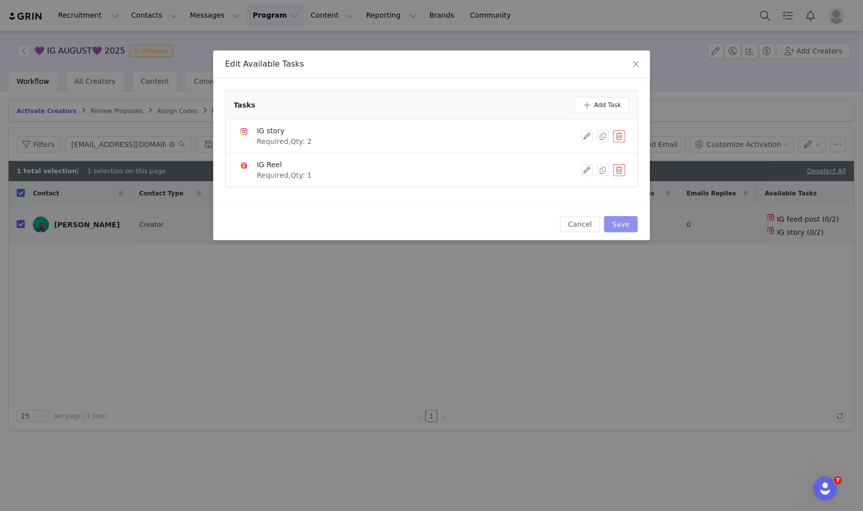
click at [631, 224] on button "Save" at bounding box center [620, 224] width 33 height 16
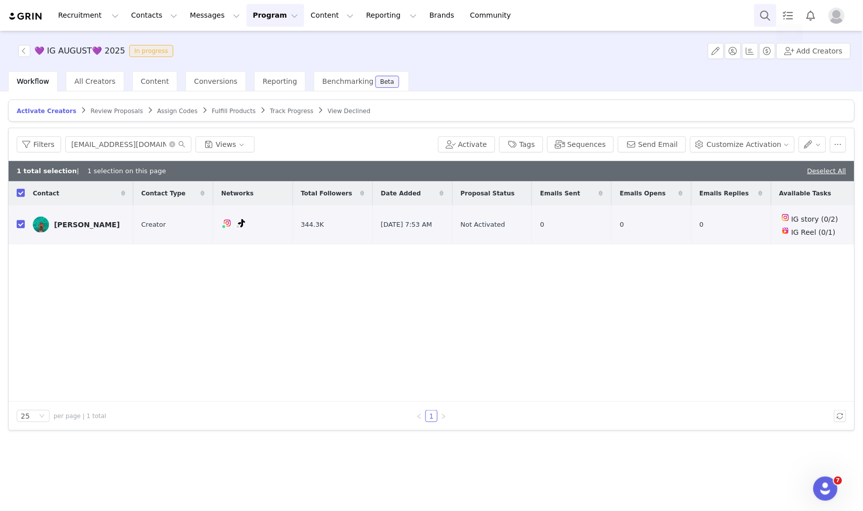
click at [764, 20] on button "Search" at bounding box center [765, 15] width 22 height 23
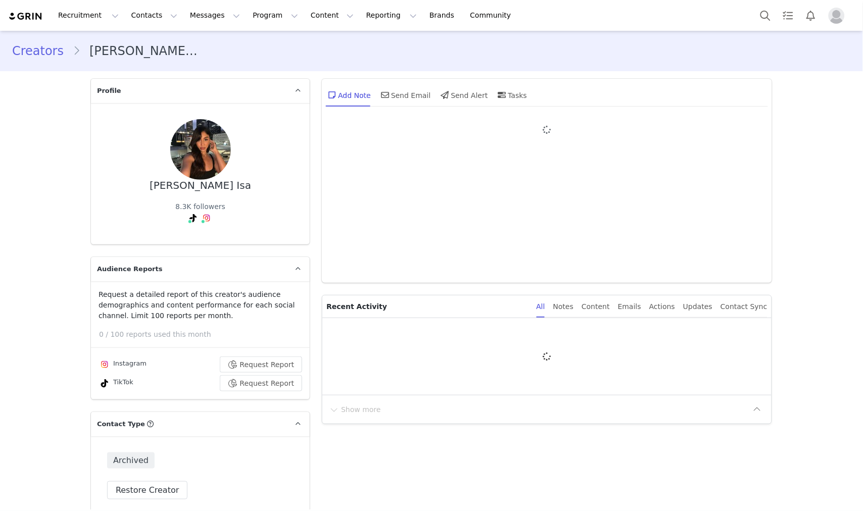
type input "+1 ([GEOGRAPHIC_DATA])"
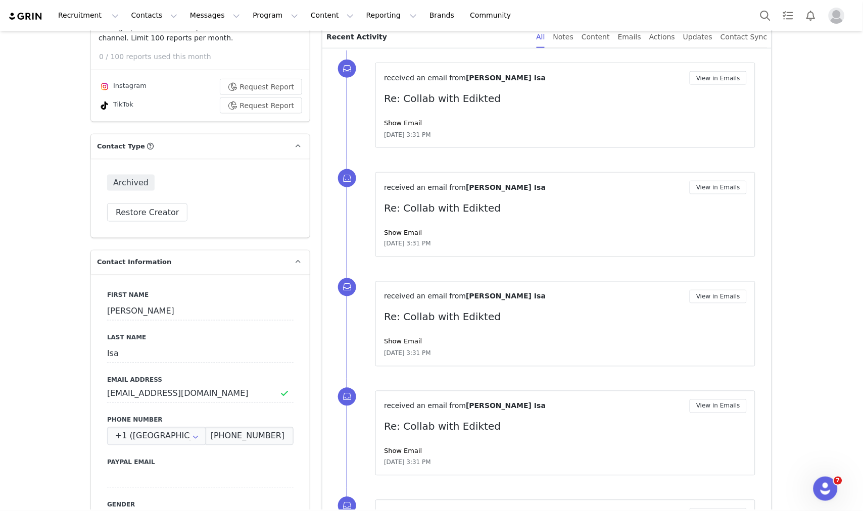
scroll to position [337, 0]
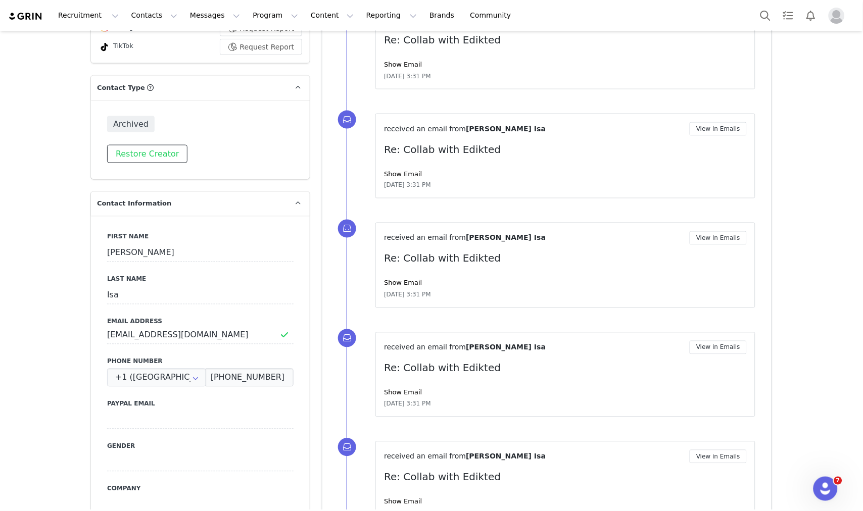
click at [122, 157] on button "Restore Creator" at bounding box center [147, 154] width 80 height 18
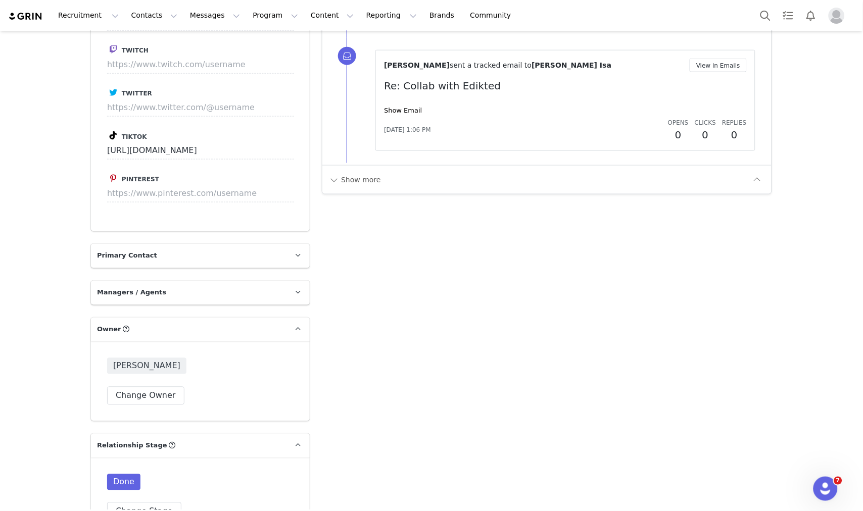
scroll to position [1516, 0]
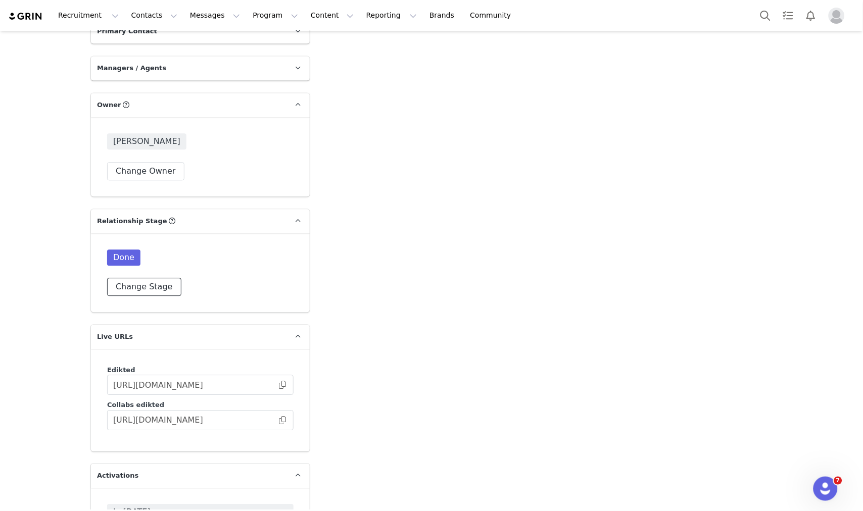
click at [159, 278] on button "Change Stage" at bounding box center [144, 287] width 74 height 18
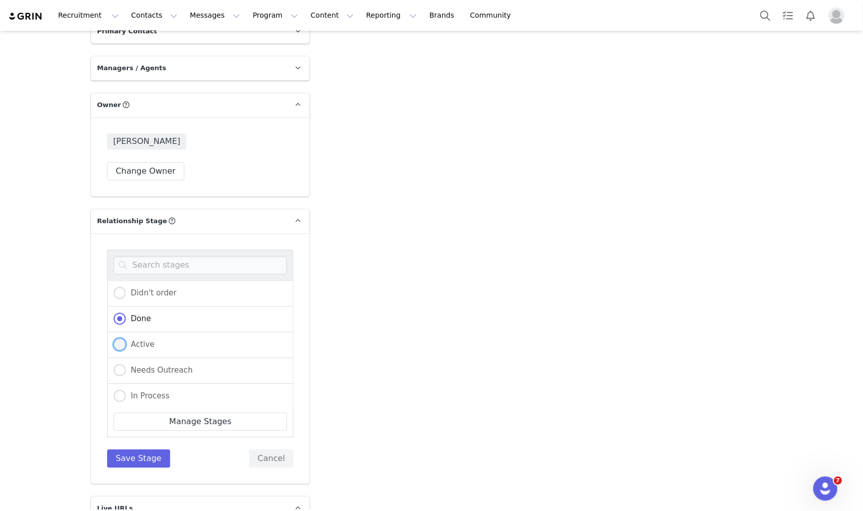
click at [142, 340] on span "Active" at bounding box center [140, 344] width 29 height 9
click at [126, 339] on input "Active" at bounding box center [120, 345] width 12 height 13
radio input "true"
radio input "false"
radio input "true"
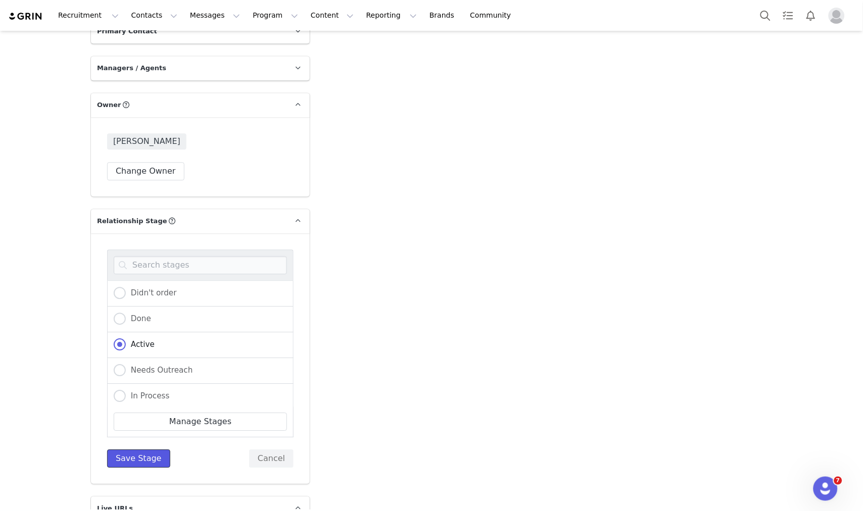
click at [136, 450] on button "Save Stage" at bounding box center [138, 459] width 63 height 18
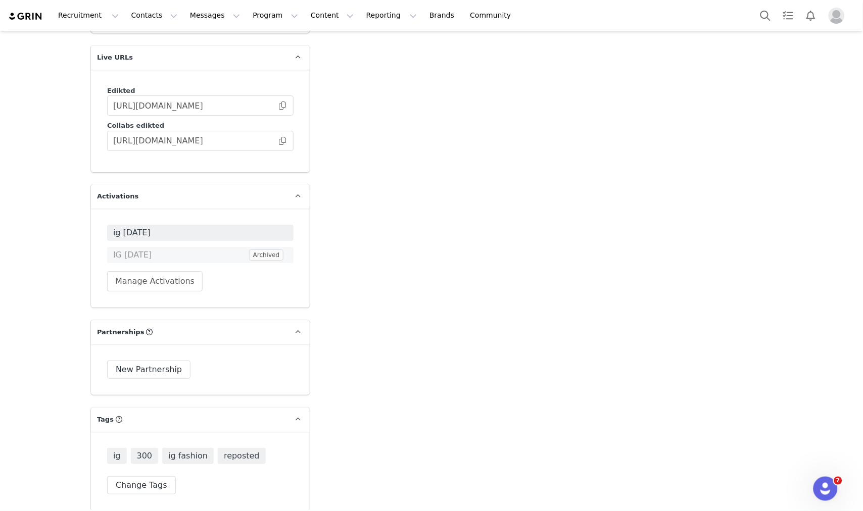
scroll to position [1965, 0]
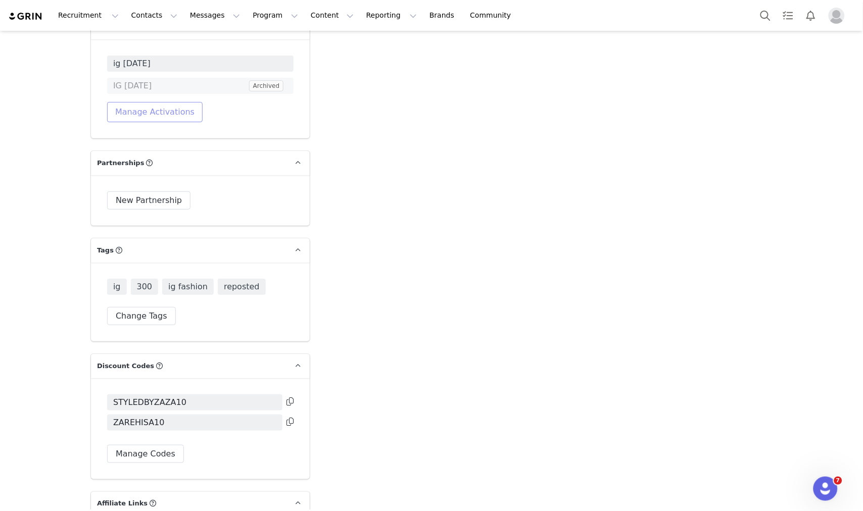
click at [178, 102] on button "Manage Activations" at bounding box center [155, 112] width 96 height 20
click at [160, 127] on div "Select Activation" at bounding box center [123, 131] width 99 height 15
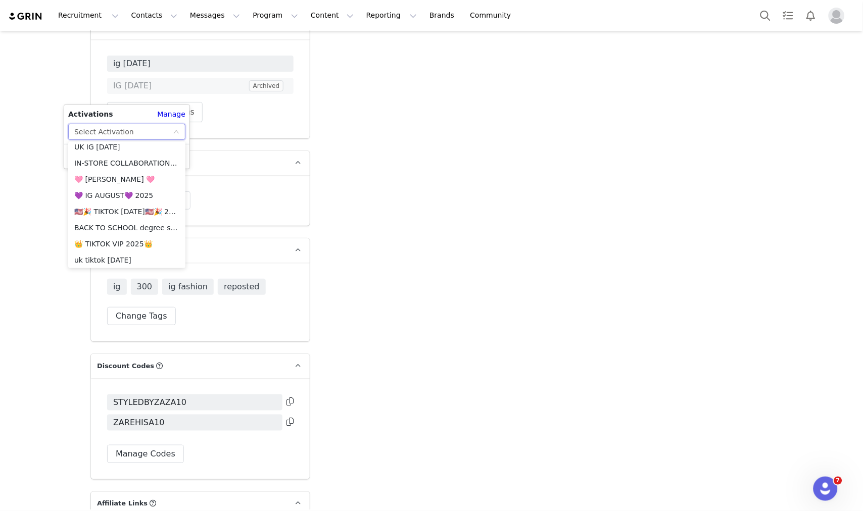
scroll to position [786, 0]
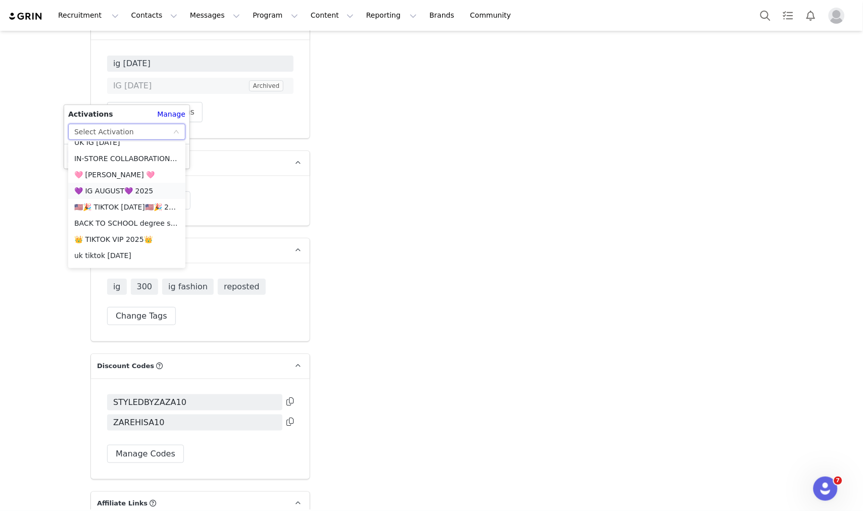
click at [120, 191] on li "💜 IG AUGUST💜 2025" at bounding box center [126, 191] width 117 height 16
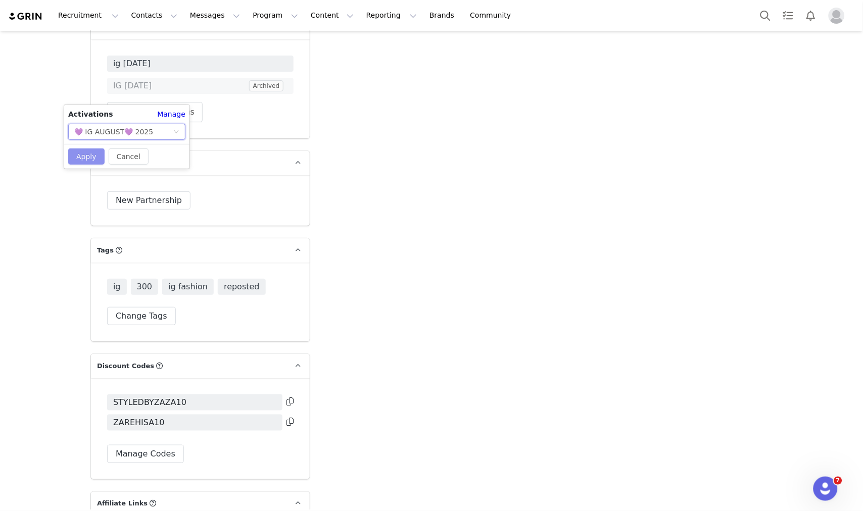
click at [82, 152] on button "Apply" at bounding box center [86, 157] width 36 height 16
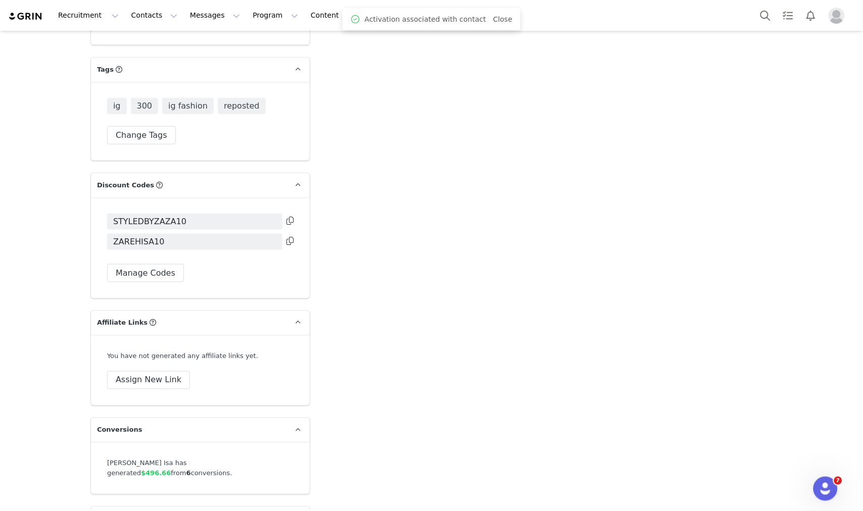
scroll to position [2168, 0]
click at [161, 264] on button "Manage Codes" at bounding box center [145, 273] width 77 height 18
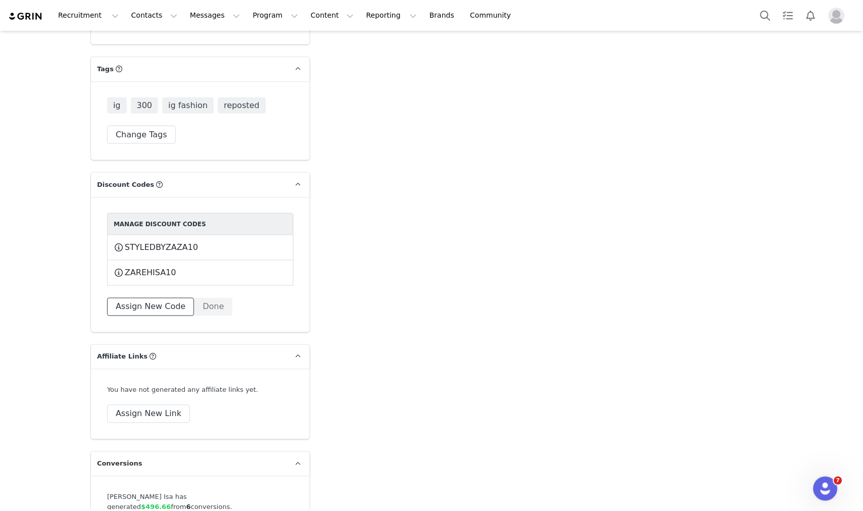
click at [164, 298] on button "Assign New Code" at bounding box center [150, 307] width 87 height 18
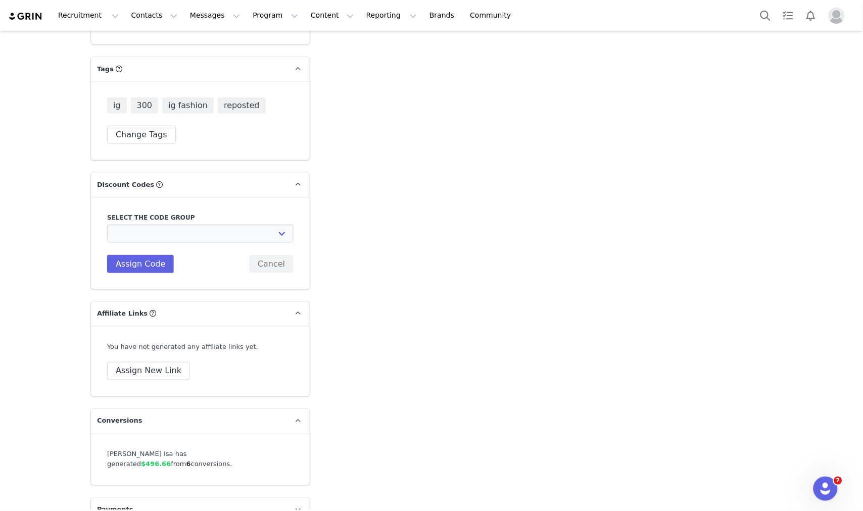
scroll to position [2160, 0]
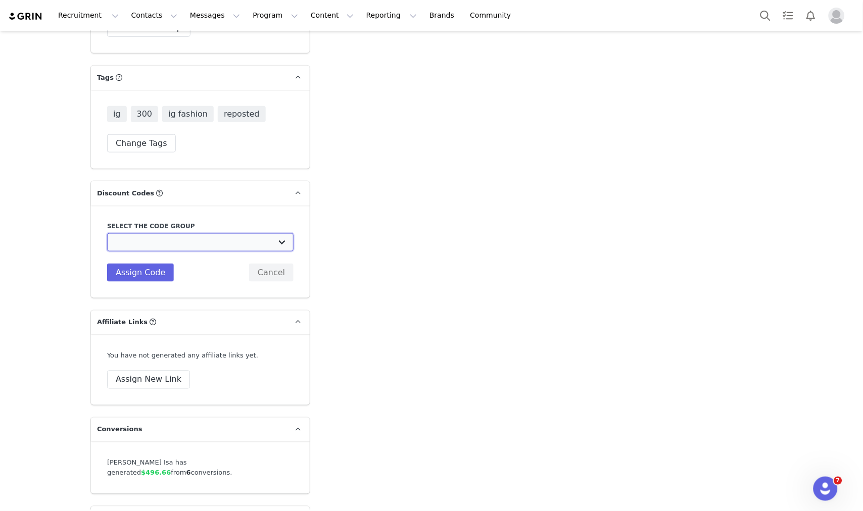
click at [158, 233] on select "Edikted UK: NEW TIKTOK ❤️ Edikted UK: NEW IG ❤️ Edikted: Students + IG Edikted:…" at bounding box center [200, 242] width 186 height 18
select select "10009866"
click at [107, 233] on select "Edikted UK: NEW TIKTOK ❤️ Edikted UK: NEW IG ❤️ Edikted: Students + IG Edikted:…" at bounding box center [200, 242] width 186 height 18
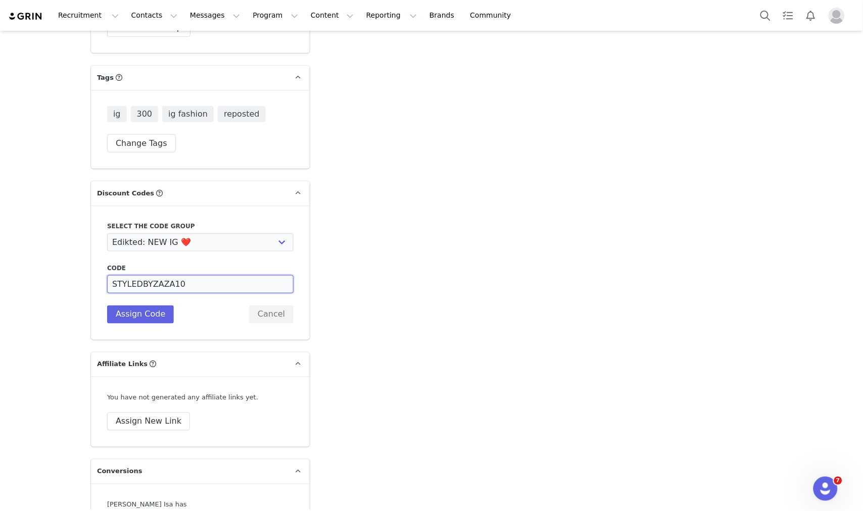
drag, startPoint x: 144, startPoint y: 265, endPoint x: 92, endPoint y: 266, distance: 51.6
click at [92, 266] on div "Select the code group Edikted UK: NEW TIKTOK ❤️ Edikted UK: NEW IG ❤️ Edikted: …" at bounding box center [200, 273] width 219 height 134
click at [133, 275] on input "ZAZA10" at bounding box center [200, 284] width 186 height 18
type input "ZAZA10"
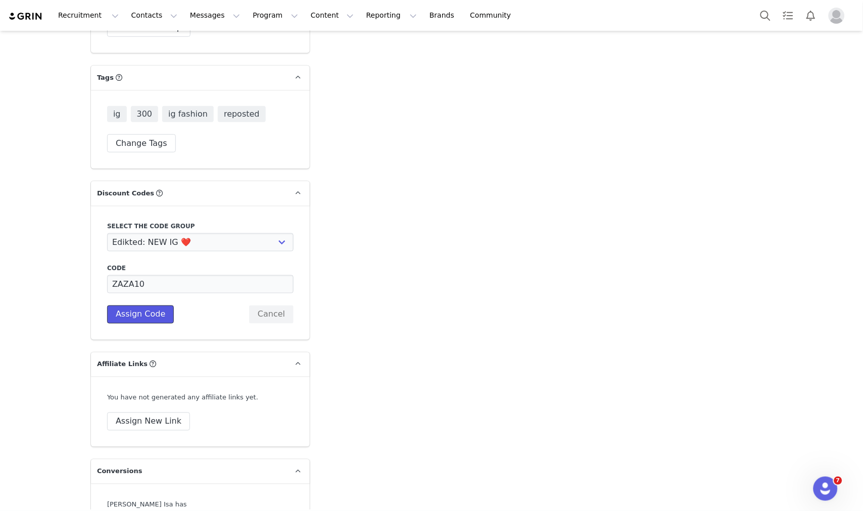
click at [154, 306] on button "Assign Code" at bounding box center [140, 315] width 67 height 18
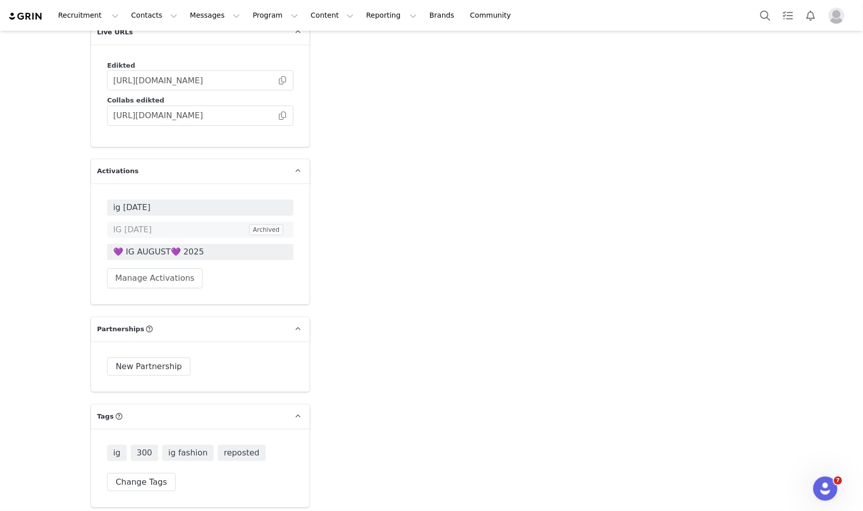
scroll to position [1710, 0]
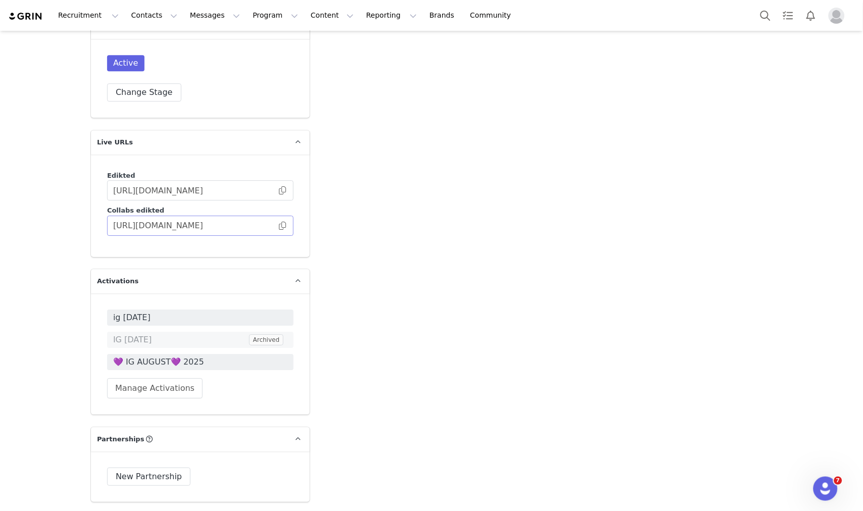
click at [280, 226] on span at bounding box center [282, 226] width 10 height 0
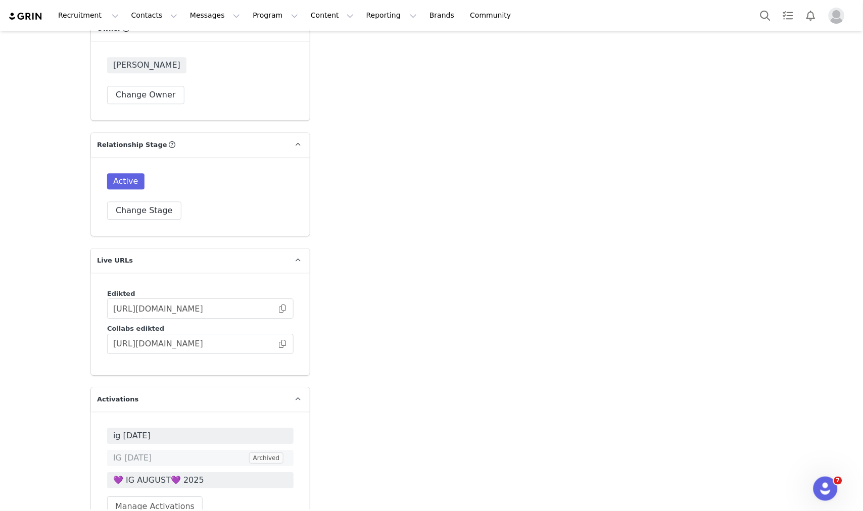
scroll to position [1430, 0]
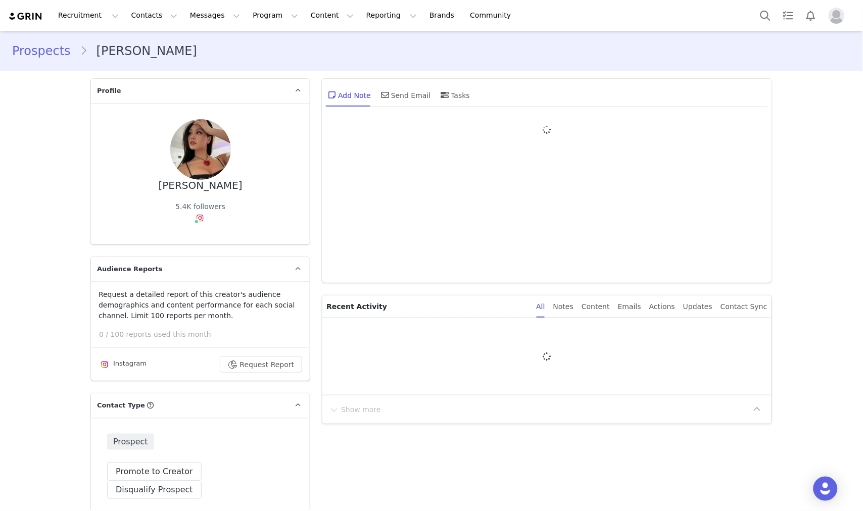
type input "+1 ([GEOGRAPHIC_DATA])"
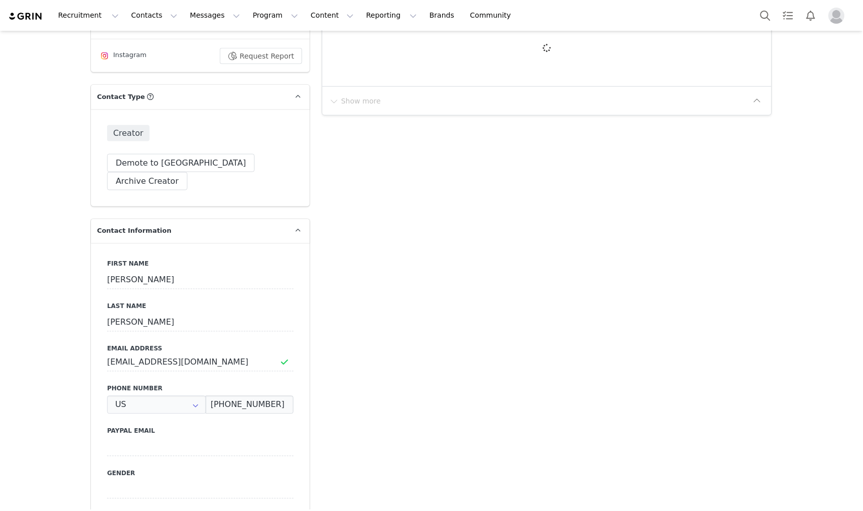
type input "+1 ([GEOGRAPHIC_DATA])"
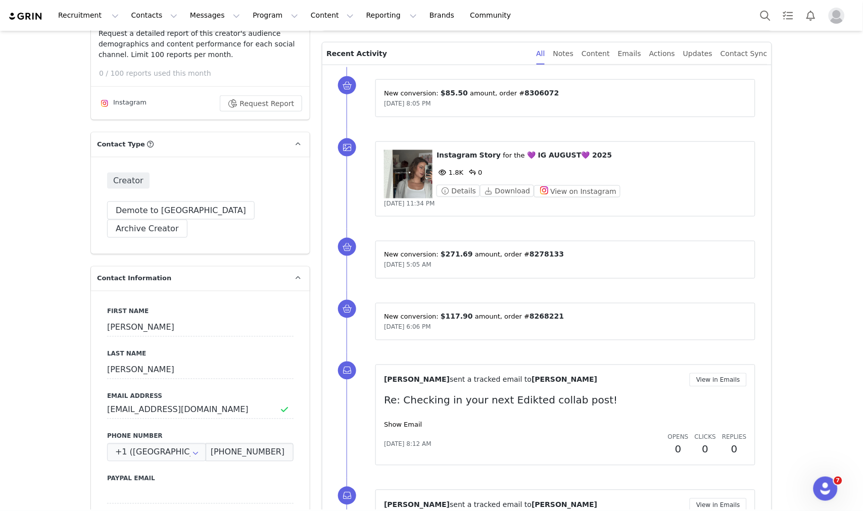
scroll to position [112, 0]
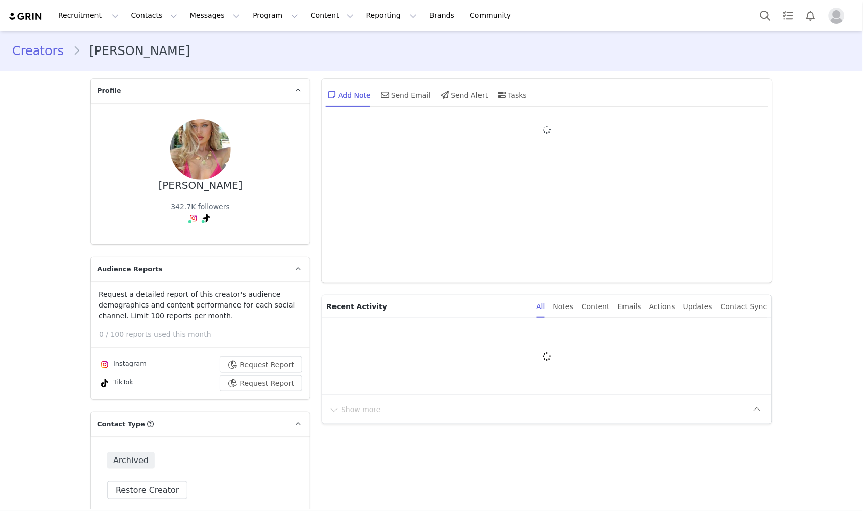
type input "+1 ([GEOGRAPHIC_DATA])"
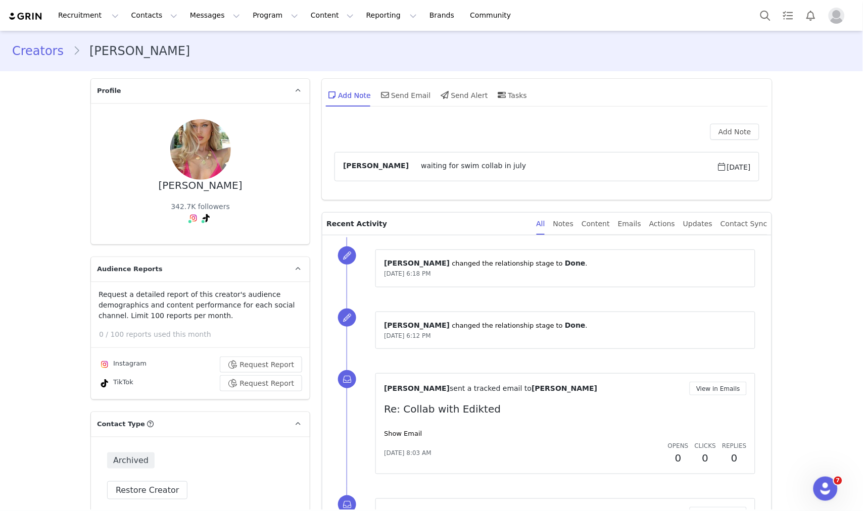
drag, startPoint x: 158, startPoint y: 185, endPoint x: 231, endPoint y: 189, distance: 73.9
click at [231, 189] on div "Zoe Honsinger 342.7K followers" at bounding box center [200, 173] width 186 height 109
copy div "Zoe Honsinger"
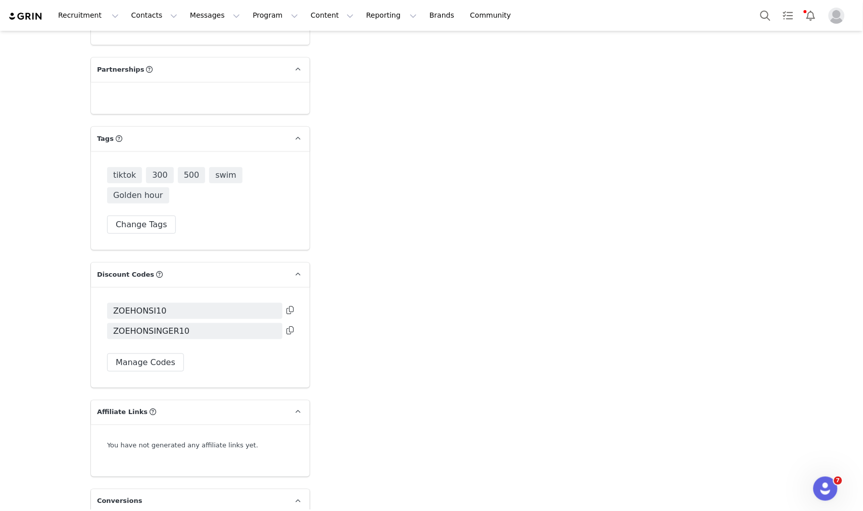
scroll to position [2110, 0]
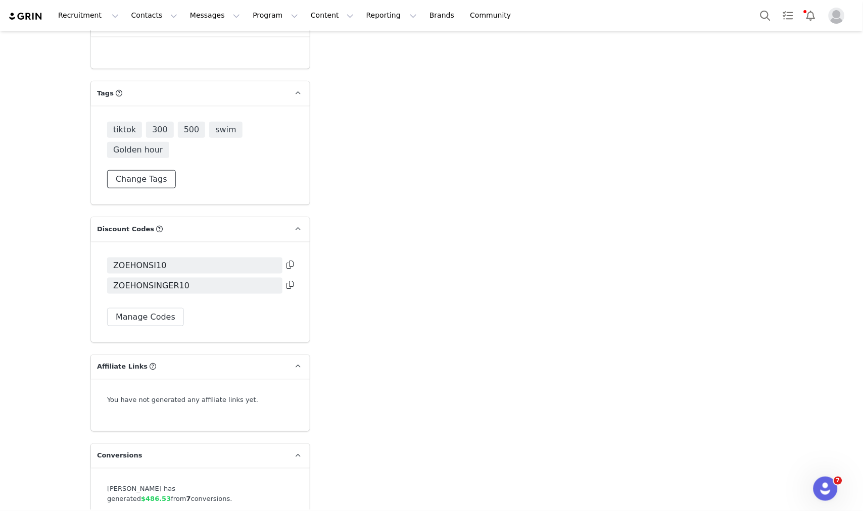
click at [145, 170] on button "Change Tags" at bounding box center [141, 179] width 69 height 18
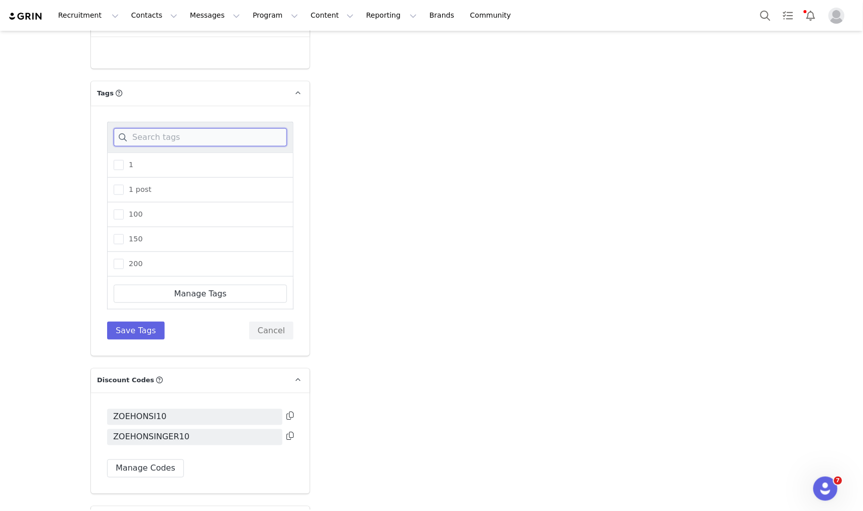
click at [183, 128] on input at bounding box center [200, 137] width 173 height 18
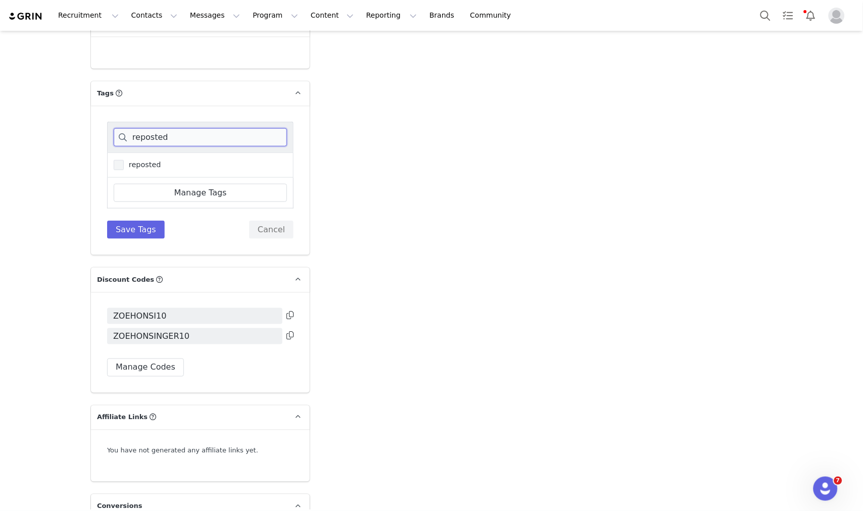
type input "reposted"
click at [146, 160] on span "reposted" at bounding box center [142, 165] width 37 height 10
click at [124, 160] on input "reposted" at bounding box center [124, 160] width 0 height 0
click at [145, 221] on button "Save Tags" at bounding box center [136, 230] width 58 height 18
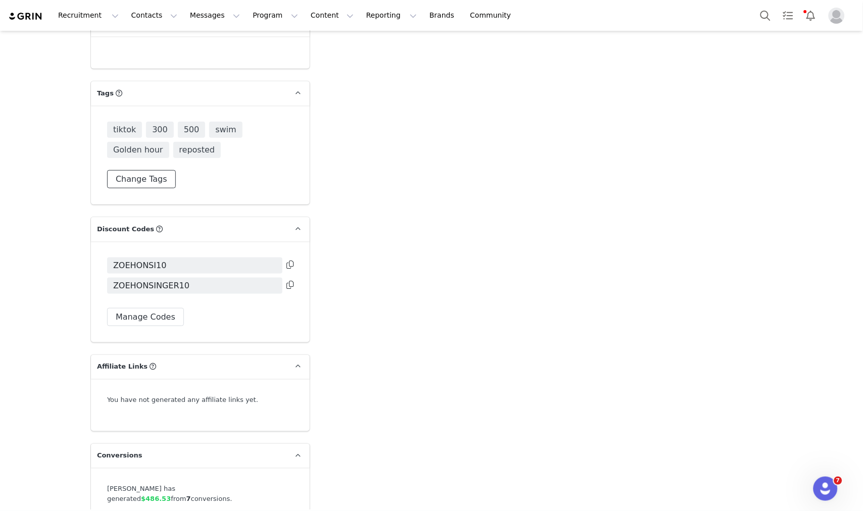
click at [148, 170] on button "Change Tags" at bounding box center [141, 179] width 69 height 18
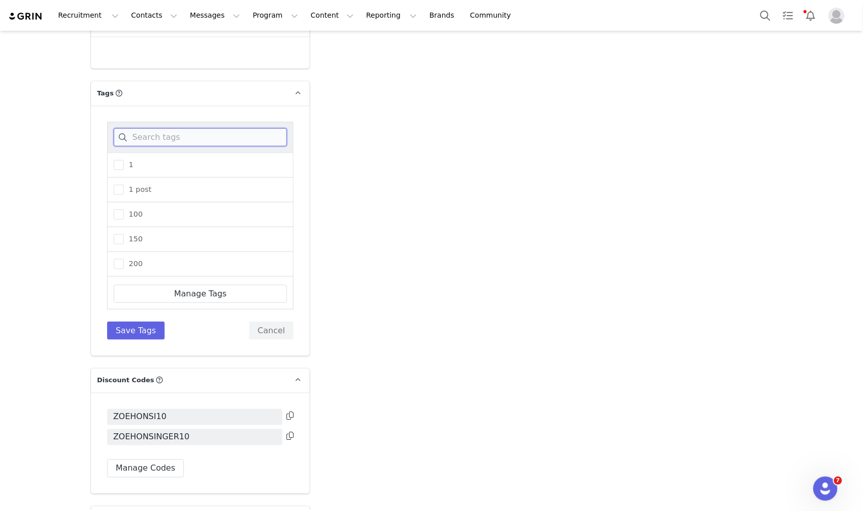
click at [206, 128] on input at bounding box center [200, 137] width 173 height 18
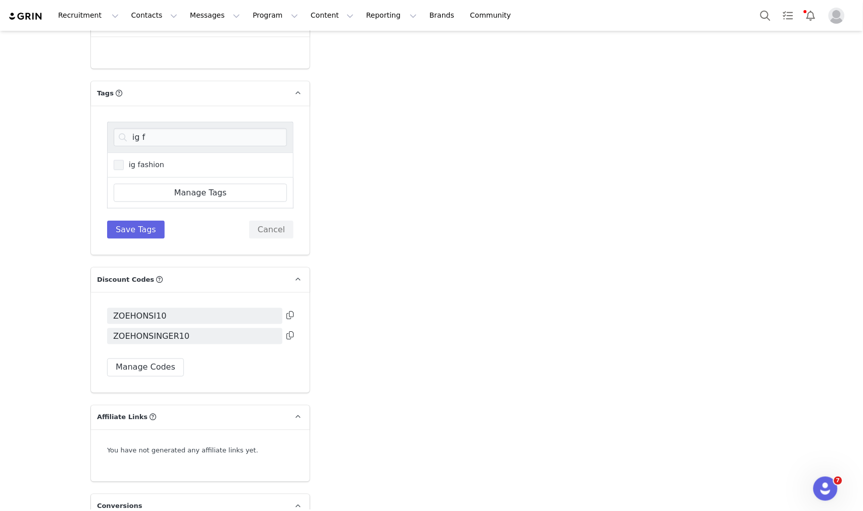
click at [149, 160] on span "ig fashion" at bounding box center [144, 165] width 40 height 10
click at [124, 160] on input "ig fashion" at bounding box center [124, 160] width 0 height 0
drag, startPoint x: 141, startPoint y: 114, endPoint x: 120, endPoint y: 114, distance: 21.7
click at [120, 128] on input "ig f" at bounding box center [200, 137] width 173 height 18
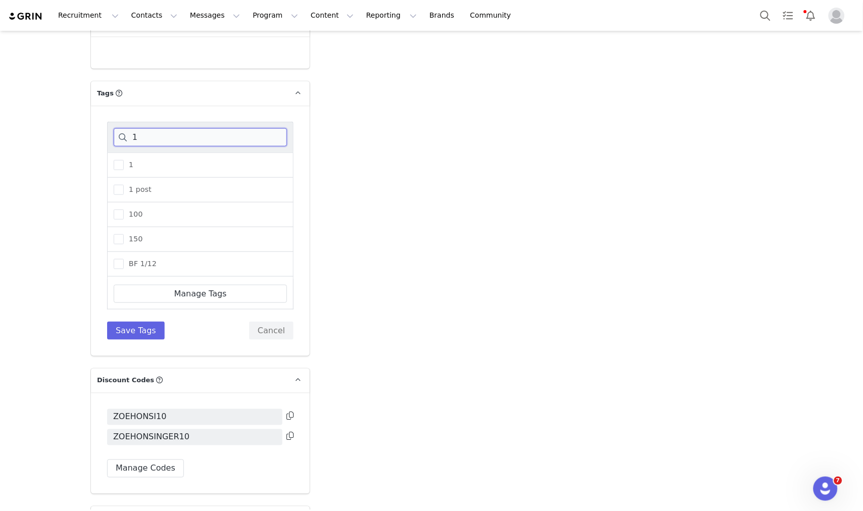
type input "1"
click at [134, 178] on div "1 post" at bounding box center [200, 190] width 186 height 25
click at [134, 185] on span "1 post" at bounding box center [138, 190] width 28 height 10
click at [124, 185] on input "1 post" at bounding box center [124, 185] width 0 height 0
click at [133, 316] on div "1 1 1 post 100 150 BF 1/12 BF 26/11 BF 27/11 BF 28/11 BF 29/11 BF 30/11 CM 2/12…" at bounding box center [200, 231] width 219 height 251
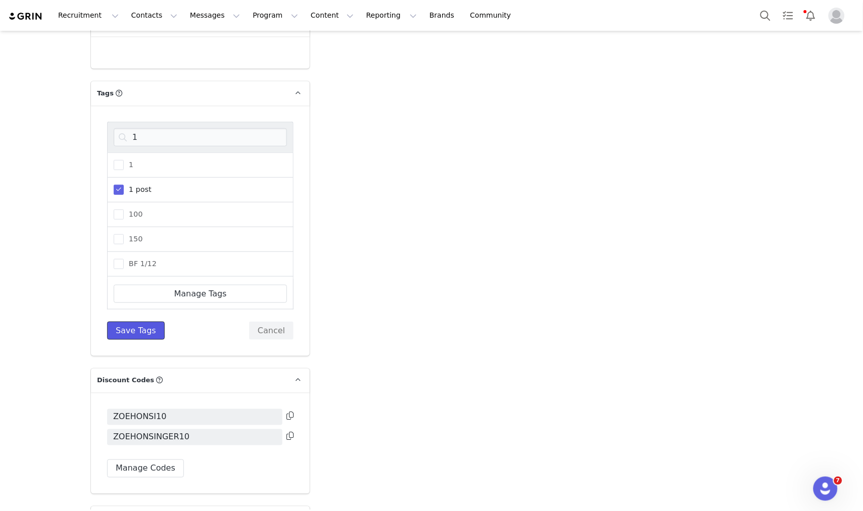
click at [132, 322] on button "Save Tags" at bounding box center [136, 331] width 58 height 18
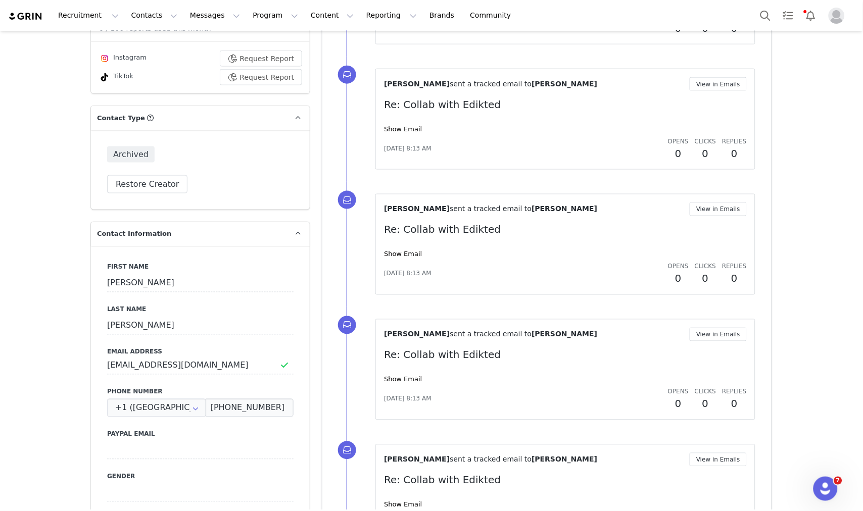
scroll to position [313, 0]
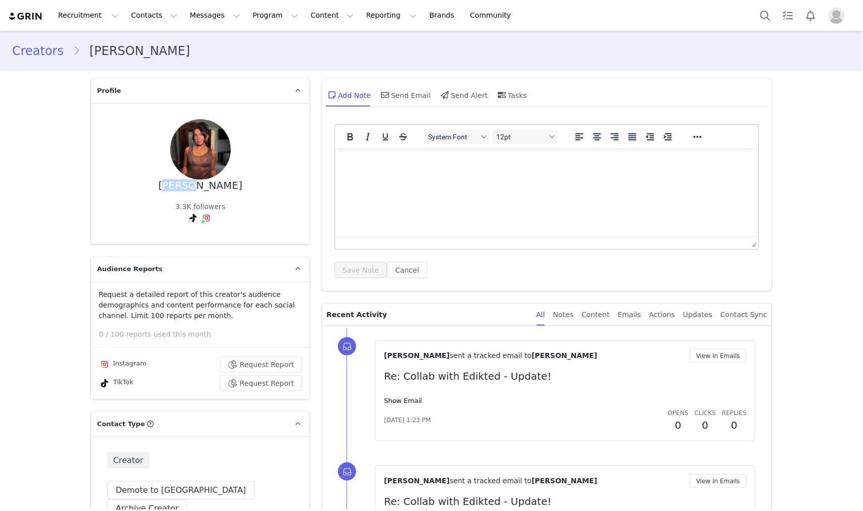
drag, startPoint x: 163, startPoint y: 182, endPoint x: 232, endPoint y: 186, distance: 69.8
click at [232, 186] on div "[PERSON_NAME] 3.3K followers" at bounding box center [200, 173] width 186 height 109
click at [199, 237] on link "@elleng0rdon" at bounding box center [209, 239] width 50 height 8
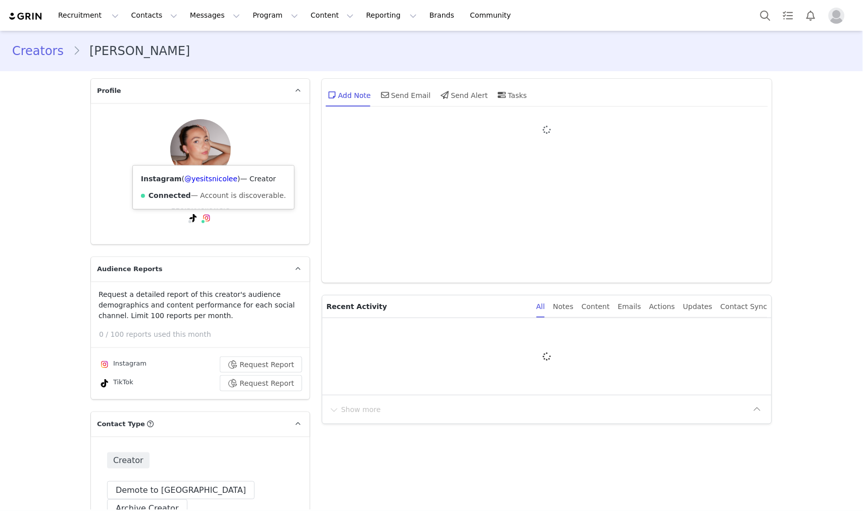
type input "+1 ([GEOGRAPHIC_DATA])"
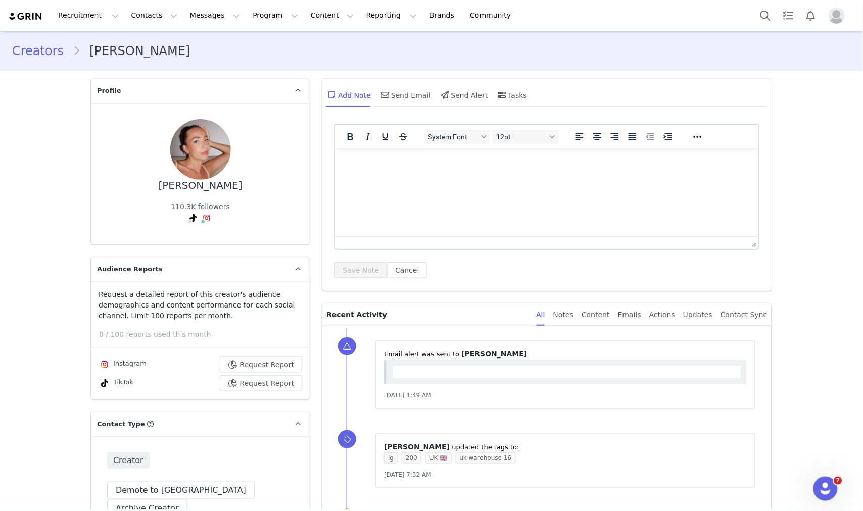
drag, startPoint x: 201, startPoint y: 188, endPoint x: 259, endPoint y: 193, distance: 58.8
click at [259, 193] on div "[PERSON_NAME] 110.3K followers TikTok ( @yesitsnicolee ) — Personal/Creator Not…" at bounding box center [200, 173] width 186 height 109
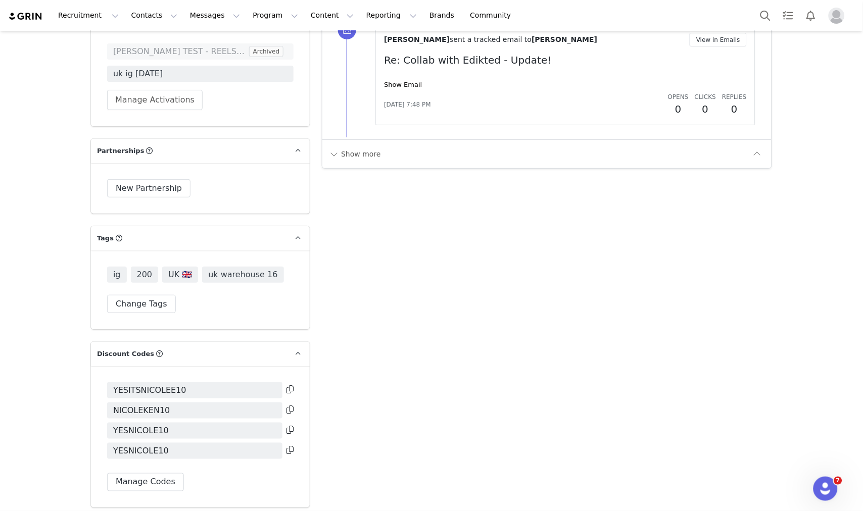
scroll to position [2074, 0]
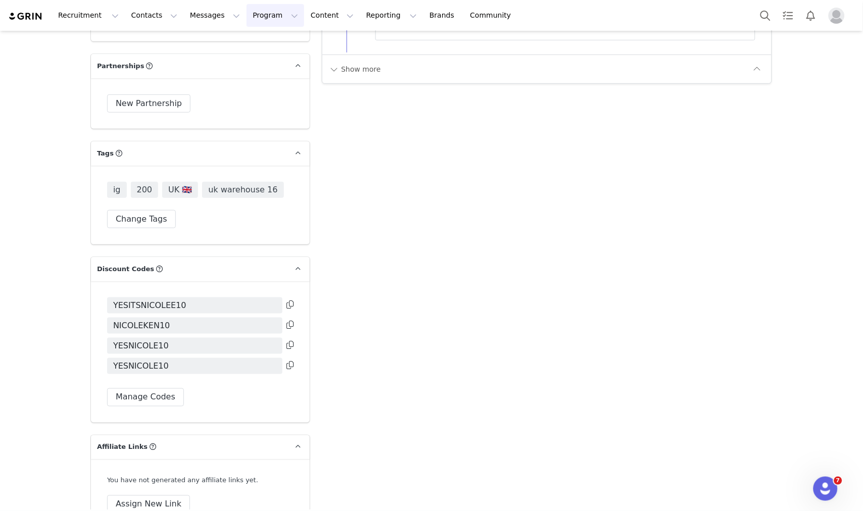
click at [247, 22] on button "Program Program" at bounding box center [276, 15] width 58 height 23
click at [236, 43] on p "Activations" at bounding box center [249, 44] width 39 height 11
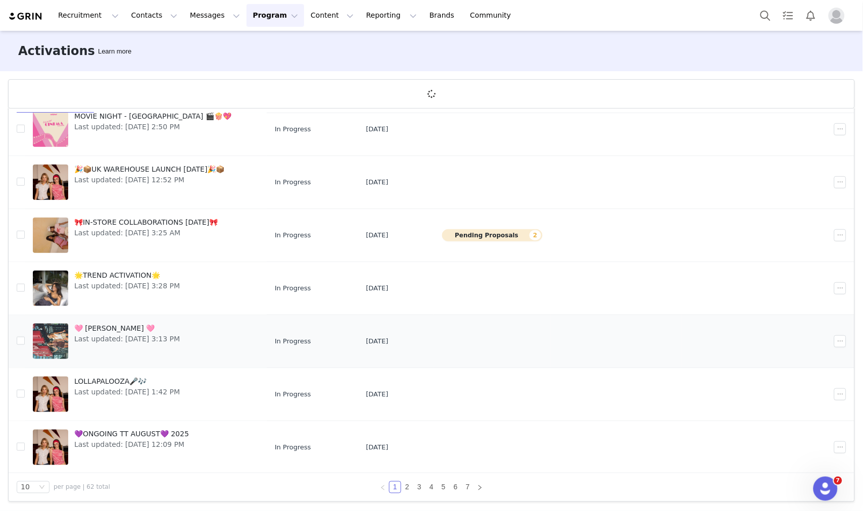
scroll to position [195, 0]
click at [406, 488] on link "2" at bounding box center [407, 487] width 11 height 11
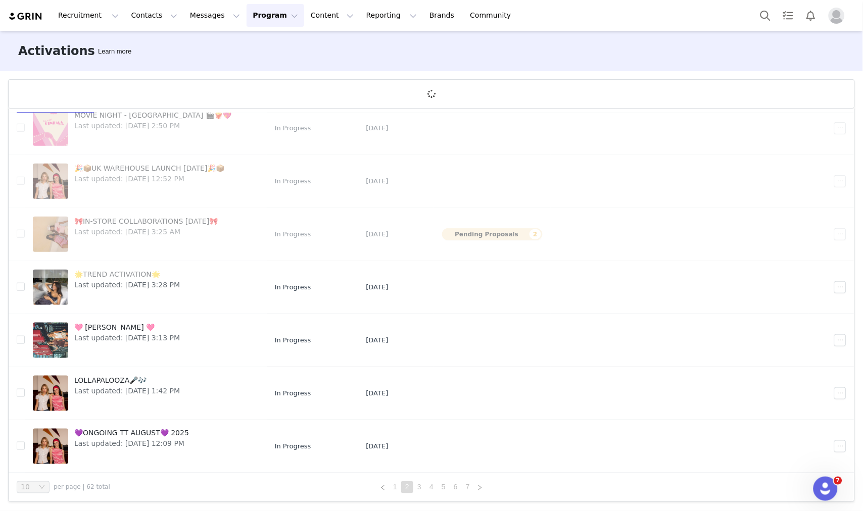
scroll to position [0, 0]
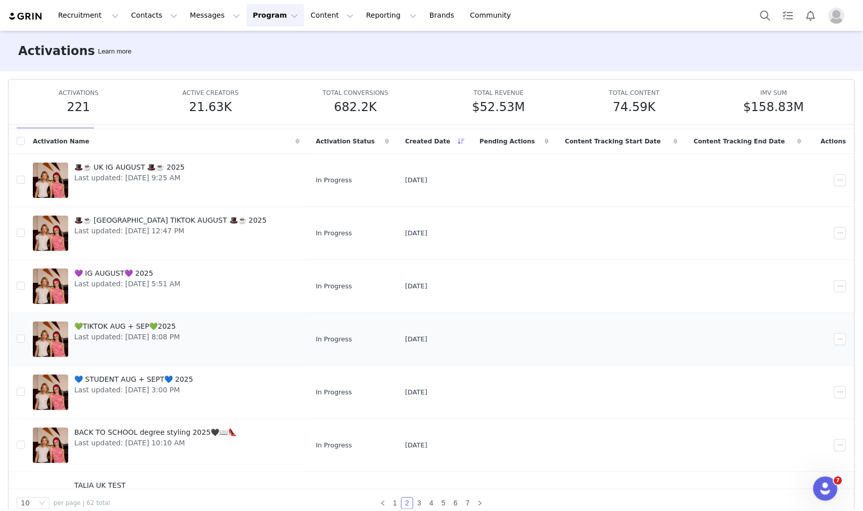
click at [140, 321] on span "💚TIKTOK AUG + SEP💚2025" at bounding box center [127, 326] width 106 height 11
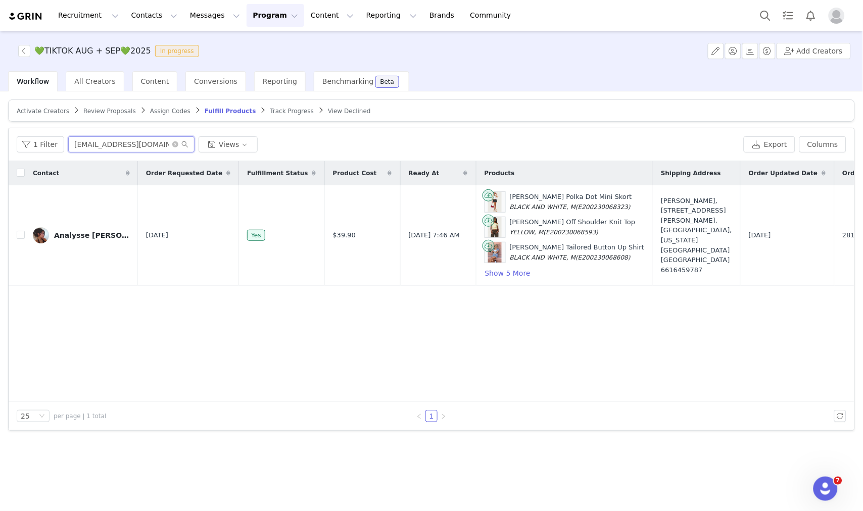
click at [141, 145] on input "[EMAIL_ADDRESS][DOMAIN_NAME]" at bounding box center [131, 144] width 126 height 16
paste input "[PERSON_NAME]"
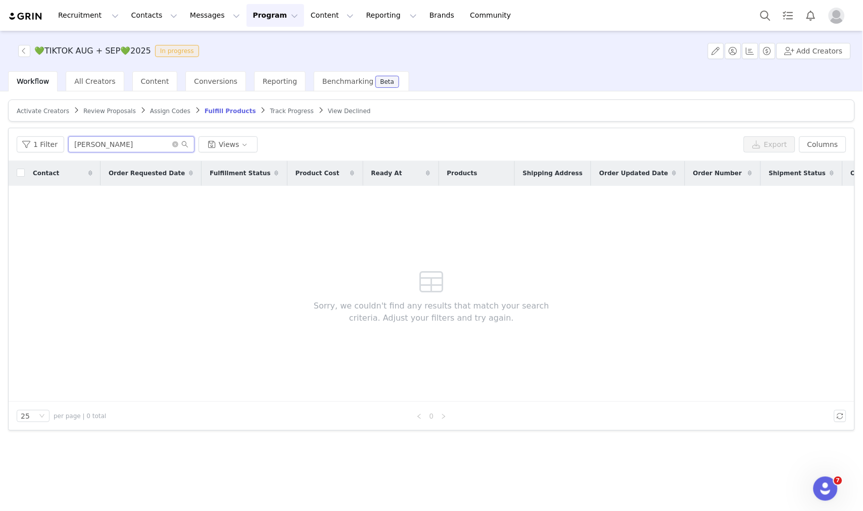
click at [120, 144] on input "[PERSON_NAME]" at bounding box center [131, 144] width 126 height 16
paste input "[EMAIL_ADDRESS][DOMAIN_NAME]"
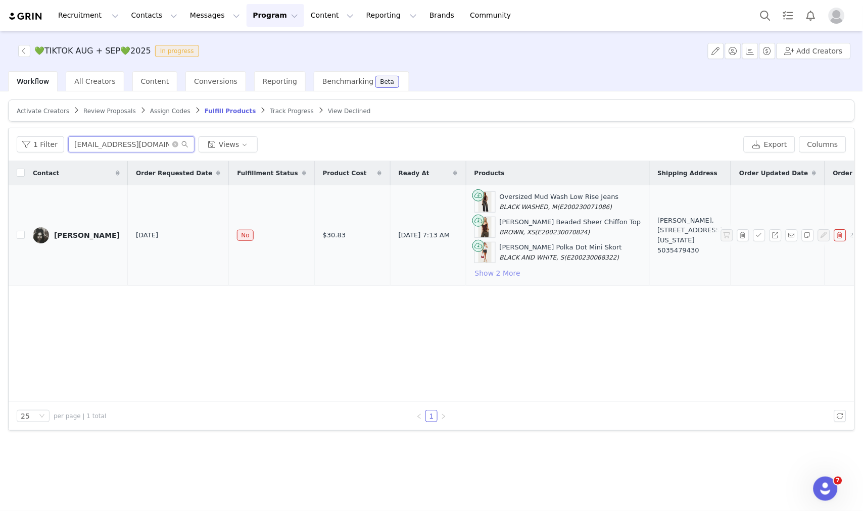
type input "[EMAIL_ADDRESS][DOMAIN_NAME]"
click at [474, 271] on button "Show 2 More" at bounding box center [497, 273] width 46 height 12
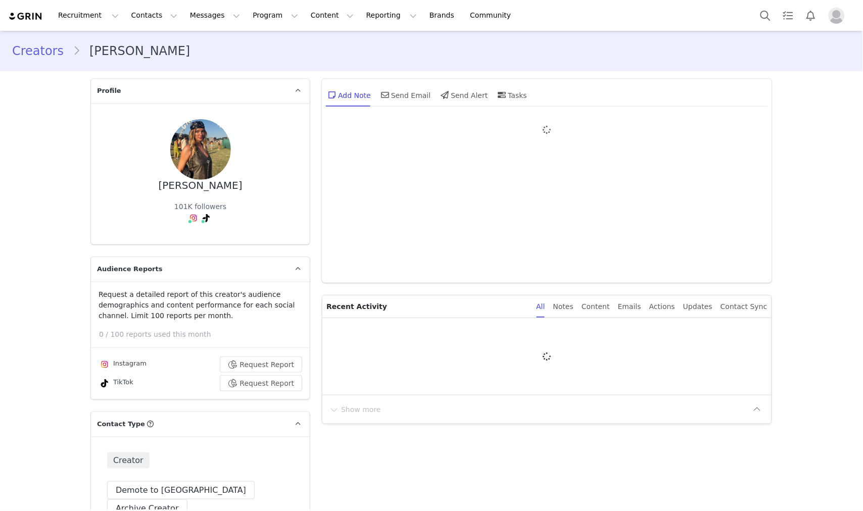
type input "+1 ([GEOGRAPHIC_DATA])"
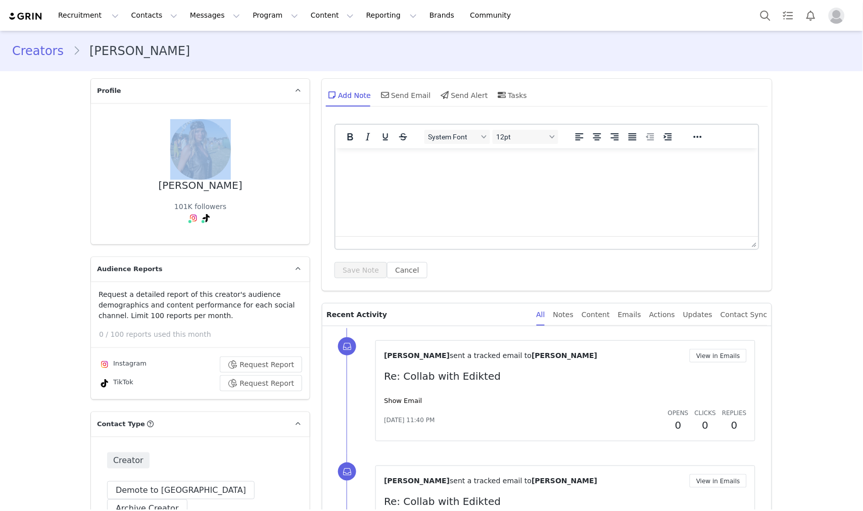
drag, startPoint x: 183, startPoint y: 188, endPoint x: 228, endPoint y: 187, distance: 45.5
click at [228, 187] on div "Carla 101K followers" at bounding box center [200, 173] width 186 height 109
click at [224, 188] on div "Carla 101K followers" at bounding box center [200, 173] width 186 height 109
drag, startPoint x: 213, startPoint y: 184, endPoint x: 182, endPoint y: 191, distance: 30.9
click at [182, 191] on div "Carla 101K followers" at bounding box center [200, 173] width 186 height 109
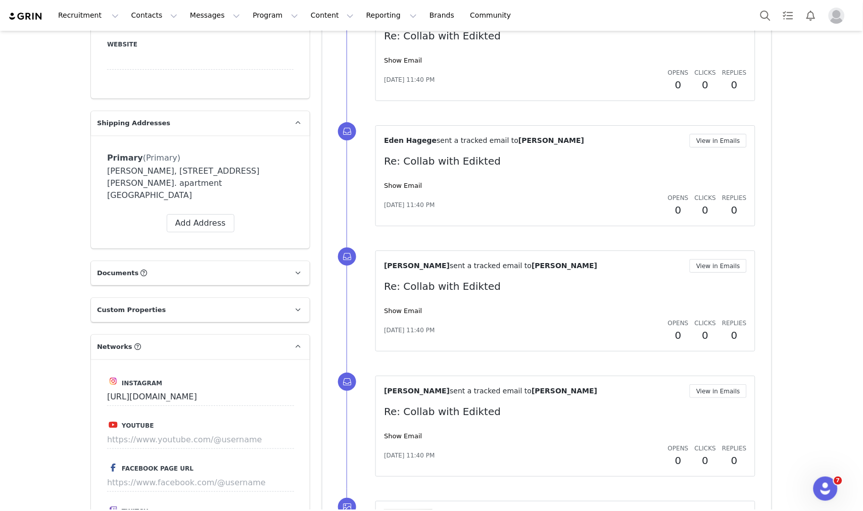
copy div "Carla"
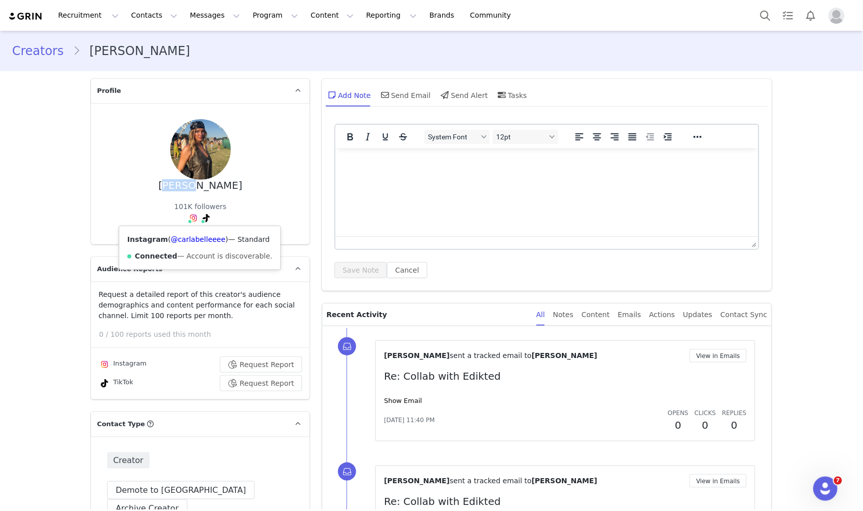
click at [189, 218] on img at bounding box center [193, 218] width 8 height 8
click at [181, 243] on link "@carlabelleeee" at bounding box center [198, 239] width 55 height 8
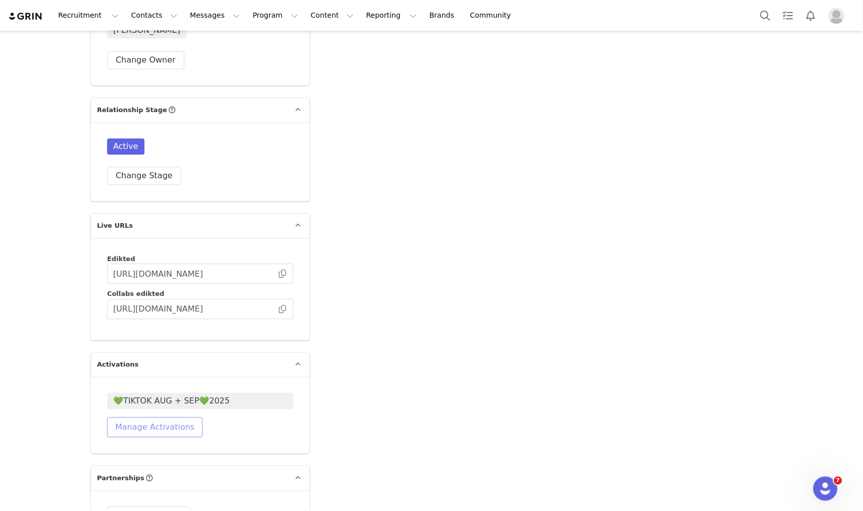
scroll to position [1684, 0]
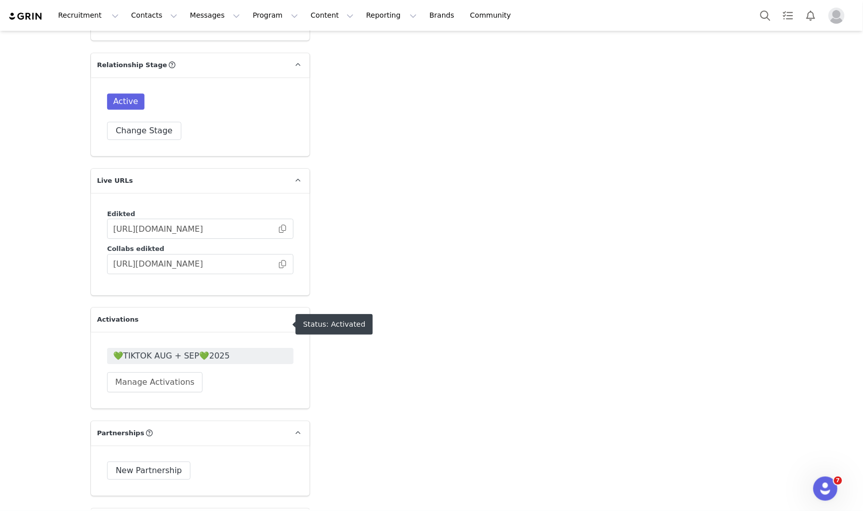
click at [179, 348] on span "💚TIKTOK AUG + SEP💚2025" at bounding box center [200, 356] width 186 height 16
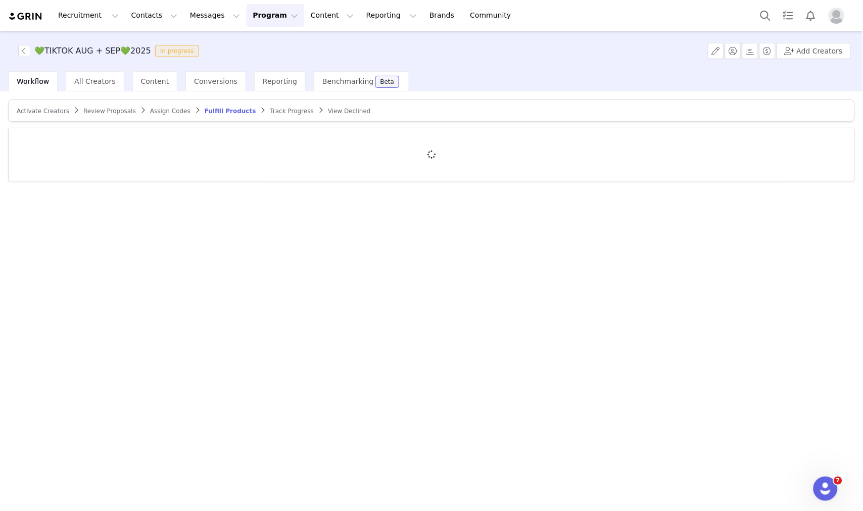
click at [270, 114] on span "Track Progress" at bounding box center [291, 111] width 43 height 7
click at [161, 140] on div at bounding box center [432, 154] width 846 height 53
click at [134, 138] on div at bounding box center [432, 154] width 846 height 53
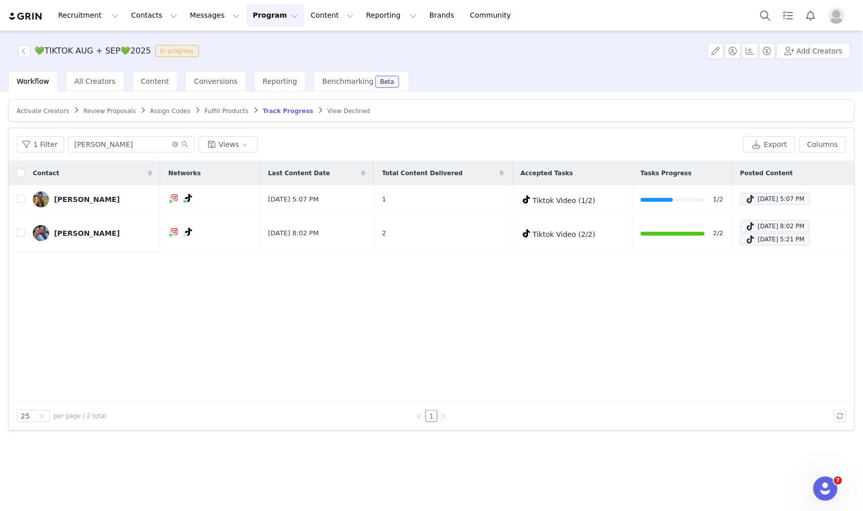
type input "Carla"
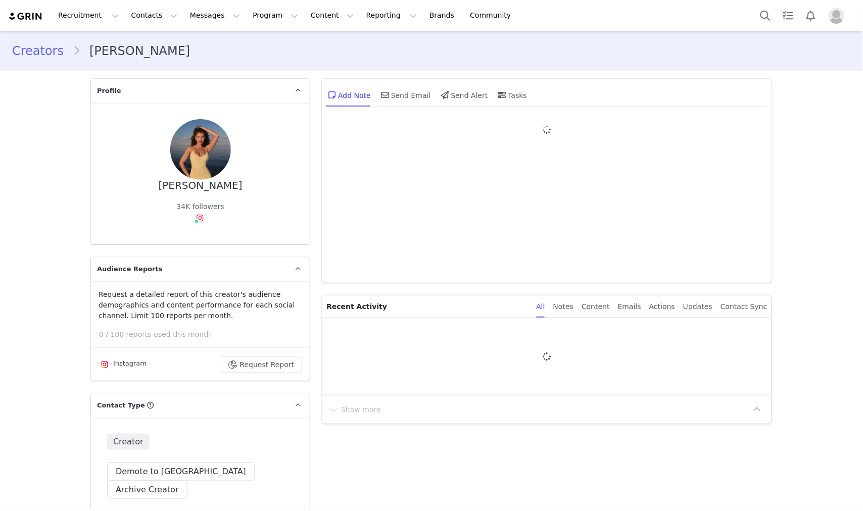
type input "+1 ([GEOGRAPHIC_DATA])"
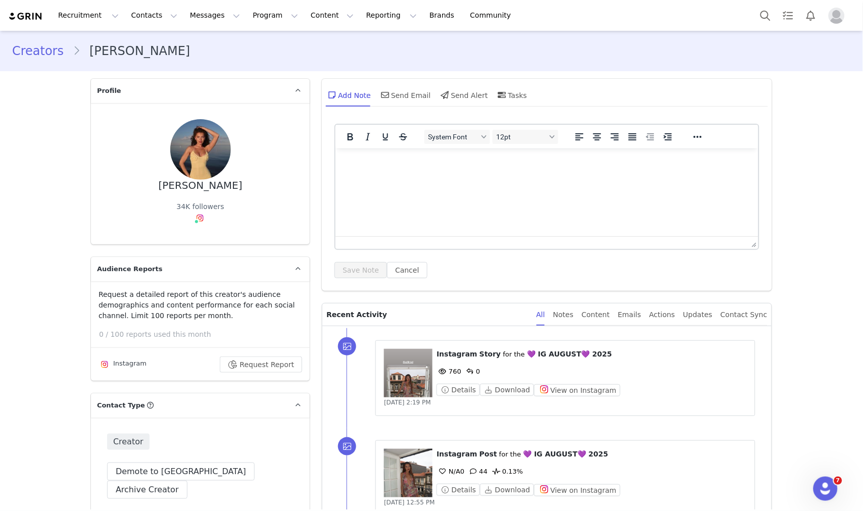
drag, startPoint x: 162, startPoint y: 185, endPoint x: 235, endPoint y: 188, distance: 73.9
click at [235, 188] on div "[PERSON_NAME] 34K followers" at bounding box center [200, 173] width 186 height 109
copy div "[PERSON_NAME]"
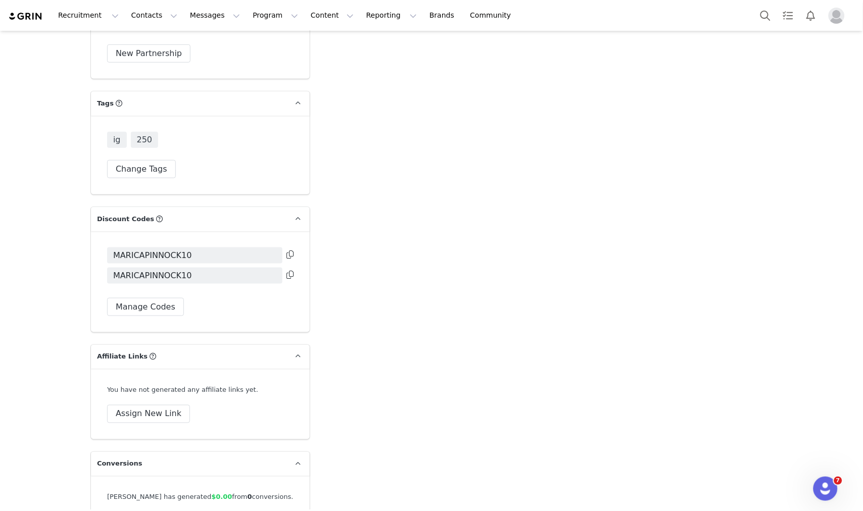
scroll to position [2133, 0]
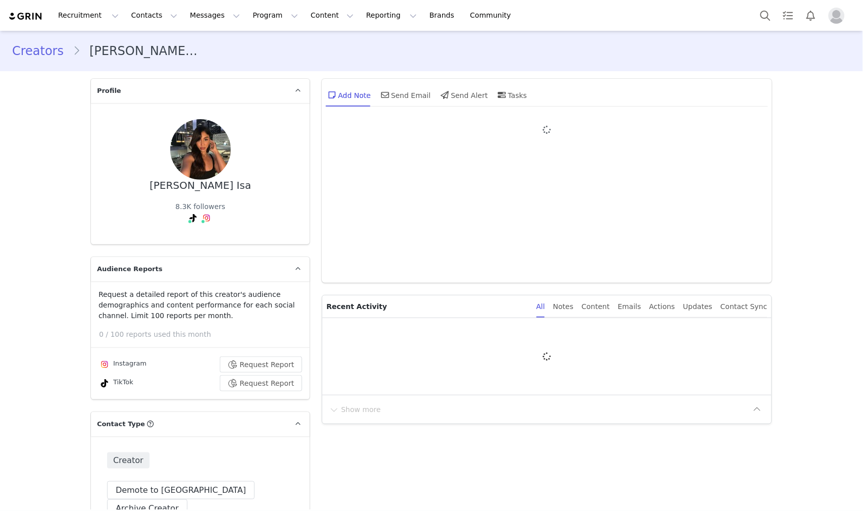
type input "+1 ([GEOGRAPHIC_DATA])"
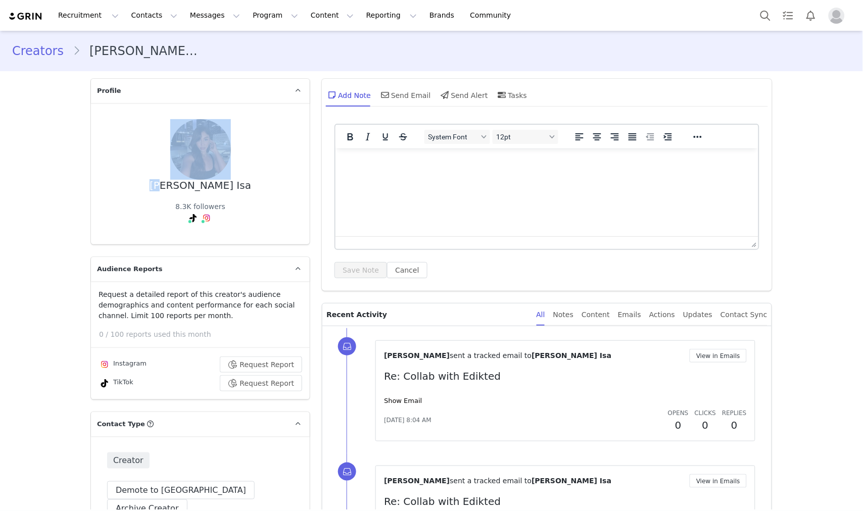
drag, startPoint x: 170, startPoint y: 182, endPoint x: 224, endPoint y: 191, distance: 54.8
click at [219, 187] on div "Zareh Isa 8.3K followers" at bounding box center [200, 173] width 186 height 109
click at [225, 191] on div "Zareh Isa 8.3K followers" at bounding box center [200, 173] width 186 height 109
drag, startPoint x: 170, startPoint y: 190, endPoint x: 225, endPoint y: 188, distance: 55.1
click at [224, 188] on div "Zareh Isa 8.3K followers" at bounding box center [200, 173] width 186 height 109
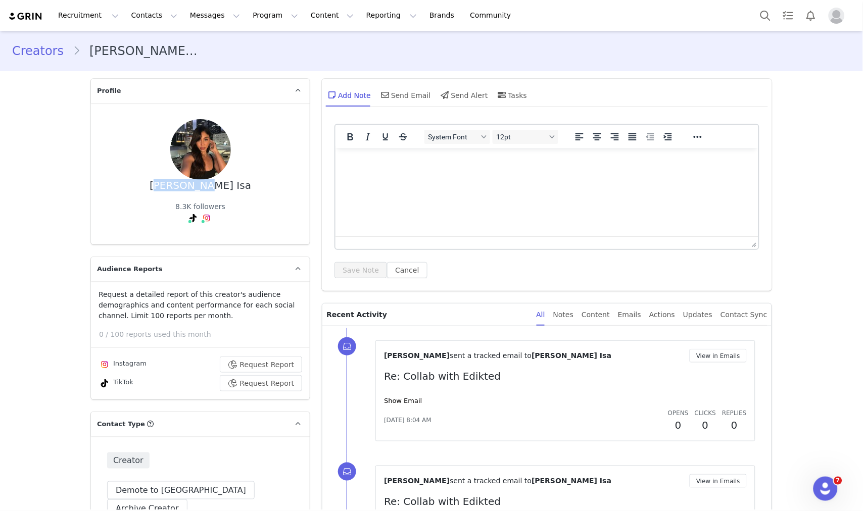
copy div "Zareh Isa"
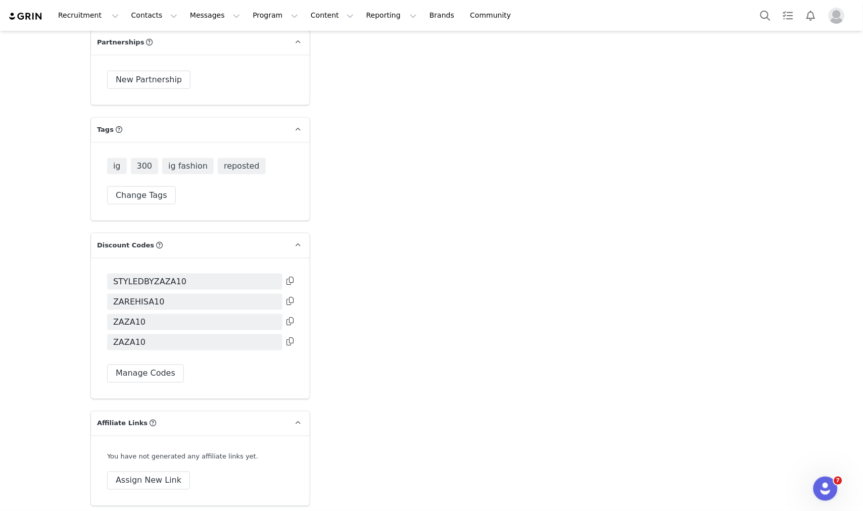
scroll to position [1984, 0]
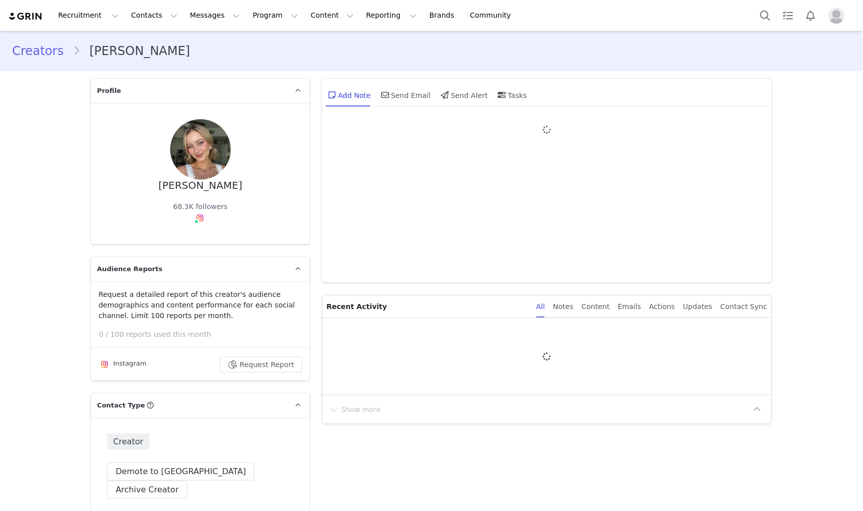
type input "+1 ([GEOGRAPHIC_DATA])"
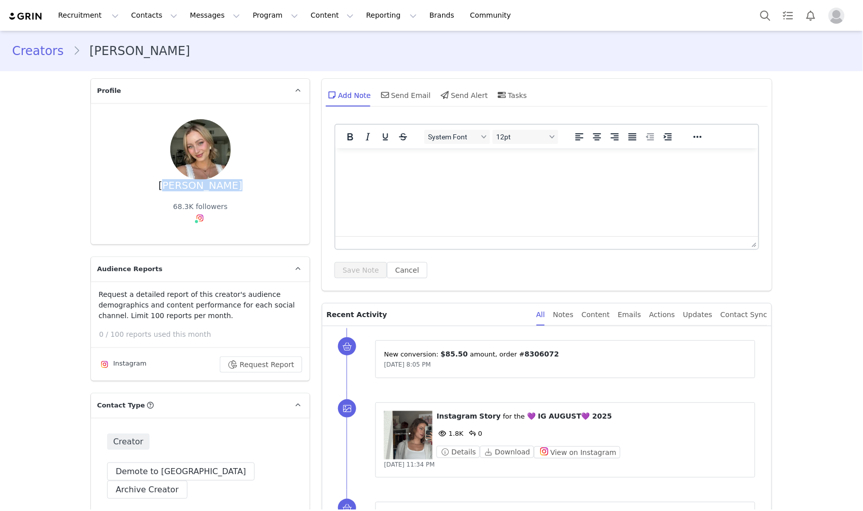
drag, startPoint x: 168, startPoint y: 193, endPoint x: 229, endPoint y: 184, distance: 61.7
click at [229, 185] on div "[PERSON_NAME] 68.3K followers" at bounding box center [200, 173] width 186 height 109
click at [599, 312] on div "Content" at bounding box center [596, 315] width 28 height 23
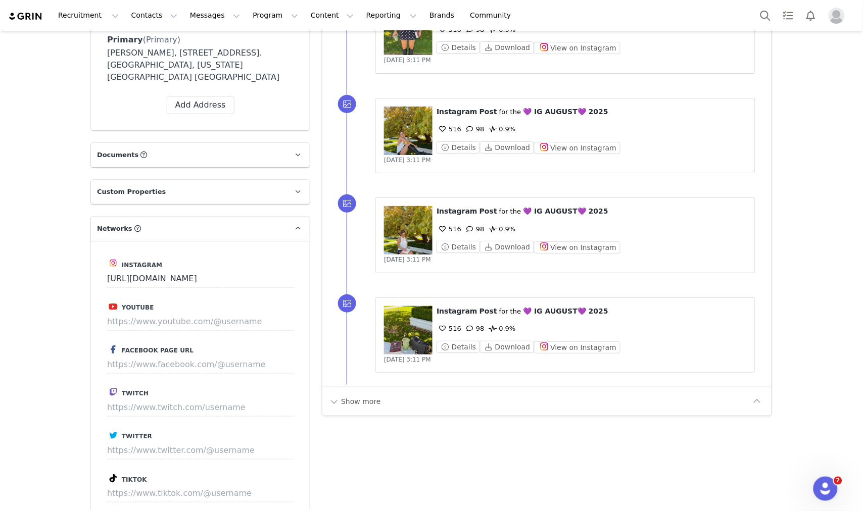
scroll to position [1067, 0]
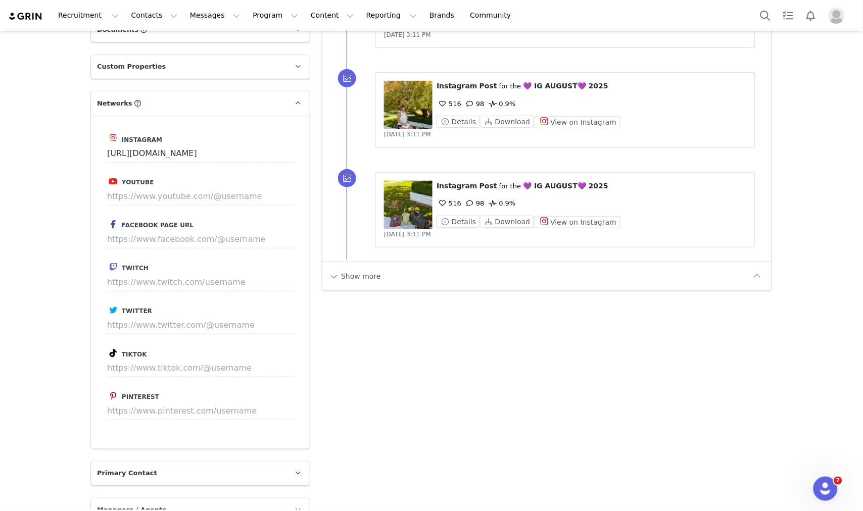
click at [337, 288] on div "Show more" at bounding box center [546, 276] width 449 height 29
click at [358, 281] on button "Show more" at bounding box center [354, 276] width 53 height 16
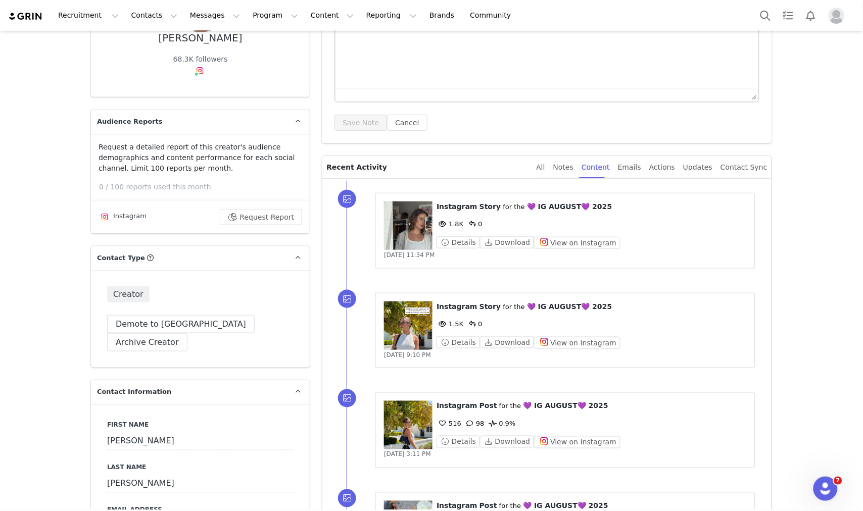
scroll to position [337, 0]
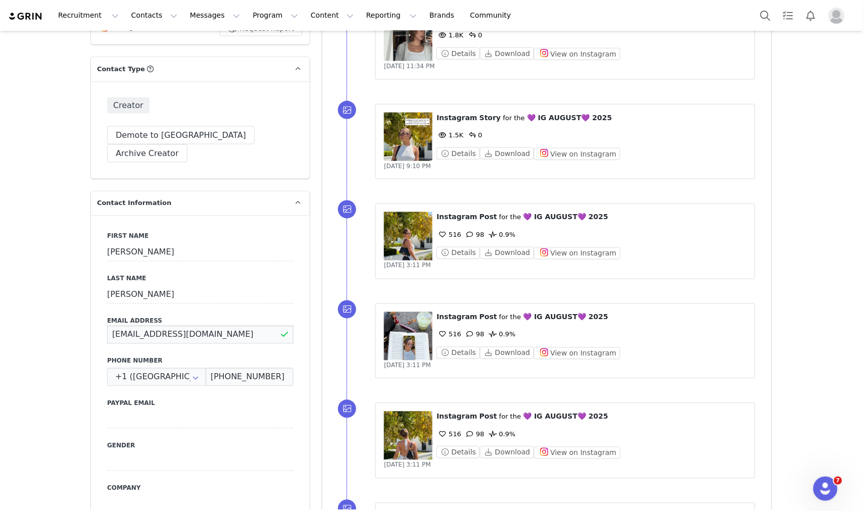
click at [161, 326] on input "nikidetrich@gmail.com" at bounding box center [200, 335] width 186 height 18
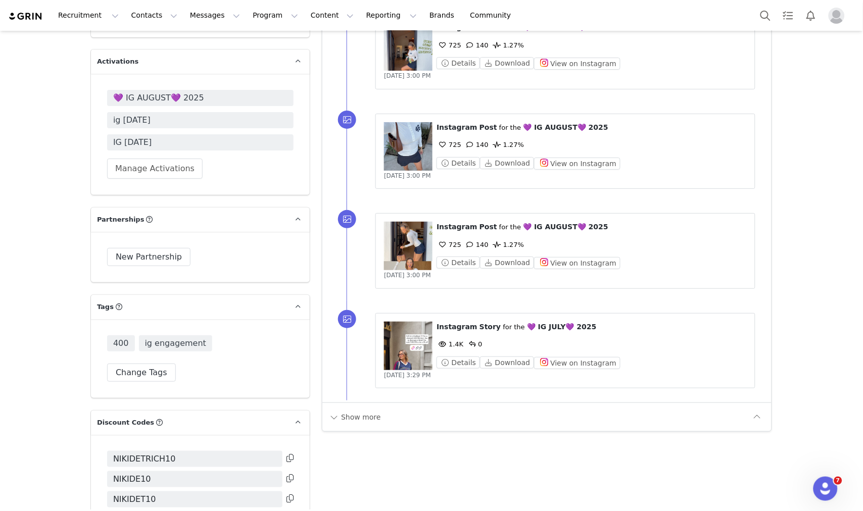
scroll to position [2021, 0]
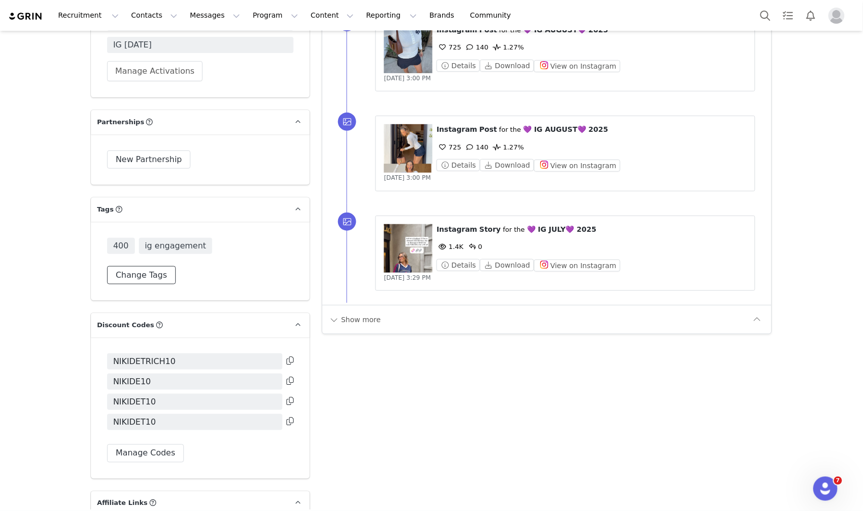
click at [155, 266] on button "Change Tags" at bounding box center [141, 275] width 69 height 18
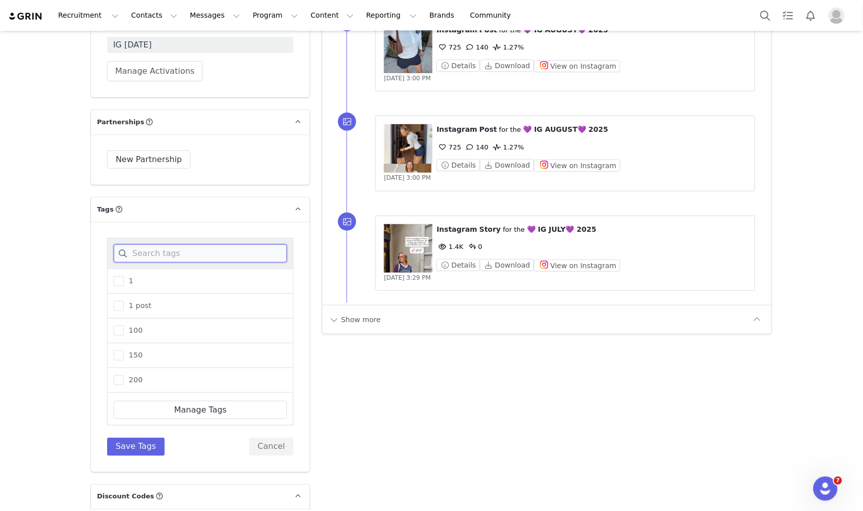
click at [168, 245] on input at bounding box center [200, 254] width 173 height 18
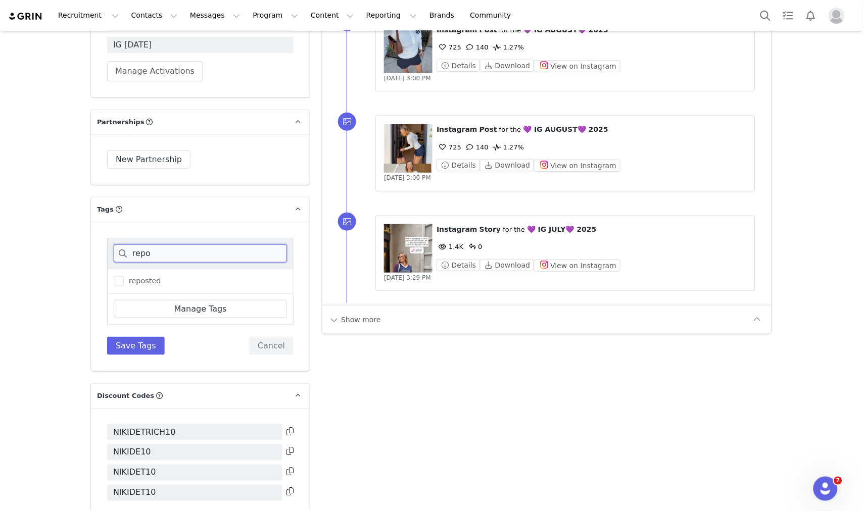
type input "repo"
click at [149, 269] on div "reposted" at bounding box center [200, 281] width 186 height 25
click at [142, 276] on span "reposted" at bounding box center [142, 281] width 37 height 10
click at [124, 276] on input "reposted" at bounding box center [124, 276] width 0 height 0
click at [129, 337] on button "Save Tags" at bounding box center [136, 346] width 58 height 18
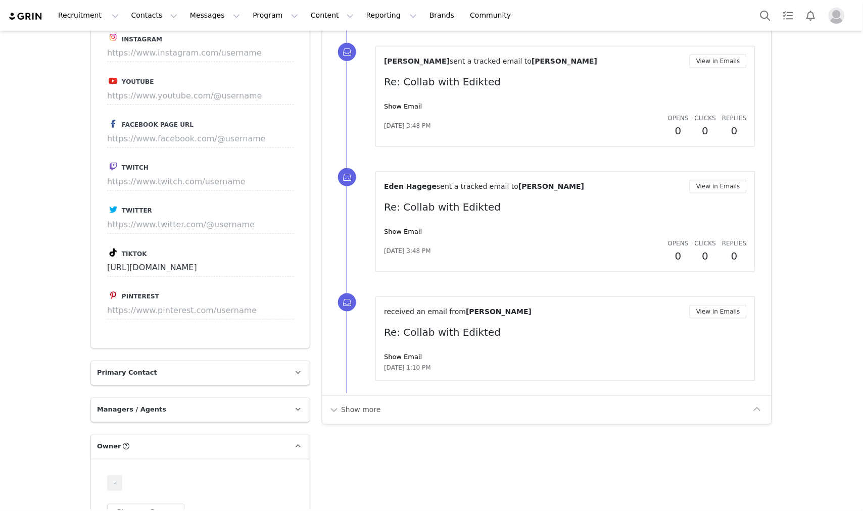
scroll to position [1071, 0]
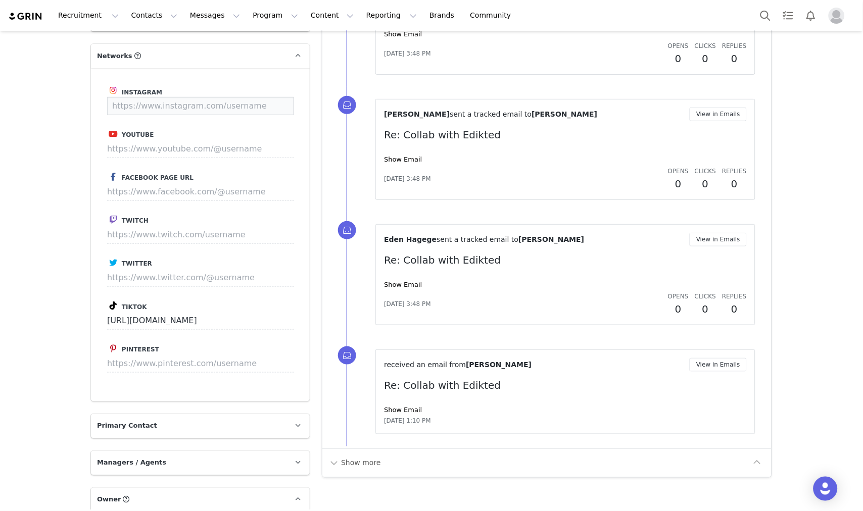
click at [222, 97] on input at bounding box center [200, 106] width 187 height 18
paste input "[URL][DOMAIN_NAME]"
click at [271, 97] on button "Save" at bounding box center [275, 106] width 37 height 18
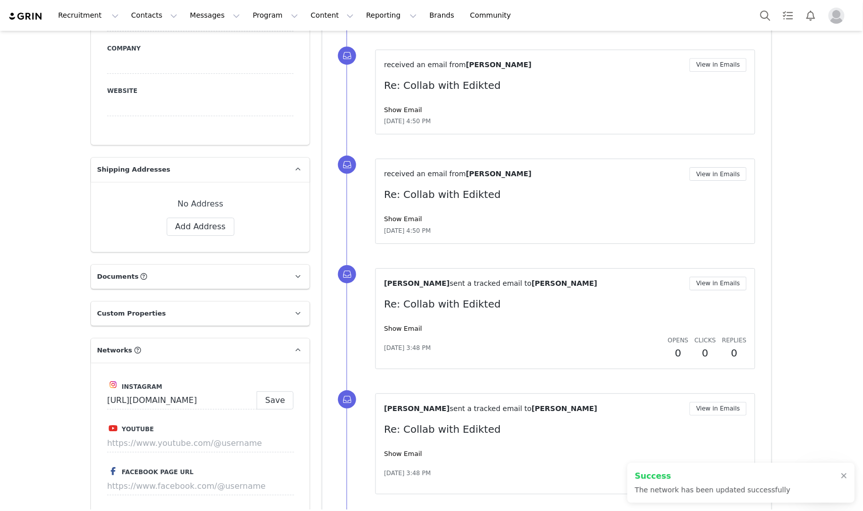
type input "https://www.instagram.com/allie_eklund"
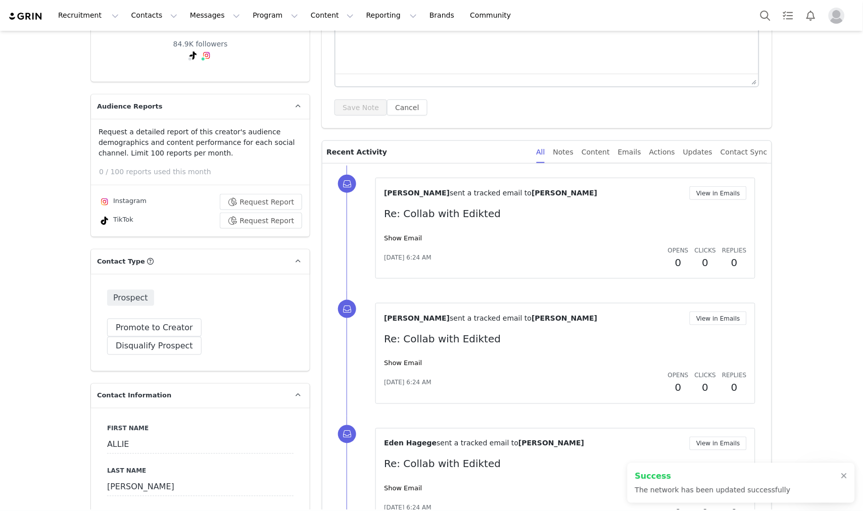
scroll to position [280, 0]
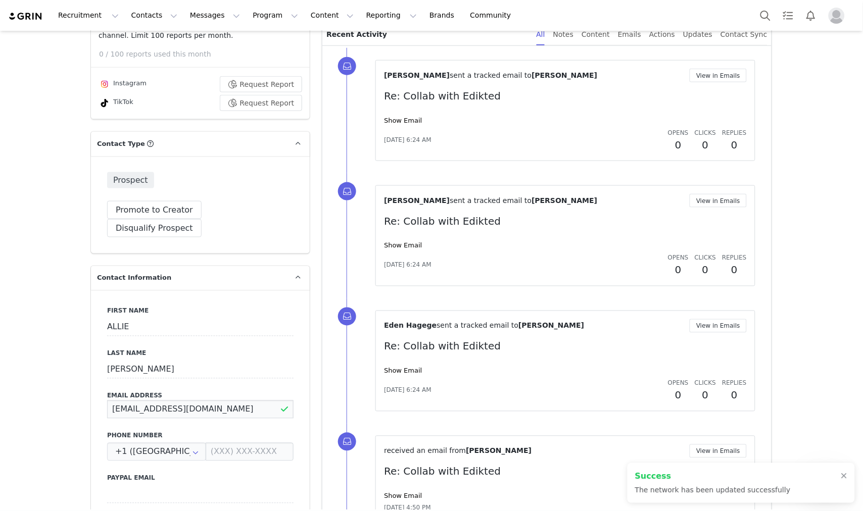
click at [169, 401] on input "TeamAllieEklund@gmail.com" at bounding box center [200, 410] width 186 height 18
click at [212, 401] on input "TeamAllieEklund@gmail.com" at bounding box center [200, 410] width 186 height 18
drag, startPoint x: 213, startPoint y: 391, endPoint x: 100, endPoint y: 394, distance: 113.2
click at [100, 394] on div "First Name ALLIE Last Name EKLUND Email Address TeamAllieEklund@gmail.com Phone…" at bounding box center [200, 475] width 219 height 369
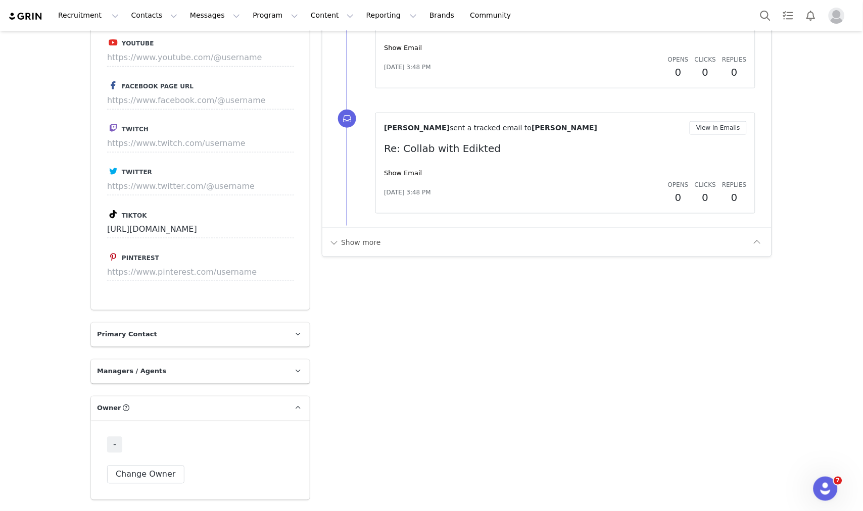
scroll to position [1403, 0]
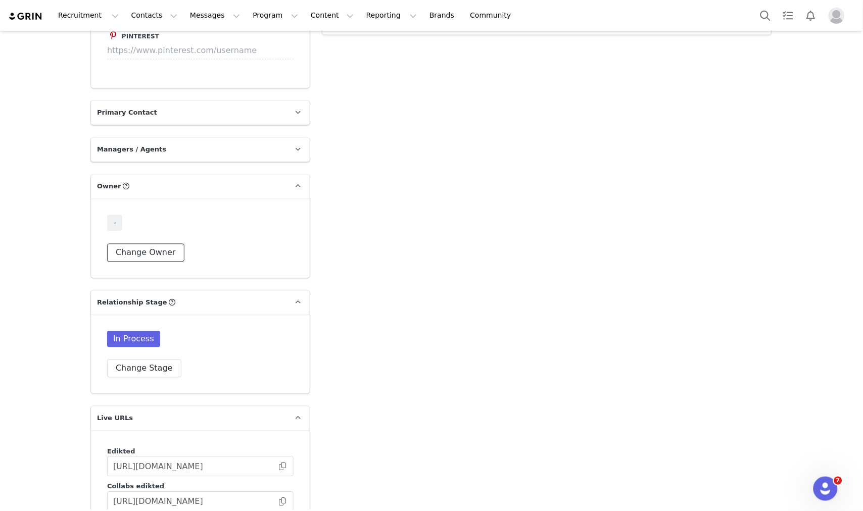
click at [158, 244] on button "Change Owner" at bounding box center [145, 253] width 77 height 18
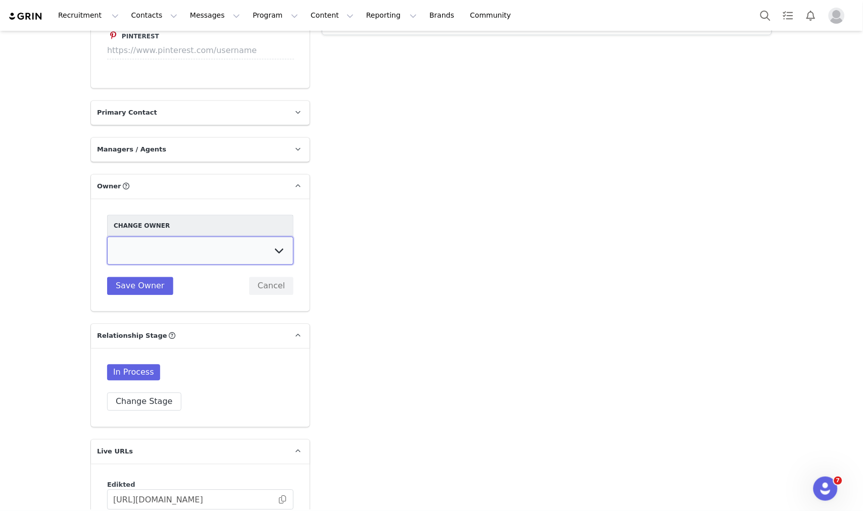
click at [173, 237] on select "Talia Zion Ashley Adler Maya Vandermolen Martina Villaverde Dana israeli Mia Ma…" at bounding box center [200, 251] width 186 height 28
select select "fda28964-85f6-4915-b8a1-8315b608d9b2"
click at [107, 237] on select "Talia Zion Ashley Adler Maya Vandermolen Martina Villaverde Dana israeli Mia Ma…" at bounding box center [200, 251] width 186 height 28
click at [152, 277] on button "Save Owner" at bounding box center [140, 286] width 66 height 18
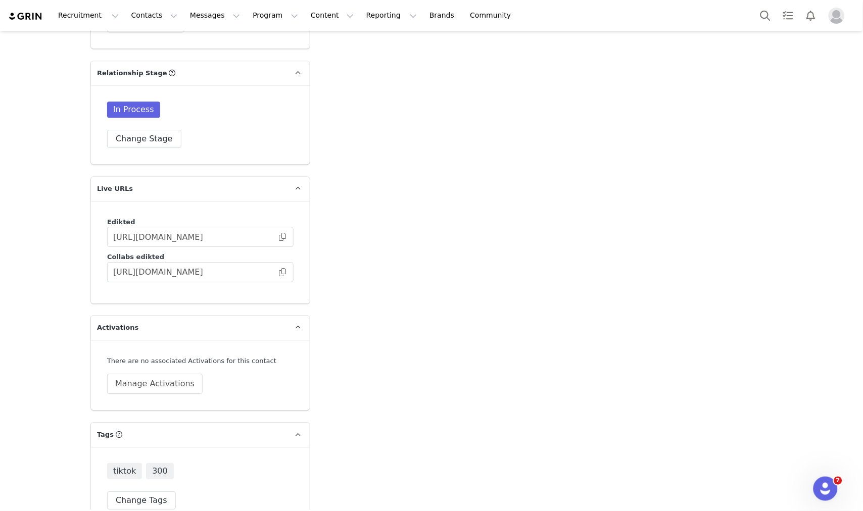
scroll to position [1638, 0]
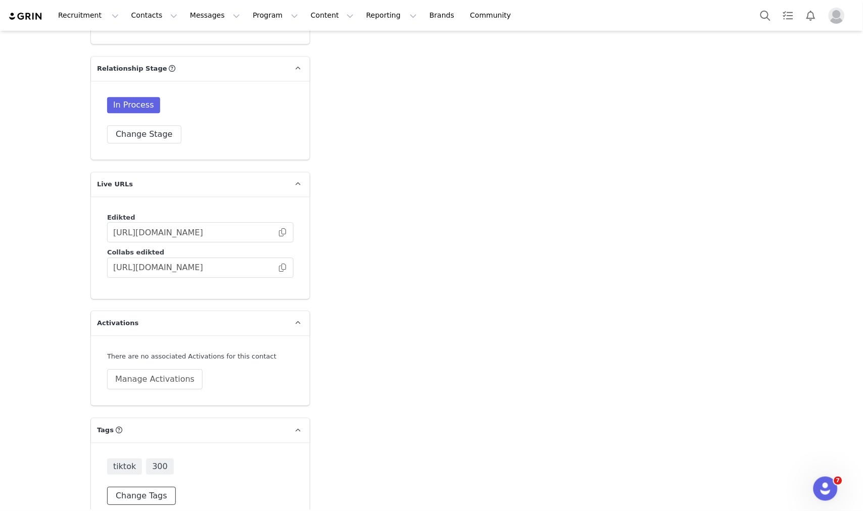
click at [144, 487] on button "Change Tags" at bounding box center [141, 496] width 69 height 18
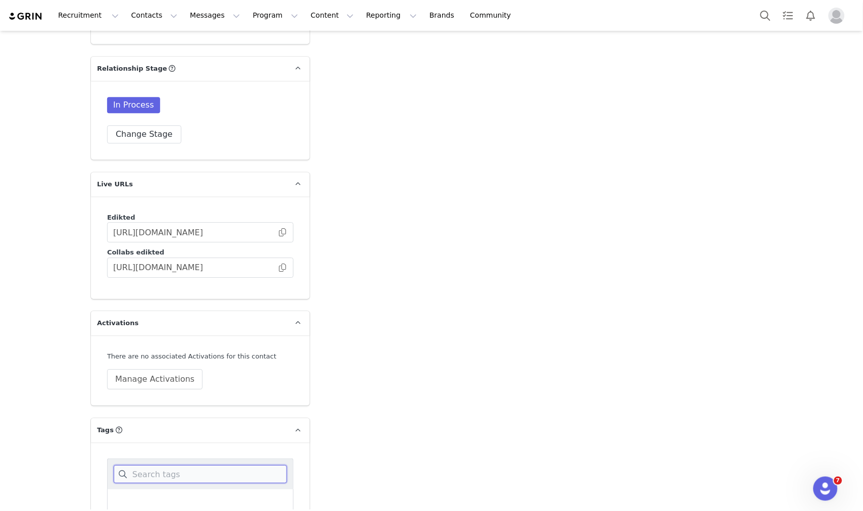
click at [158, 465] on input at bounding box center [200, 474] width 173 height 18
click at [139, 497] on span "ig fashion" at bounding box center [144, 502] width 40 height 10
click at [124, 497] on input "ig fashion" at bounding box center [124, 497] width 0 height 0
drag, startPoint x: 150, startPoint y: 455, endPoint x: 93, endPoint y: 460, distance: 56.8
click at [94, 460] on div "ig fa ig fashion Manage Tags Save Tags Cancel" at bounding box center [200, 518] width 219 height 150
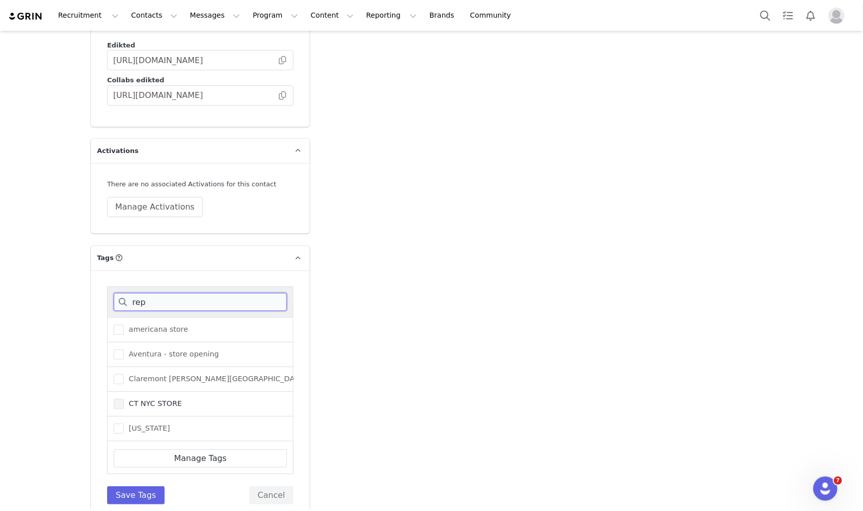
scroll to position [1709, 0]
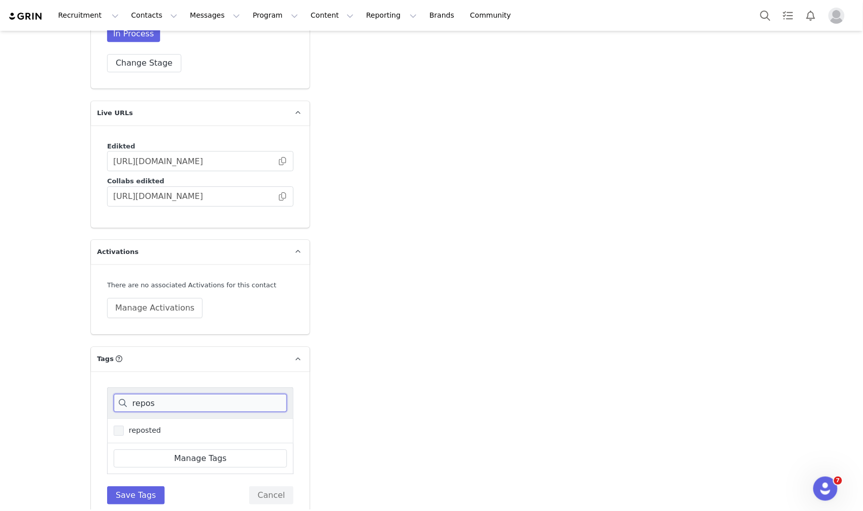
type input "repos"
click at [153, 426] on span "reposted" at bounding box center [142, 431] width 37 height 10
click at [124, 426] on input "reposted" at bounding box center [124, 426] width 0 height 0
click at [126, 488] on div "repos reposted Manage Tags Save Tags Cancel" at bounding box center [200, 446] width 219 height 150
click at [133, 487] on button "Save Tags" at bounding box center [136, 496] width 58 height 18
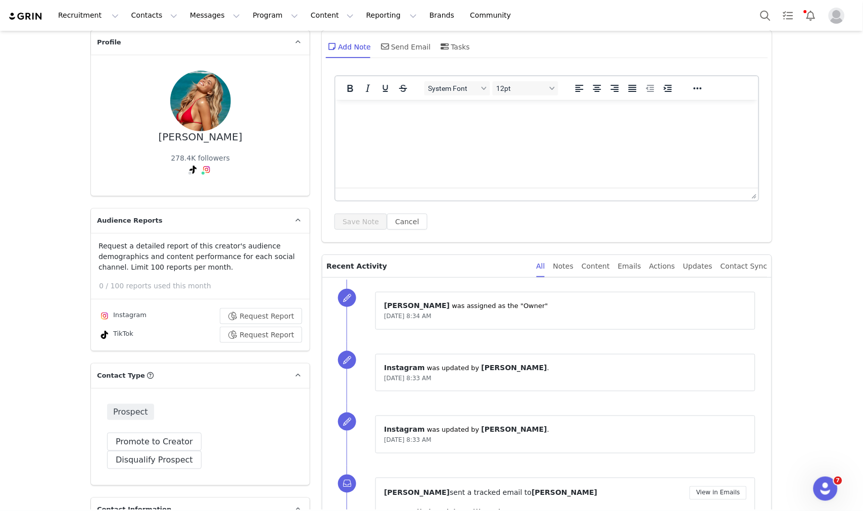
scroll to position [0, 0]
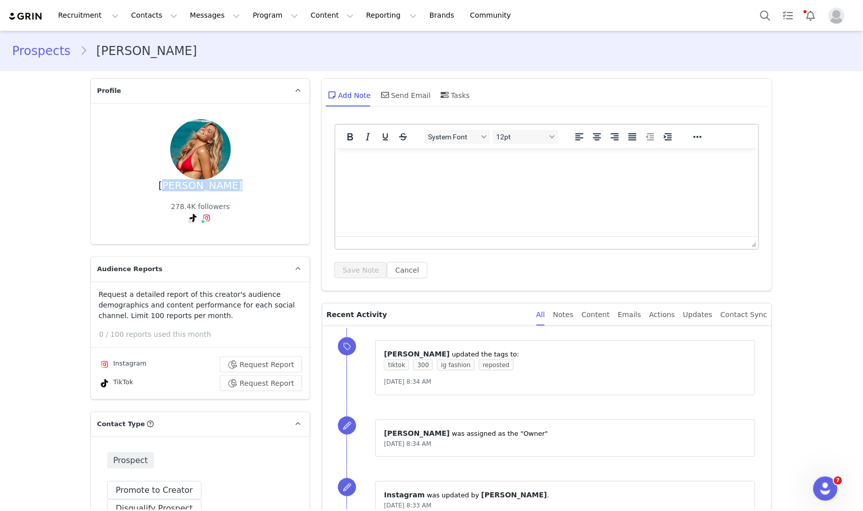
drag, startPoint x: 165, startPoint y: 191, endPoint x: 244, endPoint y: 188, distance: 78.3
click at [244, 188] on div "ALLIE EKLUND 278.4K followers" at bounding box center [200, 173] width 186 height 109
copy div "ALLIE EKLUND"
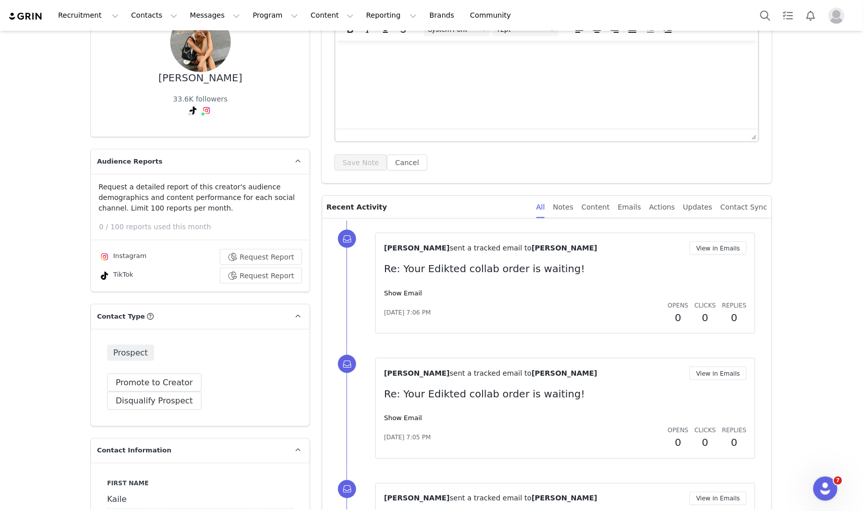
scroll to position [112, 0]
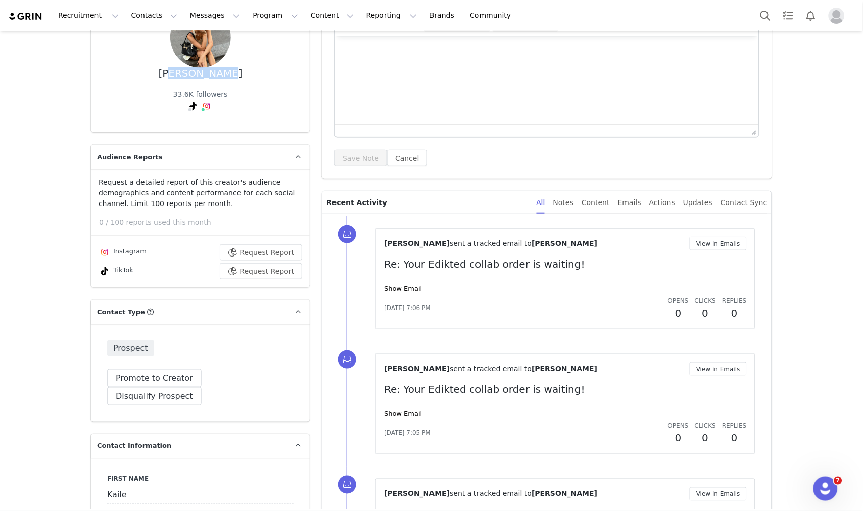
drag, startPoint x: 169, startPoint y: 76, endPoint x: 220, endPoint y: 72, distance: 51.7
click at [221, 72] on div "[PERSON_NAME]" at bounding box center [201, 74] width 84 height 12
drag, startPoint x: 162, startPoint y: 74, endPoint x: 229, endPoint y: 76, distance: 67.2
click at [229, 76] on div "[PERSON_NAME] 33.6K followers" at bounding box center [200, 61] width 186 height 109
copy div "[PERSON_NAME]"
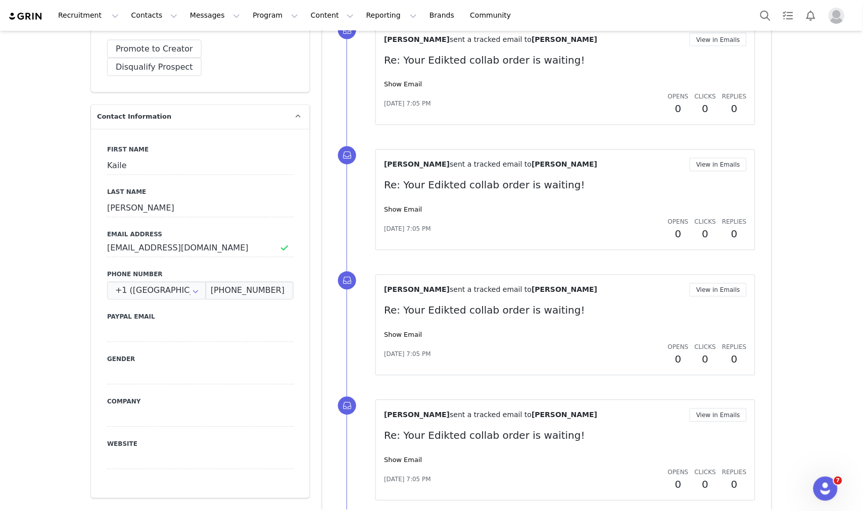
scroll to position [372, 0]
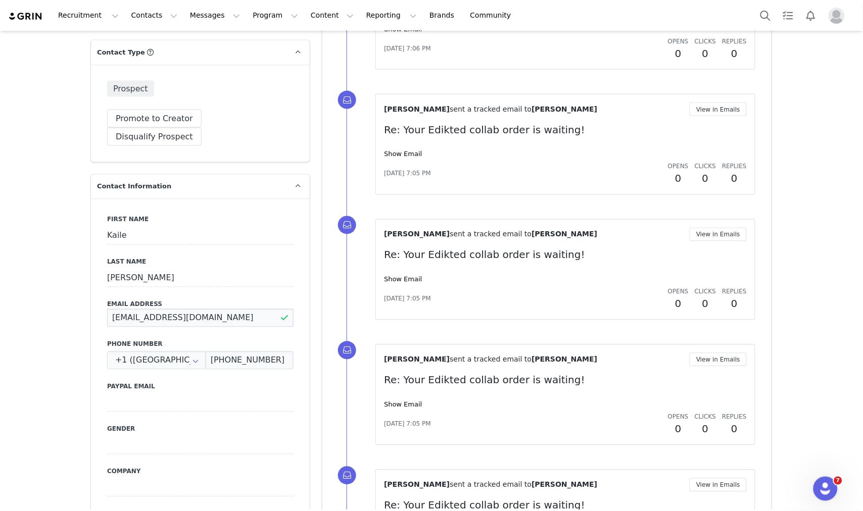
click at [182, 309] on input "[EMAIL_ADDRESS][DOMAIN_NAME]" at bounding box center [200, 318] width 186 height 18
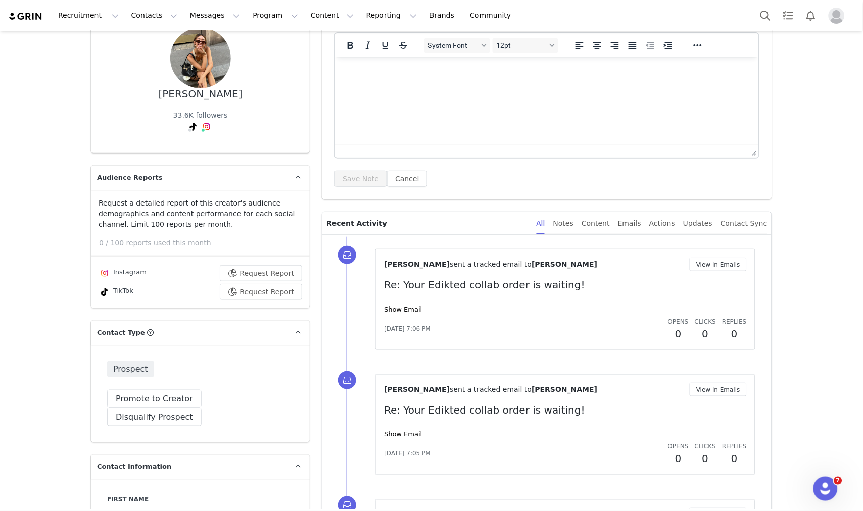
scroll to position [0, 0]
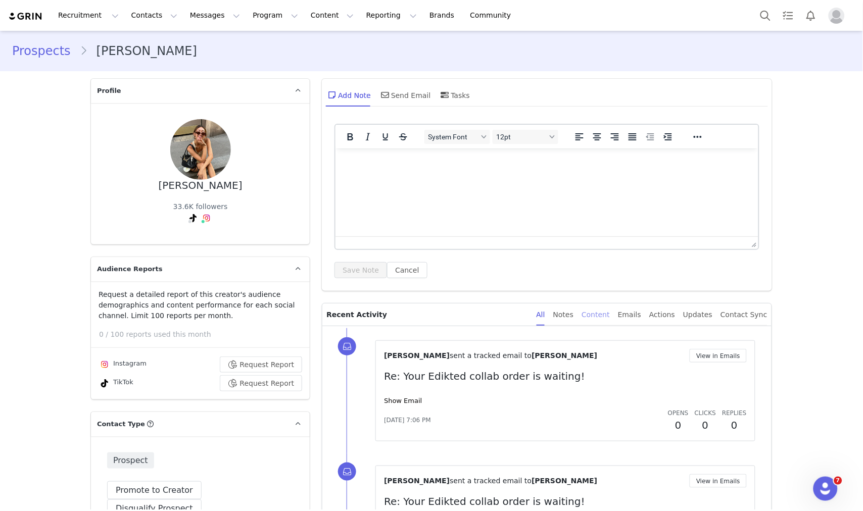
click at [610, 320] on div "Content" at bounding box center [596, 315] width 28 height 23
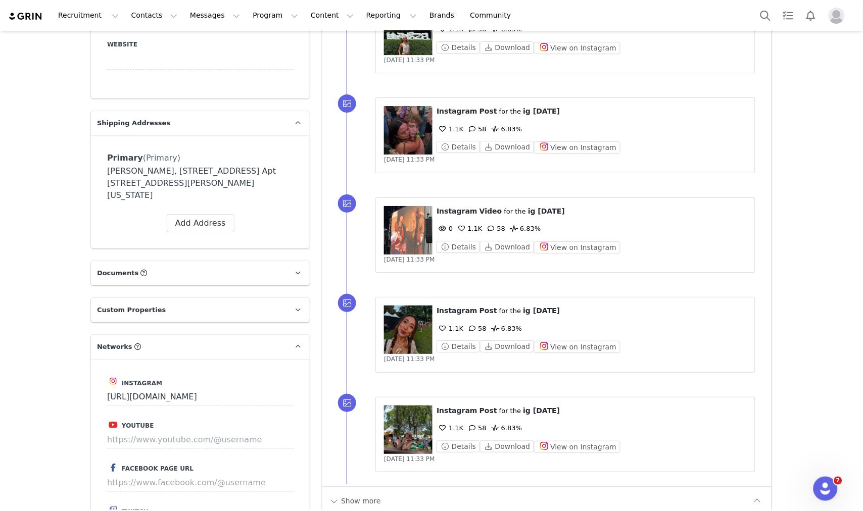
scroll to position [1011, 0]
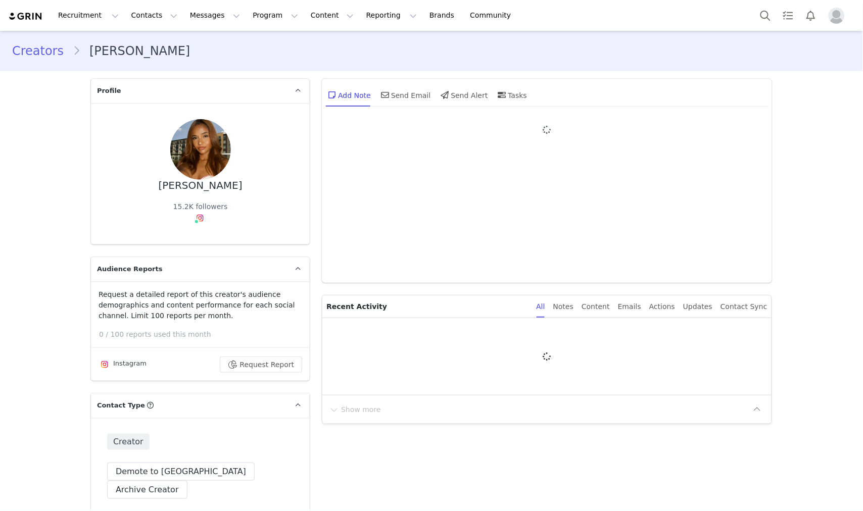
type input "+1 ([GEOGRAPHIC_DATA])"
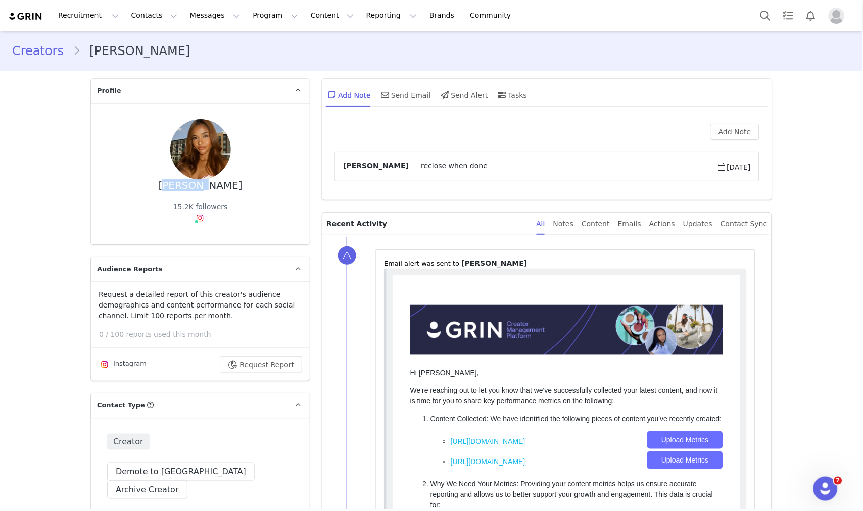
drag, startPoint x: 177, startPoint y: 186, endPoint x: 217, endPoint y: 193, distance: 40.5
click at [217, 193] on div "[PERSON_NAME] B 15.2K followers" at bounding box center [200, 173] width 186 height 109
copy div "[PERSON_NAME]"
click at [610, 217] on div "Content" at bounding box center [596, 224] width 28 height 23
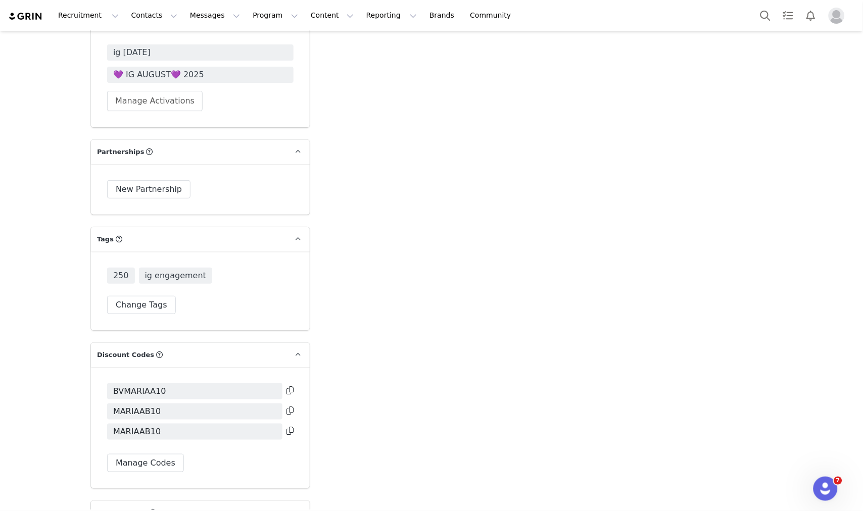
scroll to position [2133, 0]
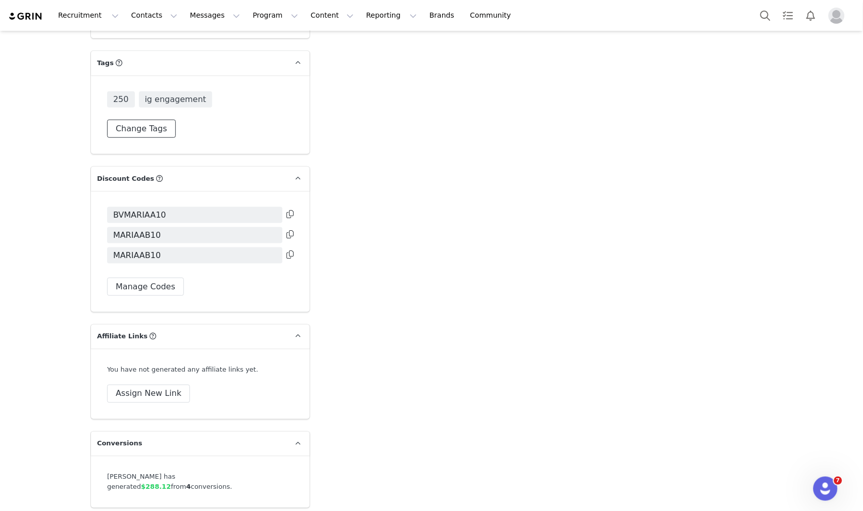
click at [162, 120] on button "Change Tags" at bounding box center [141, 129] width 69 height 18
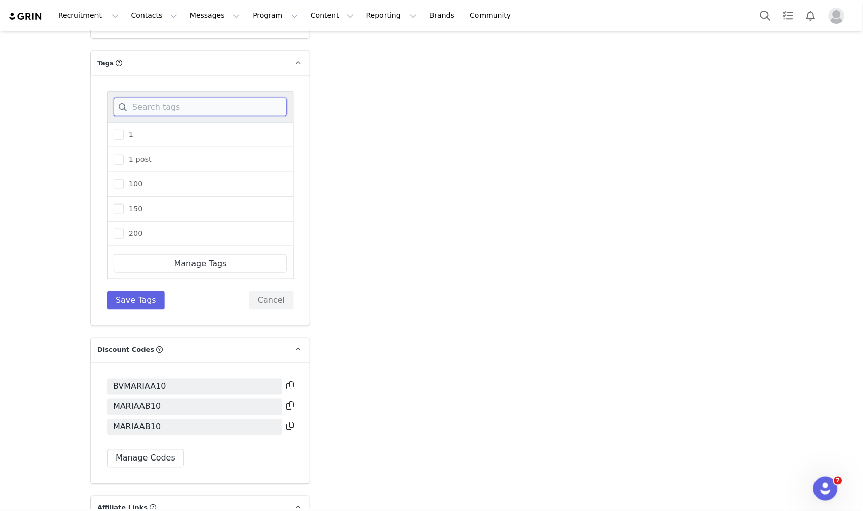
click at [183, 98] on input at bounding box center [200, 107] width 173 height 18
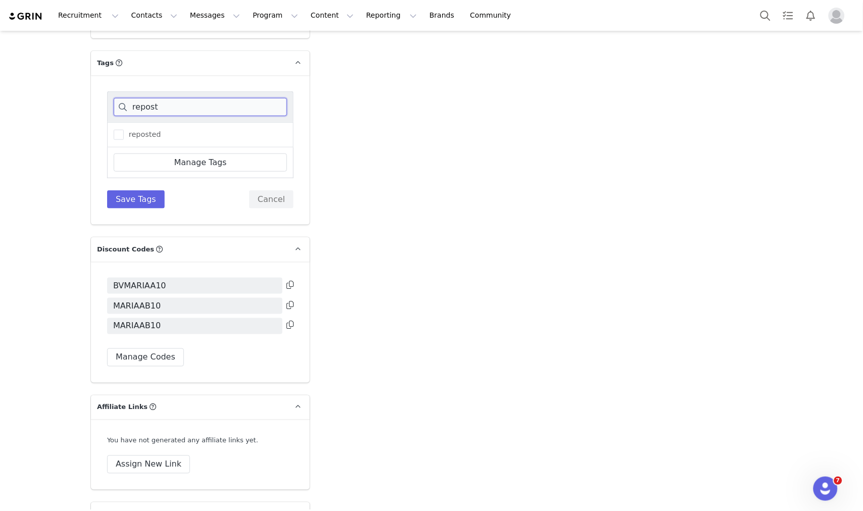
type input "repost"
click at [133, 122] on div "reposted" at bounding box center [200, 134] width 186 height 25
click at [134, 130] on span "reposted" at bounding box center [142, 135] width 37 height 10
click at [124, 130] on input "reposted" at bounding box center [124, 130] width 0 height 0
drag, startPoint x: 139, startPoint y: 173, endPoint x: 159, endPoint y: 165, distance: 21.3
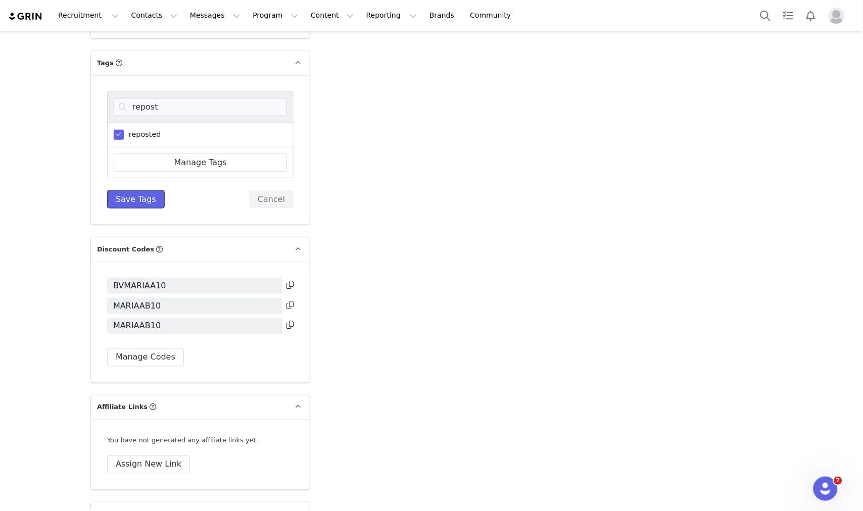
click at [139, 191] on button "Save Tags" at bounding box center [136, 200] width 58 height 18
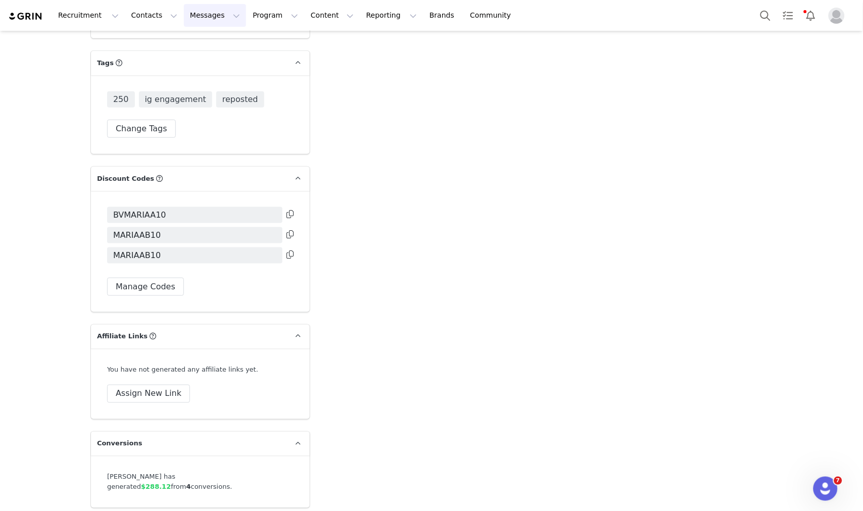
click at [184, 18] on button "Messages Messages" at bounding box center [215, 15] width 62 height 23
click at [188, 63] on p "Inbox" at bounding box center [184, 63] width 19 height 11
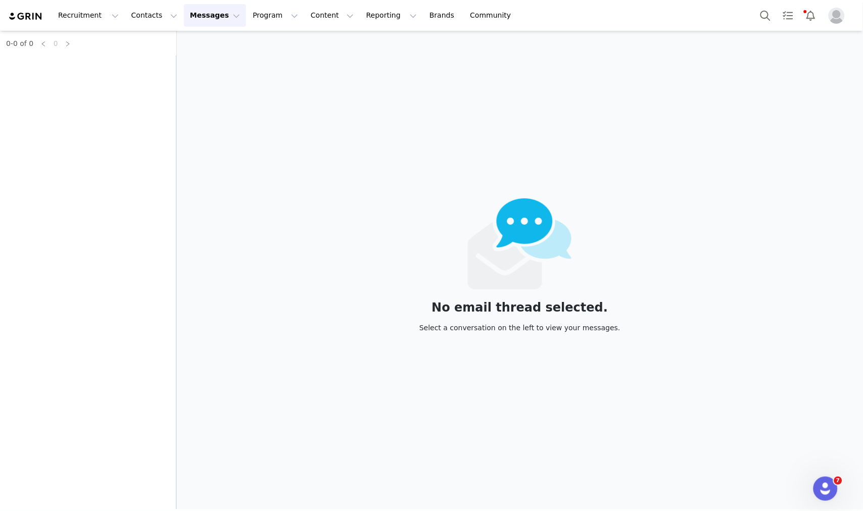
click at [79, 58] on div "0-0 of 0 0" at bounding box center [88, 270] width 176 height 479
click at [66, 66] on div "0-0 of 0 0" at bounding box center [88, 270] width 176 height 479
click at [58, 67] on div "0-0 of 0 0" at bounding box center [88, 270] width 176 height 479
click at [61, 64] on div "0-0 of 0 0" at bounding box center [88, 270] width 176 height 479
click at [70, 70] on div "0-0 of 0 0" at bounding box center [88, 270] width 176 height 479
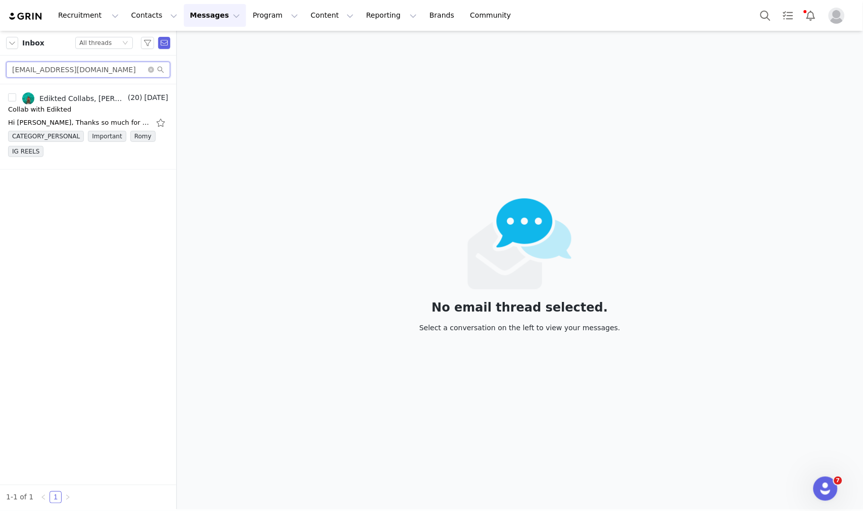
click at [70, 70] on input "kellypickupcollab@gmail.com" at bounding box center [88, 70] width 164 height 16
paste input "piajacqueline."
type input "piajacqueline.collab@gmail.com"
click at [68, 105] on div at bounding box center [88, 126] width 176 height 85
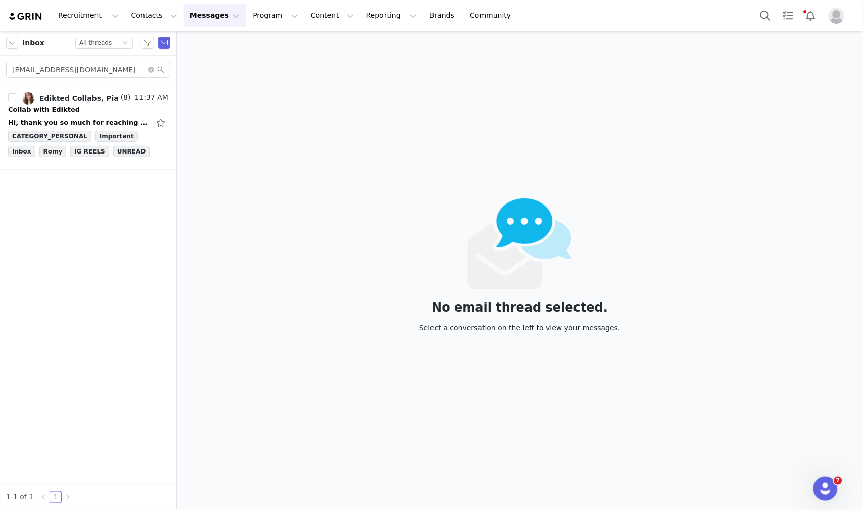
click at [68, 105] on div "Collab with Edikted" at bounding box center [88, 110] width 160 height 10
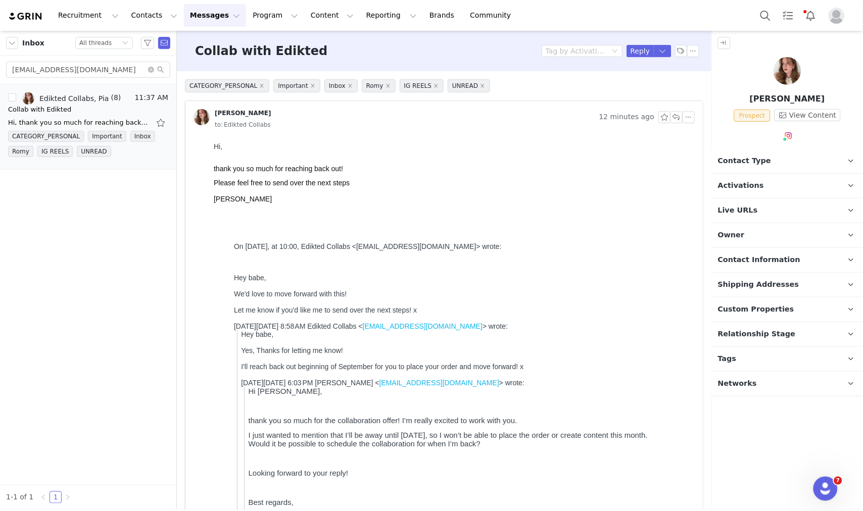
click at [796, 168] on p "Contact Type Contact type can be Creator, Prospect, Application, or Manager." at bounding box center [775, 161] width 127 height 24
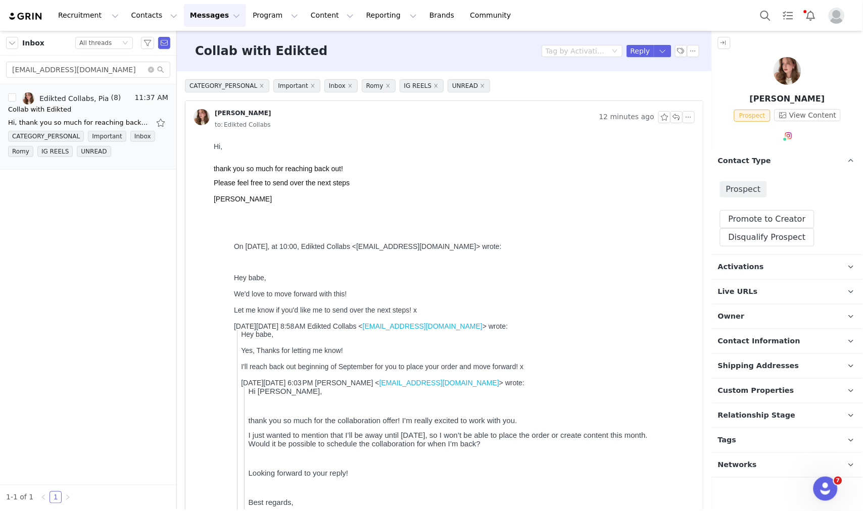
click at [769, 261] on p "Activations" at bounding box center [775, 267] width 127 height 24
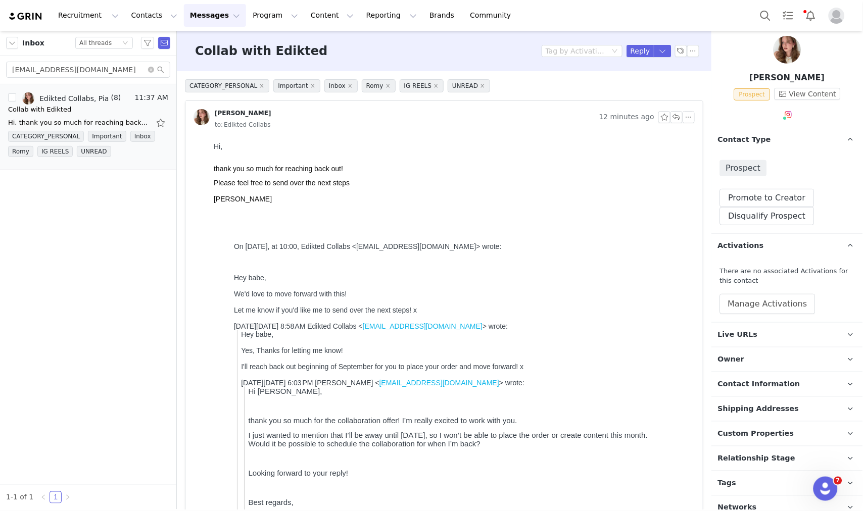
scroll to position [32, 0]
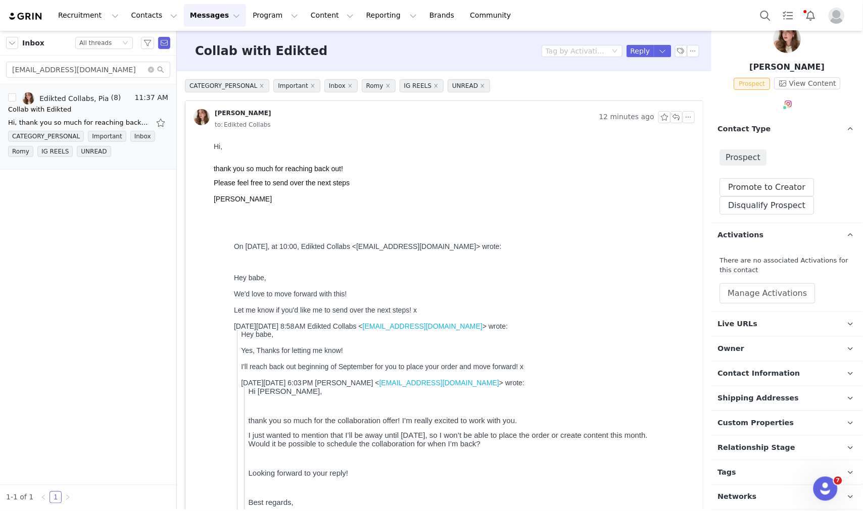
click at [768, 465] on p "Tags Keep track of your contacts by assigning them tags. You can then filter yo…" at bounding box center [775, 473] width 127 height 24
click at [772, 457] on p "Relationship Stage Use relationship stages to move contacts through a logical s…" at bounding box center [775, 448] width 127 height 24
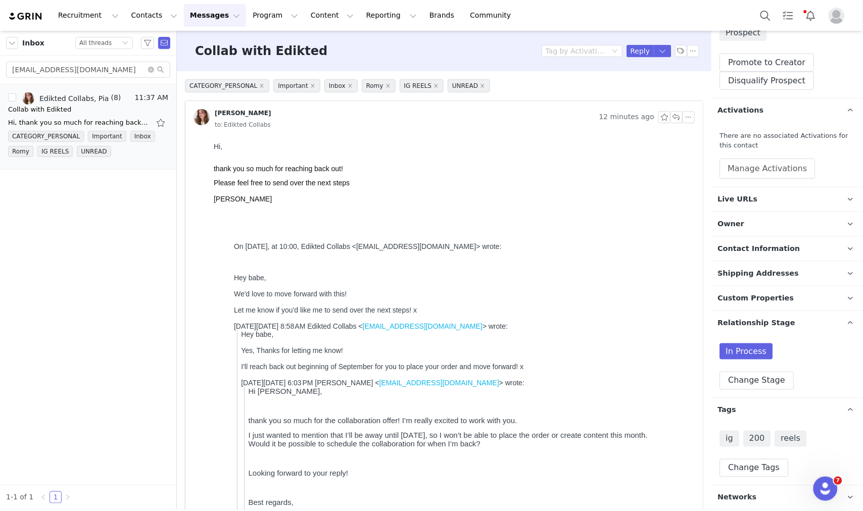
scroll to position [157, 0]
click at [654, 51] on button "button" at bounding box center [663, 51] width 18 height 12
click at [652, 79] on li "Reply All" at bounding box center [646, 85] width 43 height 16
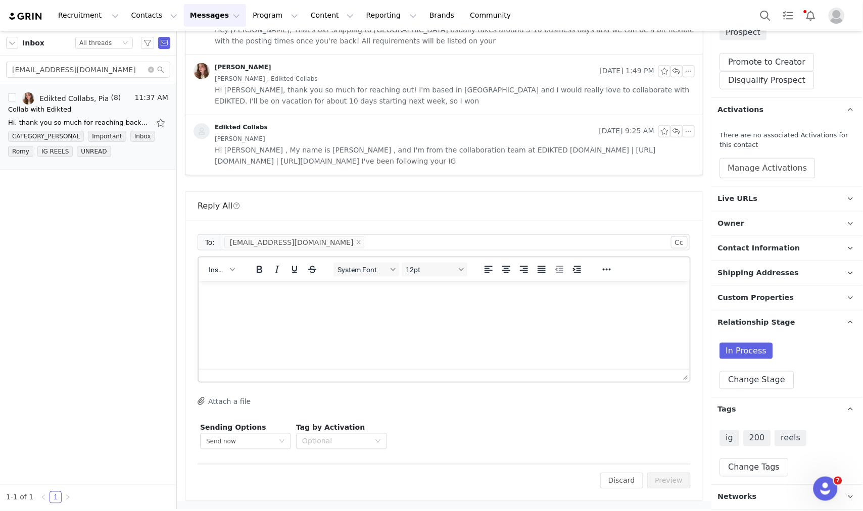
scroll to position [0, 0]
click at [209, 266] on span "Insert" at bounding box center [218, 270] width 18 height 8
click at [239, 297] on div "Insert Variable" at bounding box center [258, 303] width 91 height 12
select select
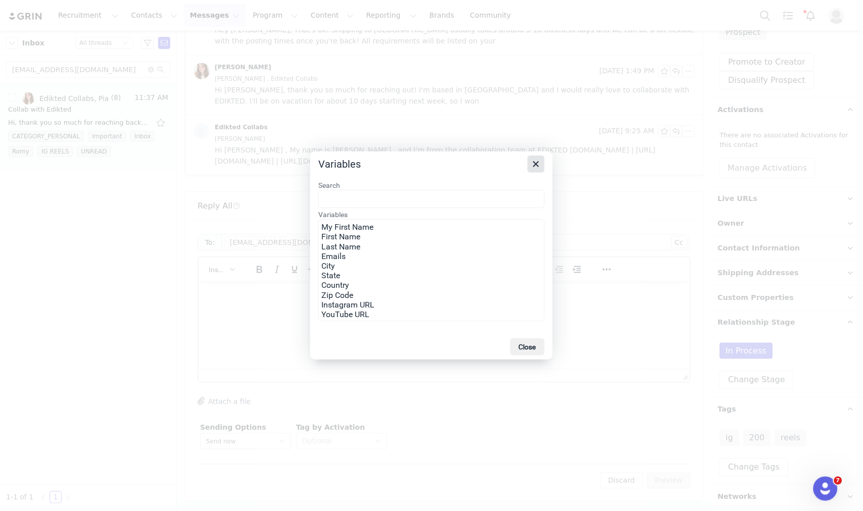
click at [538, 161] on icon "Close" at bounding box center [536, 164] width 6 height 6
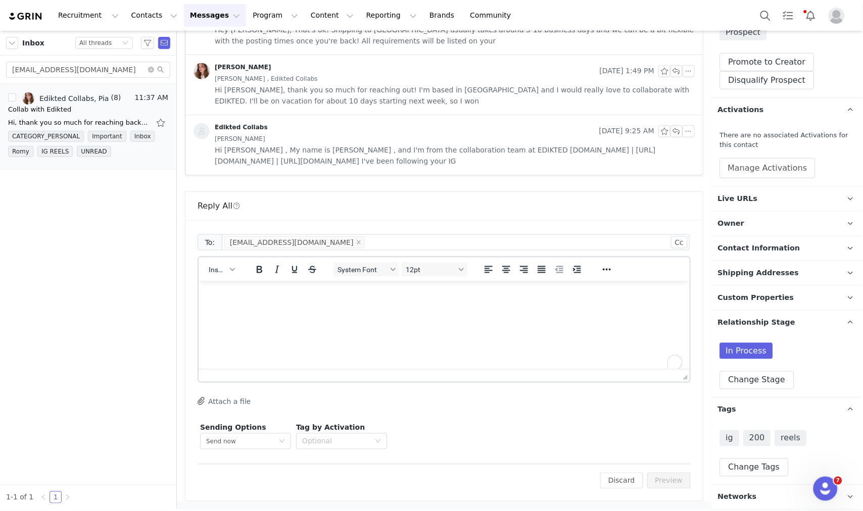
click at [215, 276] on div "Insert" at bounding box center [222, 270] width 46 height 20
click at [223, 272] on span "Insert" at bounding box center [218, 270] width 18 height 8
click at [239, 282] on div "Insert Template" at bounding box center [258, 286] width 91 height 12
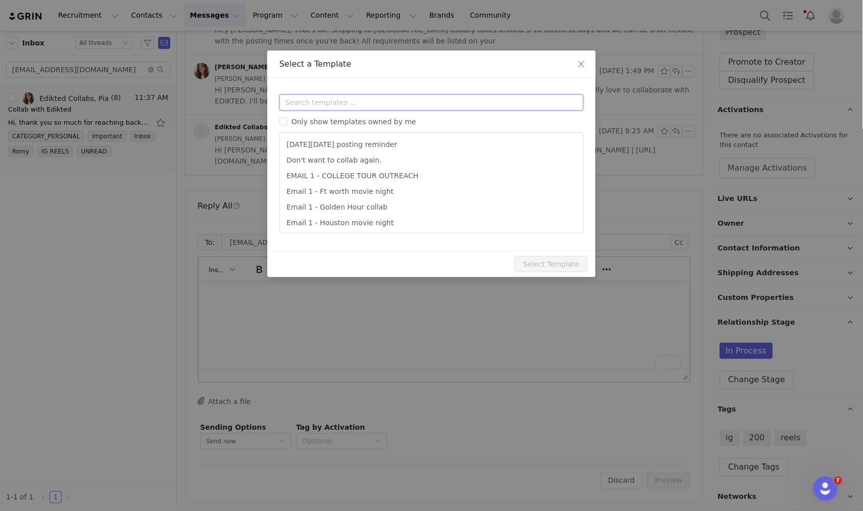
click at [291, 107] on input "text" at bounding box center [431, 102] width 304 height 16
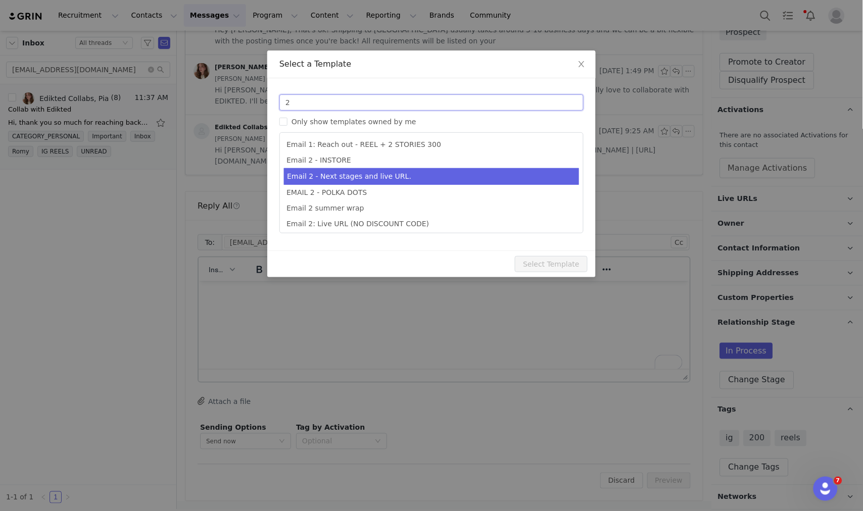
type input "2"
type input "Collab with Edikted"
click at [348, 173] on li "Email 2 - Next stages and live URL." at bounding box center [431, 176] width 295 height 17
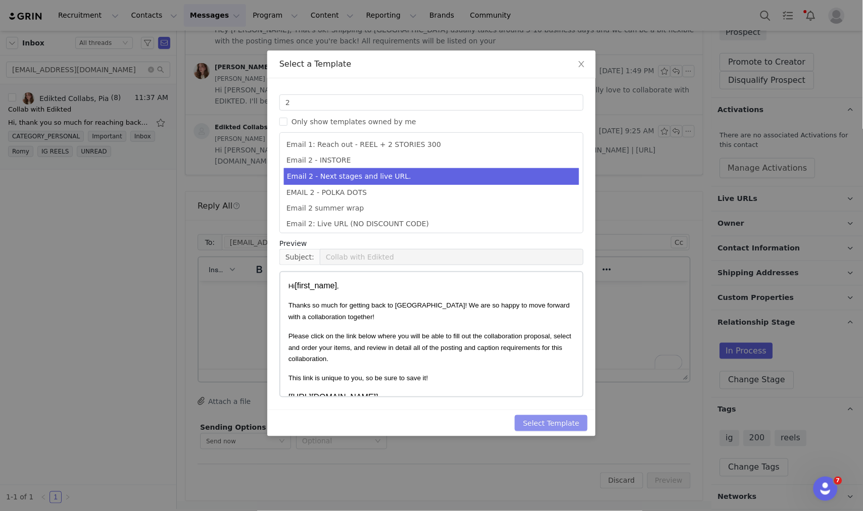
click at [557, 417] on button "Select Template" at bounding box center [551, 423] width 73 height 16
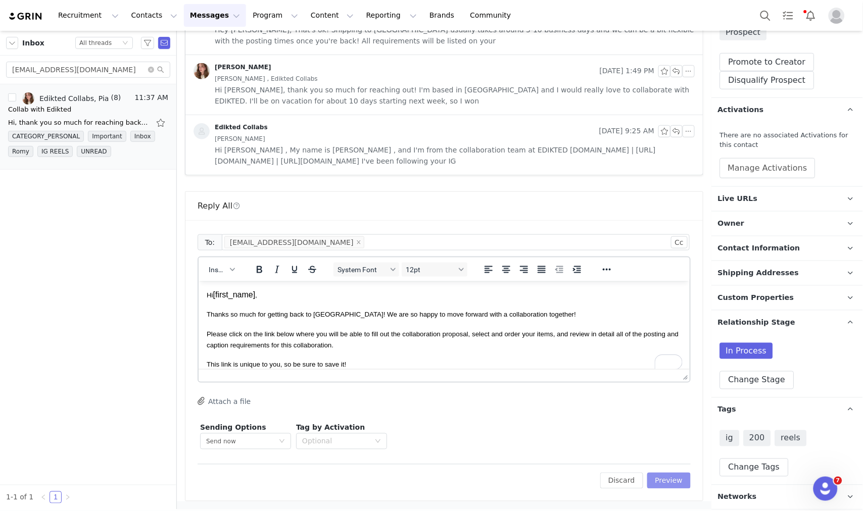
click at [662, 478] on button "Preview" at bounding box center [669, 481] width 44 height 16
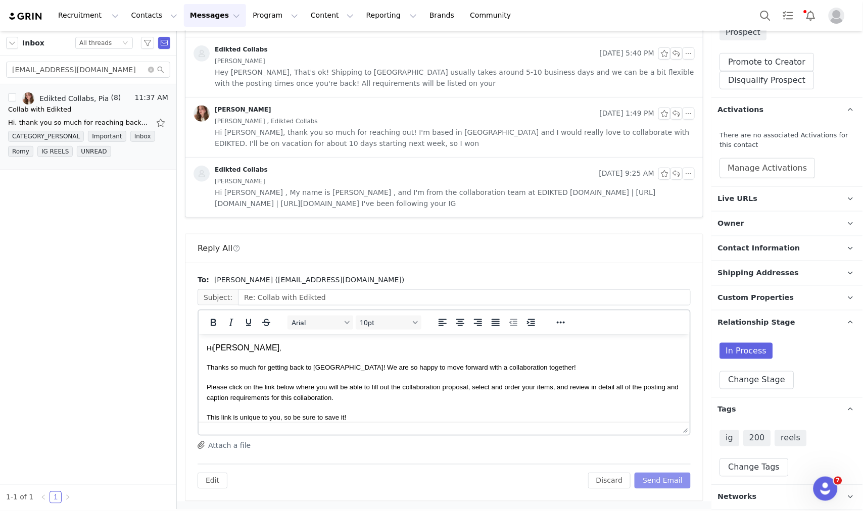
click at [663, 476] on button "Send Email" at bounding box center [663, 481] width 56 height 16
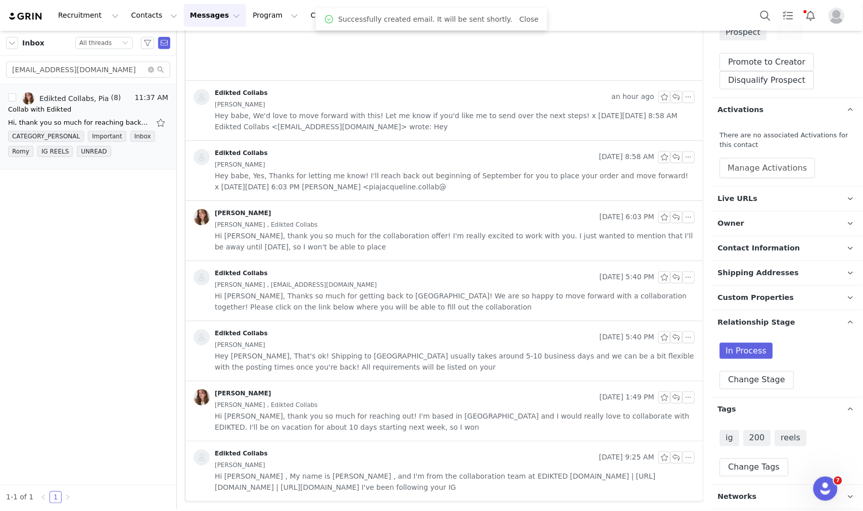
scroll to position [805, 0]
click at [790, 56] on button "Promote to Creator" at bounding box center [767, 62] width 94 height 18
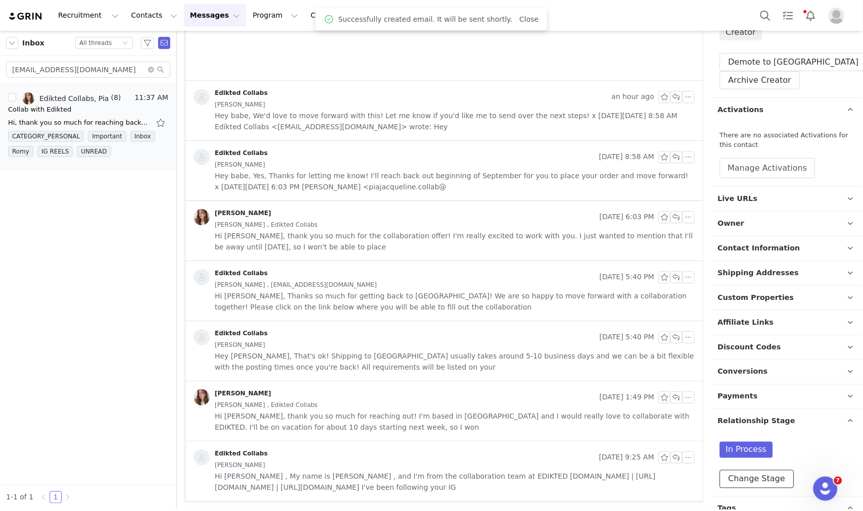
click at [765, 481] on button "Change Stage" at bounding box center [757, 479] width 74 height 18
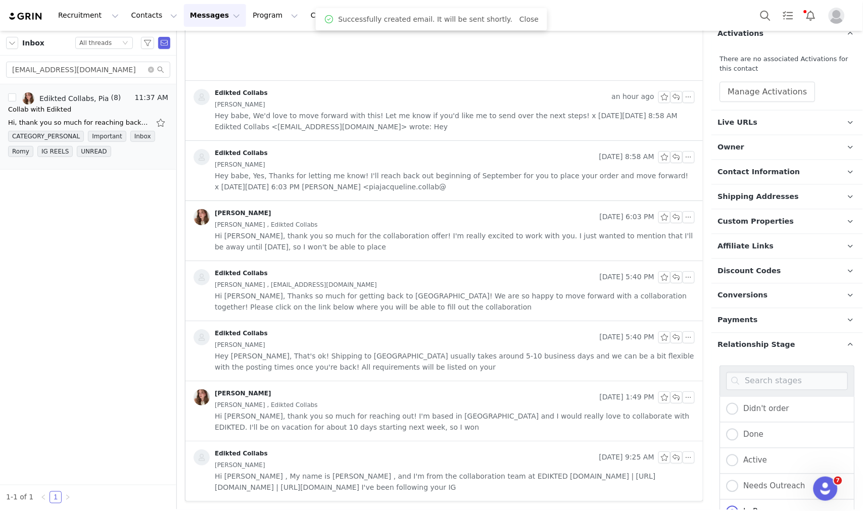
scroll to position [382, 0]
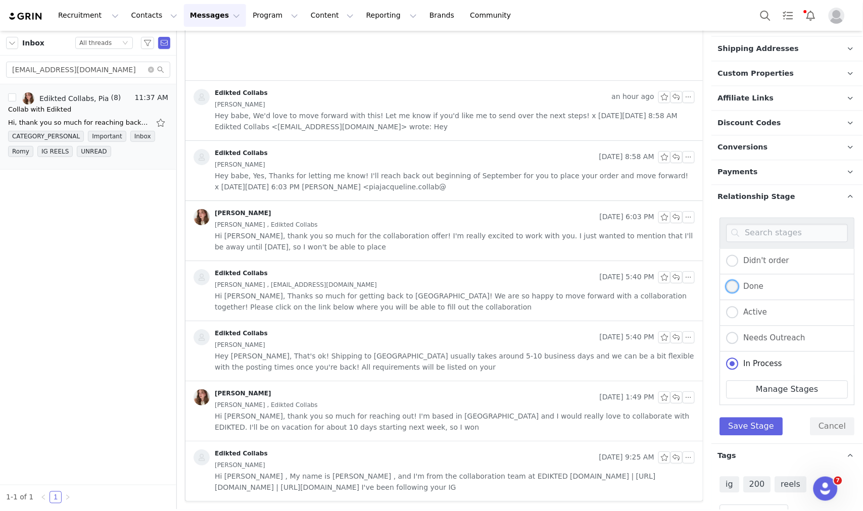
click at [757, 292] on label "Done" at bounding box center [745, 287] width 37 height 13
click at [739, 292] on input "Done" at bounding box center [733, 287] width 12 height 13
radio input "true"
radio input "false"
click at [759, 301] on div "Active" at bounding box center [787, 314] width 135 height 26
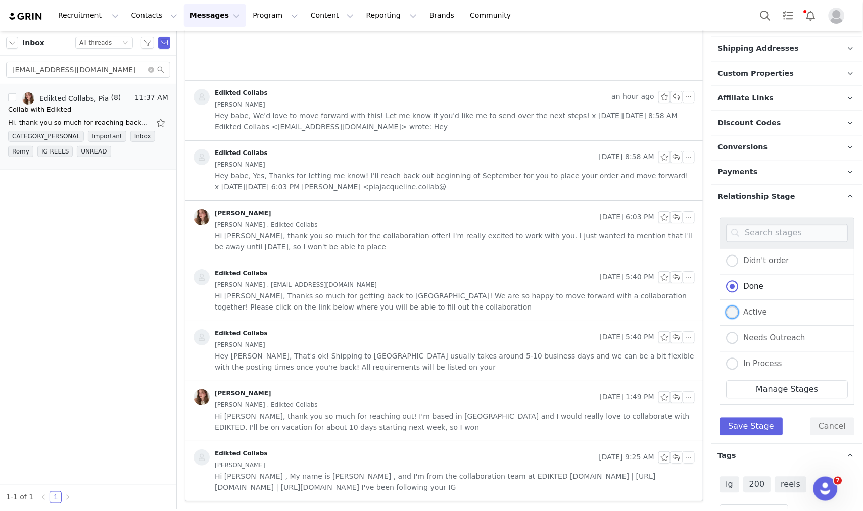
click at [759, 311] on span "Active" at bounding box center [753, 312] width 29 height 9
click at [739, 311] on input "Active" at bounding box center [733, 313] width 12 height 13
radio input "true"
radio input "false"
radio input "true"
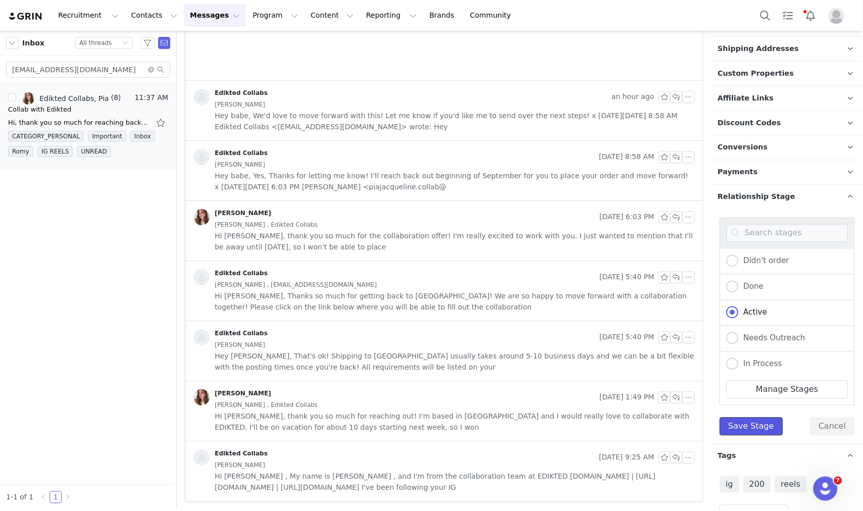
click at [755, 420] on button "Save Stage" at bounding box center [751, 427] width 63 height 18
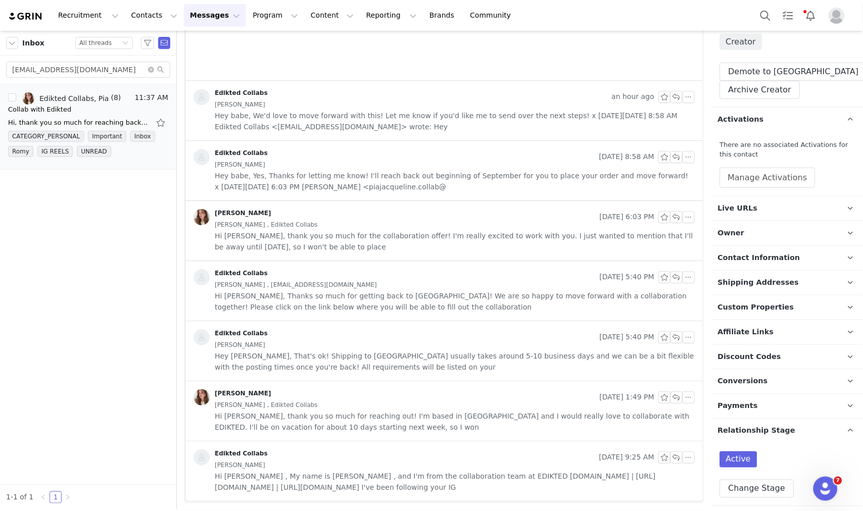
scroll to position [109, 0]
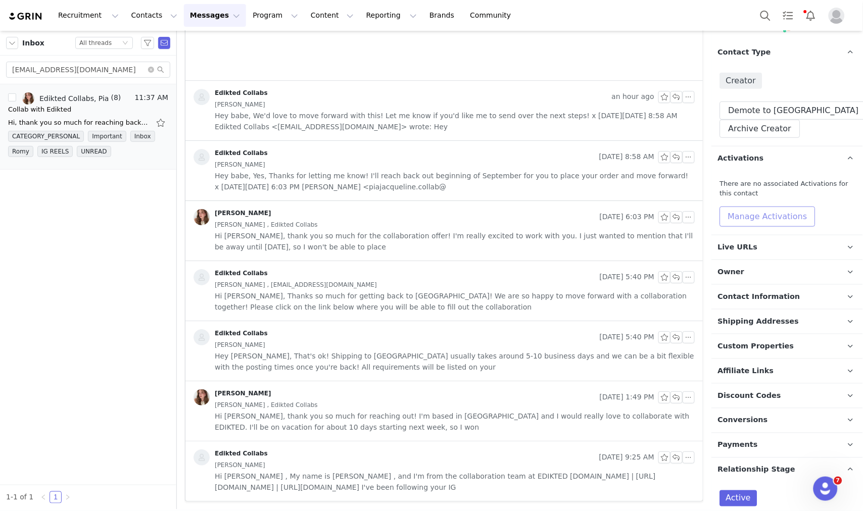
click at [795, 216] on button "Manage Activations" at bounding box center [768, 217] width 96 height 20
click at [769, 259] on div "Select Activation" at bounding box center [740, 255] width 99 height 15
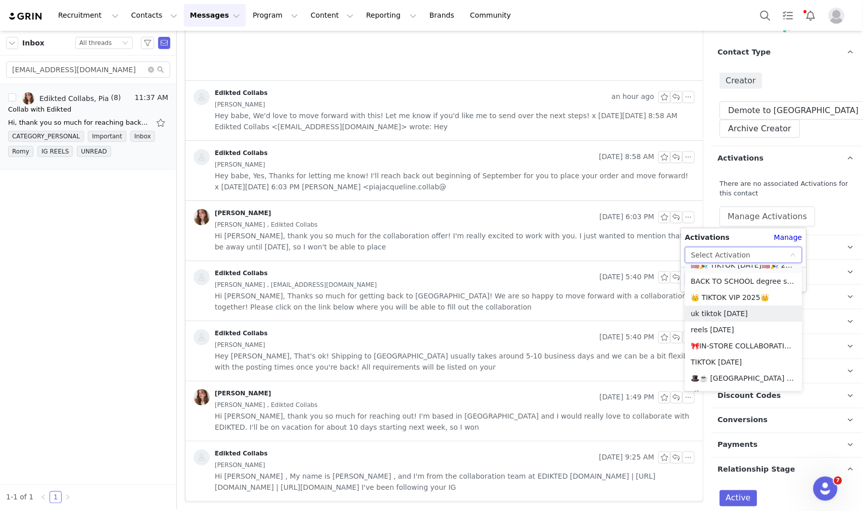
scroll to position [824, 0]
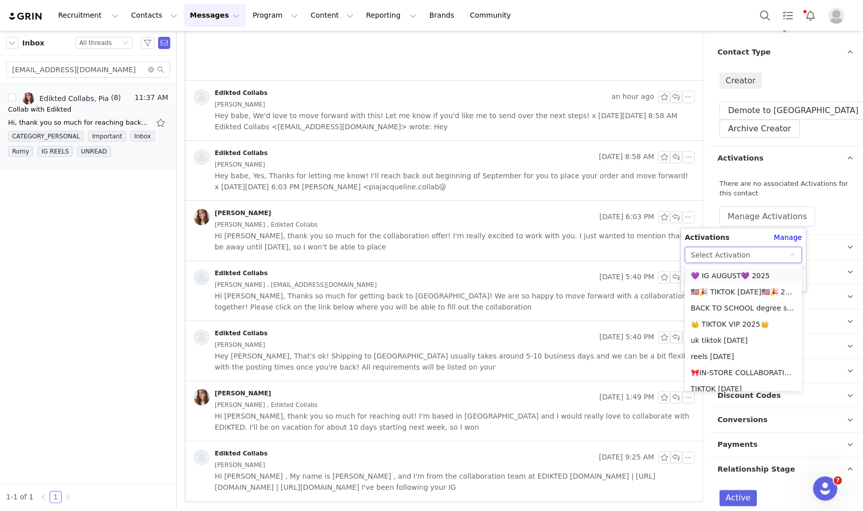
click at [749, 281] on li "💜 IG AUGUST💜 2025" at bounding box center [743, 276] width 117 height 16
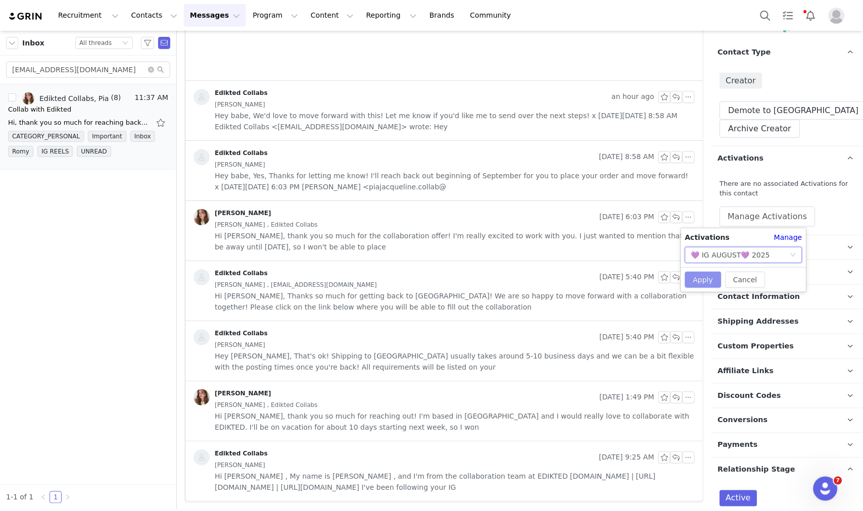
click at [695, 282] on button "Apply" at bounding box center [703, 280] width 36 height 16
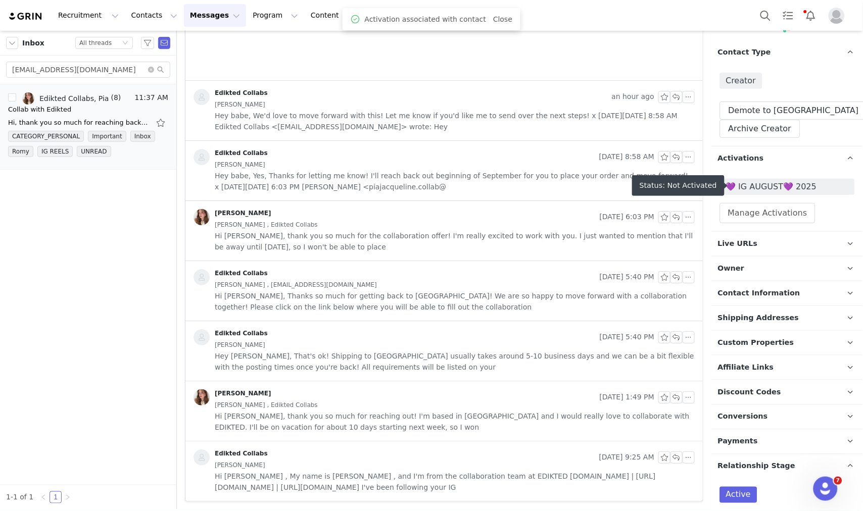
click at [766, 190] on span "💜 IG AUGUST💜 2025" at bounding box center [787, 187] width 123 height 12
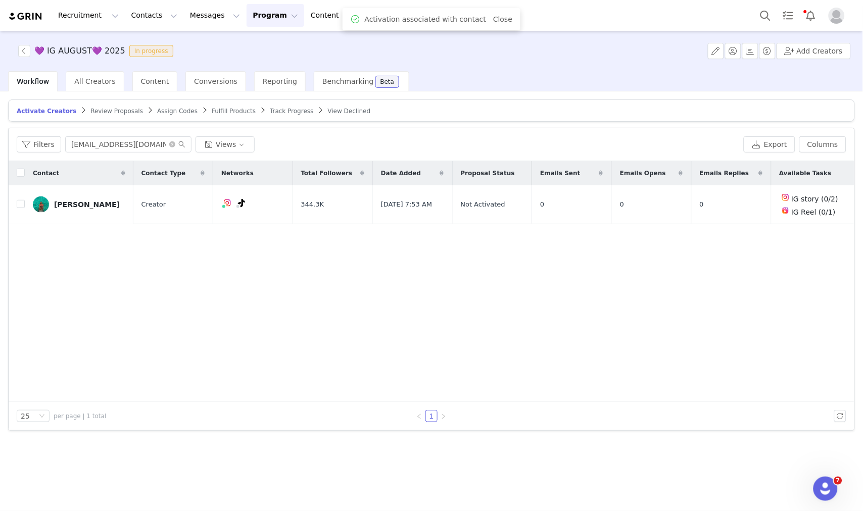
click at [74, 148] on input "kellypickupcollab@gmail.com" at bounding box center [128, 144] width 126 height 16
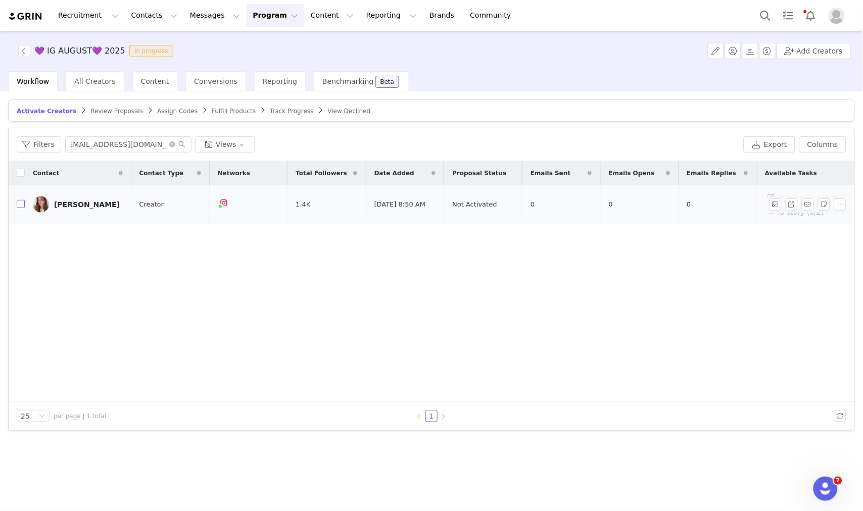
type input "piajacqueline.collab@gmail.com"
click at [18, 206] on input "checkbox" at bounding box center [21, 204] width 8 height 8
checkbox input "true"
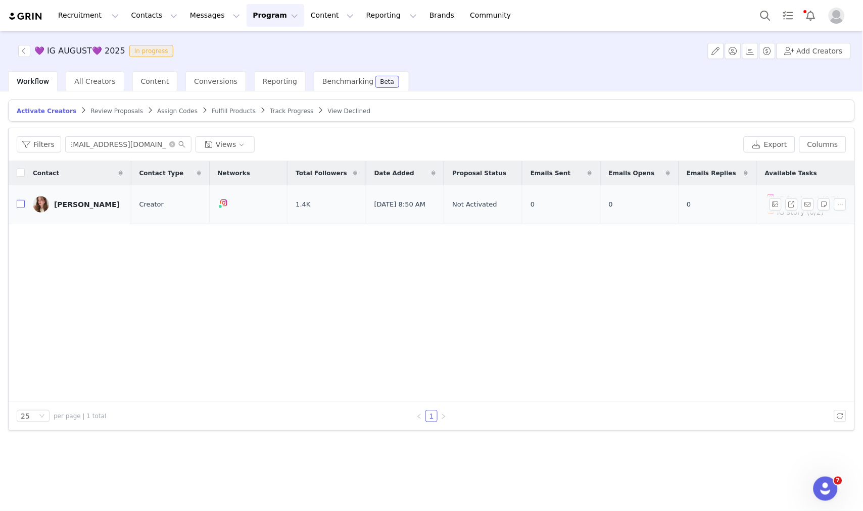
scroll to position [0, 0]
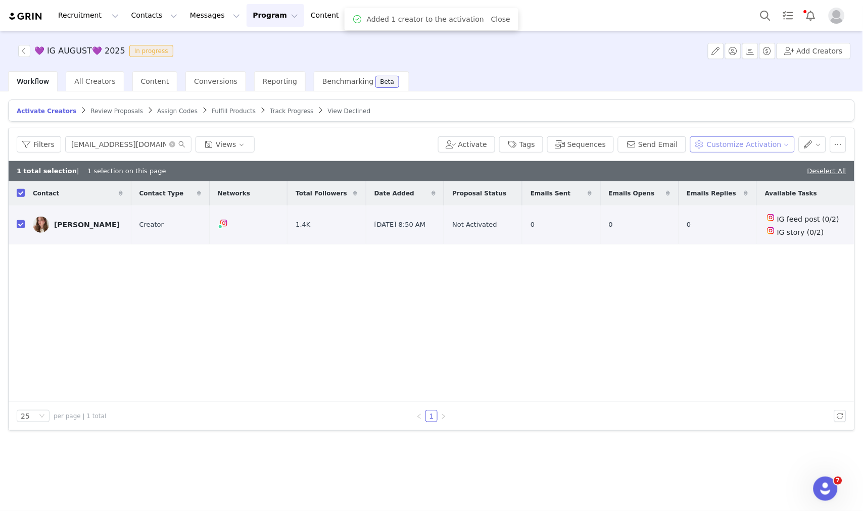
click at [724, 145] on button "Customize Activation" at bounding box center [742, 144] width 105 height 16
click at [724, 165] on span "Edit Product Selection" at bounding box center [757, 164] width 78 height 11
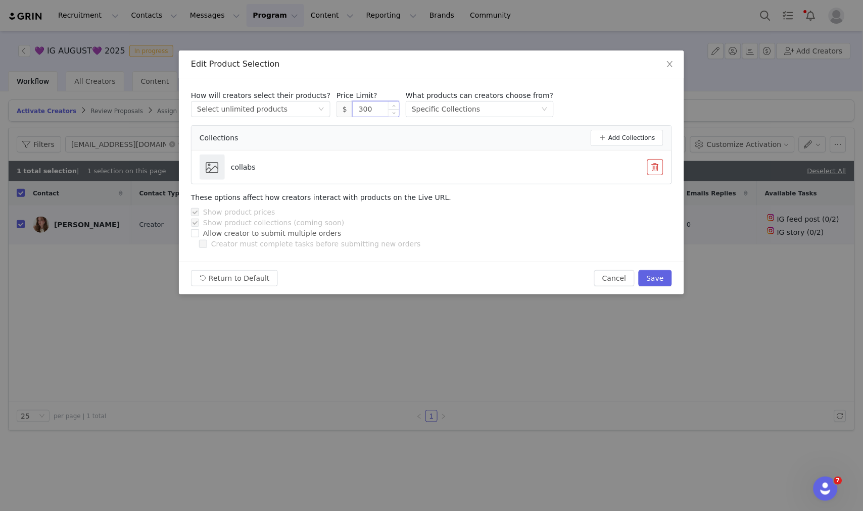
click at [353, 111] on input "300" at bounding box center [376, 109] width 46 height 15
click at [662, 275] on button "Save" at bounding box center [655, 278] width 33 height 16
type input "300"
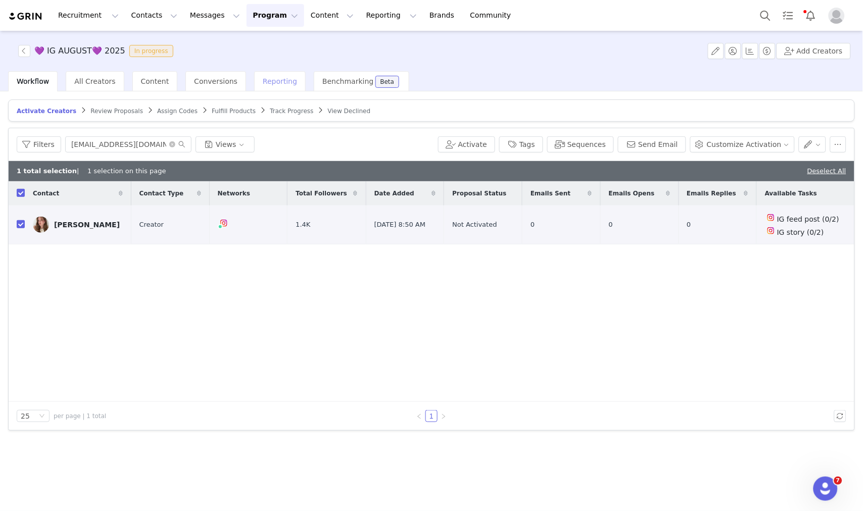
click at [263, 78] on span "Reporting" at bounding box center [280, 81] width 34 height 8
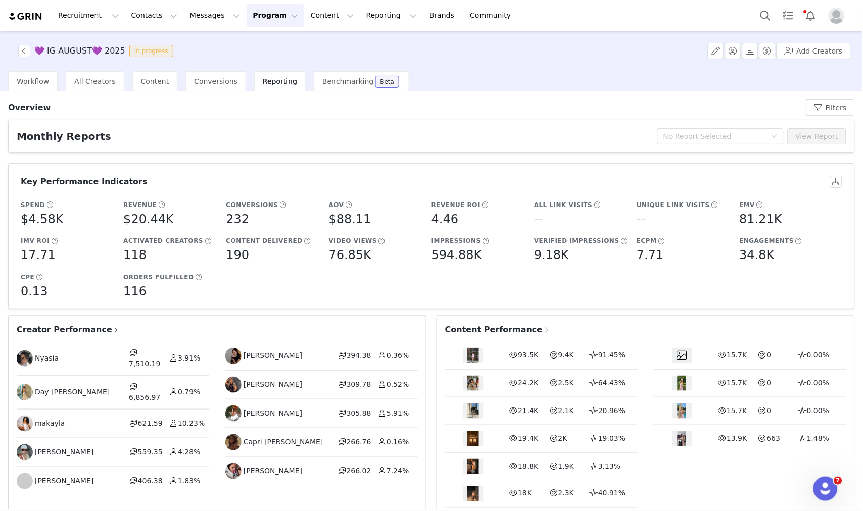
click at [78, 330] on span "Creator Performance" at bounding box center [68, 330] width 103 height 12
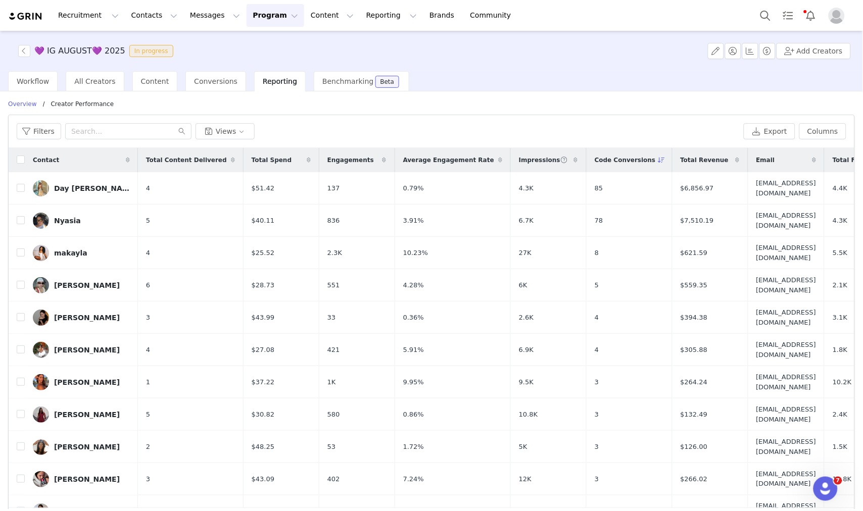
click at [27, 102] on p "Overview" at bounding box center [22, 104] width 29 height 9
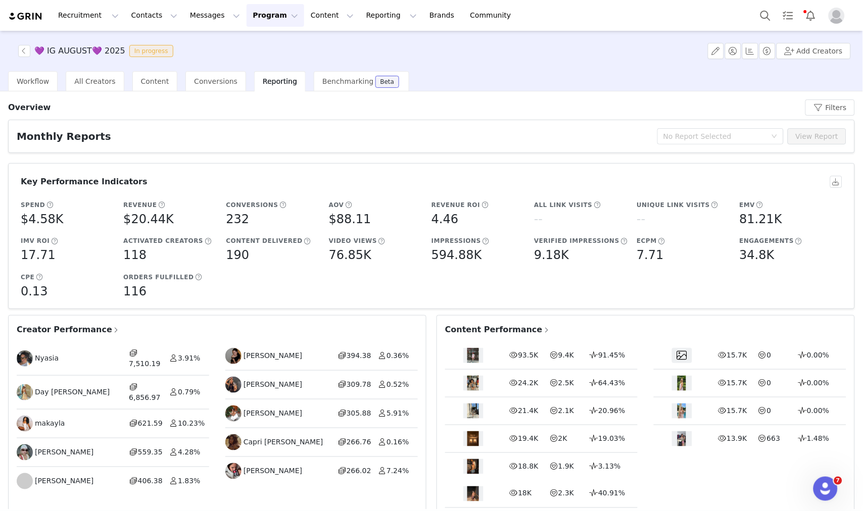
click at [494, 331] on span "Content Performance" at bounding box center [497, 330] width 105 height 12
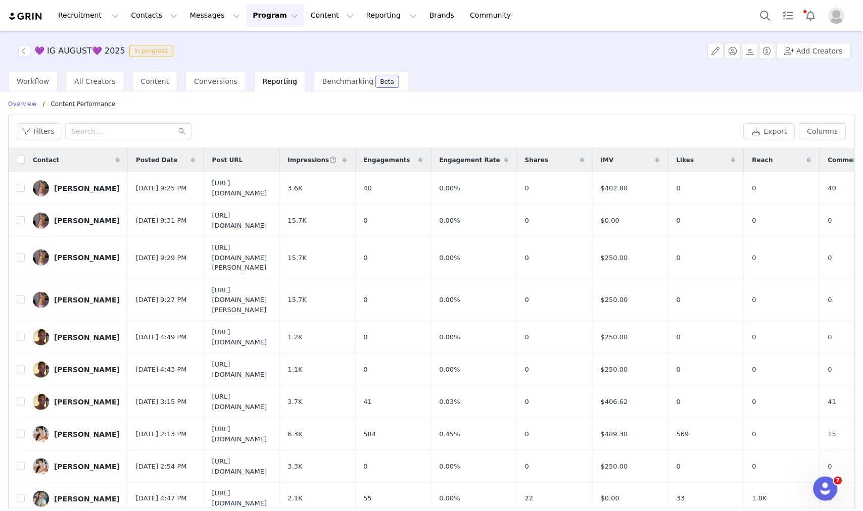
click at [33, 53] on span "💜 IG AUGUST💜 2025 In progress" at bounding box center [97, 51] width 159 height 12
click at [22, 51] on button "button" at bounding box center [24, 51] width 12 height 12
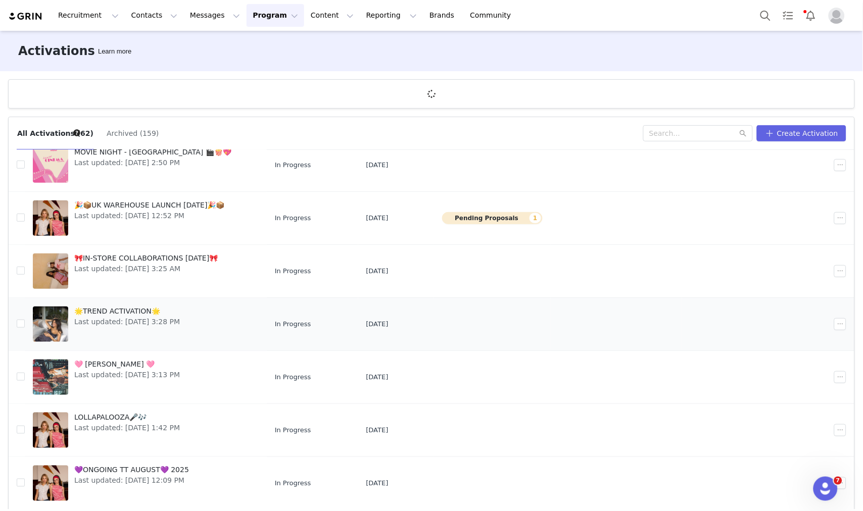
scroll to position [37, 0]
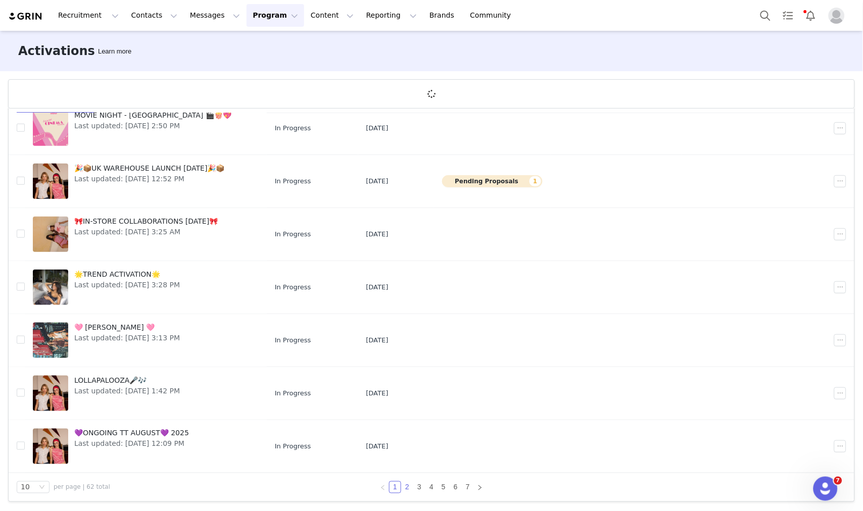
click at [402, 485] on link "2" at bounding box center [407, 487] width 11 height 11
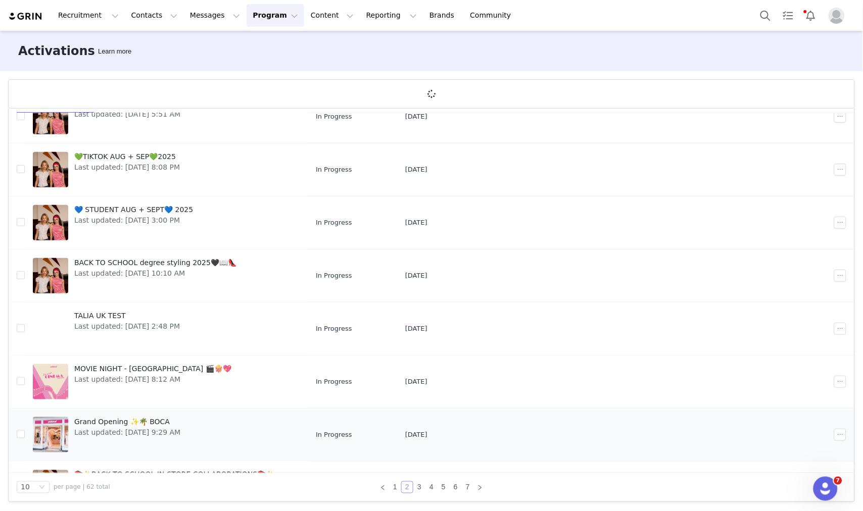
scroll to position [195, 0]
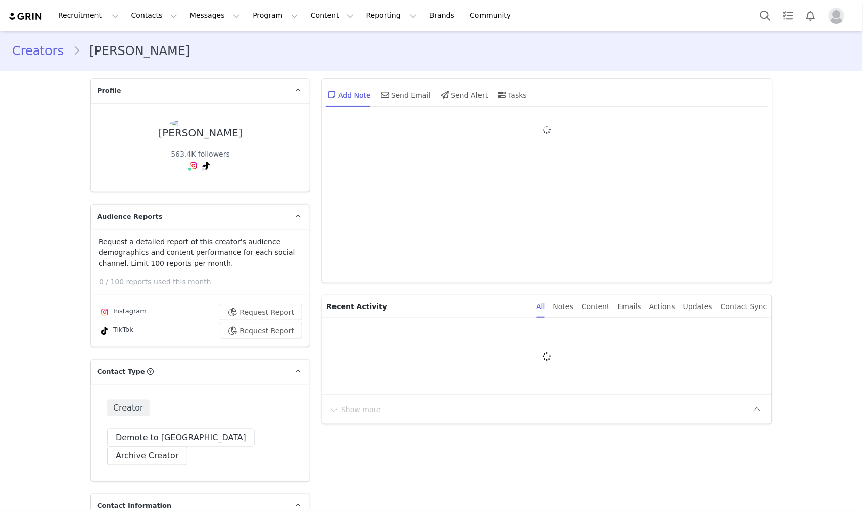
type input "+1 ([GEOGRAPHIC_DATA])"
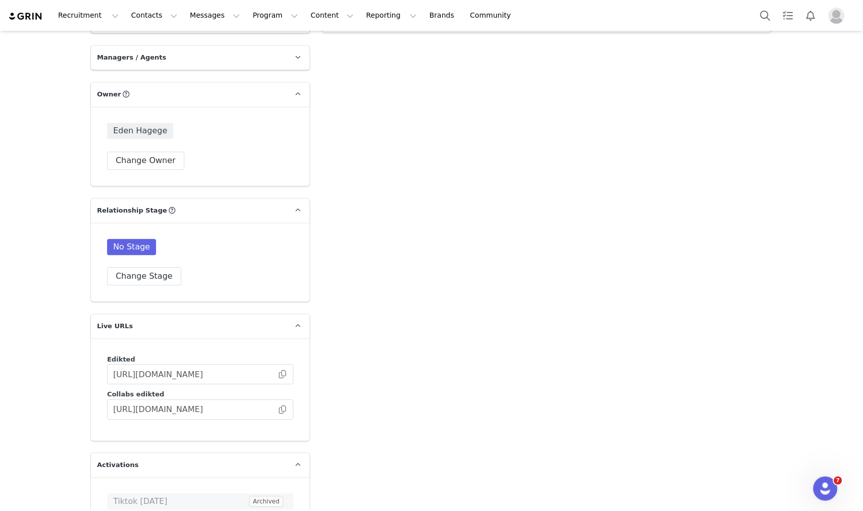
scroll to position [1476, 0]
click at [163, 265] on button "Change Stage" at bounding box center [144, 274] width 74 height 18
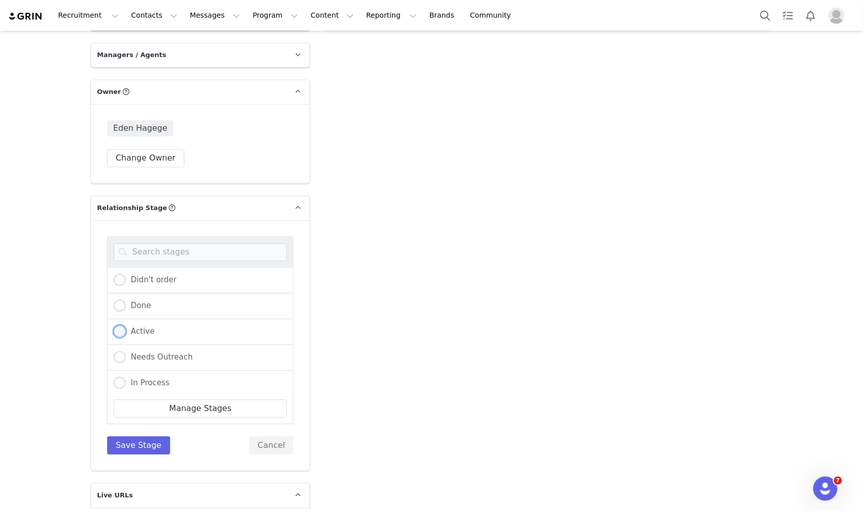
click at [128, 327] on span "Active" at bounding box center [140, 331] width 29 height 9
click at [126, 326] on input "Active" at bounding box center [120, 332] width 12 height 13
radio input "true"
click at [133, 437] on button "Save Stage" at bounding box center [138, 446] width 63 height 18
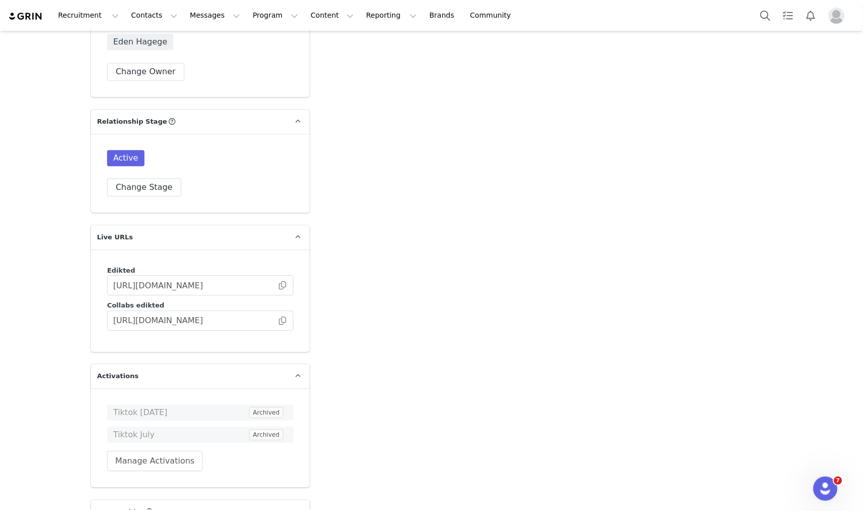
scroll to position [1813, 0]
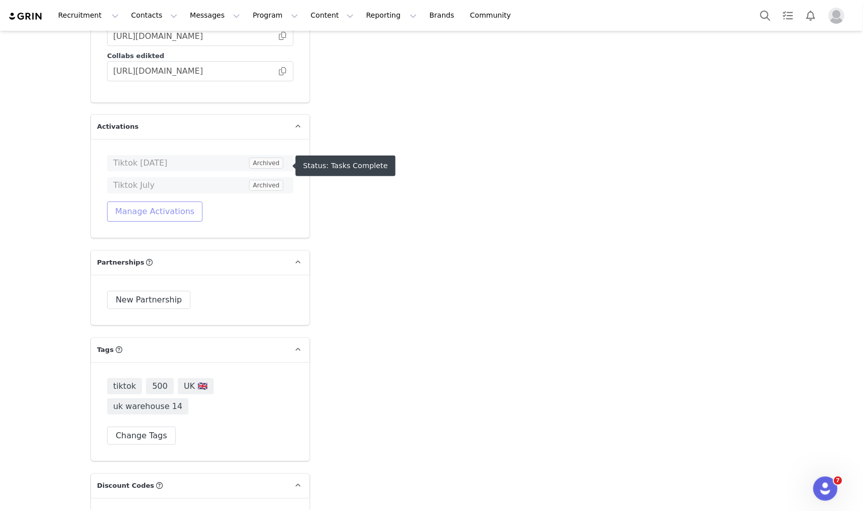
click at [184, 202] on button "Manage Activations" at bounding box center [155, 212] width 96 height 20
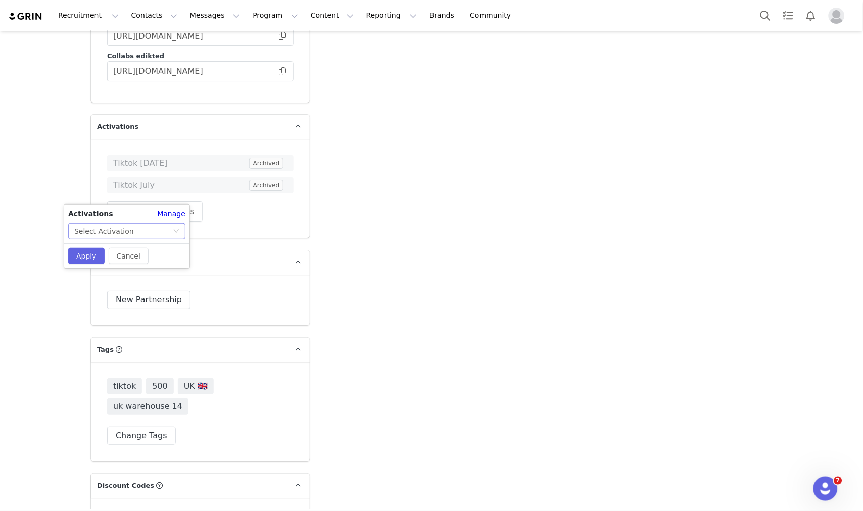
click at [177, 233] on icon "icon: down" at bounding box center [176, 231] width 6 height 6
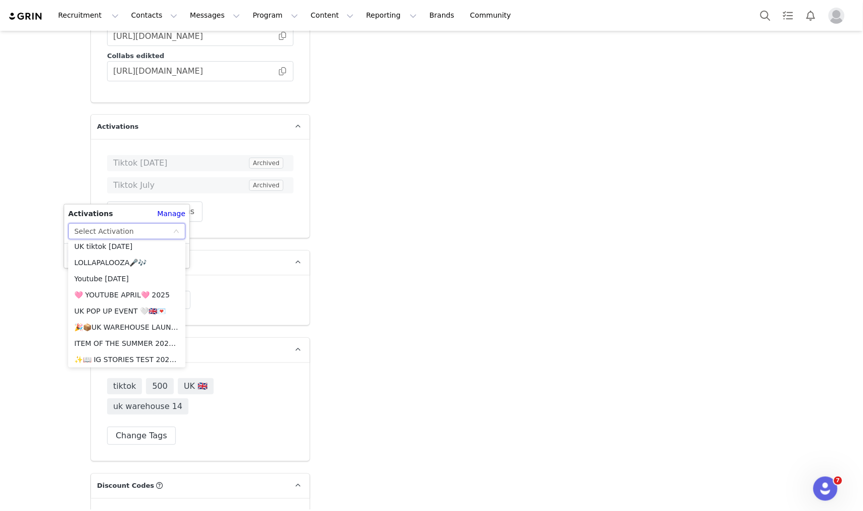
scroll to position [561, 0]
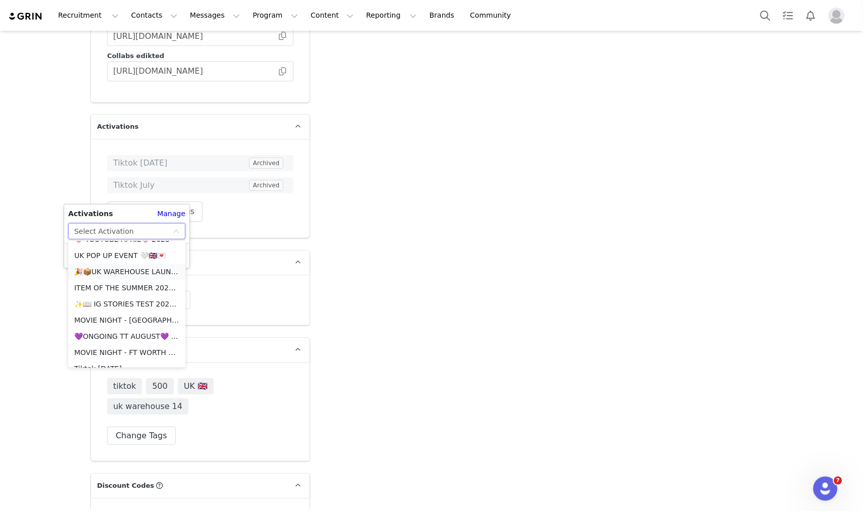
click at [133, 267] on li "🎉📦UK WAREHOUSE LAUNCH [DATE]🎉📦" at bounding box center [126, 272] width 117 height 16
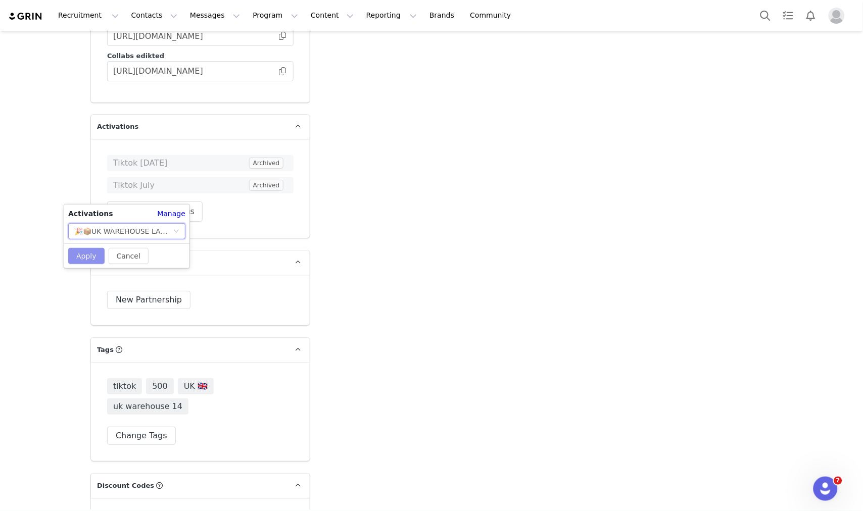
click at [90, 254] on button "Apply" at bounding box center [86, 256] width 36 height 16
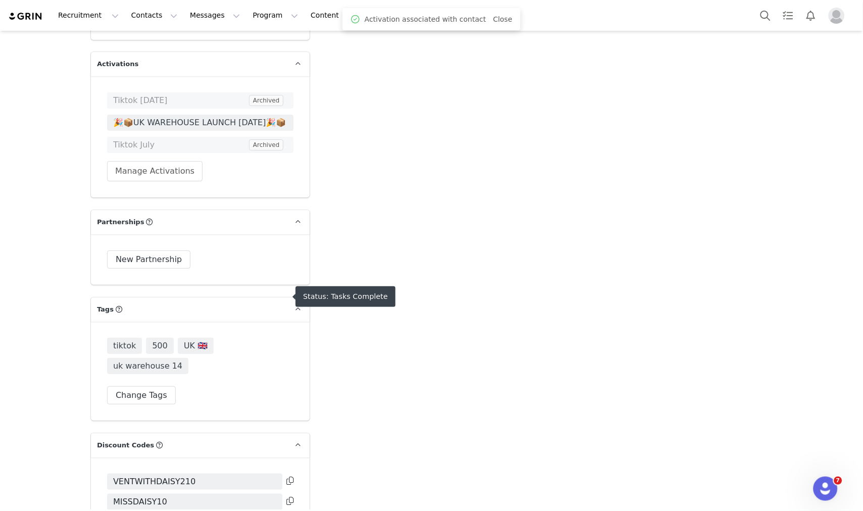
scroll to position [1700, 0]
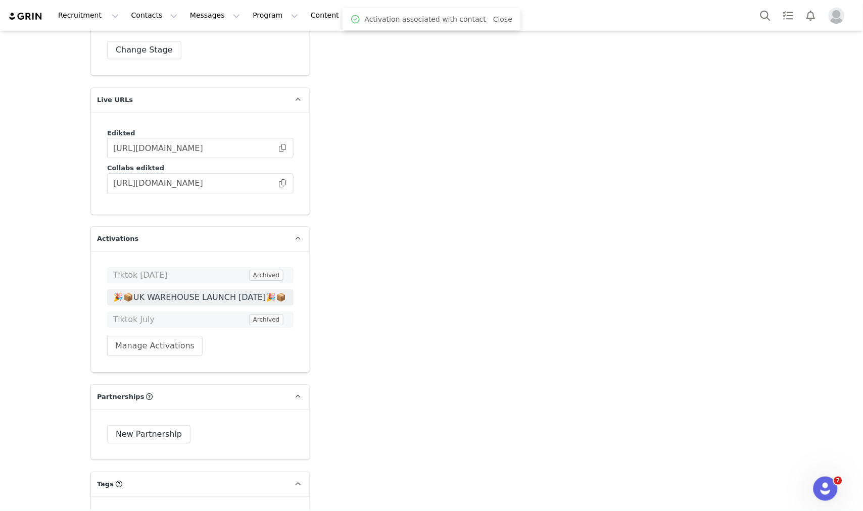
click at [279, 183] on span at bounding box center [282, 183] width 10 height 0
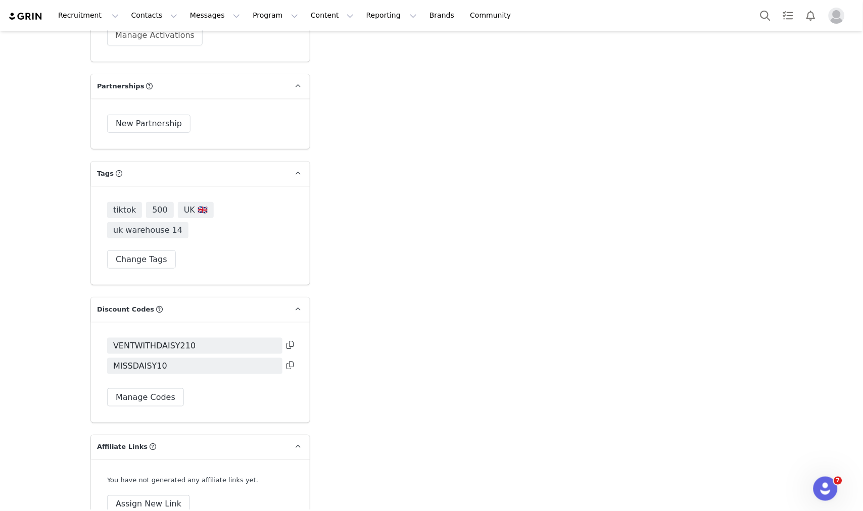
scroll to position [2094, 0]
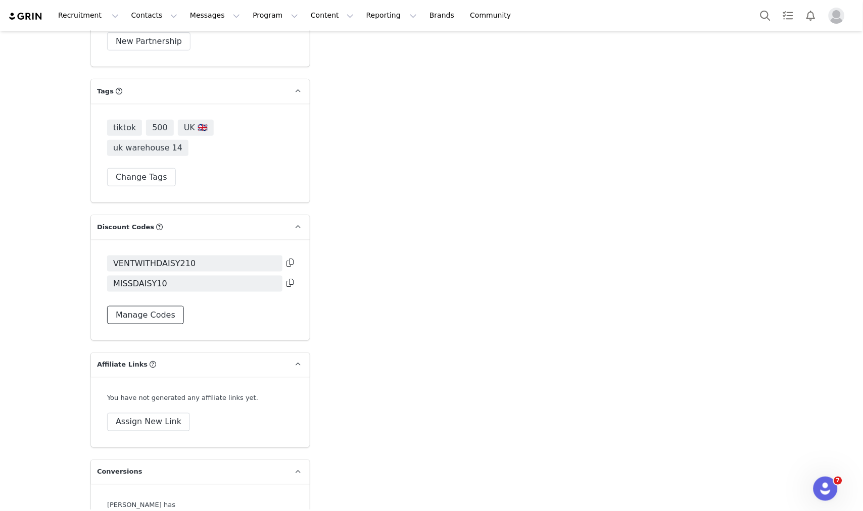
click at [169, 306] on button "Manage Codes" at bounding box center [145, 315] width 77 height 18
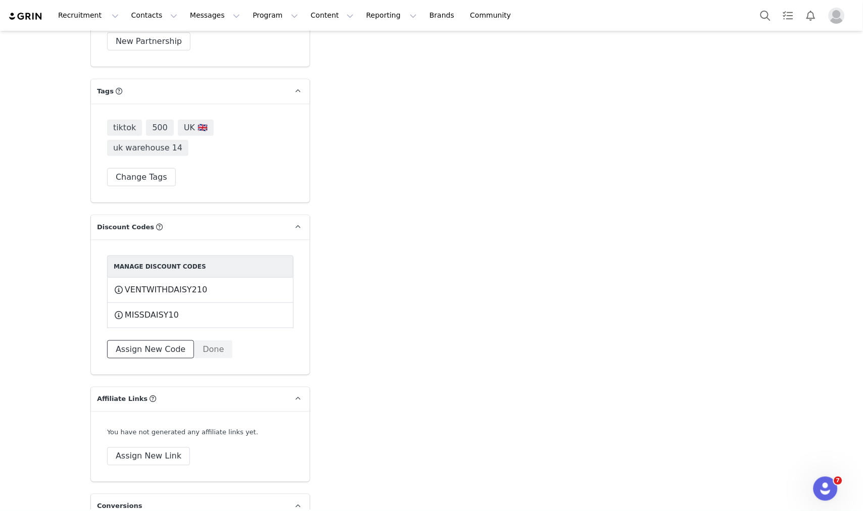
click at [165, 341] on button "Assign New Code" at bounding box center [150, 350] width 87 height 18
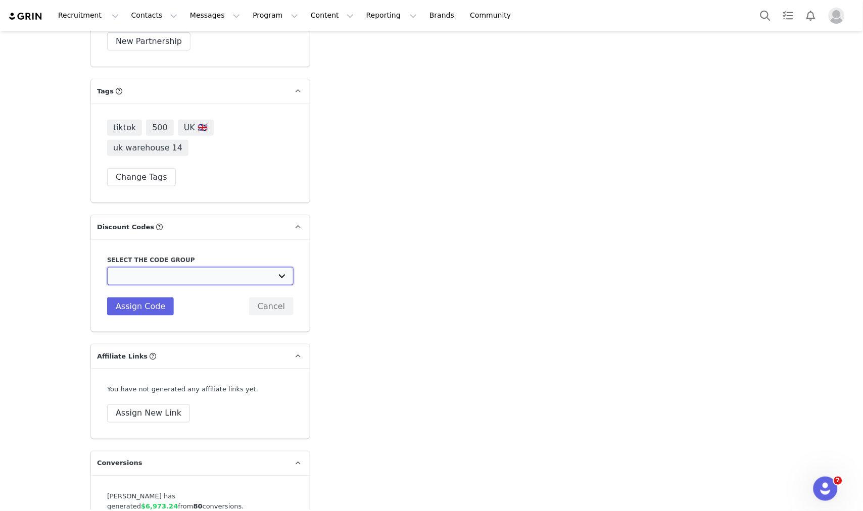
drag, startPoint x: 173, startPoint y: 238, endPoint x: 172, endPoint y: 244, distance: 6.1
click at [173, 267] on select "Edikted UK: NEW TIKTOK ❤️ Edikted UK: NEW IG ❤️ Edikted: Students + IG Edikted:…" at bounding box center [200, 276] width 186 height 18
select select "10009859"
click at [107, 267] on select "Edikted UK: NEW TIKTOK ❤️ Edikted UK: NEW IG ❤️ Edikted: Students + IG Edikted:…" at bounding box center [200, 276] width 186 height 18
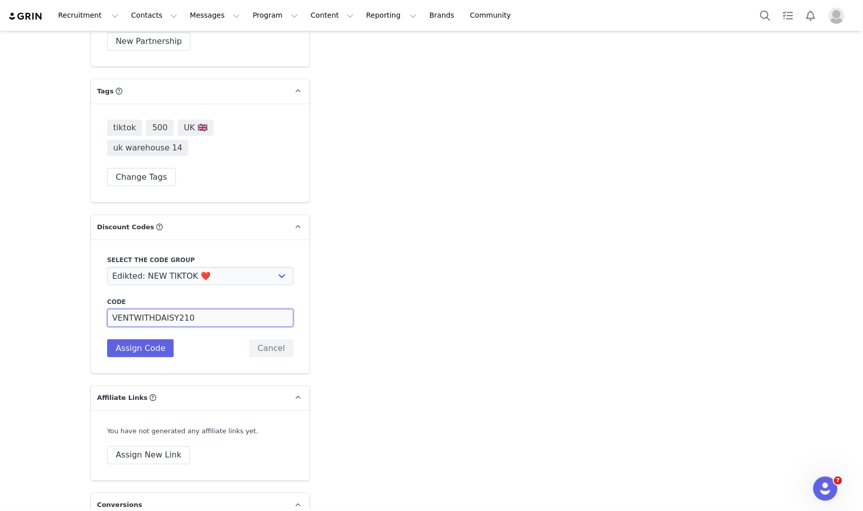
drag, startPoint x: 146, startPoint y: 278, endPoint x: 98, endPoint y: 280, distance: 48.0
click at [98, 280] on div "Select the code group Edikted UK: NEW TIKTOK ❤️ Edikted UK: NEW IG ❤️ Edikted: …" at bounding box center [200, 307] width 219 height 134
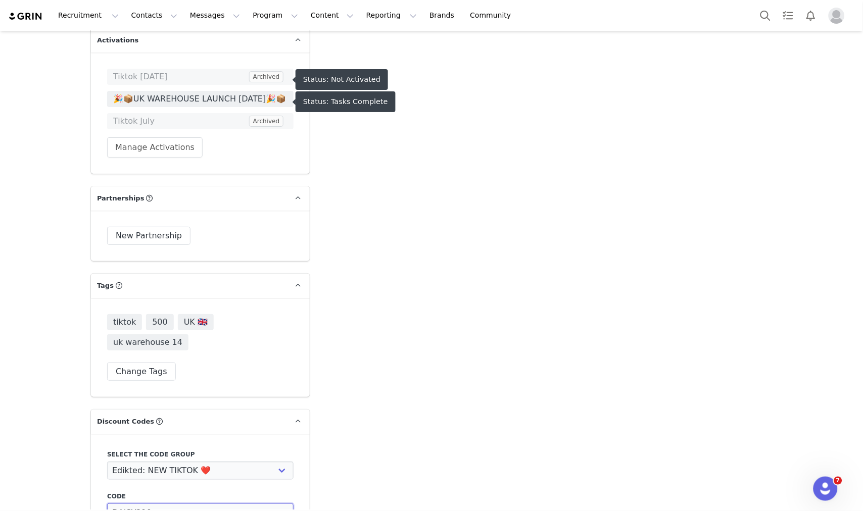
scroll to position [2021, 0]
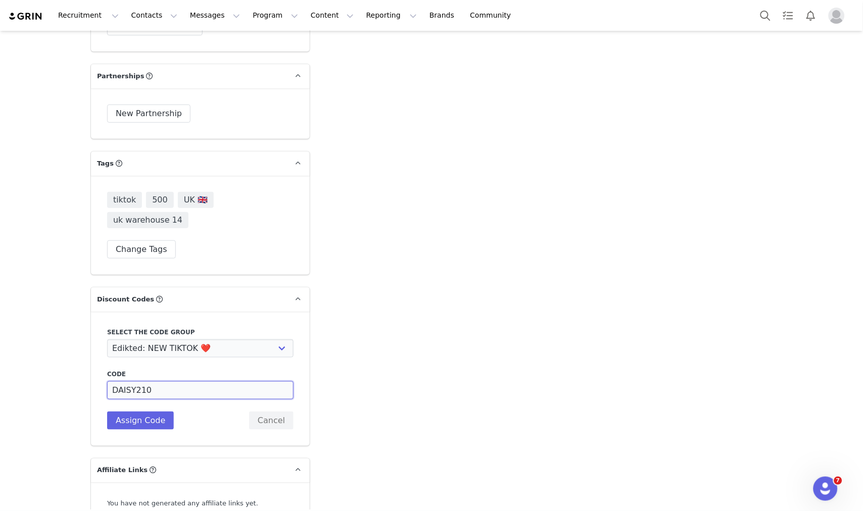
drag, startPoint x: 128, startPoint y: 352, endPoint x: 139, endPoint y: 346, distance: 12.7
click at [129, 382] on input "DAISY210" at bounding box center [200, 391] width 186 height 18
click at [130, 382] on input "DAISY210" at bounding box center [200, 391] width 186 height 18
click at [127, 382] on input "DAISYJ10" at bounding box center [200, 391] width 186 height 18
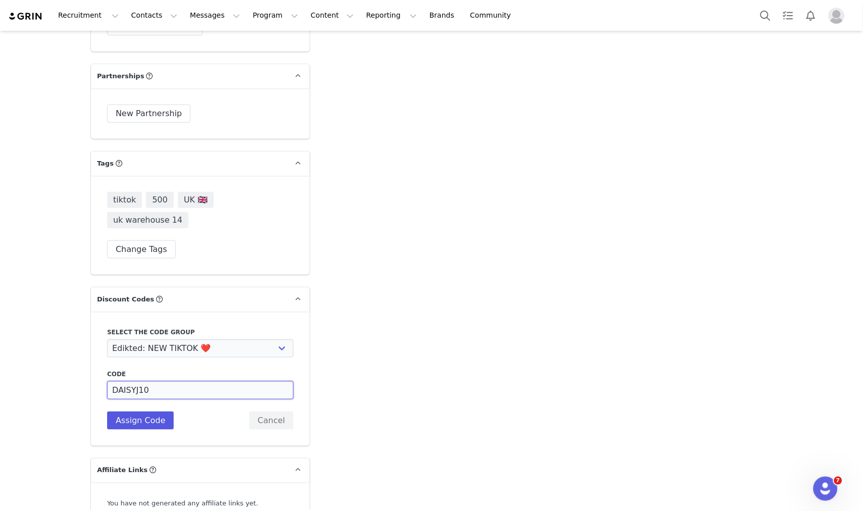
type input "DAISYJ10"
click at [148, 412] on button "Assign Code" at bounding box center [140, 421] width 67 height 18
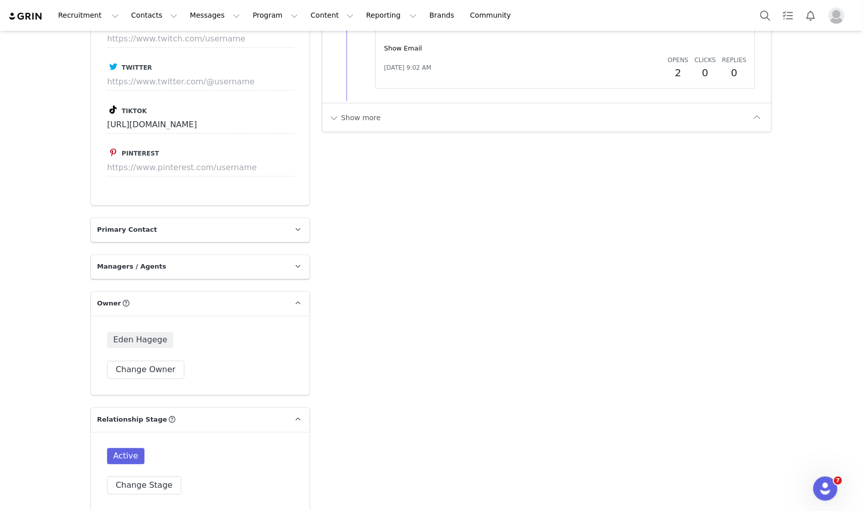
scroll to position [1107, 0]
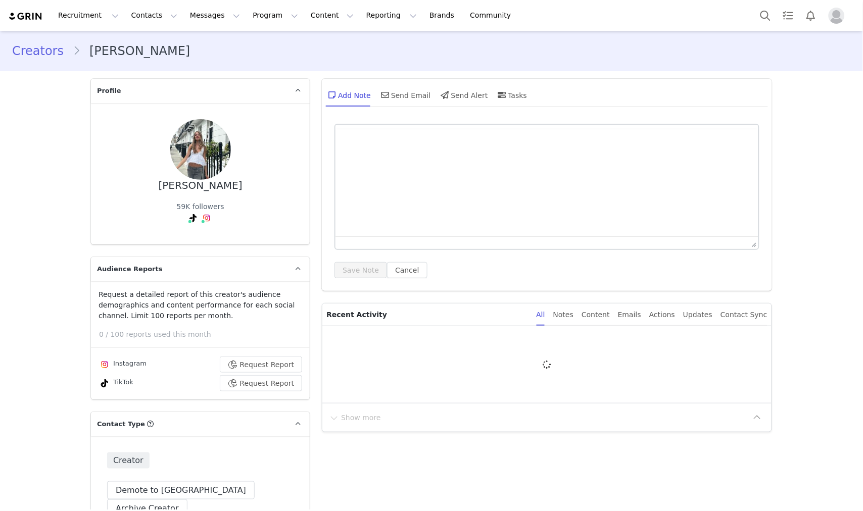
type input "+1 ([GEOGRAPHIC_DATA])"
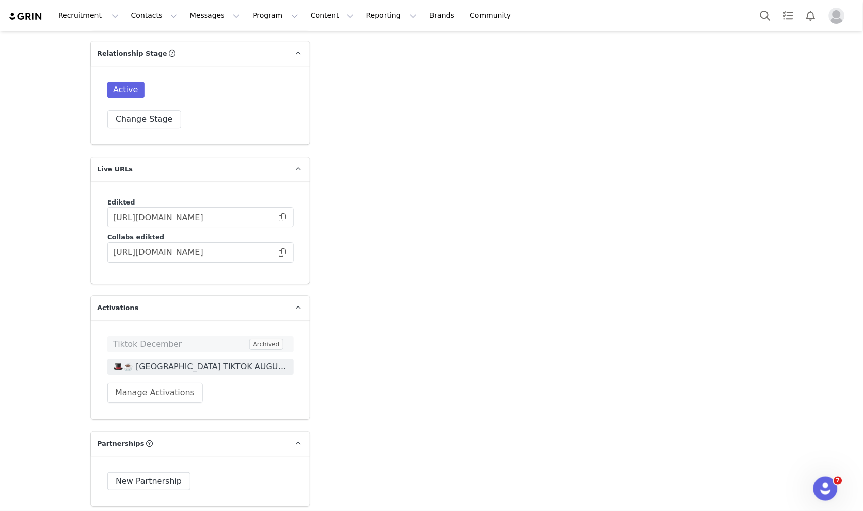
scroll to position [1684, 0]
click at [167, 383] on button "Manage Activations" at bounding box center [155, 393] width 96 height 20
click at [160, 412] on div "Select Activation" at bounding box center [123, 412] width 99 height 15
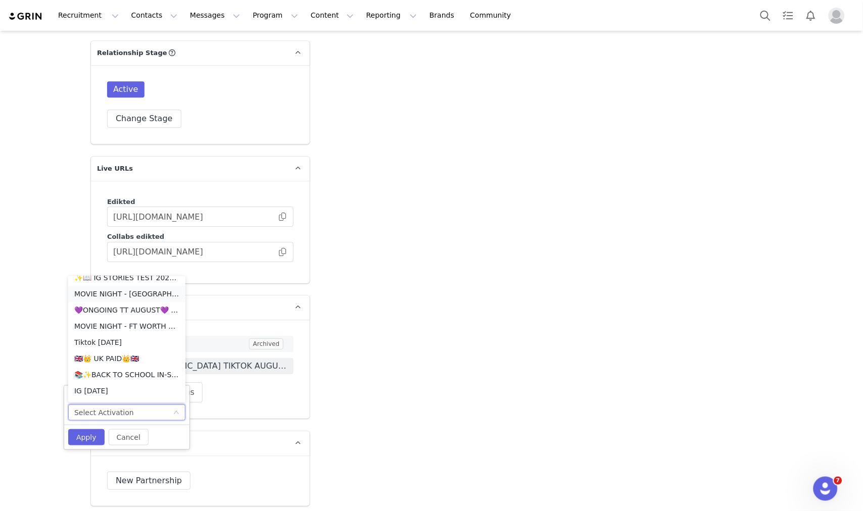
scroll to position [566, 0]
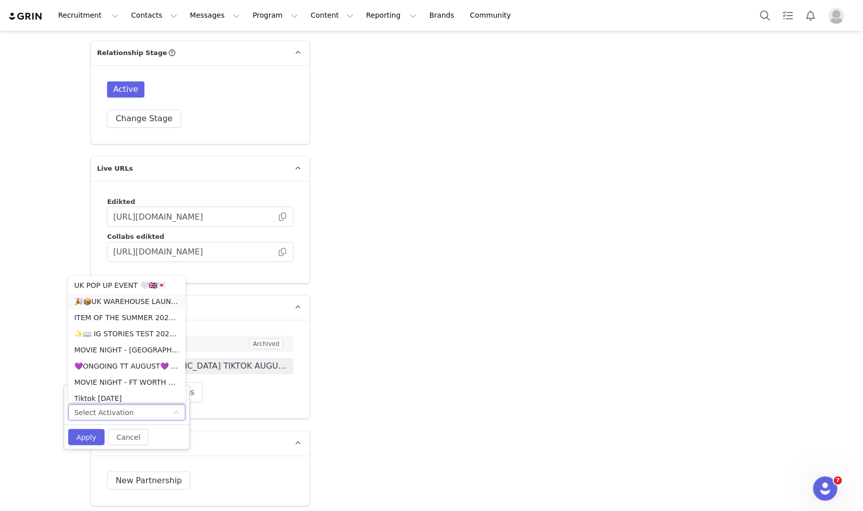
click at [115, 300] on li "🎉📦UK WAREHOUSE LAUNCH [DATE]🎉📦" at bounding box center [126, 302] width 117 height 16
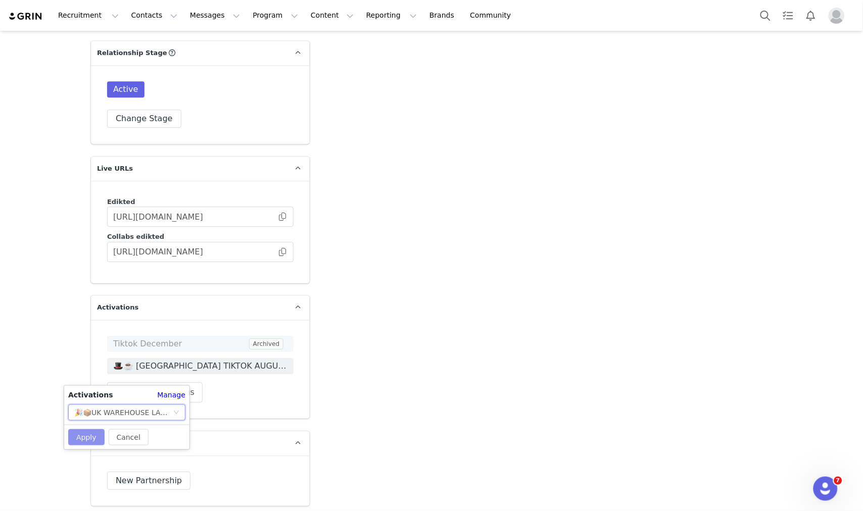
click at [90, 431] on button "Apply" at bounding box center [86, 438] width 36 height 16
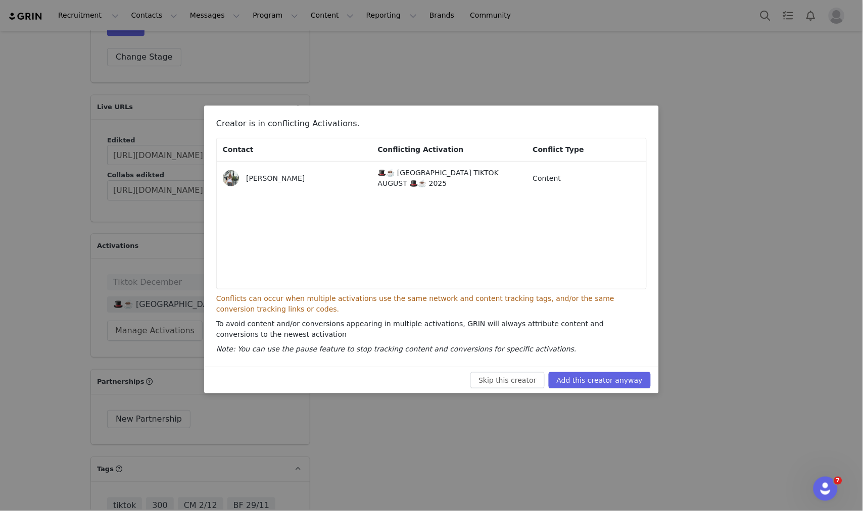
scroll to position [1909, 0]
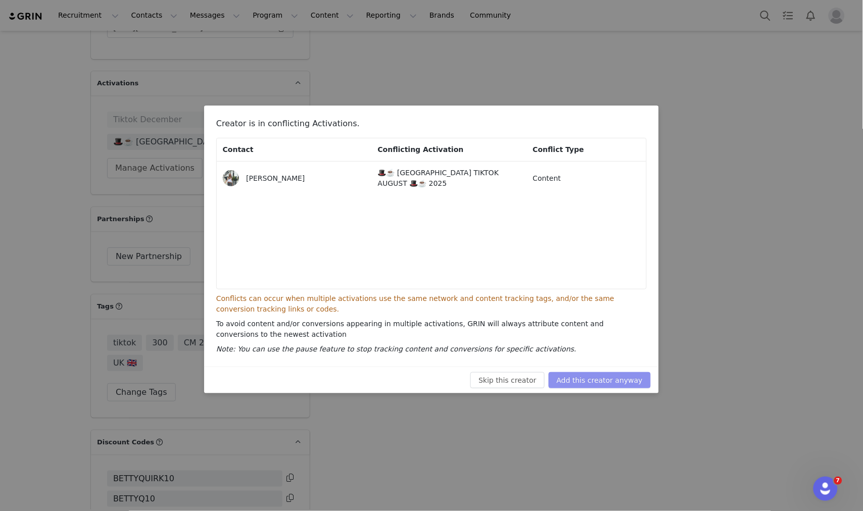
click at [592, 375] on button "Add this creator anyway" at bounding box center [600, 380] width 102 height 16
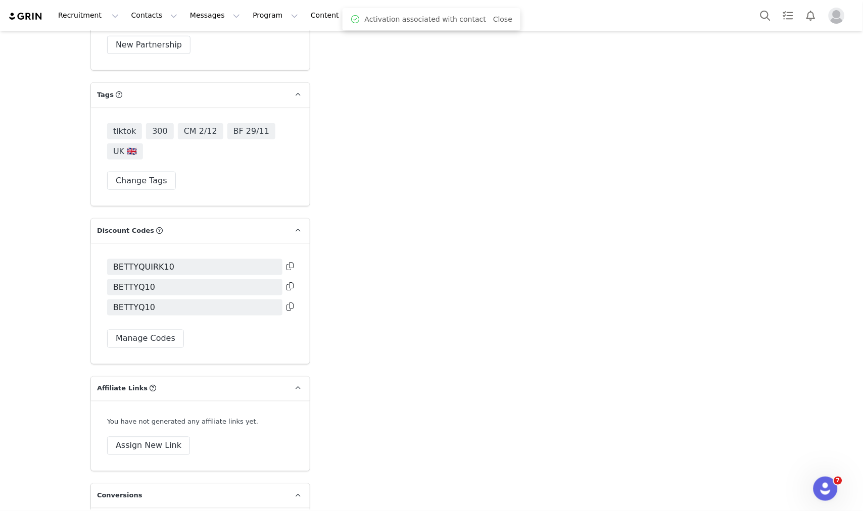
scroll to position [2160, 0]
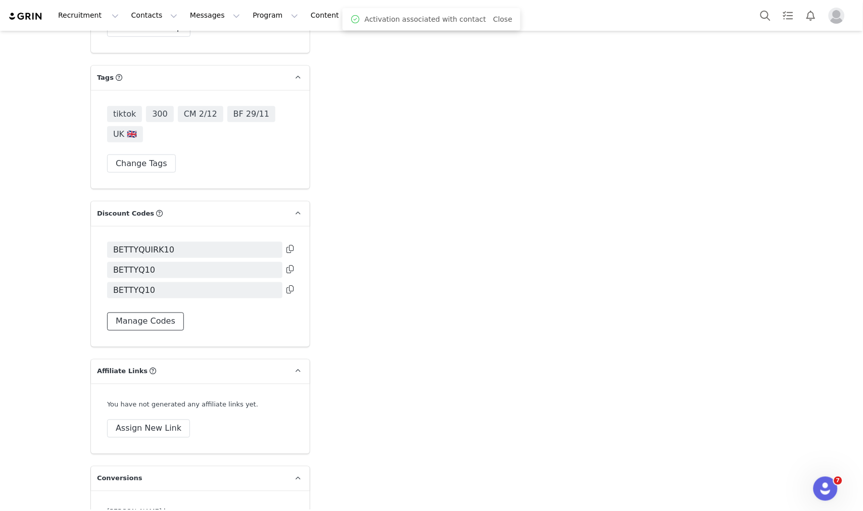
click at [156, 313] on button "Manage Codes" at bounding box center [145, 322] width 77 height 18
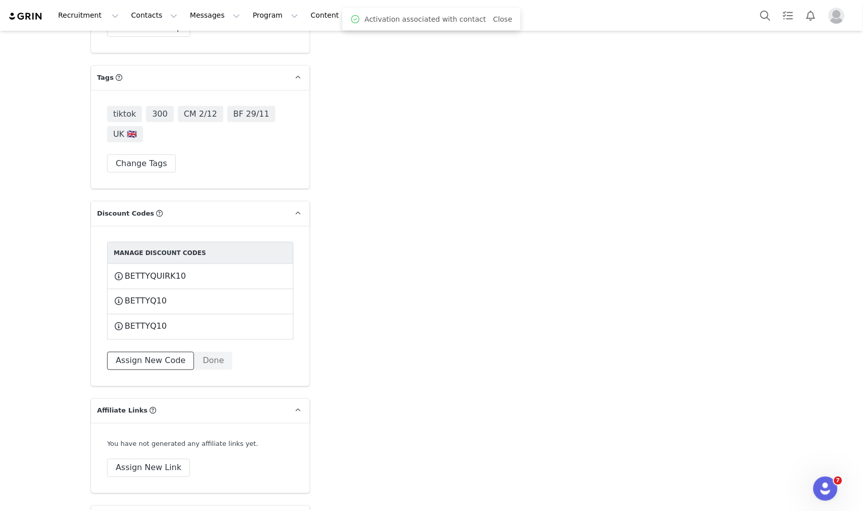
click at [168, 352] on button "Assign New Code" at bounding box center [150, 361] width 87 height 18
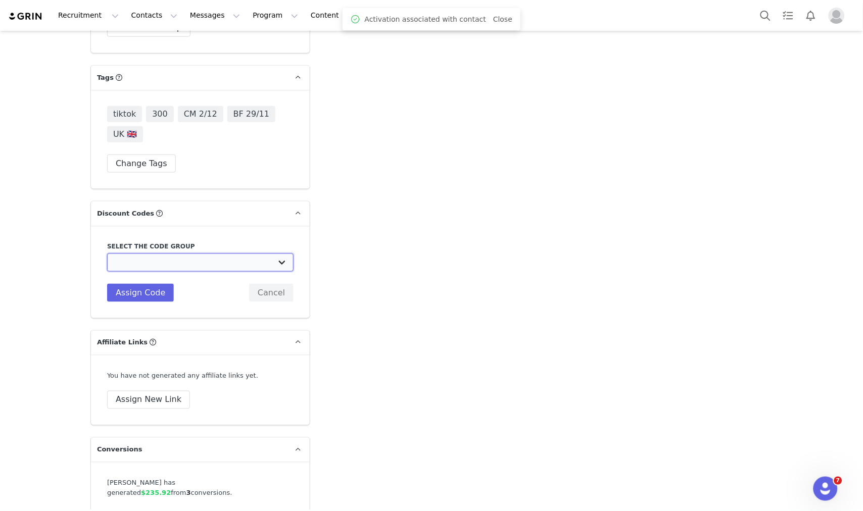
click at [160, 254] on select "Edikted UK: NEW TIKTOK ❤️ Edikted UK: NEW IG ❤️ Edikted: Students + IG Edikted:…" at bounding box center [200, 263] width 186 height 18
select select "10009859"
click at [107, 254] on select "Edikted UK: NEW TIKTOK ❤️ Edikted UK: NEW IG ❤️ Edikted: Students + IG Edikted:…" at bounding box center [200, 263] width 186 height 18
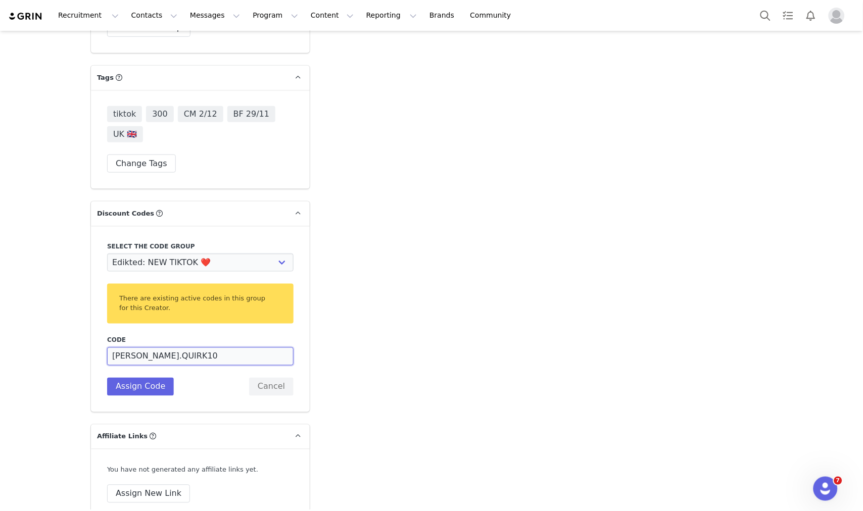
click at [130, 348] on input "[PERSON_NAME].QUIRK10" at bounding box center [200, 357] width 186 height 18
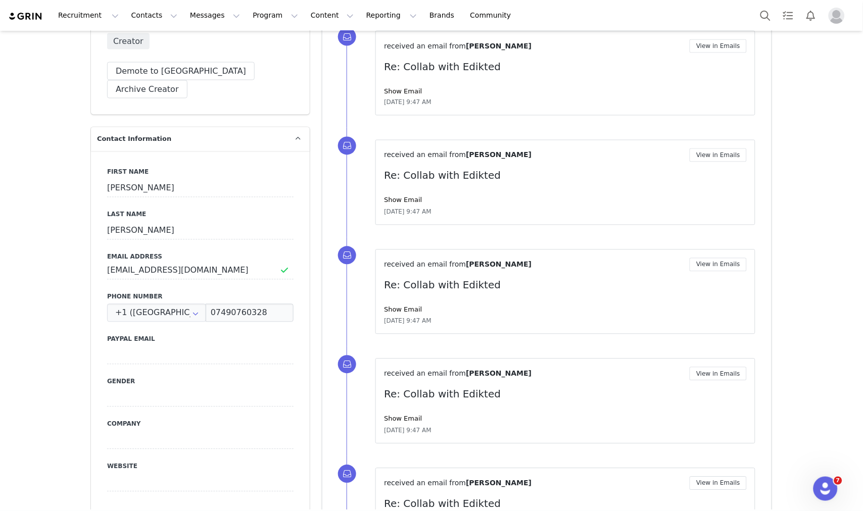
scroll to position [82, 0]
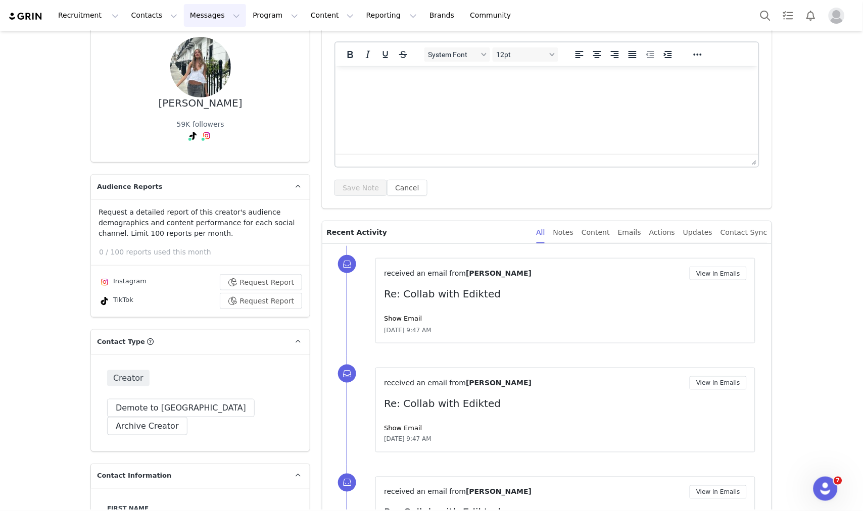
type input "BETTYQUIRK10"
click at [176, 158] on link "@betty.quirk" at bounding box center [216, 157] width 127 height 8
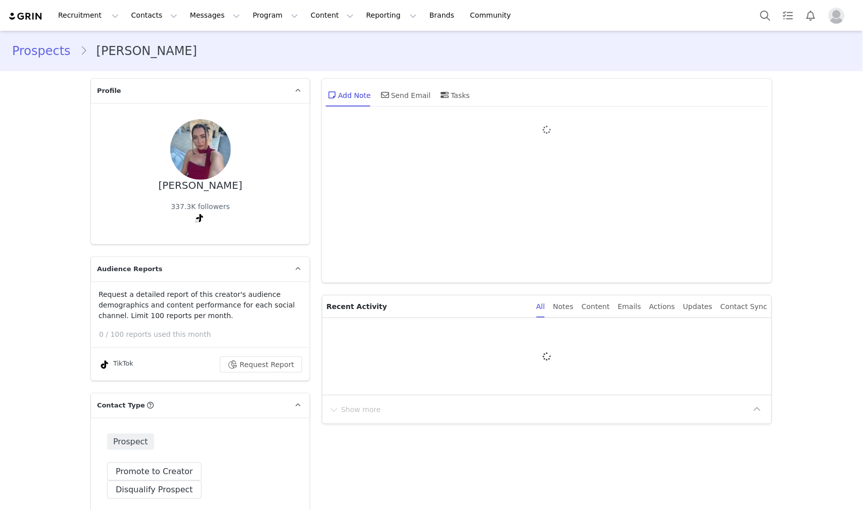
type input "+1 ([GEOGRAPHIC_DATA])"
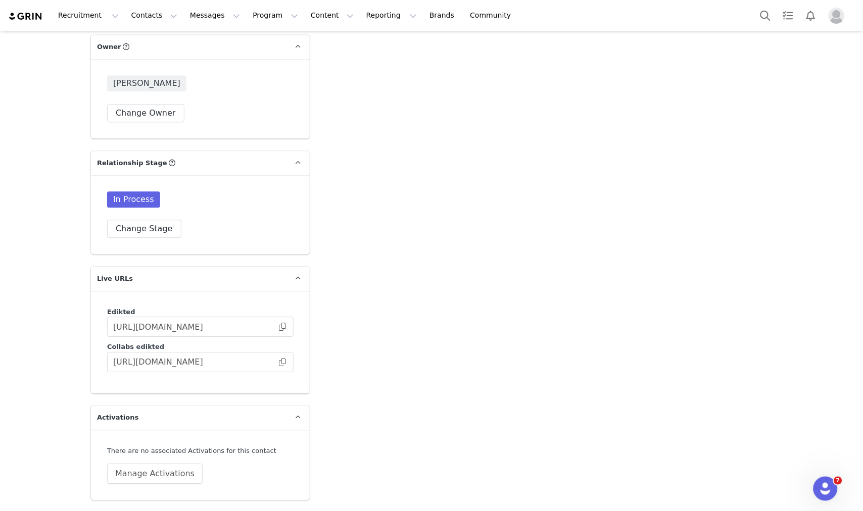
scroll to position [1619, 0]
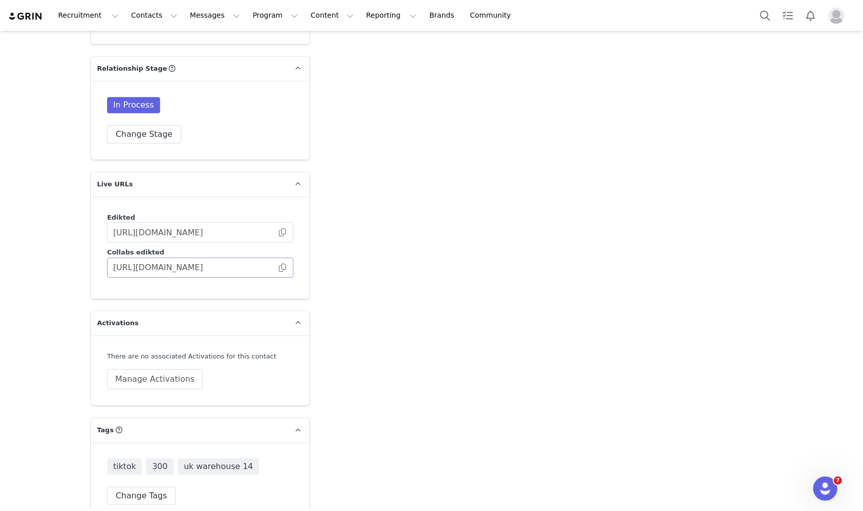
click at [277, 268] on span at bounding box center [282, 268] width 10 height 0
click at [159, 369] on button "Manage Activations" at bounding box center [155, 379] width 96 height 20
click at [145, 390] on div "Activations Manage Select Activation" at bounding box center [126, 392] width 125 height 31
click at [147, 395] on div "Select Activation" at bounding box center [123, 399] width 99 height 15
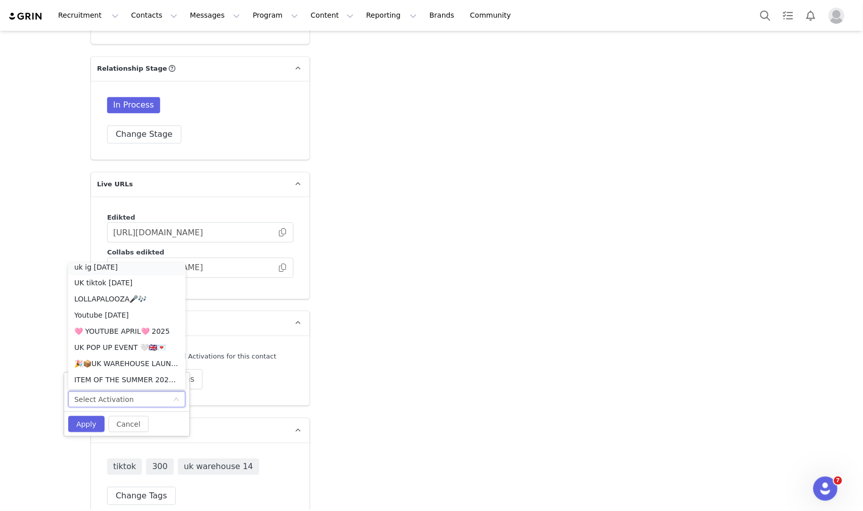
scroll to position [566, 0]
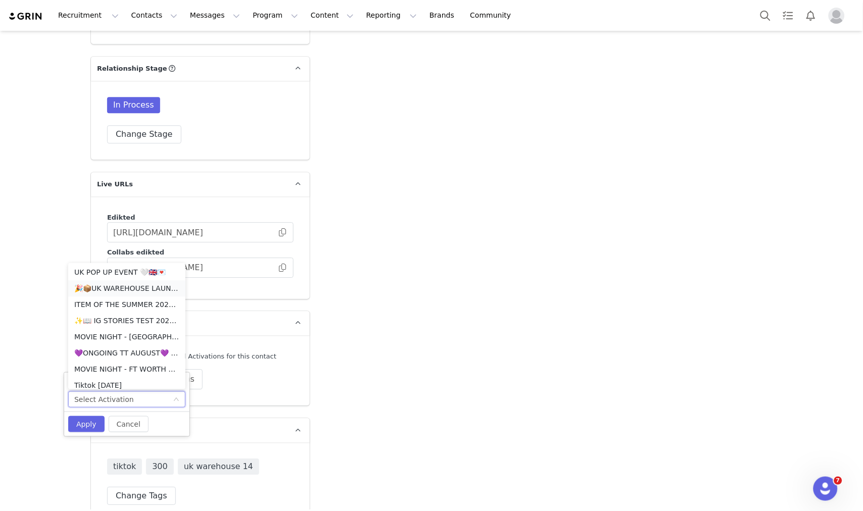
click at [114, 291] on li "🎉📦UK WAREHOUSE LAUNCH [DATE]🎉📦" at bounding box center [126, 289] width 117 height 16
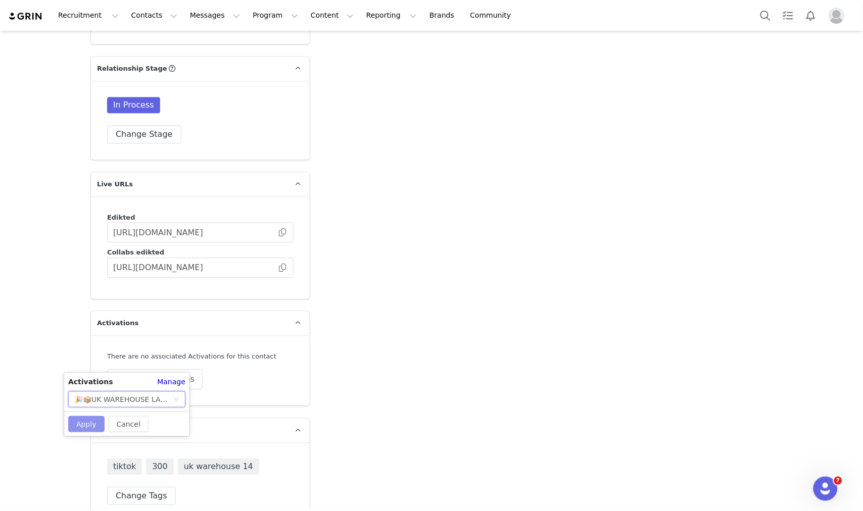
click at [76, 424] on button "Apply" at bounding box center [86, 424] width 36 height 16
click at [139, 125] on button "Change Stage" at bounding box center [144, 134] width 74 height 18
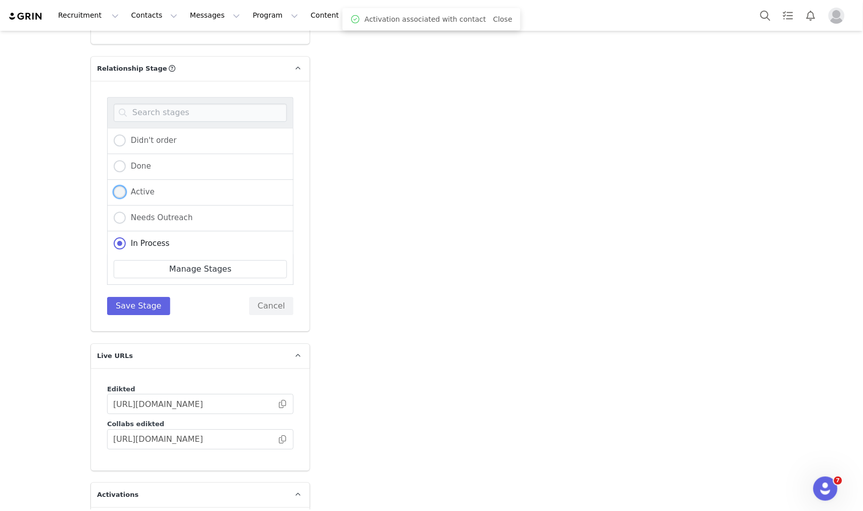
click at [141, 187] on span "Active" at bounding box center [140, 191] width 29 height 9
click at [126, 186] on input "Active" at bounding box center [120, 192] width 12 height 13
radio input "true"
radio input "false"
click at [141, 297] on button "Save Stage" at bounding box center [138, 306] width 63 height 18
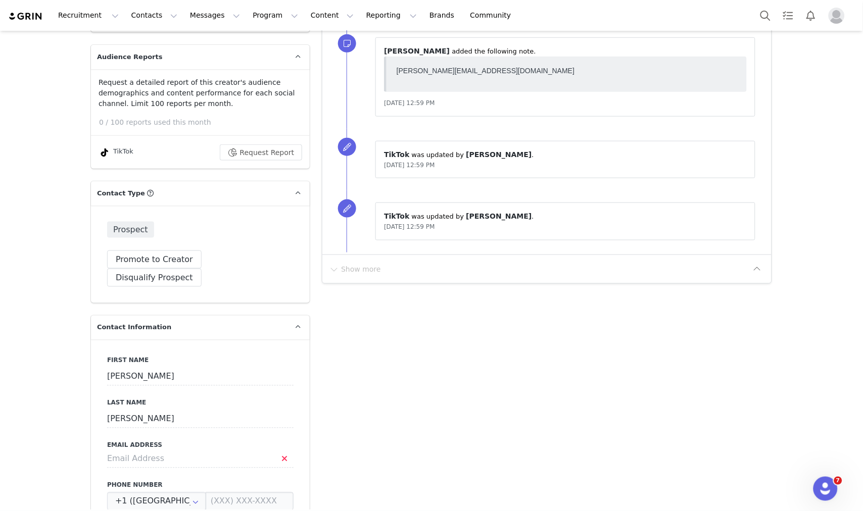
scroll to position [103, 0]
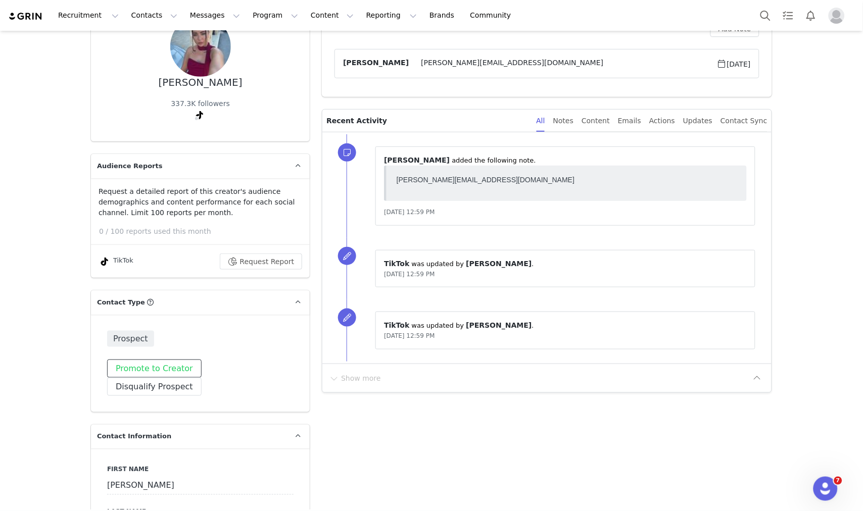
click at [163, 374] on button "Promote to Creator" at bounding box center [154, 369] width 94 height 18
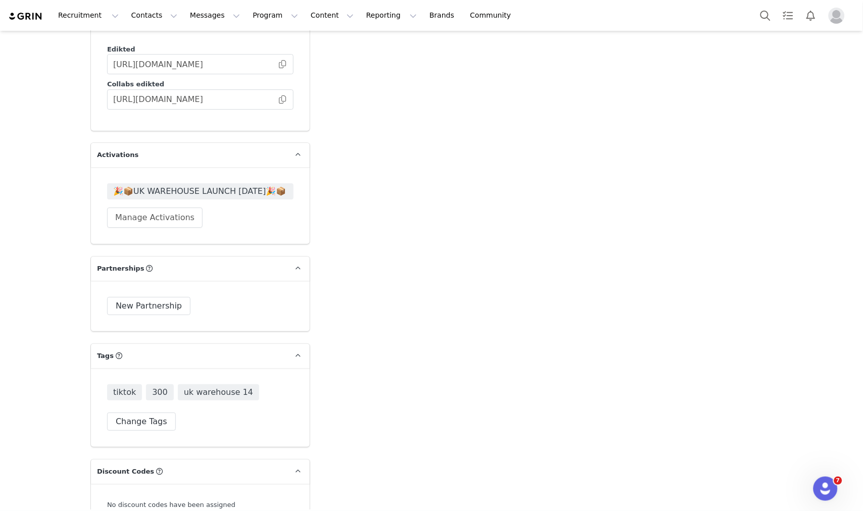
scroll to position [2043, 0]
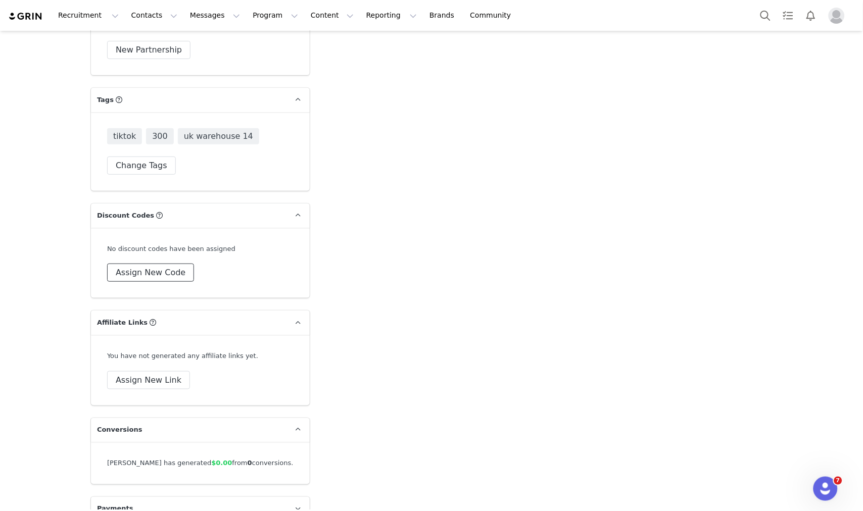
click at [169, 264] on button "Assign New Code" at bounding box center [150, 273] width 87 height 18
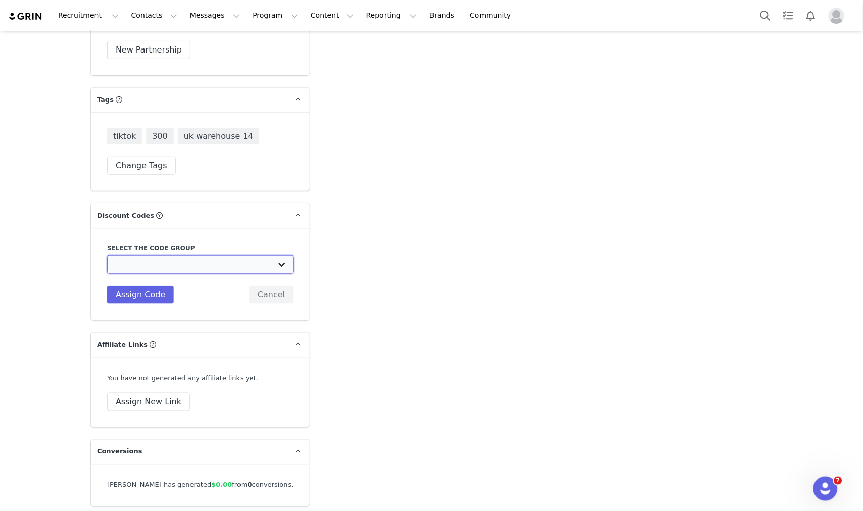
click at [177, 256] on select "Edikted UK: NEW TIKTOK ❤️ Edikted UK: NEW IG ❤️ Edikted: Students + IG Edikted:…" at bounding box center [200, 265] width 186 height 18
select select "10009859"
click at [107, 256] on select "Edikted UK: NEW TIKTOK ❤️ Edikted UK: NEW IG ❤️ Edikted: Students + IG Edikted:…" at bounding box center [200, 265] width 186 height 18
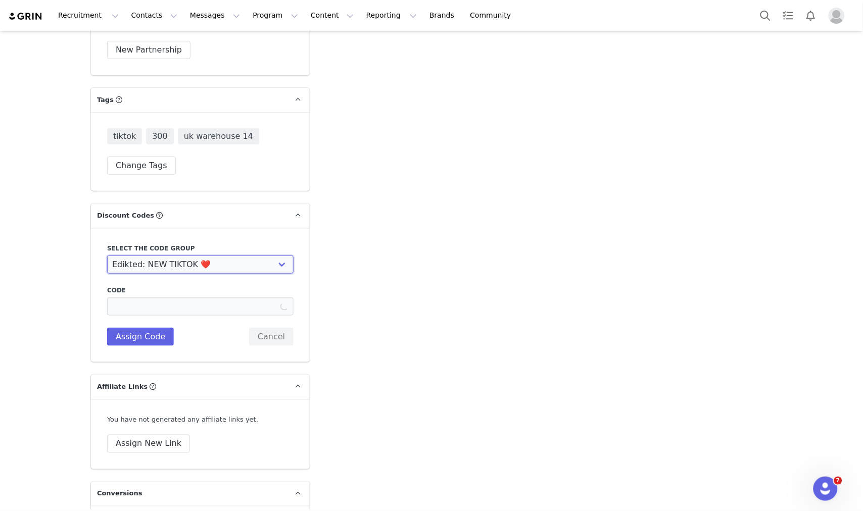
type input "SOPHIEJBAKER10"
click at [138, 298] on input "SOPHIEJBAKER10" at bounding box center [200, 307] width 186 height 18
click at [139, 328] on button "Assign Code" at bounding box center [140, 337] width 67 height 18
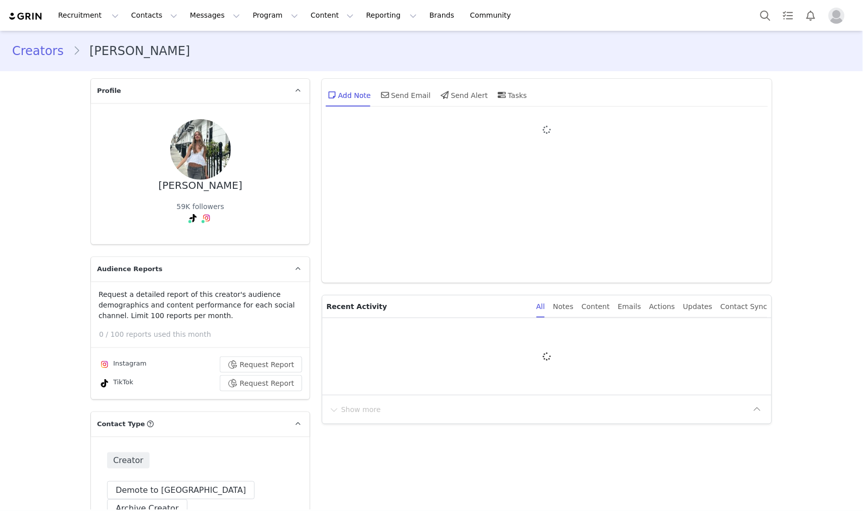
type input "+1 ([GEOGRAPHIC_DATA])"
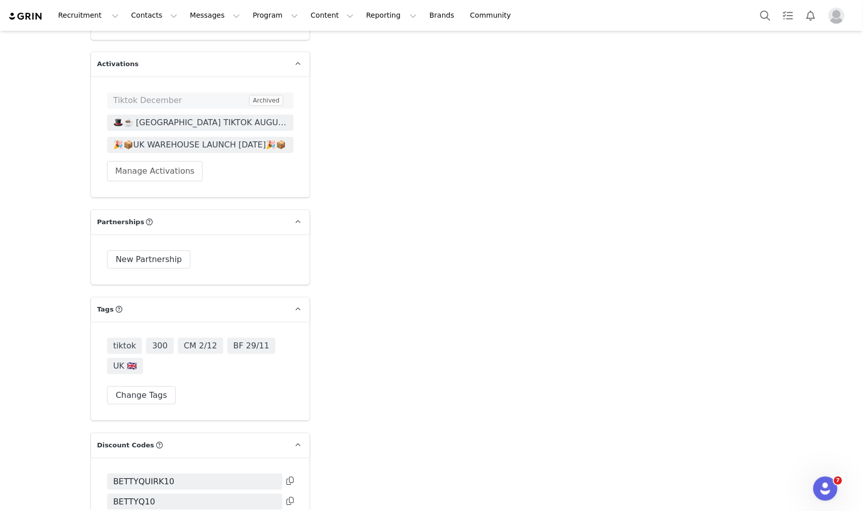
scroll to position [1816, 0]
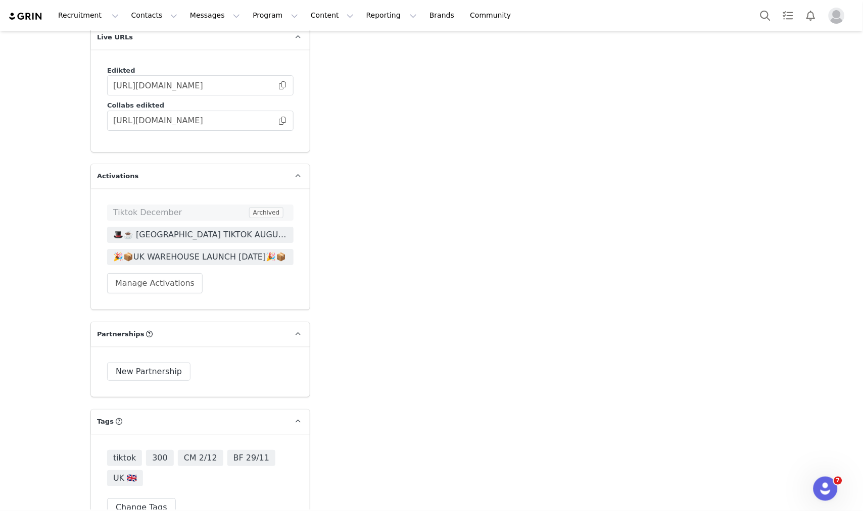
click at [244, 251] on span "🎉📦UK WAREHOUSE LAUNCH [DATE]🎉📦" at bounding box center [200, 257] width 174 height 12
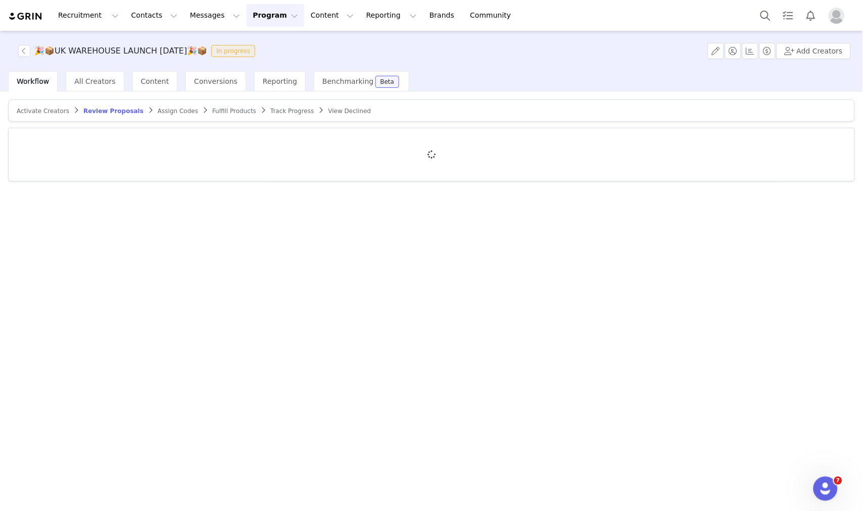
click at [41, 104] on article "Activate Creators Review Proposals Assign Codes Fulfill Products Track Progress…" at bounding box center [431, 111] width 847 height 22
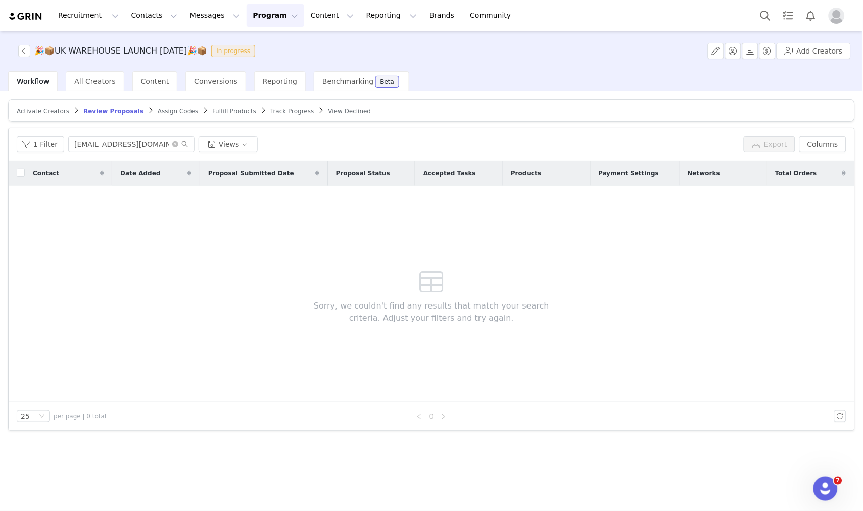
click at [48, 117] on article "Activate Creators Review Proposals Assign Codes Fulfill Products Track Progress…" at bounding box center [431, 111] width 847 height 22
drag, startPoint x: 49, startPoint y: 112, endPoint x: 75, endPoint y: 127, distance: 30.2
click at [49, 111] on span "Activate Creators" at bounding box center [43, 111] width 53 height 7
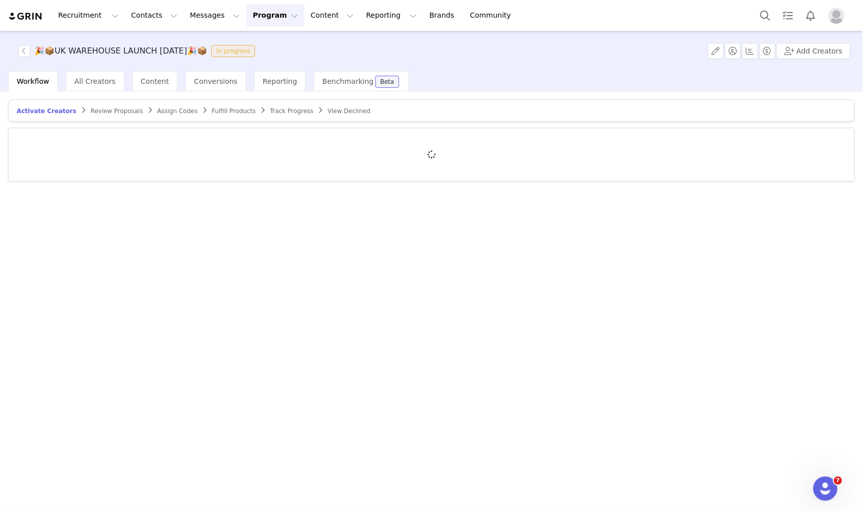
click at [103, 142] on div at bounding box center [432, 154] width 846 height 53
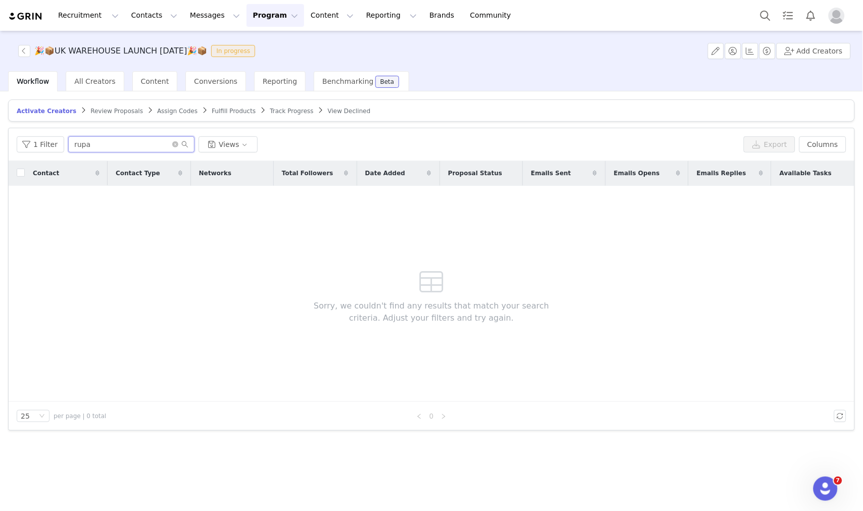
click at [105, 142] on input "rupa" at bounding box center [131, 144] width 126 height 16
paste input "DAISYJ10"
drag, startPoint x: 110, startPoint y: 143, endPoint x: 63, endPoint y: 146, distance: 46.6
click at [63, 146] on div "1 Filter DAISYJ10 Views" at bounding box center [378, 144] width 723 height 16
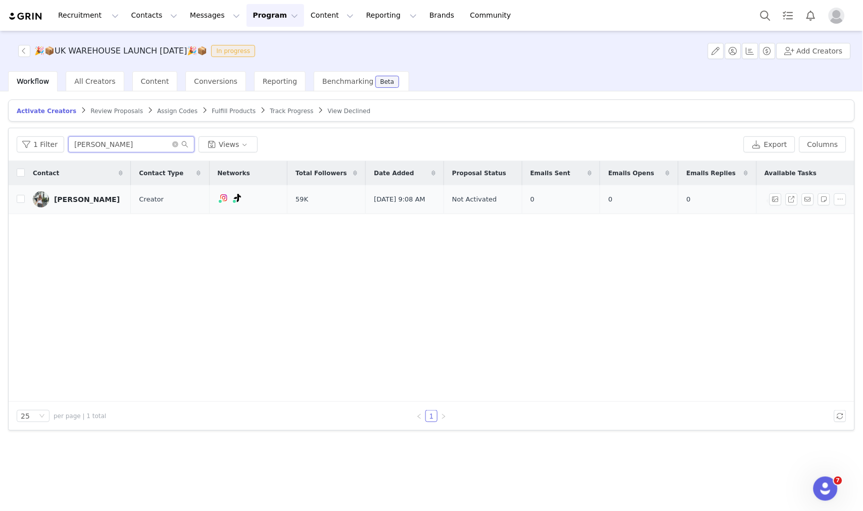
type input "[PERSON_NAME]"
click at [17, 205] on td at bounding box center [17, 199] width 16 height 29
click at [17, 200] on input "checkbox" at bounding box center [21, 199] width 8 height 8
checkbox input "true"
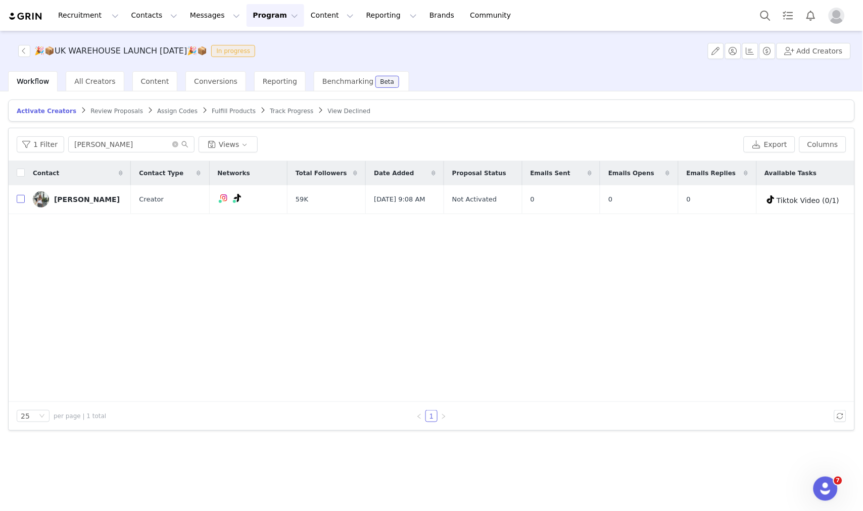
checkbox input "true"
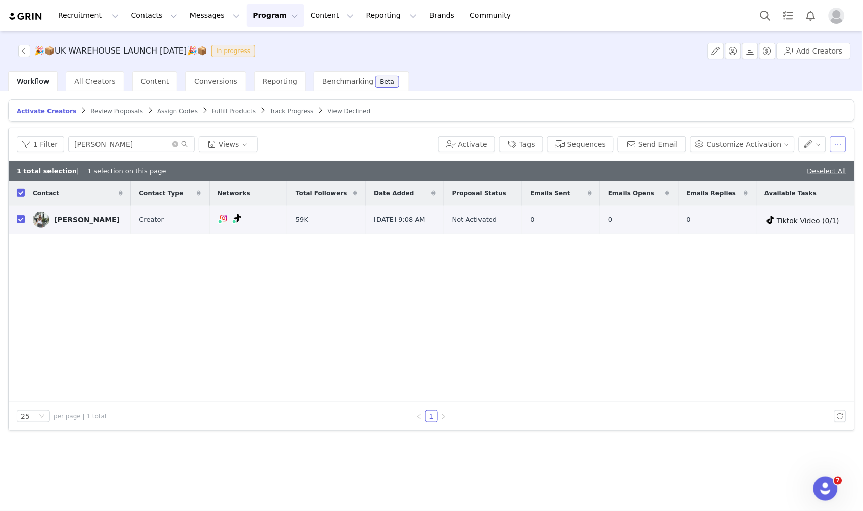
click at [844, 140] on button "button" at bounding box center [838, 144] width 16 height 16
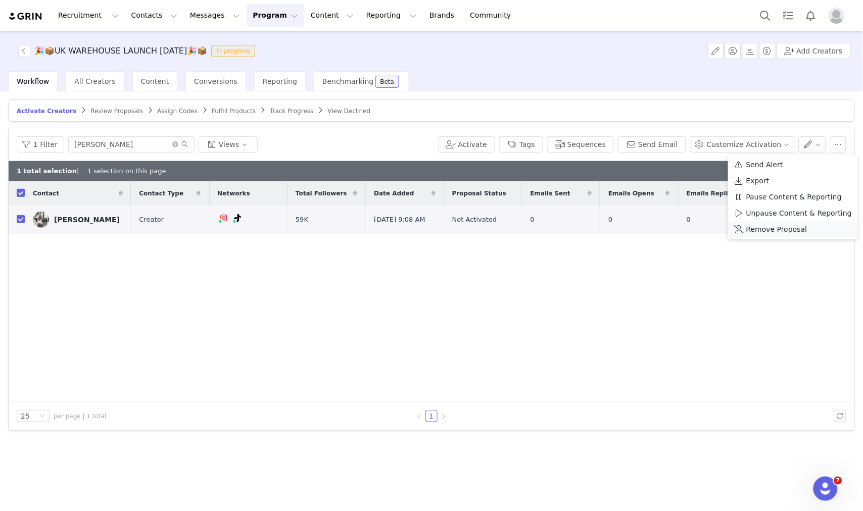
click at [767, 226] on span "Remove Proposal" at bounding box center [776, 229] width 61 height 11
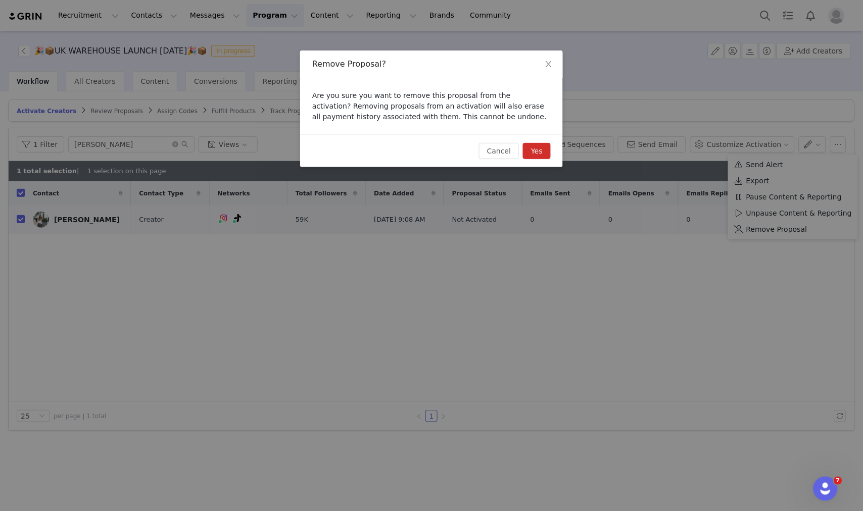
click at [544, 149] on button "Yes" at bounding box center [537, 151] width 28 height 16
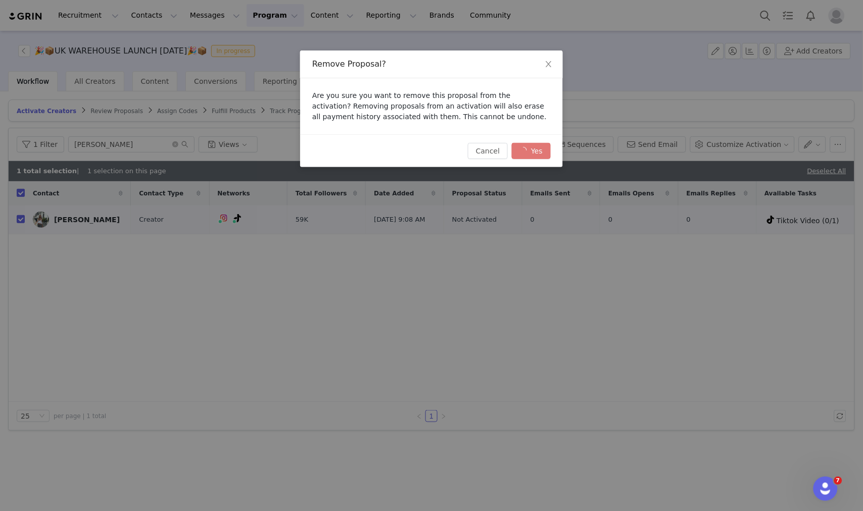
checkbox input "false"
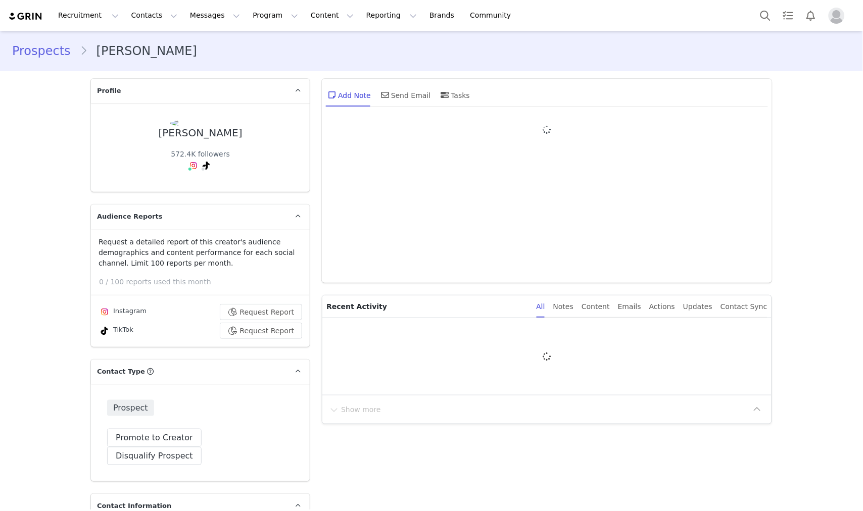
type input "+1 ([GEOGRAPHIC_DATA])"
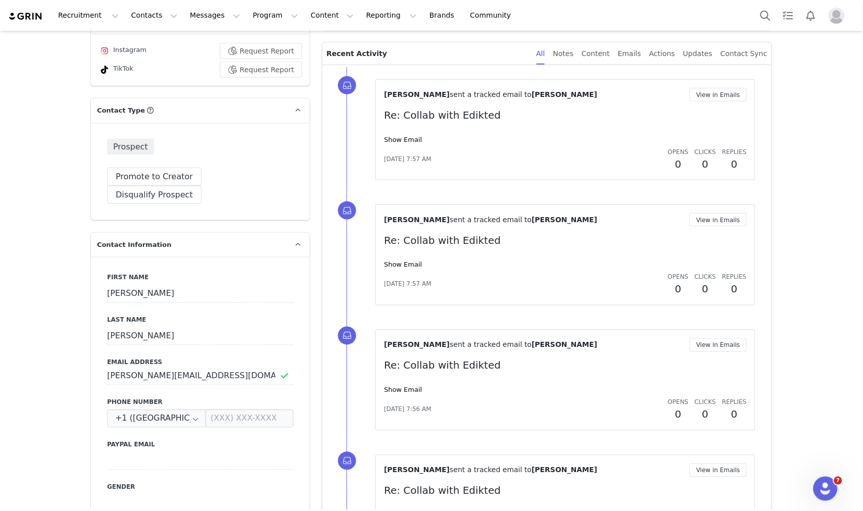
scroll to position [350, 0]
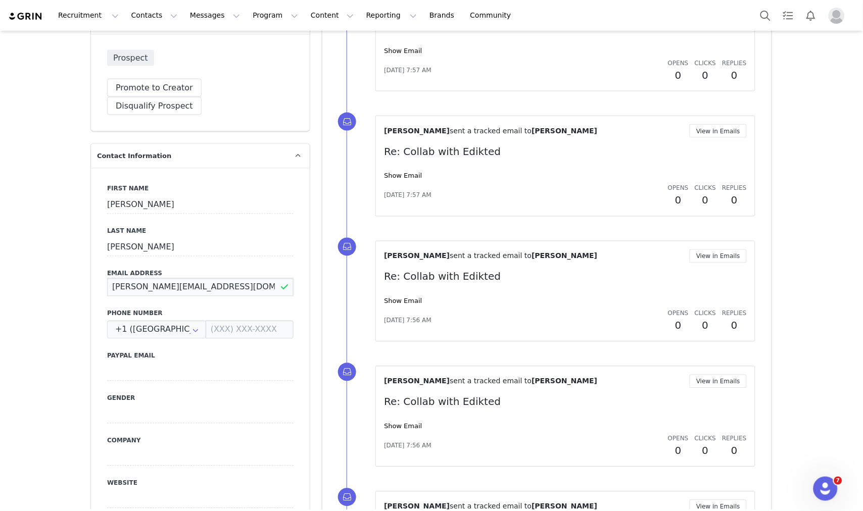
click at [221, 278] on input "[PERSON_NAME][EMAIL_ADDRESS][DOMAIN_NAME]" at bounding box center [200, 287] width 186 height 18
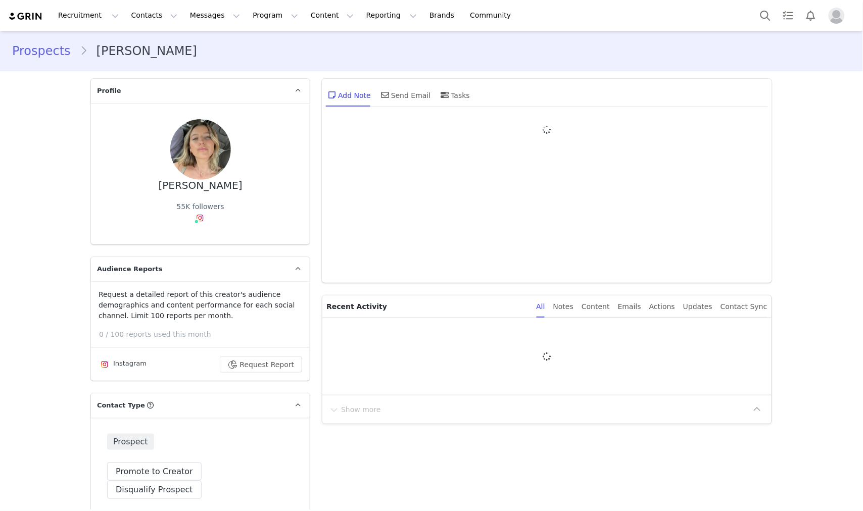
type input "+1 ([GEOGRAPHIC_DATA])"
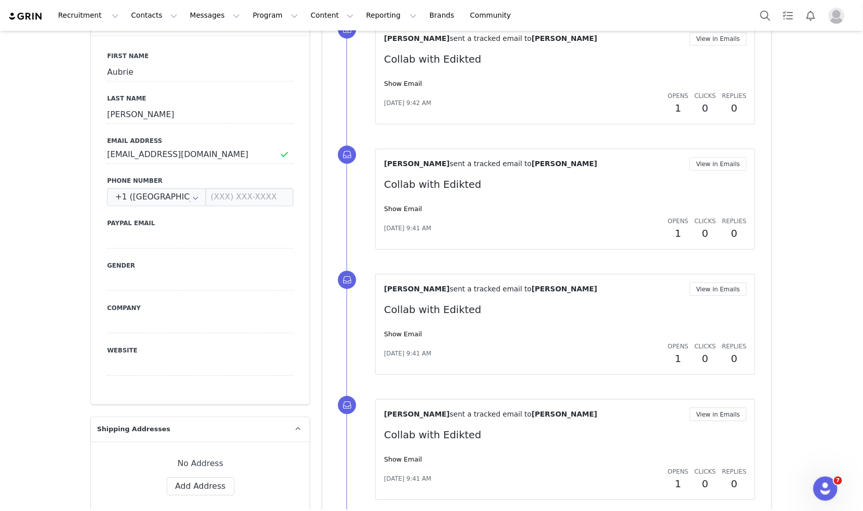
scroll to position [617, 0]
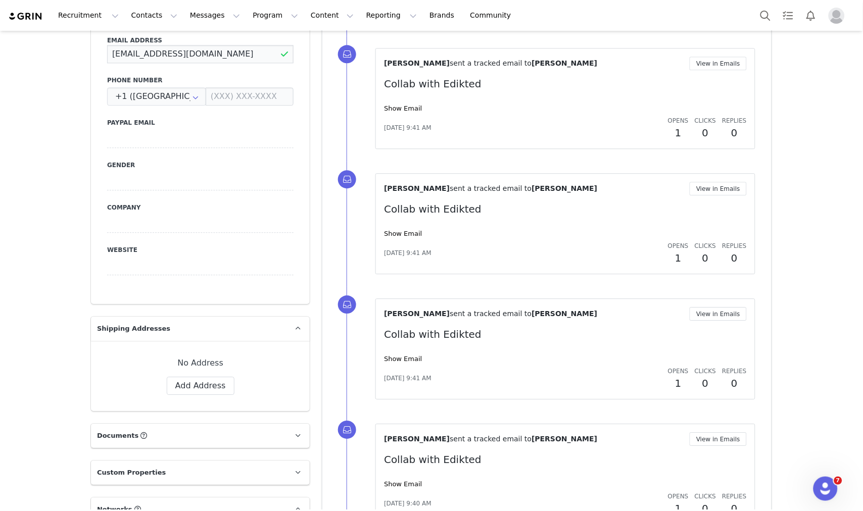
click at [194, 45] on input "aubriecrivaro@gmail.com" at bounding box center [200, 54] width 186 height 18
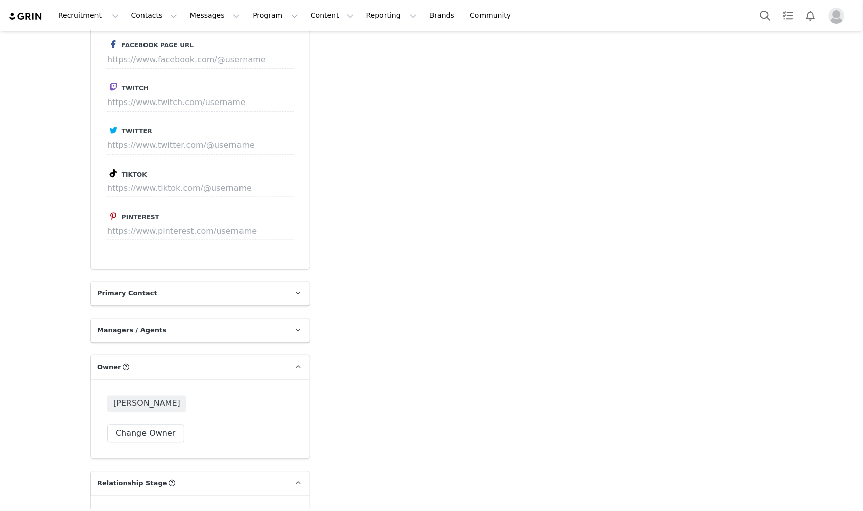
scroll to position [1183, 0]
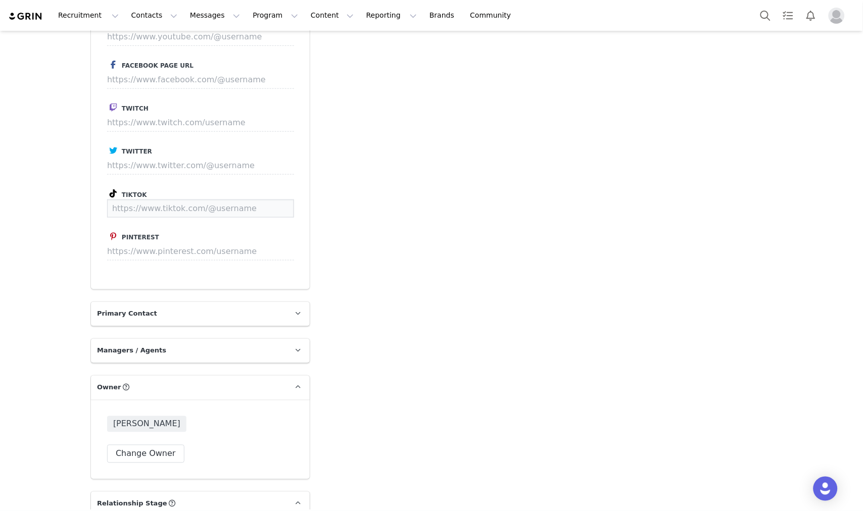
click at [187, 200] on input at bounding box center [200, 209] width 187 height 18
paste input "https://www.tiktok.com/@sophia_meneshiann"
type input "https://www.tiktok.com/@sophia_meneshiann"
click at [280, 200] on button "Save" at bounding box center [275, 209] width 37 height 18
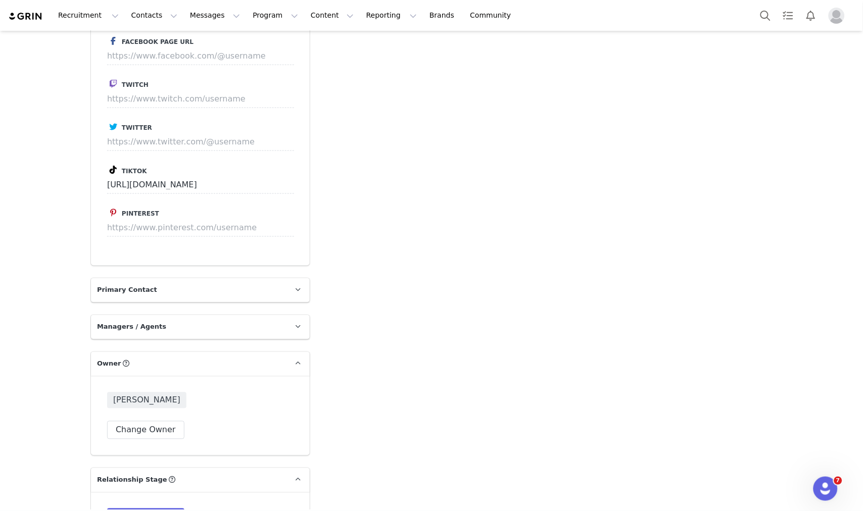
scroll to position [1245, 0]
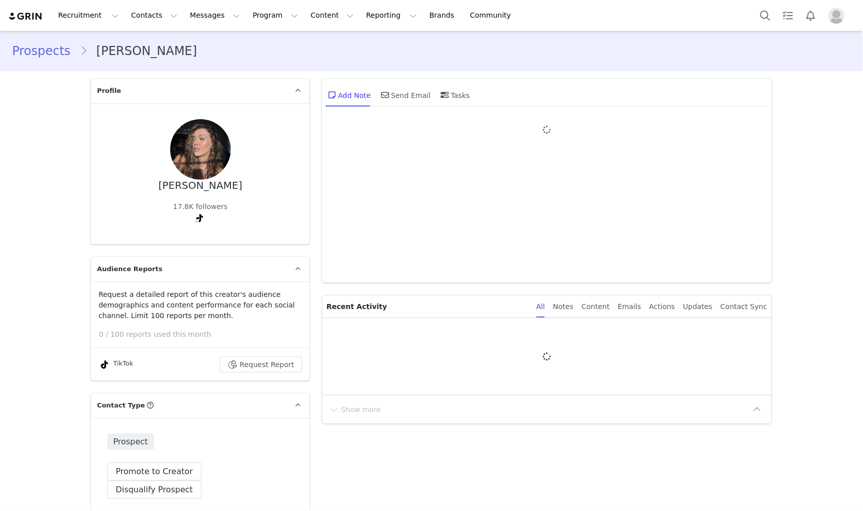
type input "+1 ([GEOGRAPHIC_DATA])"
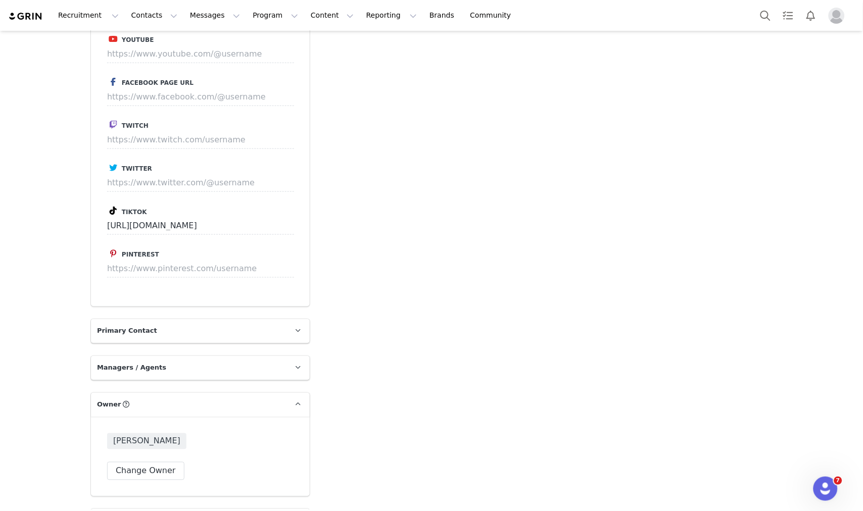
scroll to position [1067, 0]
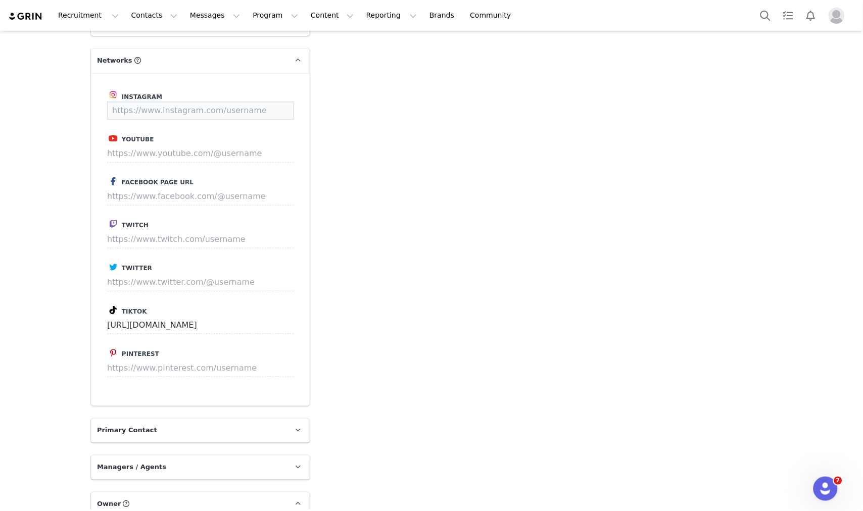
click at [215, 102] on input at bounding box center [200, 111] width 187 height 18
paste input "[URL][DOMAIN_NAME]"
type input "[URL][DOMAIN_NAME]"
click at [265, 102] on button "Save" at bounding box center [275, 111] width 37 height 18
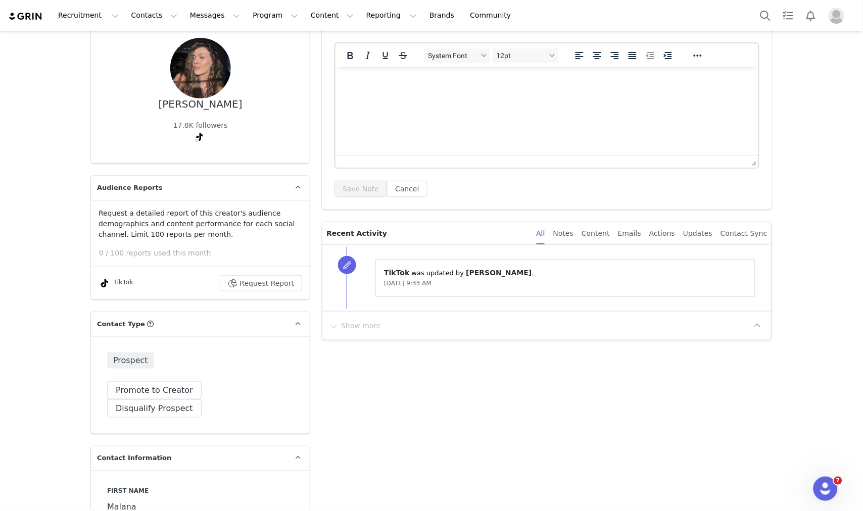
scroll to position [0, 0]
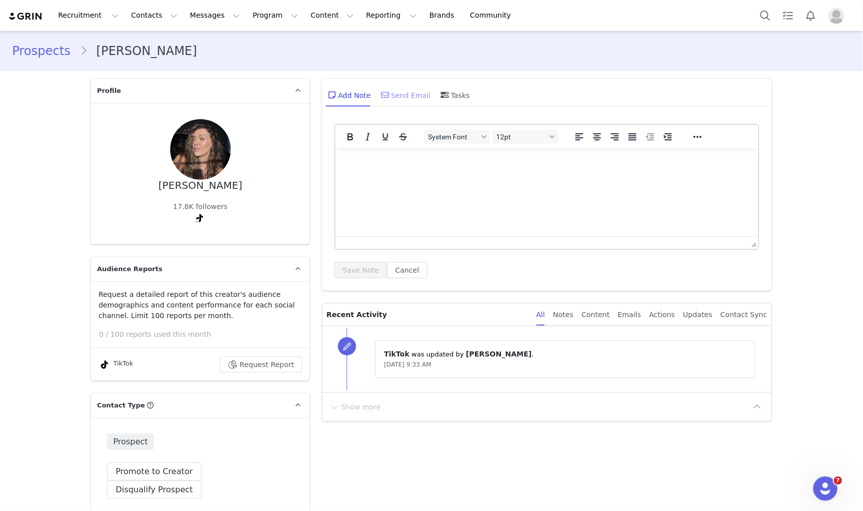
click at [397, 92] on div "Send Email" at bounding box center [405, 95] width 52 height 24
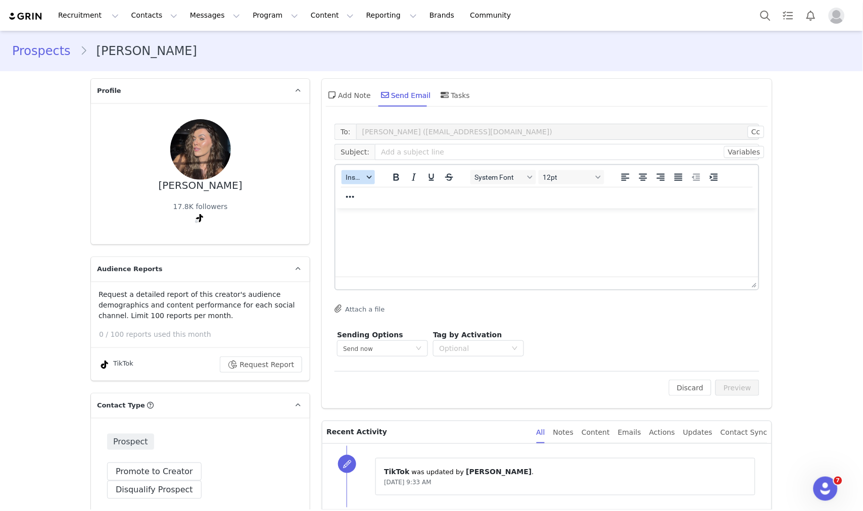
click at [358, 178] on span "Insert" at bounding box center [355, 177] width 18 height 8
click at [370, 189] on div "Insert Template" at bounding box center [391, 194] width 91 height 12
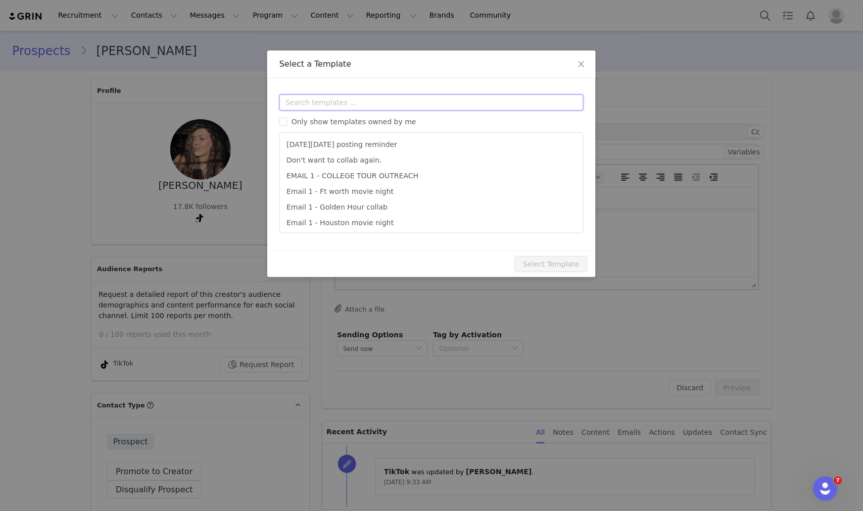
click at [418, 108] on input "text" at bounding box center [431, 102] width 304 height 16
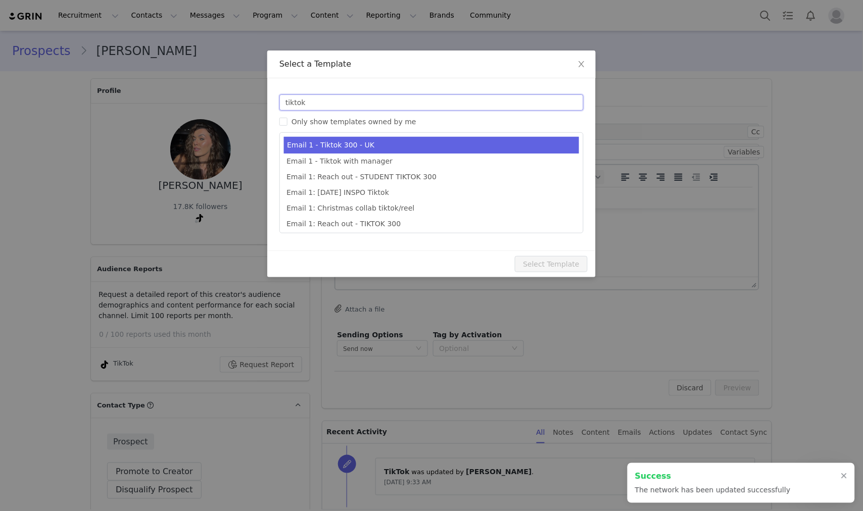
type input "tiktok"
type input "Collab with Edikted"
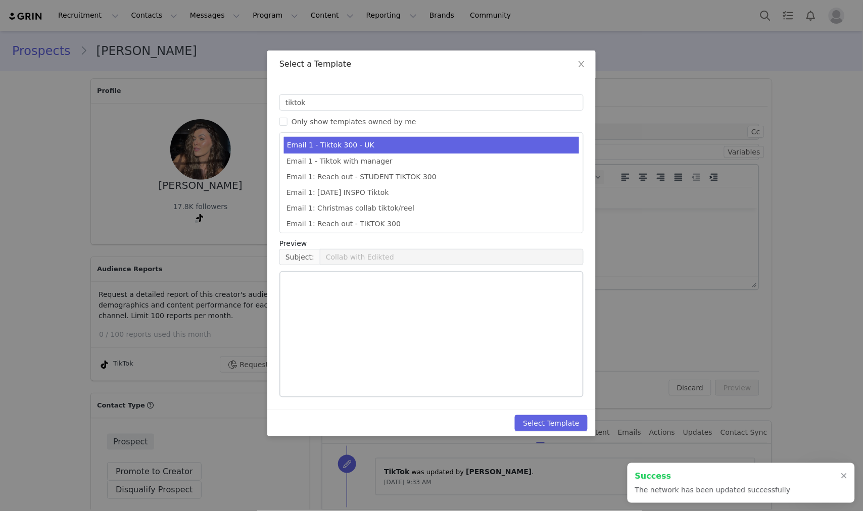
click at [376, 145] on li "Email 1 - Tiktok 300 - UK" at bounding box center [431, 145] width 295 height 17
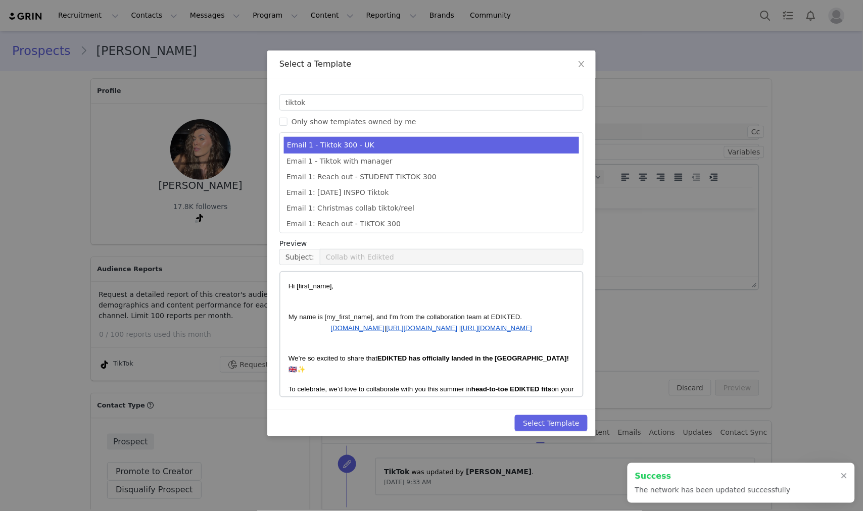
type input "https://www.instagram.com/malananavarre"
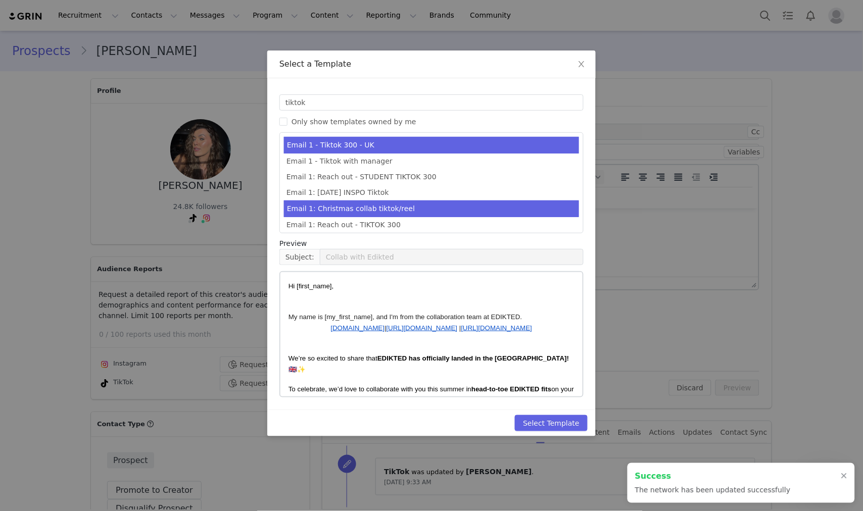
click at [388, 211] on li "Email 1: Christmas collab tiktok/reel" at bounding box center [431, 209] width 295 height 17
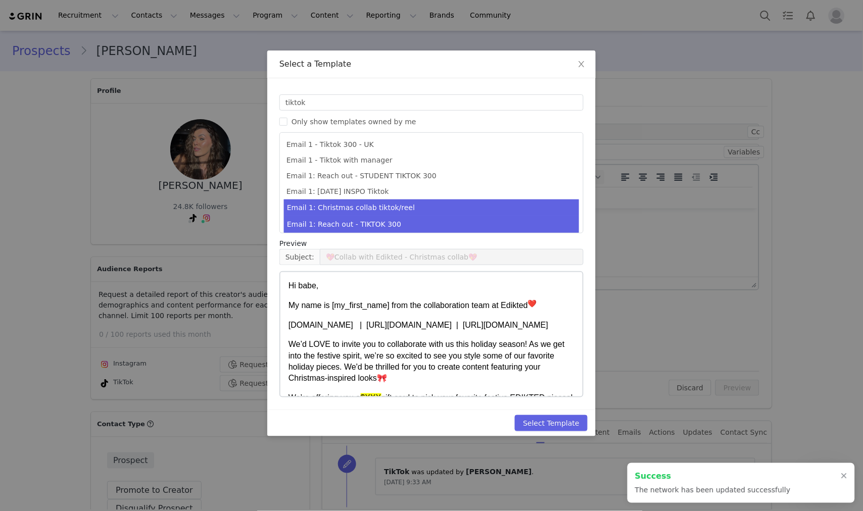
click at [387, 220] on li "Email 1: Reach out - TIKTOK 300" at bounding box center [431, 224] width 295 height 17
type input "Collab with Edikted"
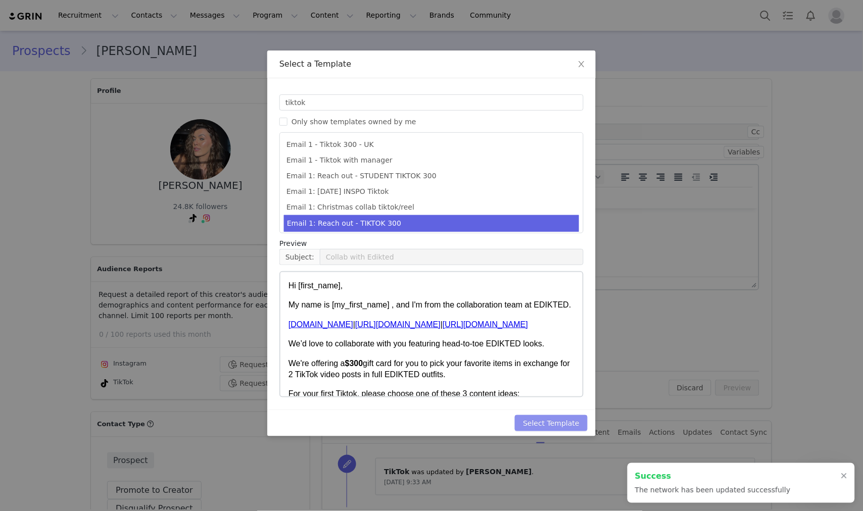
click at [556, 430] on button "Select Template" at bounding box center [551, 423] width 73 height 16
type input "Collab with Edikted"
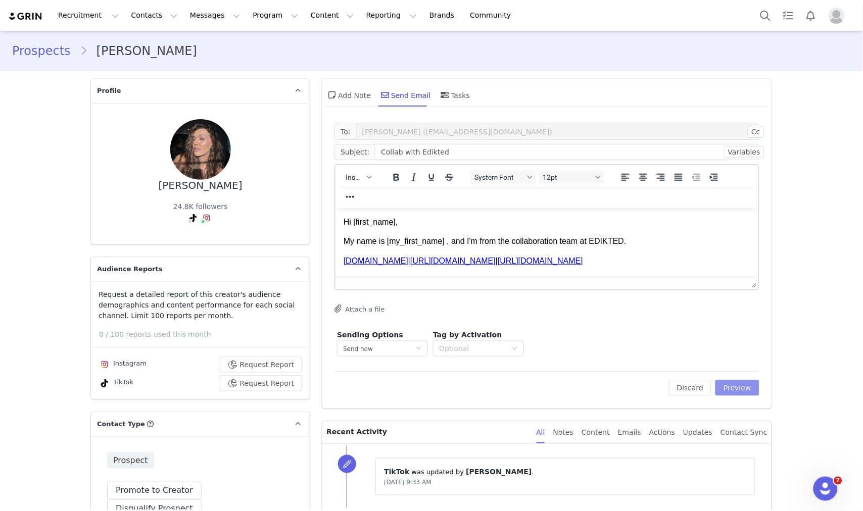
click at [729, 391] on button "Preview" at bounding box center [738, 388] width 44 height 16
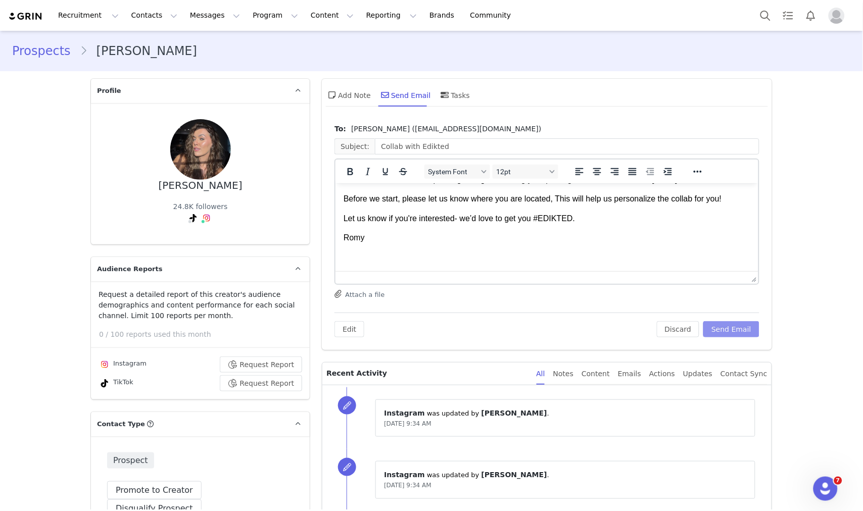
scroll to position [401, 0]
click at [737, 327] on button "Send Email" at bounding box center [731, 329] width 56 height 16
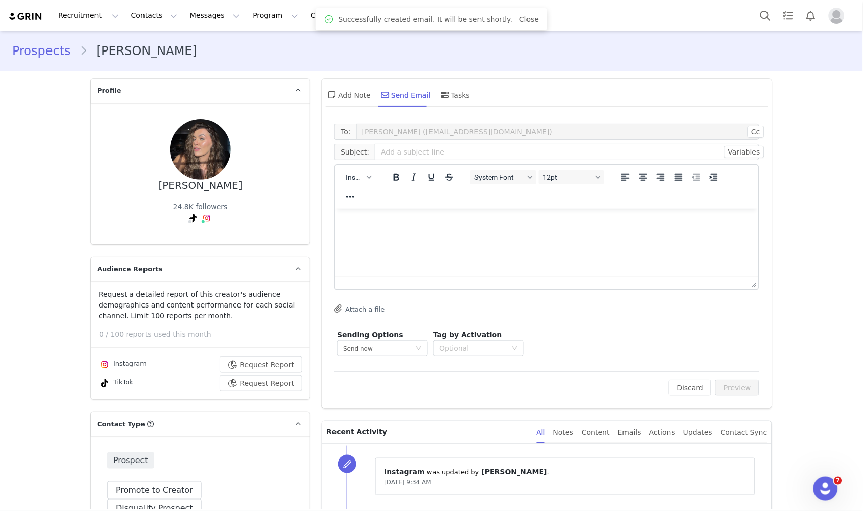
scroll to position [0, 0]
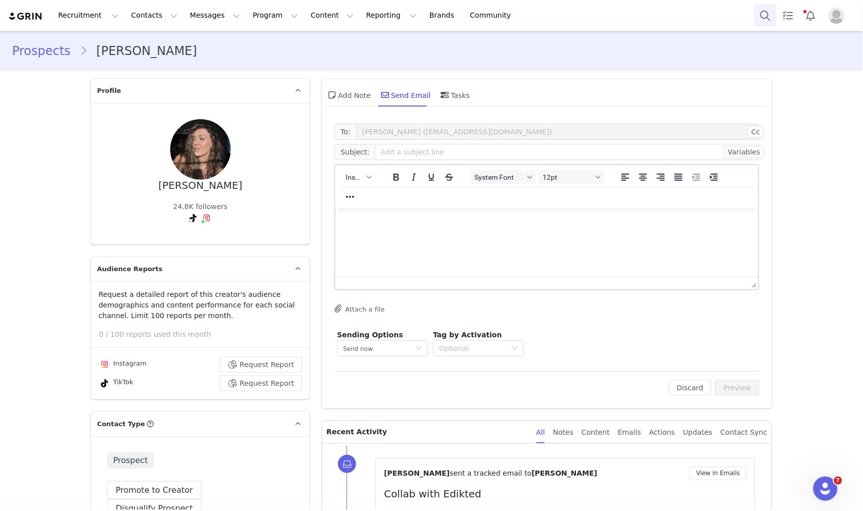
click at [757, 14] on button "Search" at bounding box center [765, 15] width 22 height 23
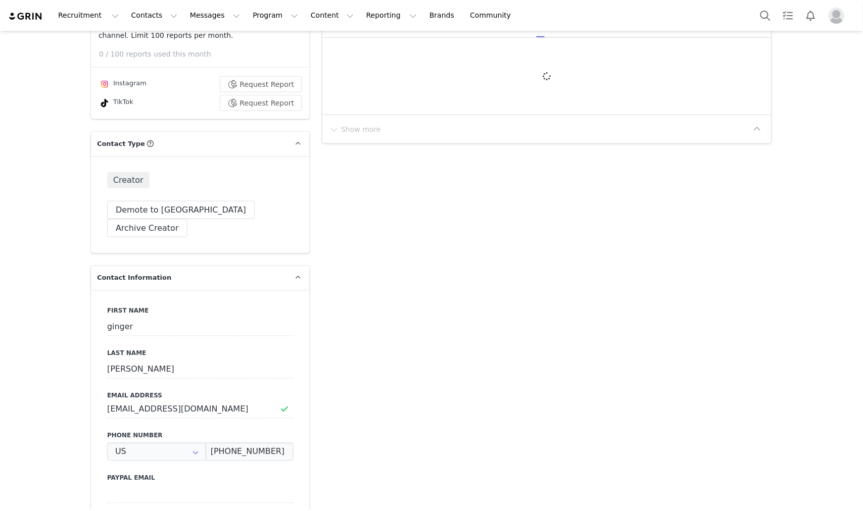
type input "+1 ([GEOGRAPHIC_DATA])"
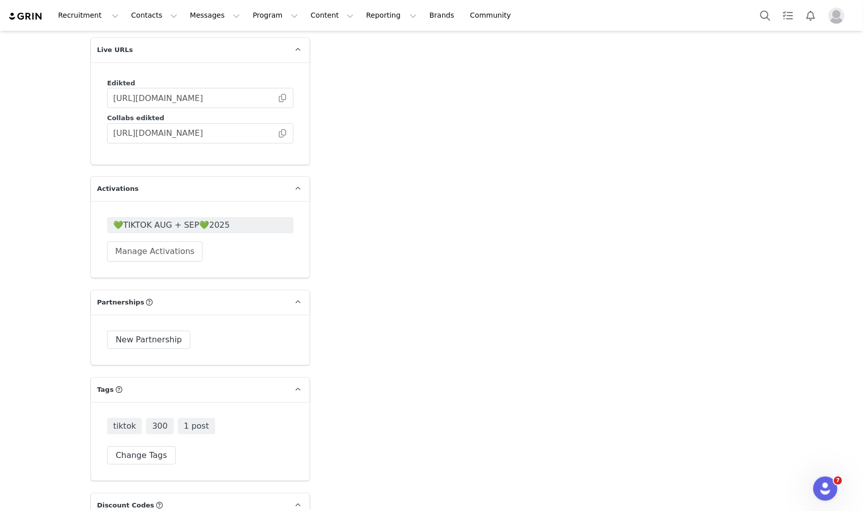
scroll to position [1965, 0]
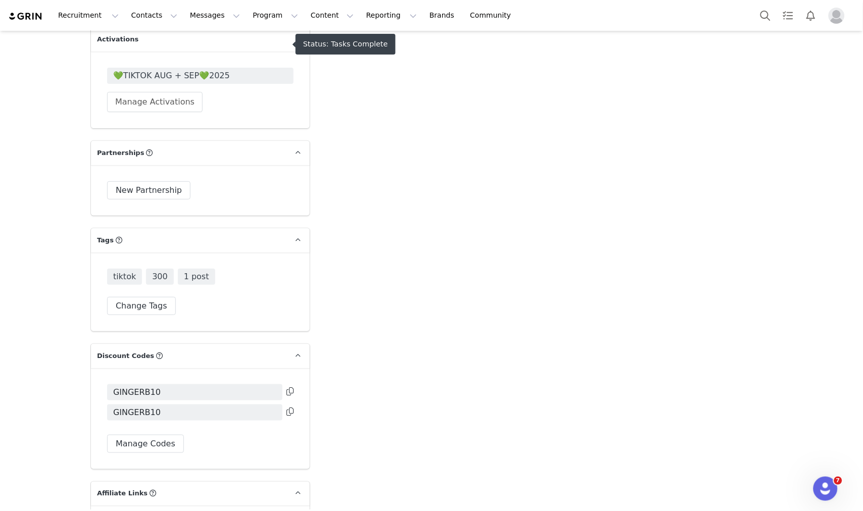
click at [204, 70] on span "💚TIKTOK AUG + SEP💚2025" at bounding box center [200, 76] width 174 height 12
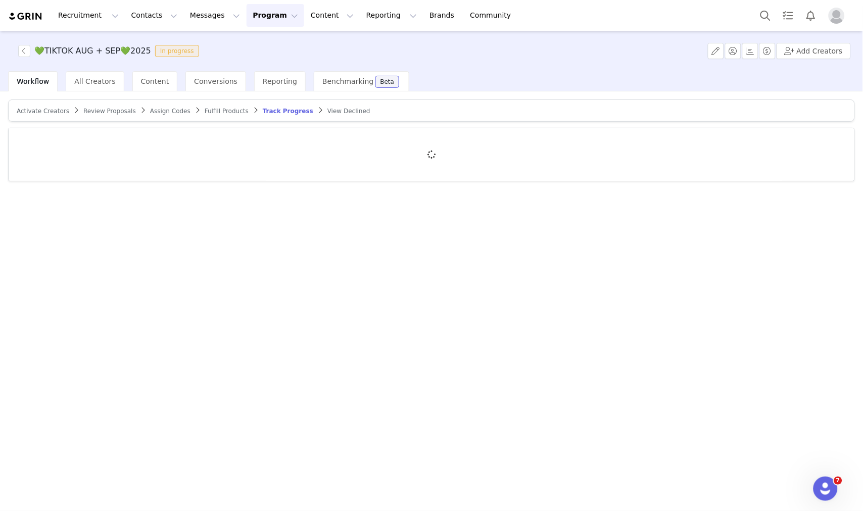
click at [142, 140] on div at bounding box center [432, 154] width 846 height 53
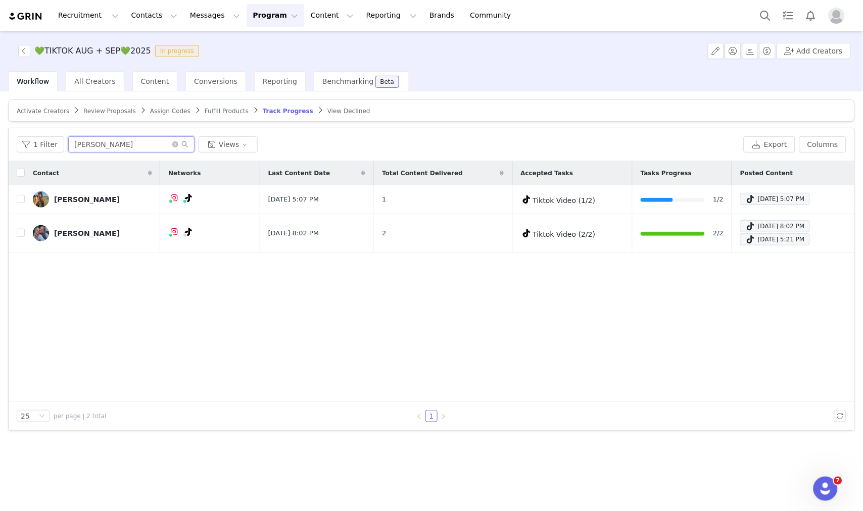
click at [138, 140] on input "Carla" at bounding box center [131, 144] width 126 height 16
paste input "[EMAIL_ADDRESS][DOMAIN_NAME]"
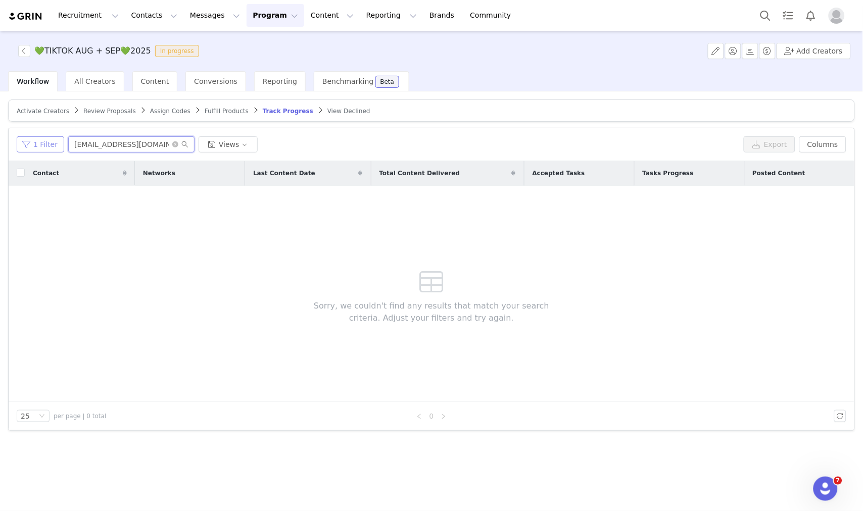
type input "[EMAIL_ADDRESS][DOMAIN_NAME]"
click at [23, 144] on button "1 Filter" at bounding box center [40, 144] width 47 height 16
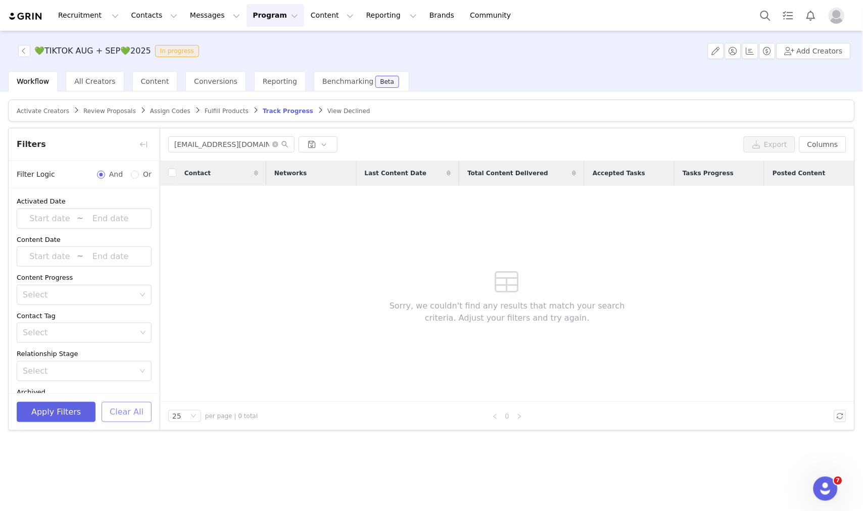
click at [114, 413] on button "Clear All" at bounding box center [127, 412] width 50 height 20
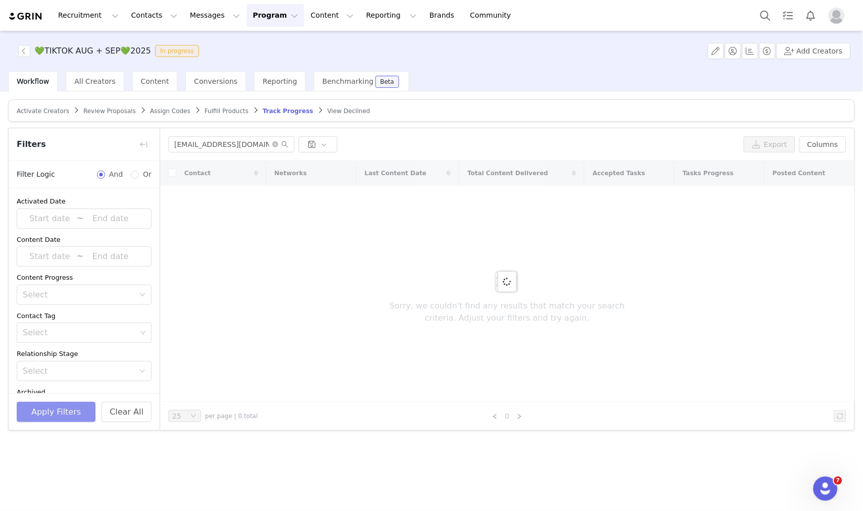
click at [60, 413] on button "Apply Filters" at bounding box center [56, 412] width 79 height 20
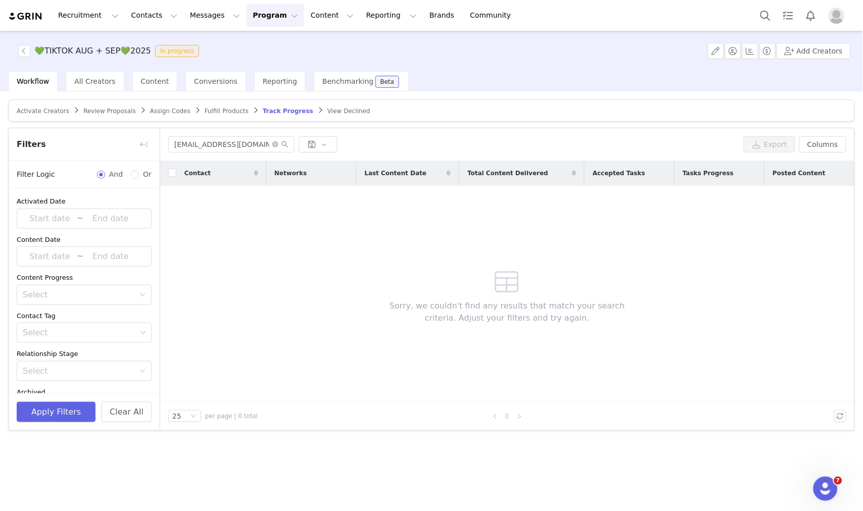
click at [205, 113] on span "Fulfill Products" at bounding box center [227, 111] width 44 height 7
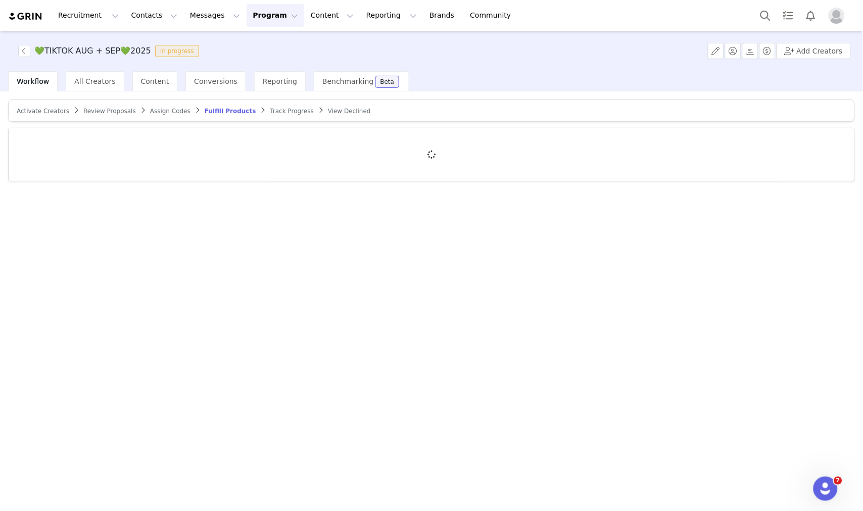
click at [122, 154] on div at bounding box center [432, 154] width 846 height 53
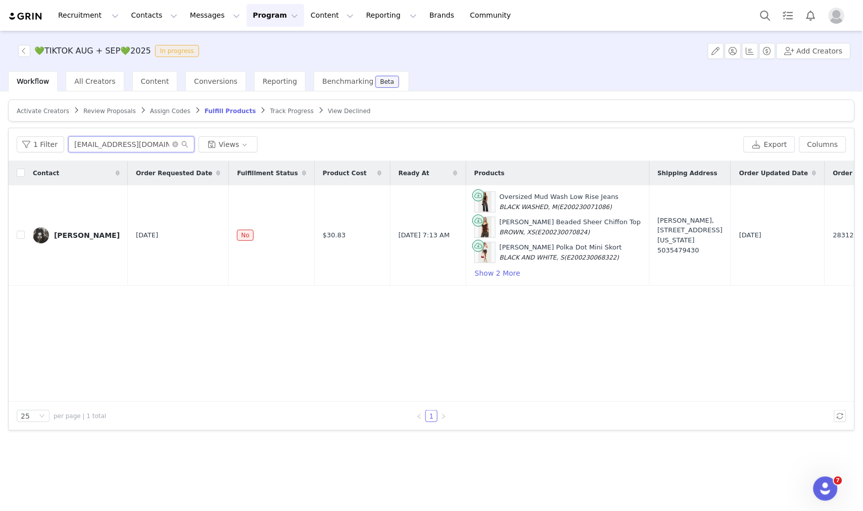
click at [131, 143] on input "la@theoptionagency.com" at bounding box center [131, 144] width 126 height 16
click at [19, 53] on button "button" at bounding box center [24, 51] width 12 height 12
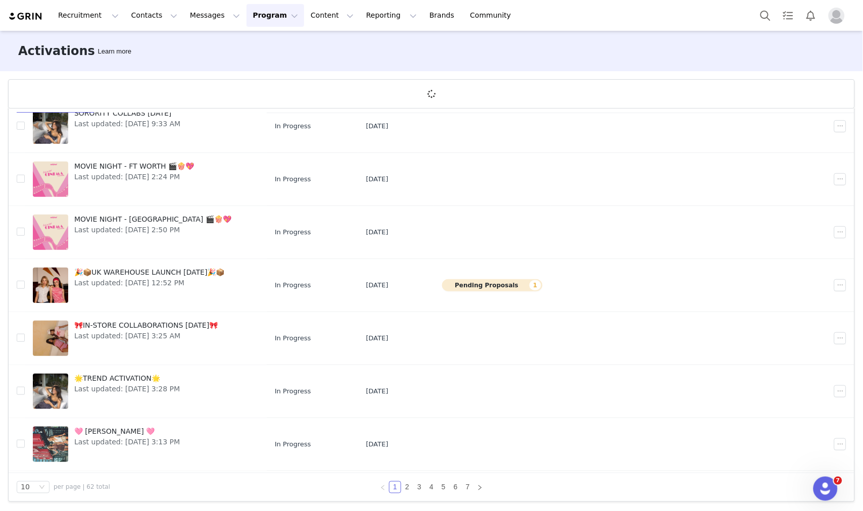
scroll to position [195, 0]
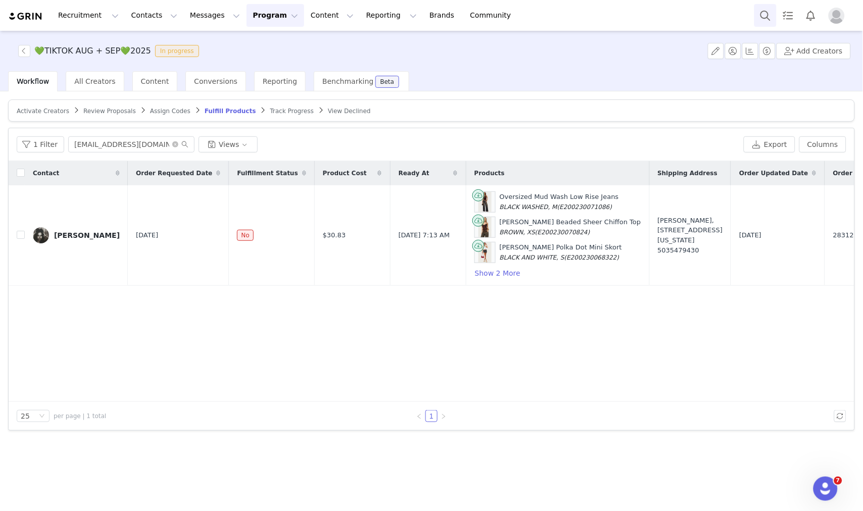
click at [765, 11] on button "Search" at bounding box center [765, 15] width 22 height 23
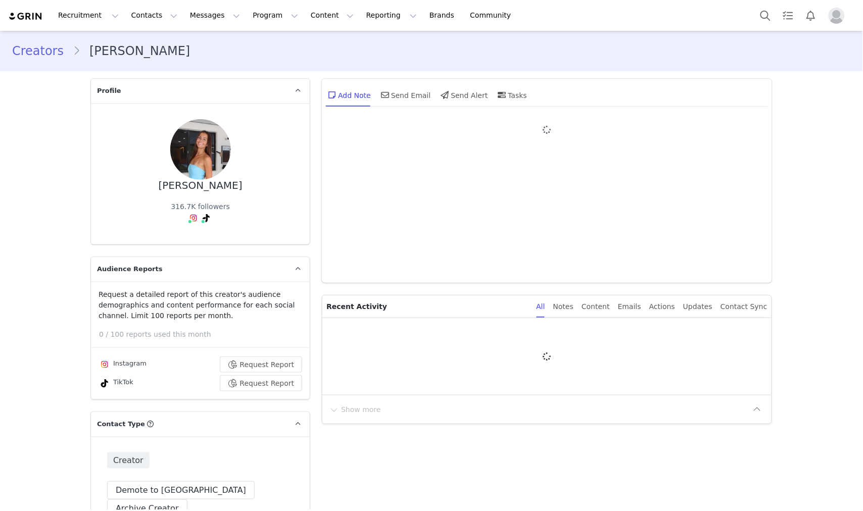
type input "+1 ([GEOGRAPHIC_DATA])"
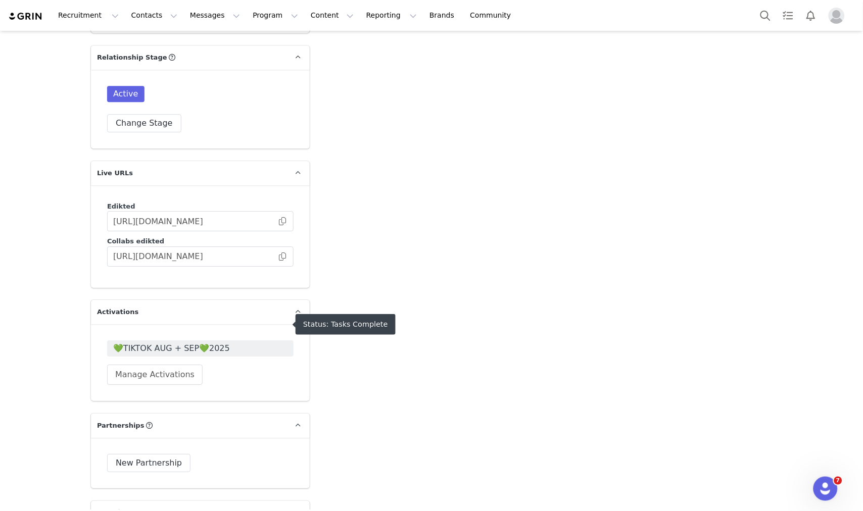
scroll to position [1684, 0]
